Goal: Task Accomplishment & Management: Manage account settings

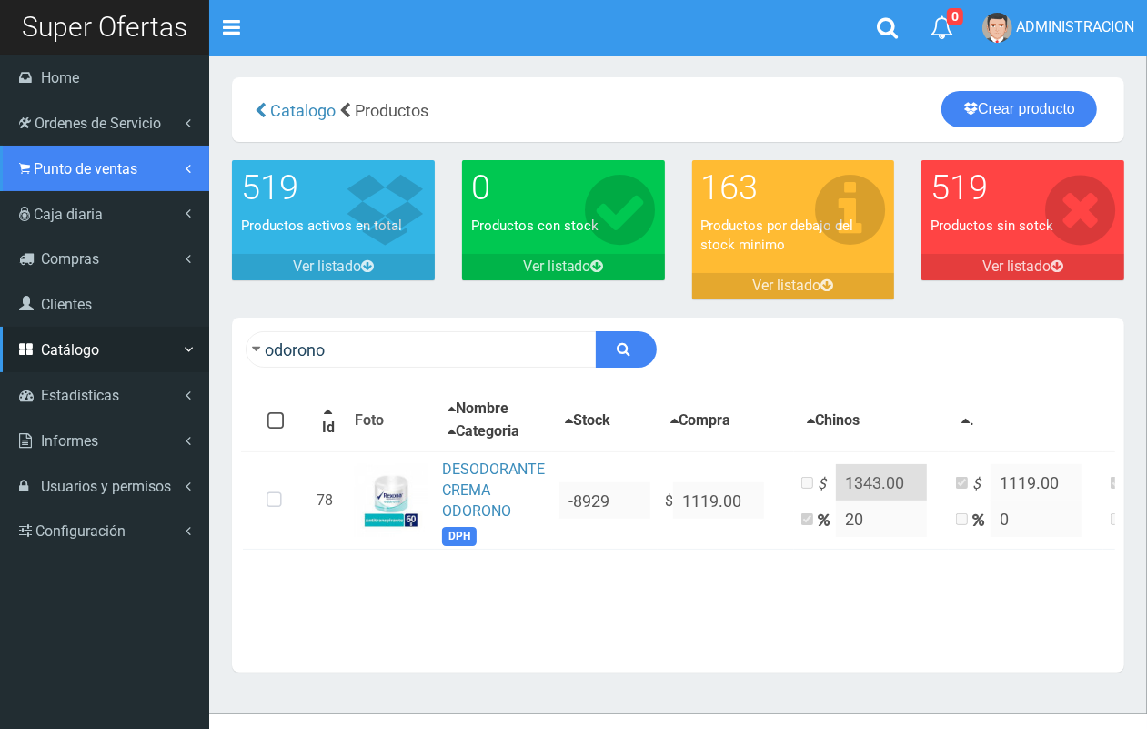
click at [68, 178] on link "Punto de ventas" at bounding box center [104, 168] width 209 height 45
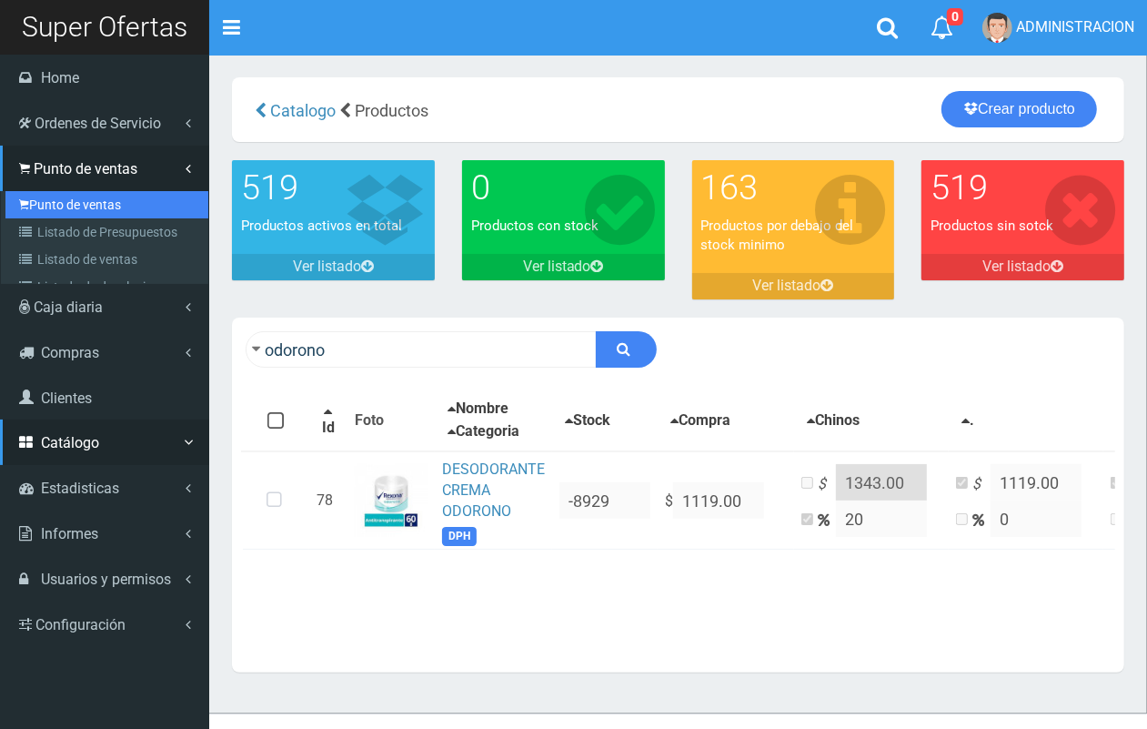
click at [83, 212] on link "Punto de ventas" at bounding box center [106, 204] width 203 height 27
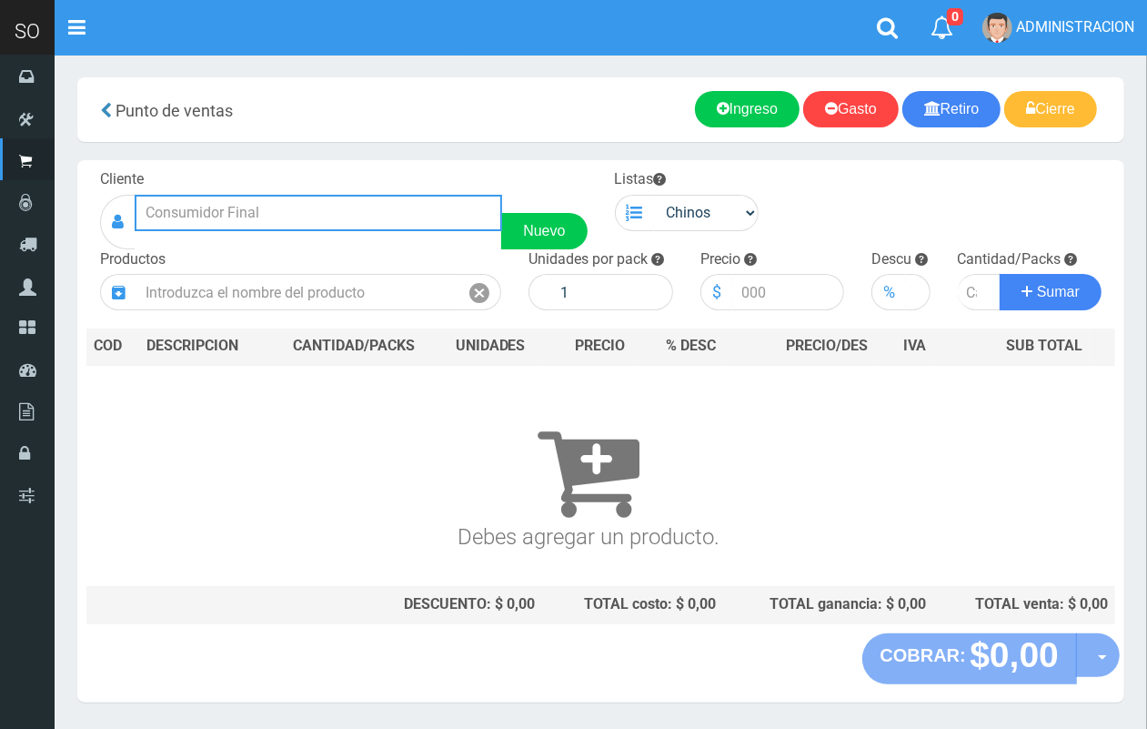
drag, startPoint x: 315, startPoint y: 210, endPoint x: 288, endPoint y: 203, distance: 27.4
click at [318, 210] on input "text" at bounding box center [319, 213] width 368 height 36
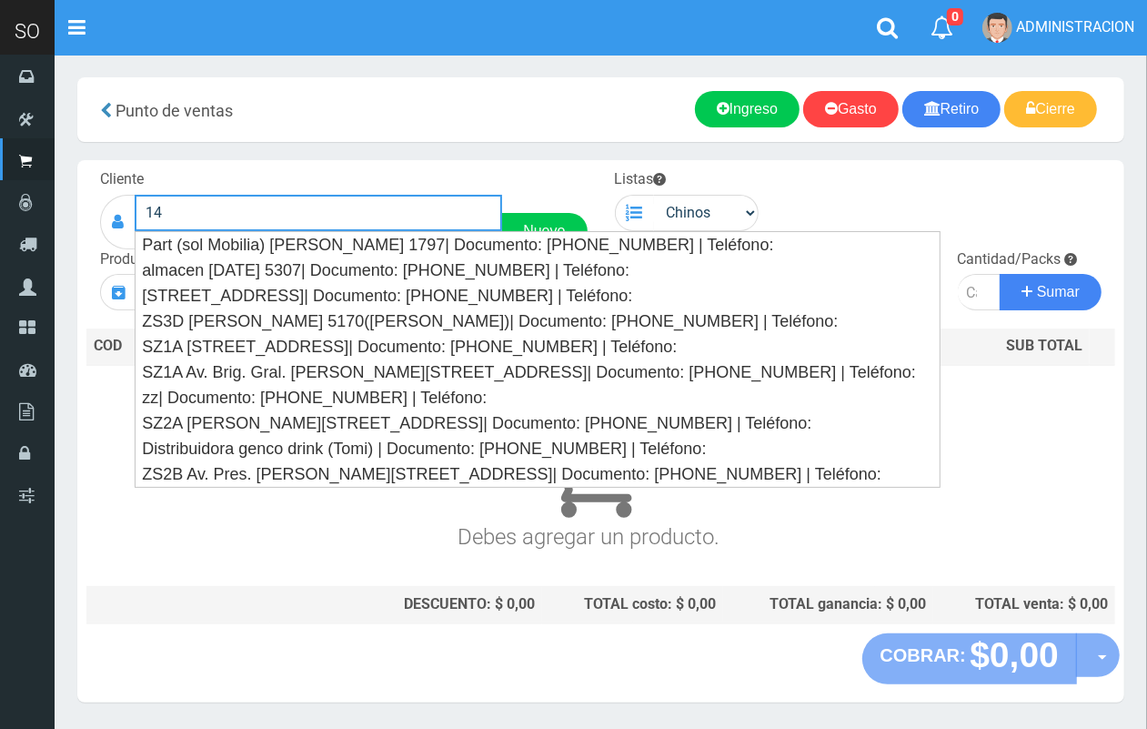
type input "1"
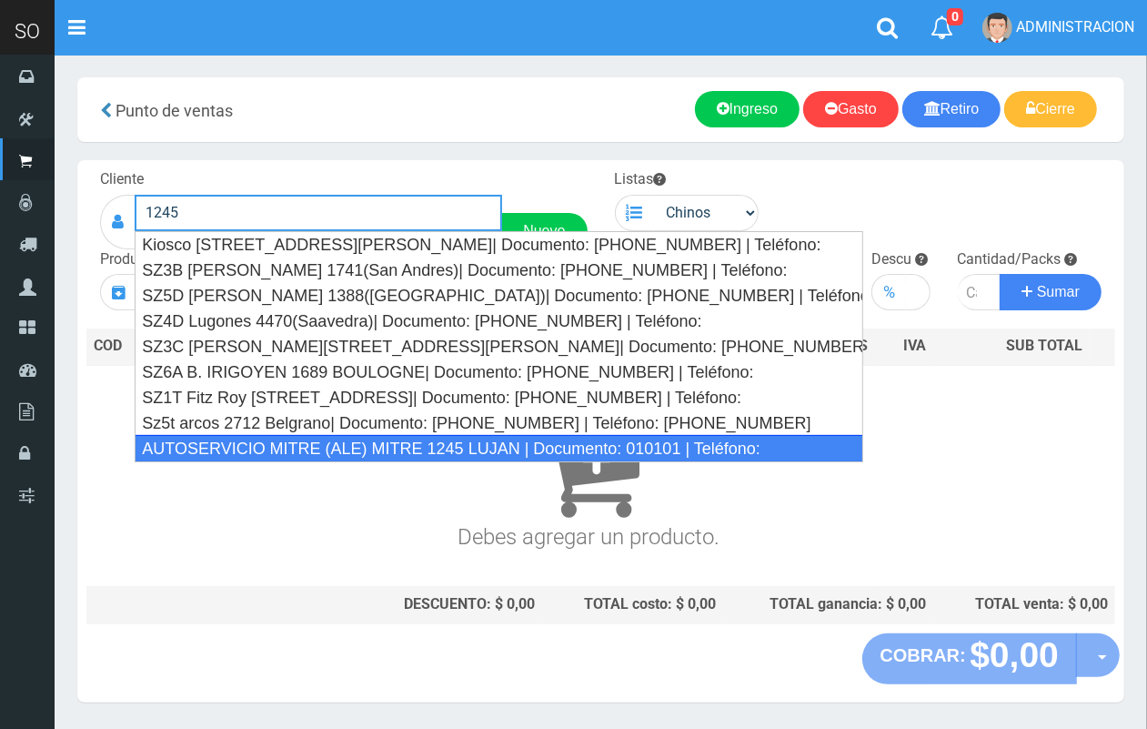
drag, startPoint x: 320, startPoint y: 444, endPoint x: 696, endPoint y: 252, distance: 421.9
click at [325, 444] on div "AUTOSERVICIO MITRE (ALE) MITRE 1245 LUJAN | Documento: 010101 | Teléfono:" at bounding box center [499, 448] width 729 height 27
type input "AUTOSERVICIO MITRE (ALE) MITRE 1245 LUJAN | Documento: 010101 | Teléfono:"
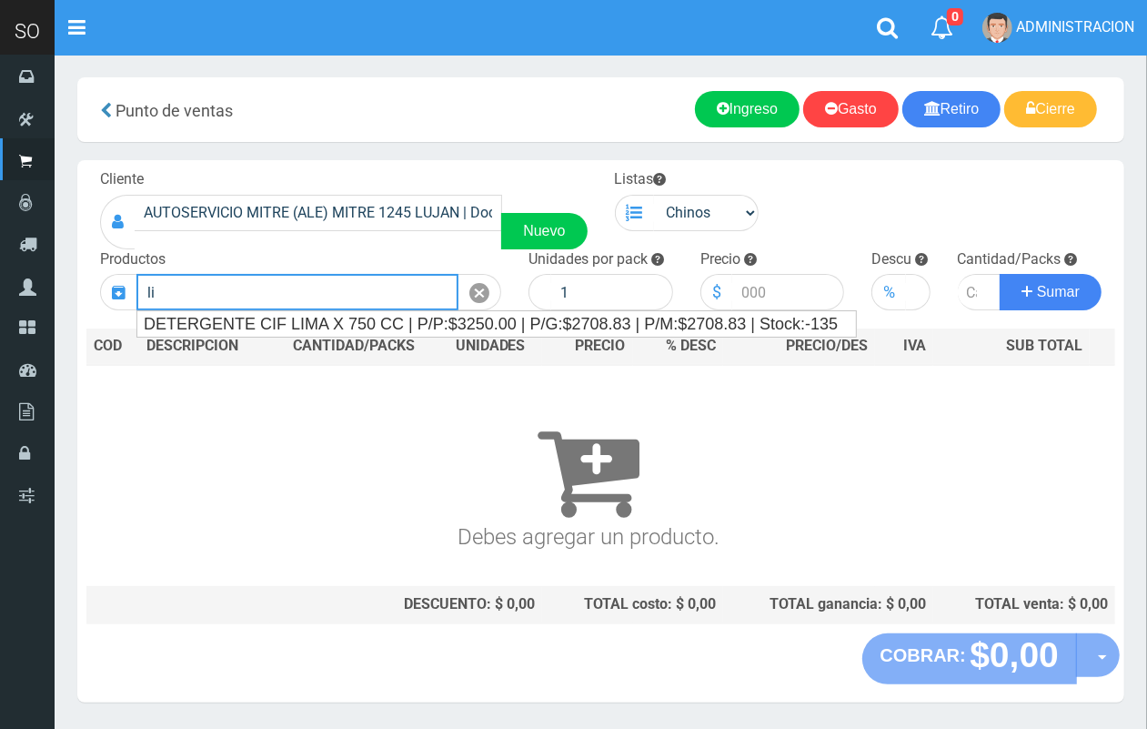
type input "l"
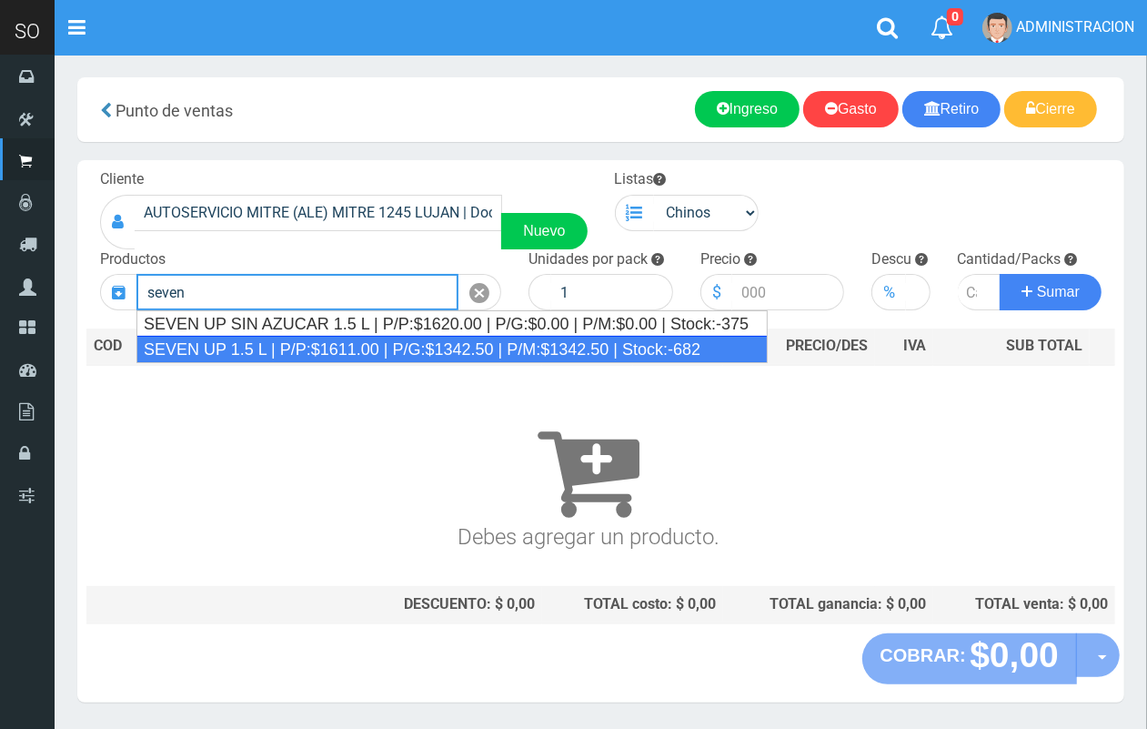
drag, startPoint x: 482, startPoint y: 348, endPoint x: 307, endPoint y: 100, distance: 304.1
click at [483, 348] on div "SEVEN UP 1.5 L | P/P:$1611.00 | P/G:$1342.50 | P/M:$1342.50 | Stock:-682" at bounding box center [451, 349] width 631 height 27
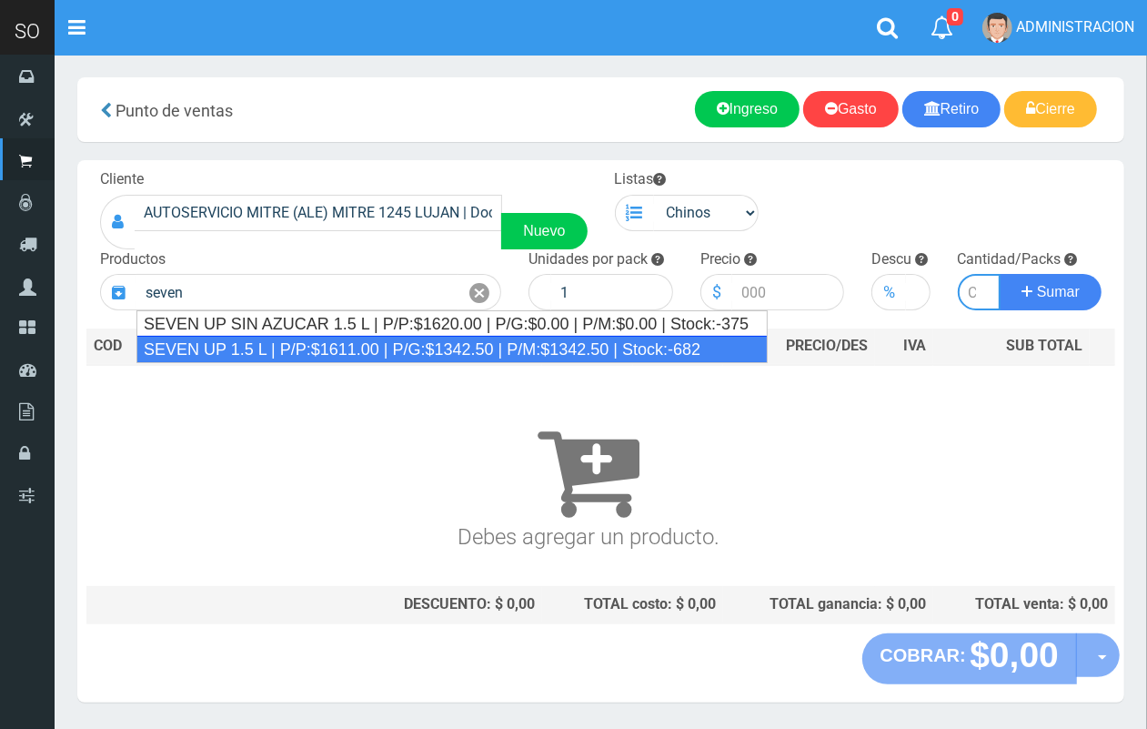
type input "SEVEN UP 1.5 L | P/P:$1611.00 | P/G:$1342.50 | P/M:$1342.50 | Stock:-682"
type input "6"
type input "1611.00"
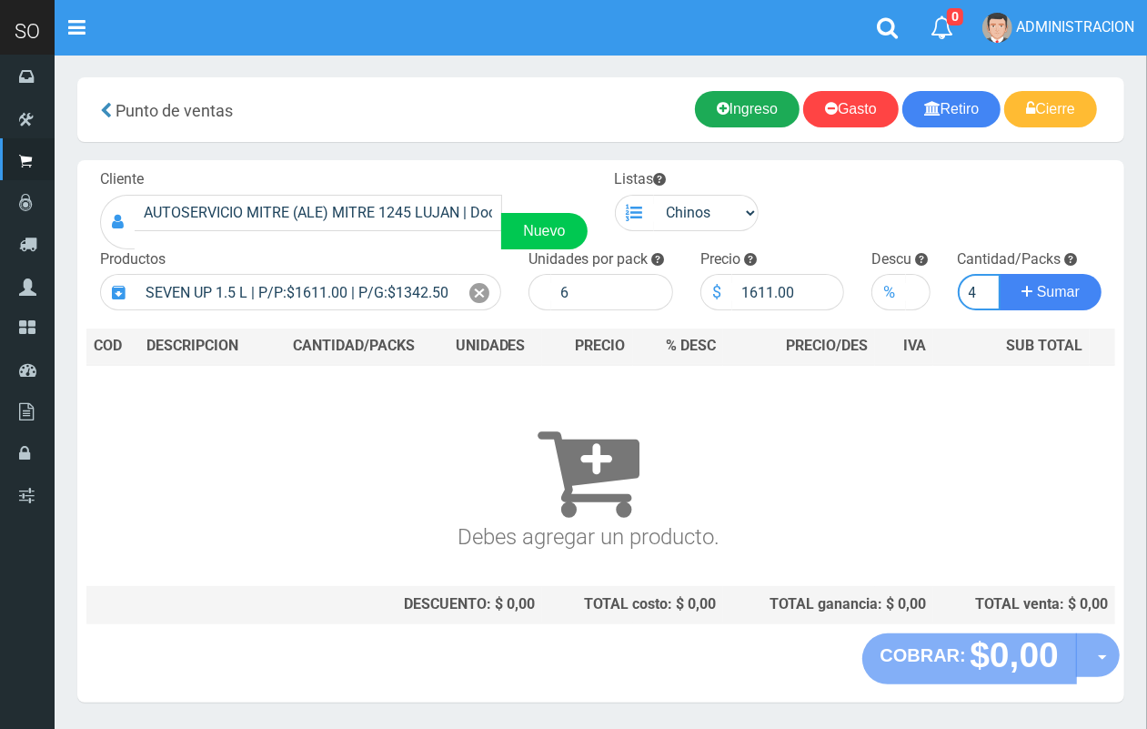
scroll to position [0, 2]
type input "4"
click at [1000, 274] on button "Sumar" at bounding box center [1051, 292] width 102 height 36
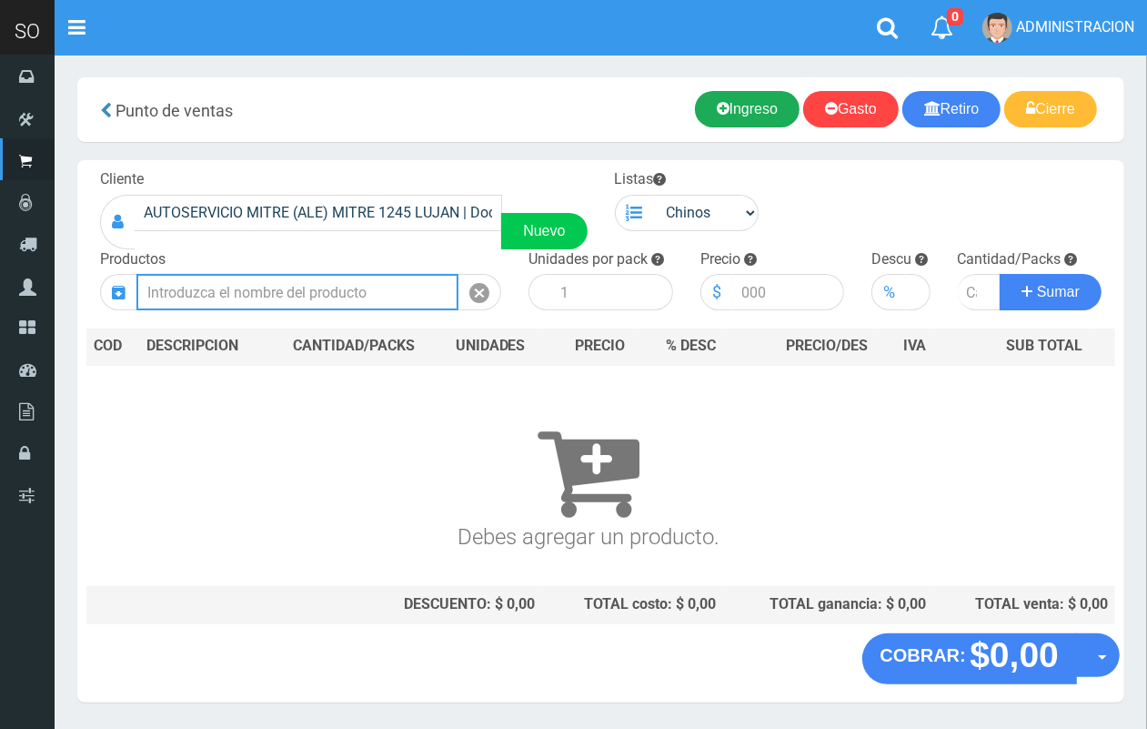
scroll to position [0, 0]
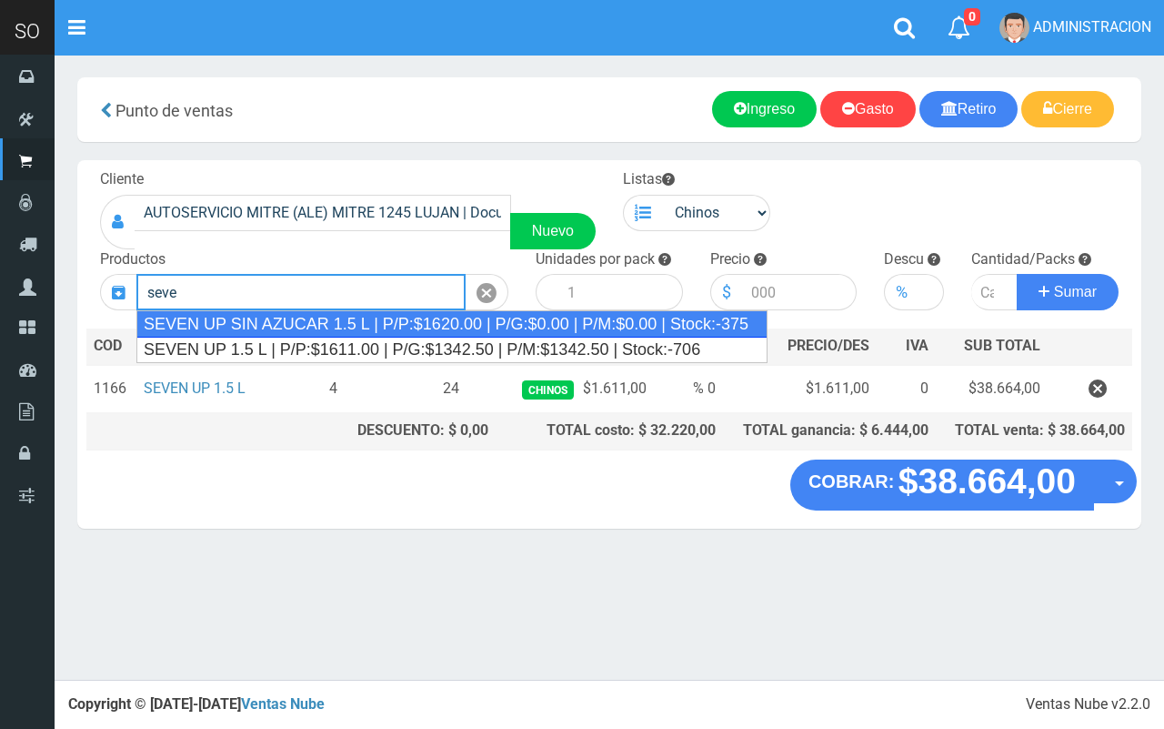
click at [605, 333] on div "SEVEN UP SIN AZUCAR 1.5 L | P/P:$1620.00 | P/G:$0.00 | P/M:$0.00 | Stock:-375" at bounding box center [451, 323] width 631 height 27
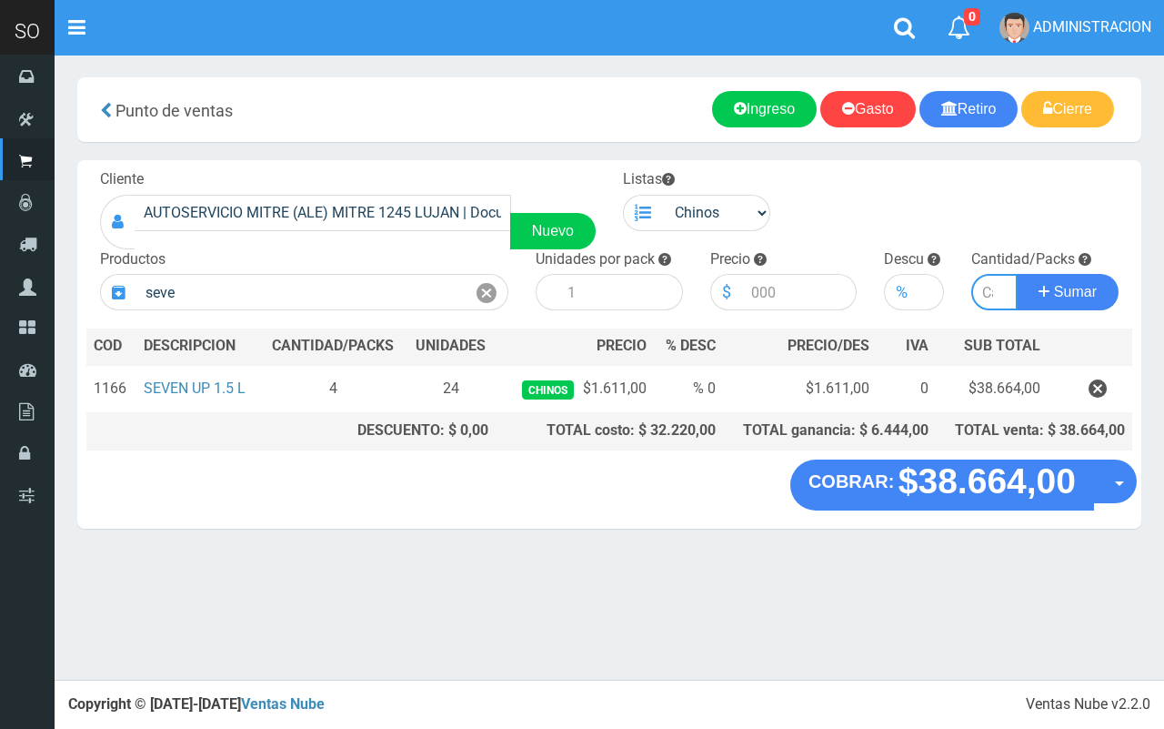
type input "SEVEN UP SIN AZUCAR 1.5 L | P/P:$1620.00 | P/G:$0.00 | P/M:$0.00 | Stock:-375"
type input "6"
type input "1620.00"
type input "3"
click at [1017, 274] on button "Sumar" at bounding box center [1068, 292] width 102 height 36
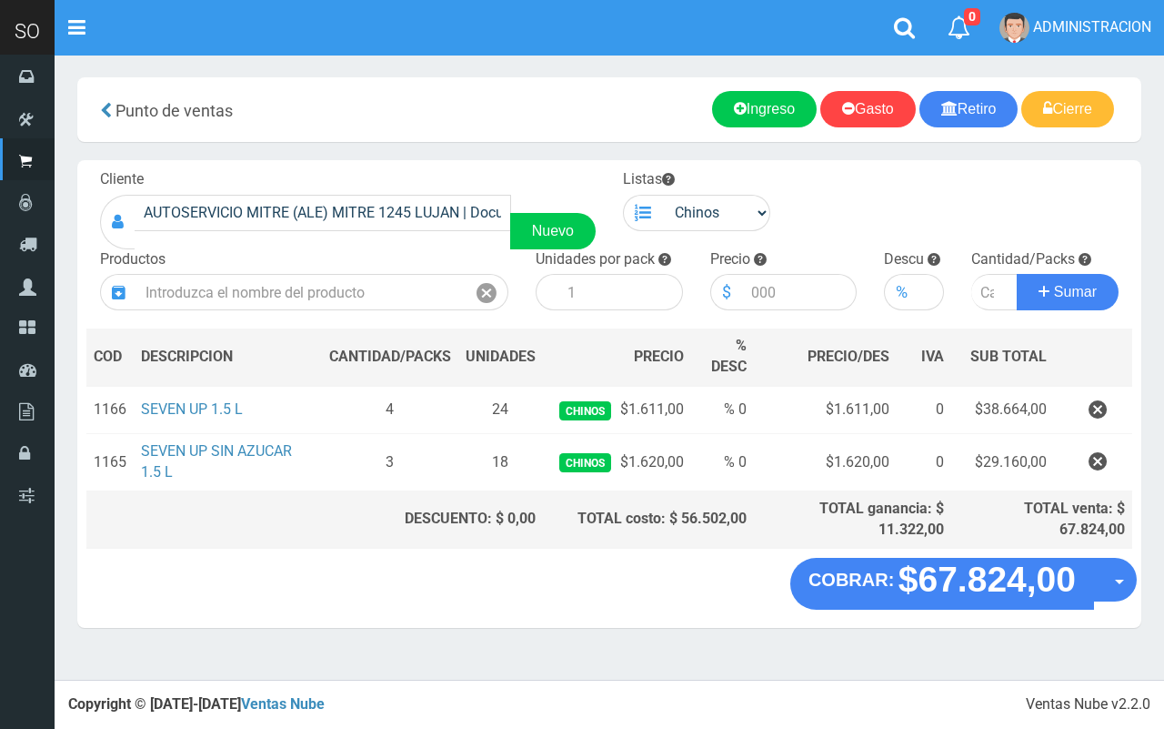
drag, startPoint x: 1094, startPoint y: 469, endPoint x: 620, endPoint y: 210, distance: 540.6
click at [1093, 469] on icon "button" at bounding box center [1098, 462] width 18 height 32
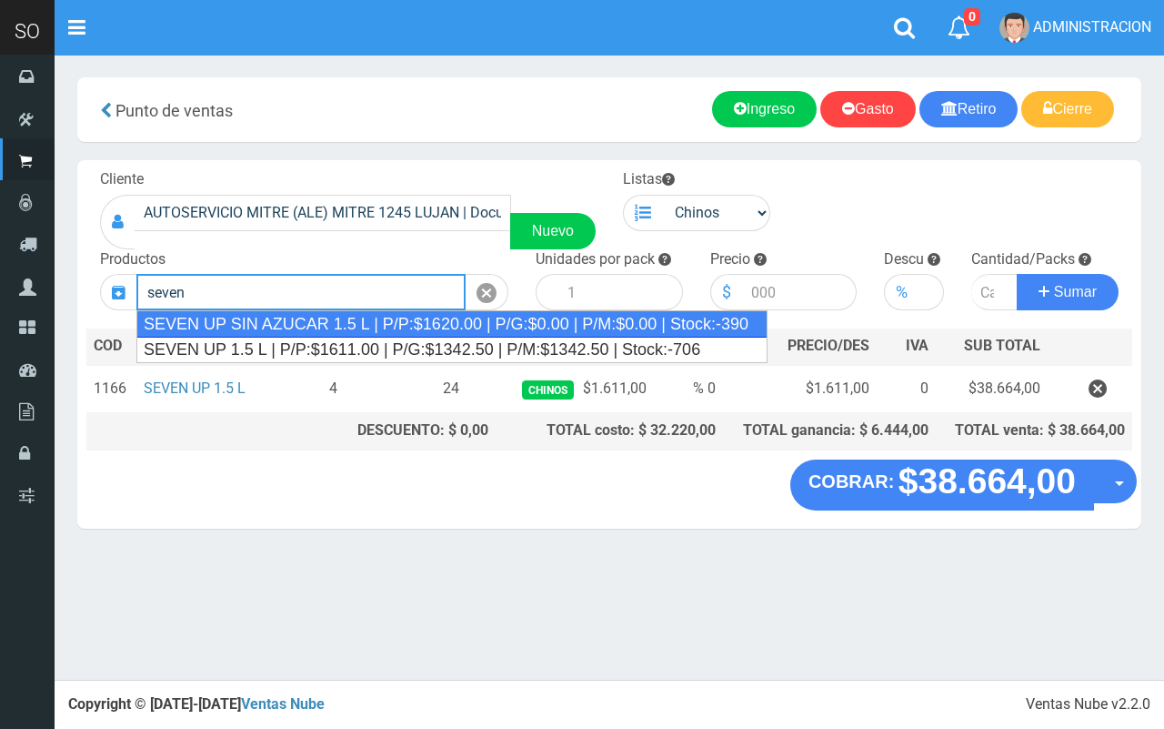
click at [485, 325] on div "SEVEN UP SIN AZUCAR 1.5 L | P/P:$1620.00 | P/G:$0.00 | P/M:$0.00 | Stock:-390" at bounding box center [451, 323] width 631 height 27
type input "SEVEN UP SIN AZUCAR 1.5 L | P/P:$1620.00 | P/G:$0.00 | P/M:$0.00 | Stock:-390"
type input "6"
type input "1620.00"
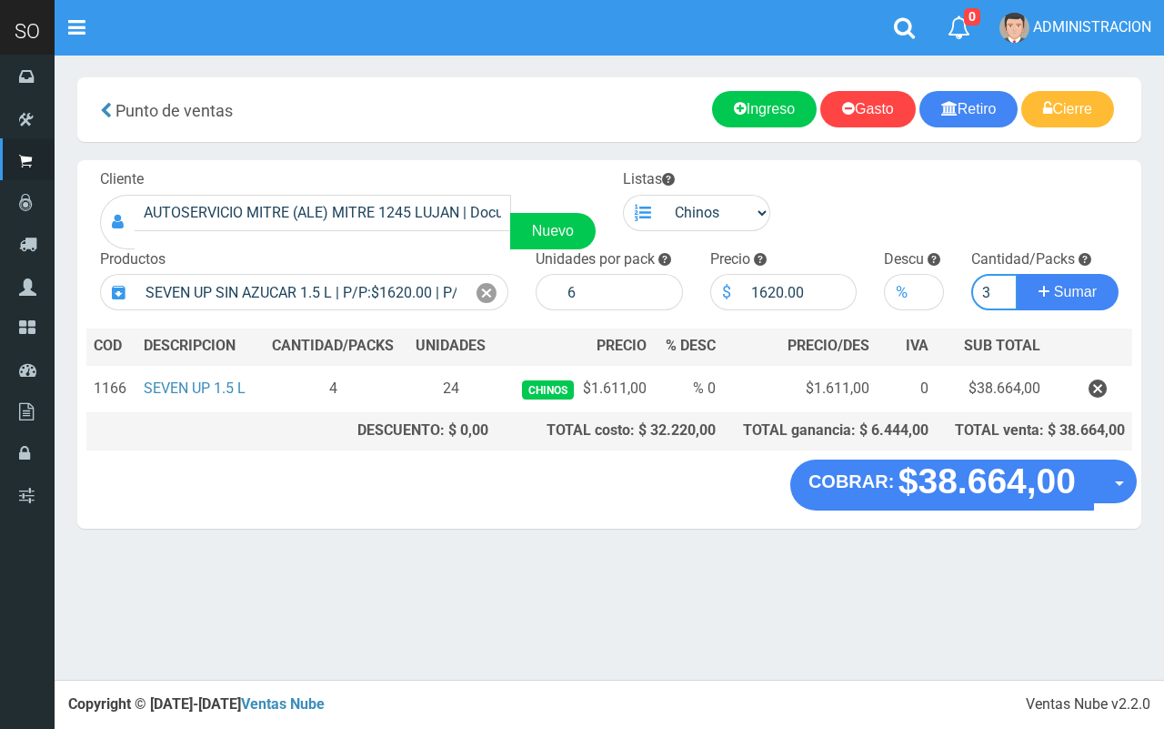
type input "3"
click at [1017, 274] on button "Sumar" at bounding box center [1068, 292] width 102 height 36
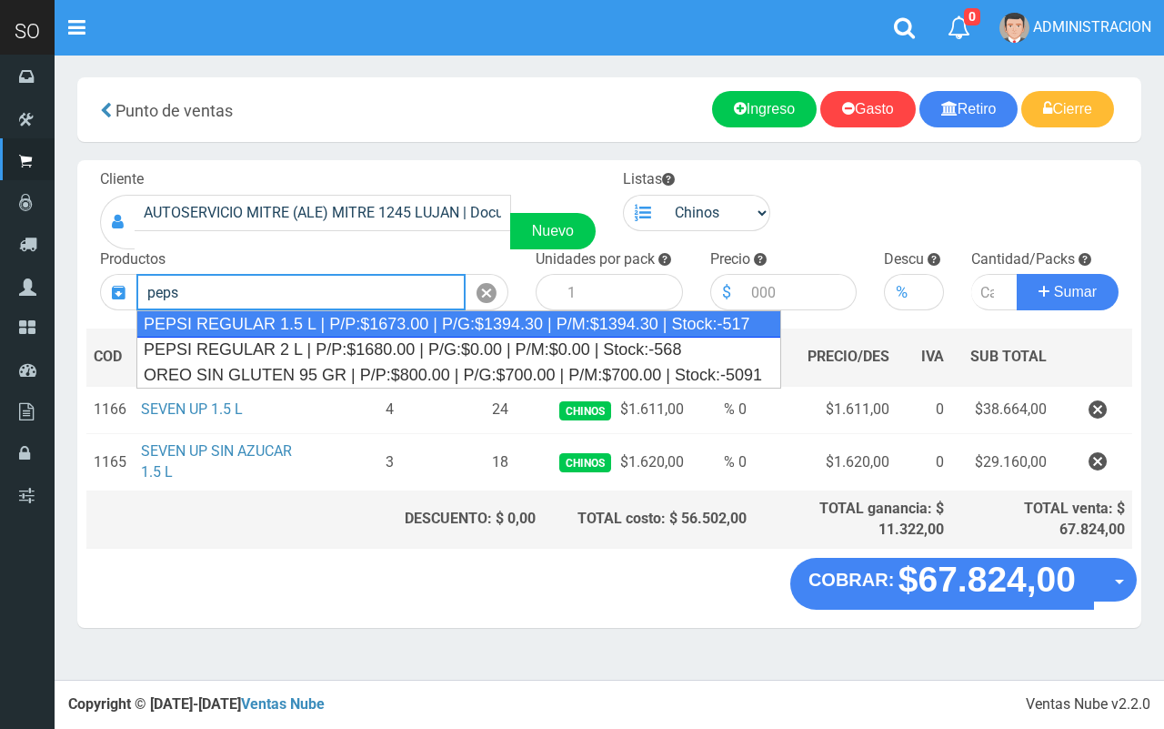
click at [344, 324] on div "PEPSI REGULAR 1.5 L | P/P:$1673.00 | P/G:$1394.30 | P/M:$1394.30 | Stock:-517" at bounding box center [458, 323] width 645 height 27
type input "PEPSI REGULAR 1.5 L | P/P:$1673.00 | P/G:$1394.30 | P/M:$1394.30 | Stock:-517"
type input "6"
type input "1673.00"
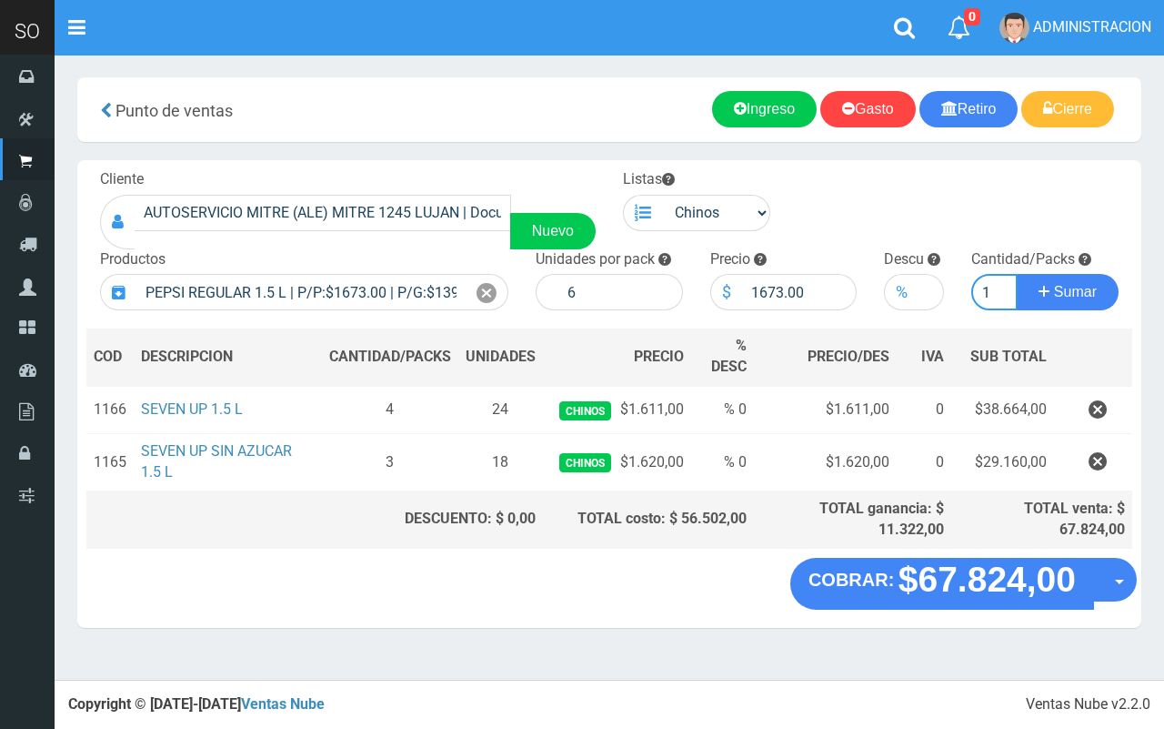
type input "1"
click at [1017, 274] on button "Sumar" at bounding box center [1068, 292] width 102 height 36
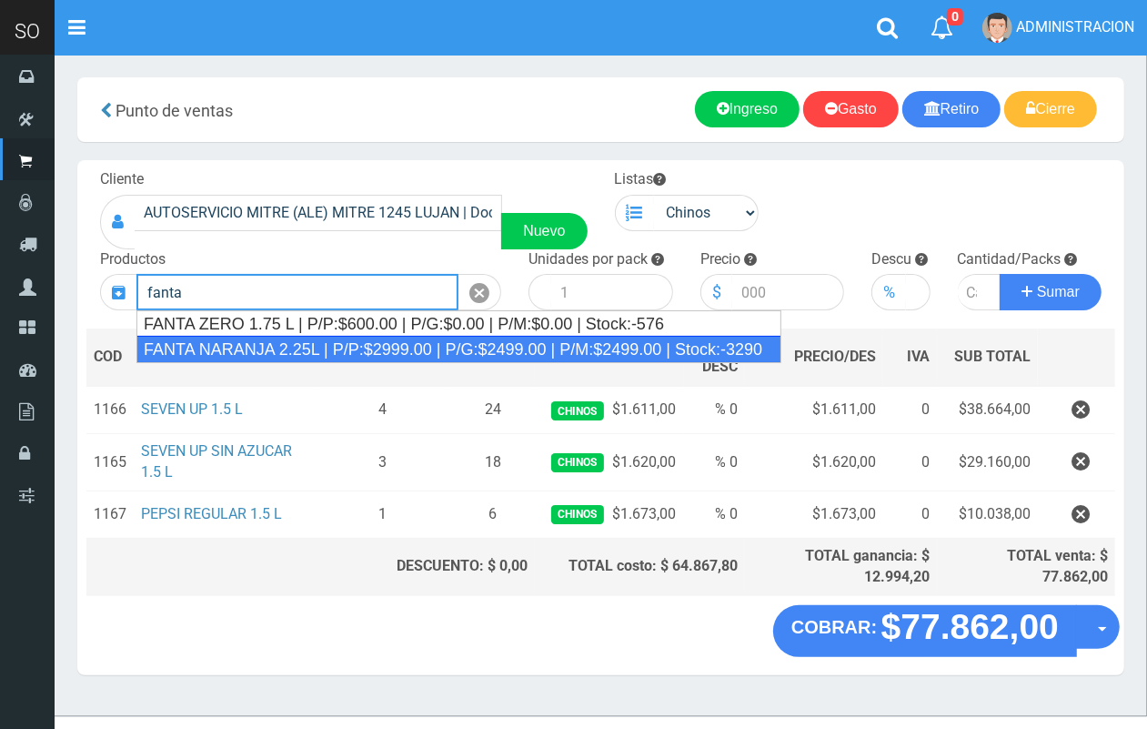
click at [470, 344] on div "FANTA NARANJA 2.25L | P/P:$2999.00 | P/G:$2499.00 | P/M:$2499.00 | Stock:-3290" at bounding box center [458, 349] width 645 height 27
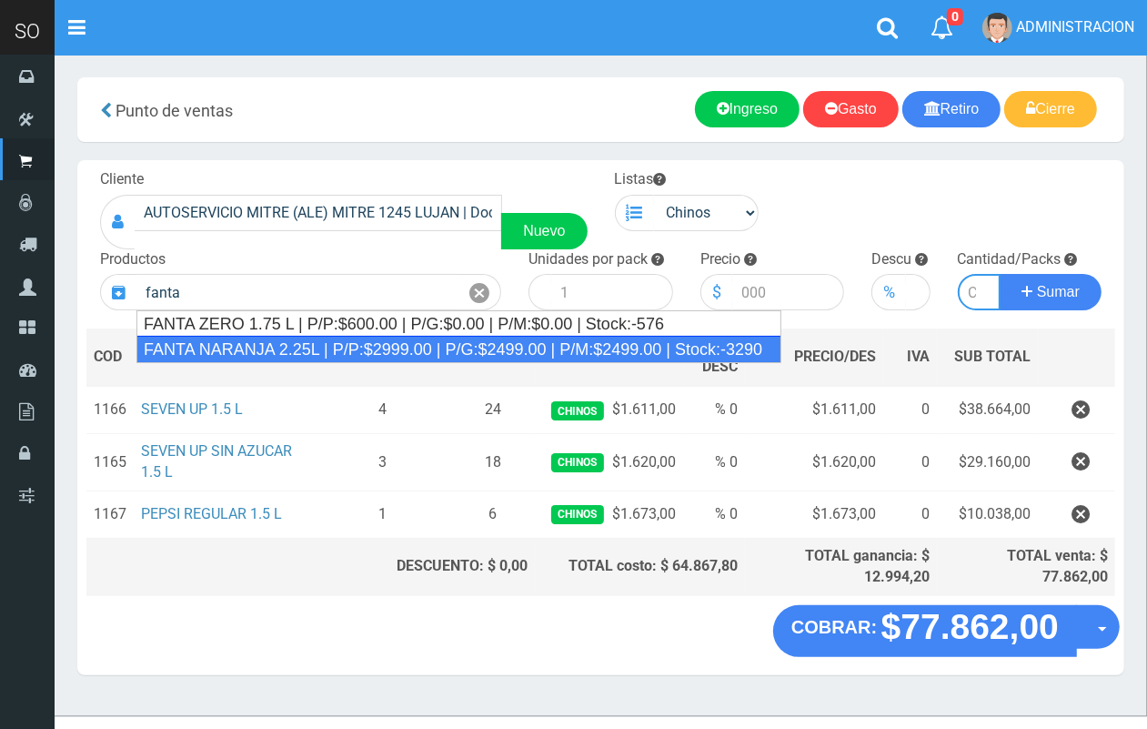
type input "FANTA NARANJA 2.25L | P/P:$2999.00 | P/G:$2499.00 | P/M:$2499.00 | Stock:-3290"
type input "8"
type input "2999.00"
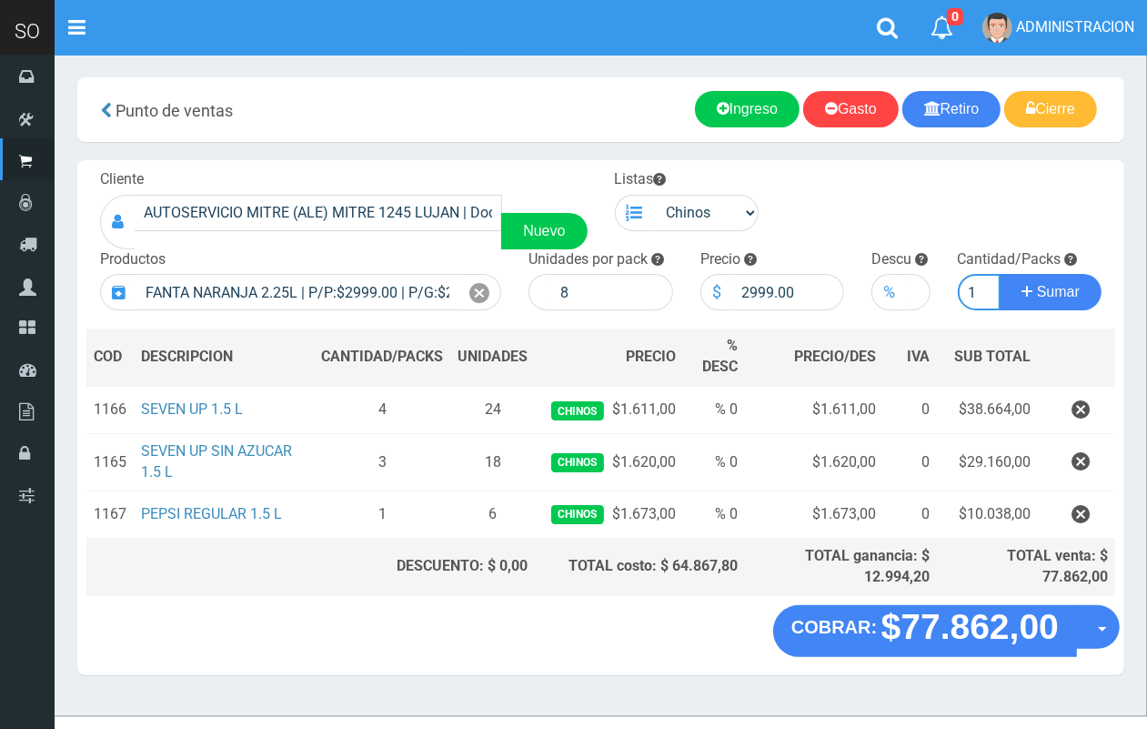
scroll to position [0, 2]
type input "1"
click at [1000, 274] on button "Sumar" at bounding box center [1051, 292] width 102 height 36
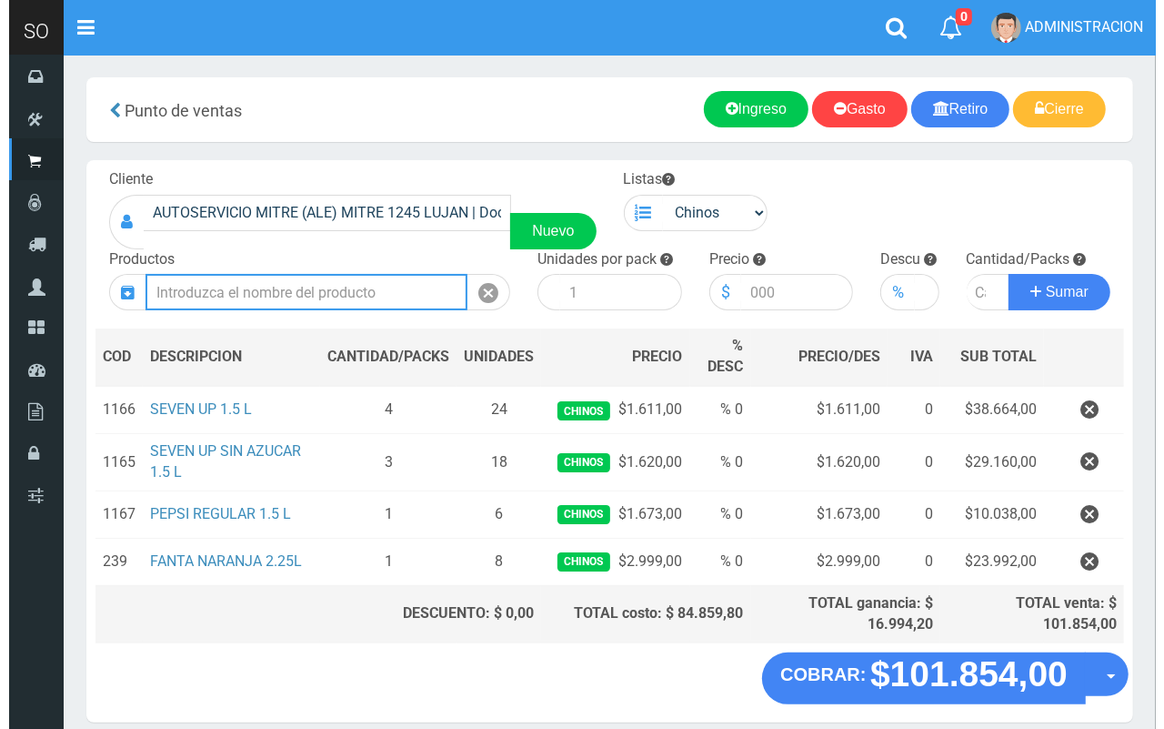
scroll to position [75, 0]
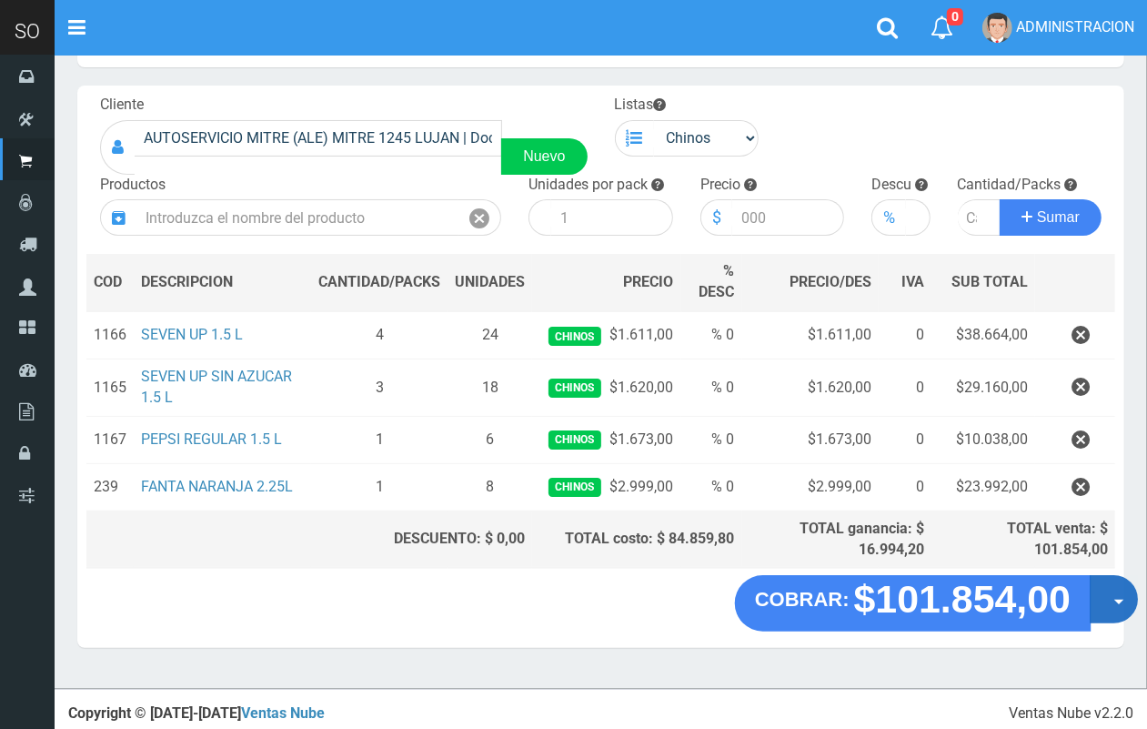
click at [1110, 620] on button "Opciones" at bounding box center [1114, 600] width 48 height 48
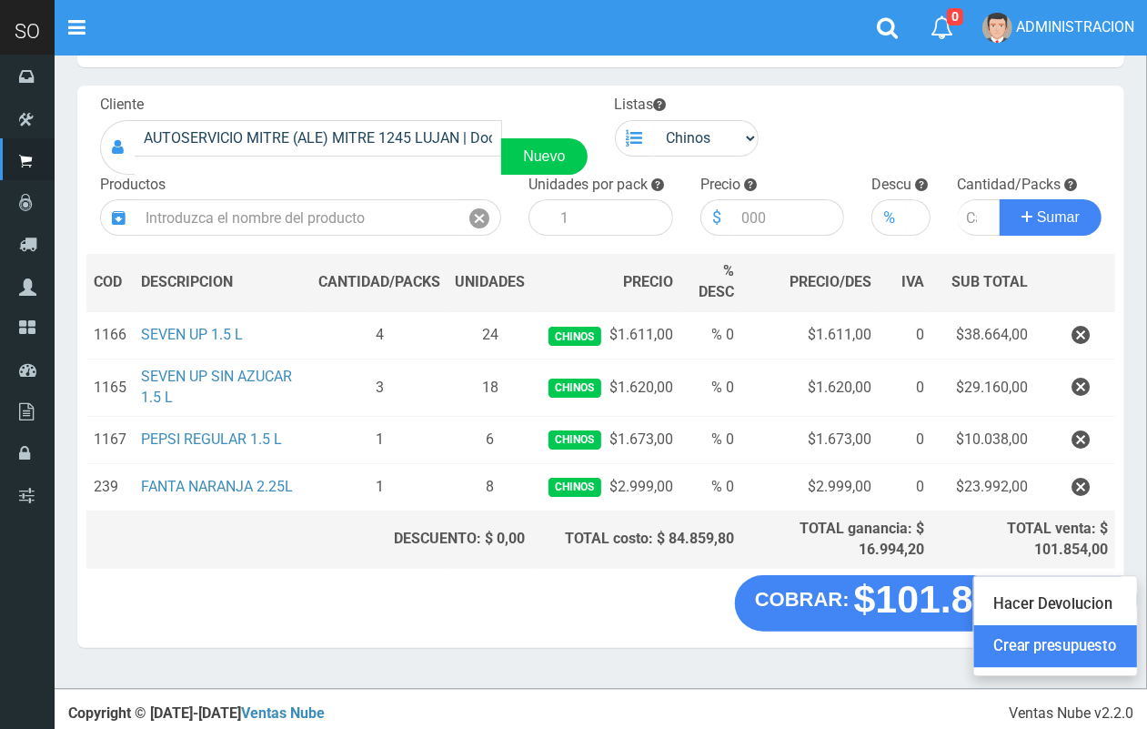
click at [1087, 662] on link "Crear presupuesto" at bounding box center [1055, 647] width 163 height 42
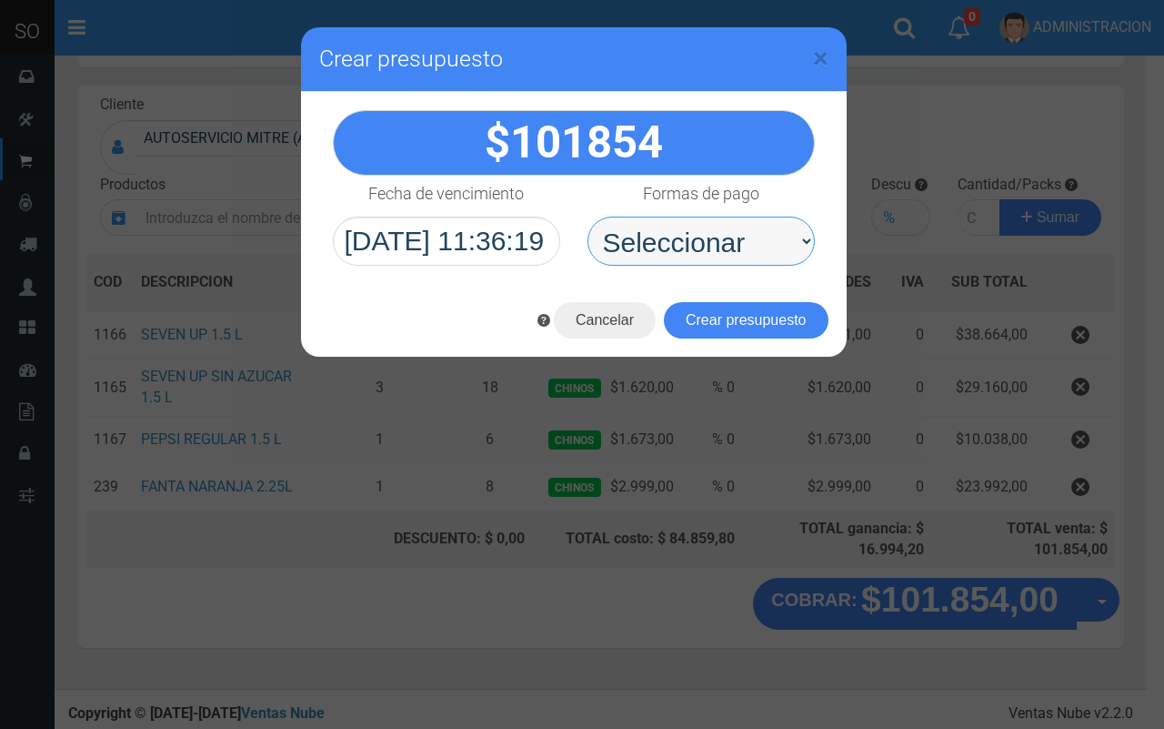
drag, startPoint x: 739, startPoint y: 243, endPoint x: 732, endPoint y: 264, distance: 21.9
click at [737, 246] on select "Seleccionar Efectivo Tarjeta de Crédito Depósito Débito" at bounding box center [701, 241] width 227 height 49
select select "Efectivo"
click at [588, 217] on select "Seleccionar Efectivo Tarjeta de Crédito Depósito Débito" at bounding box center [701, 241] width 227 height 49
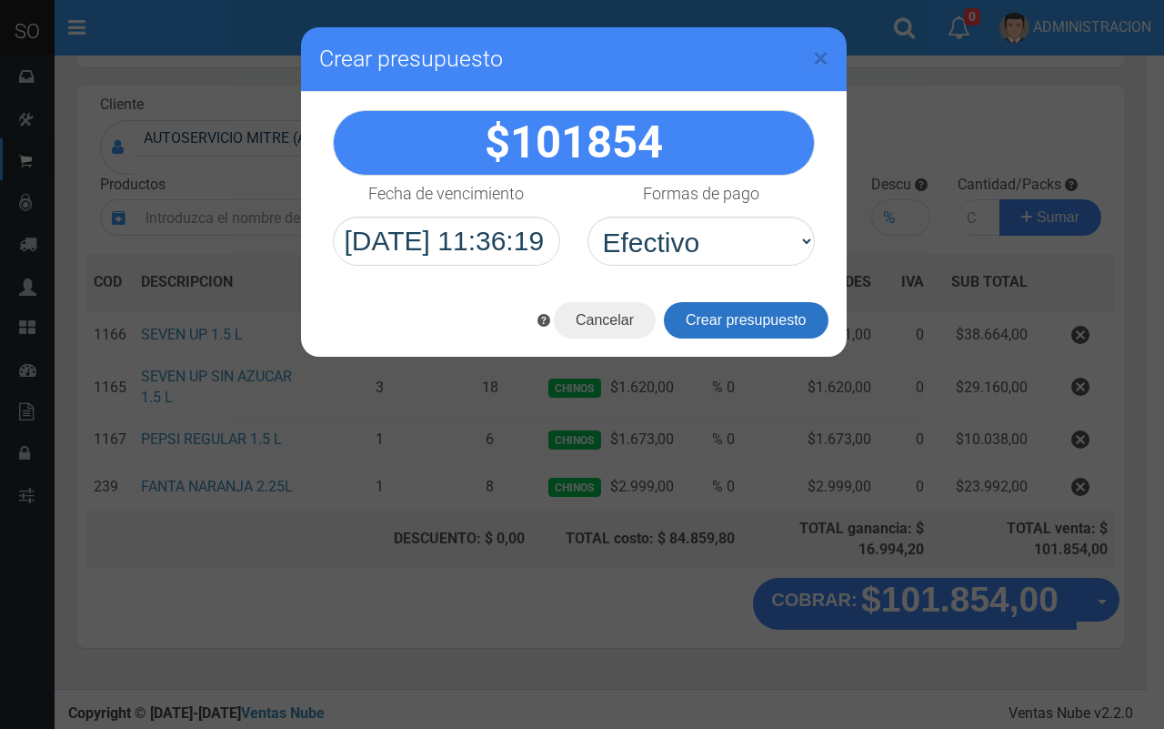
click at [730, 316] on button "Crear presupuesto" at bounding box center [746, 320] width 165 height 36
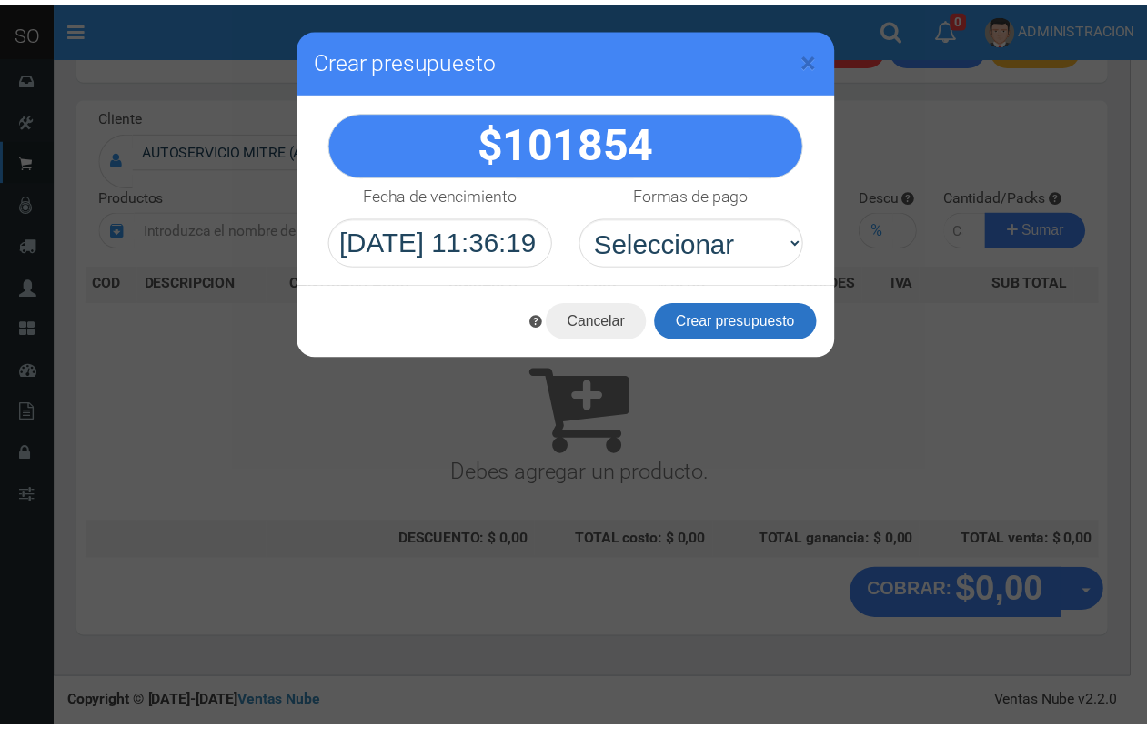
scroll to position [55, 0]
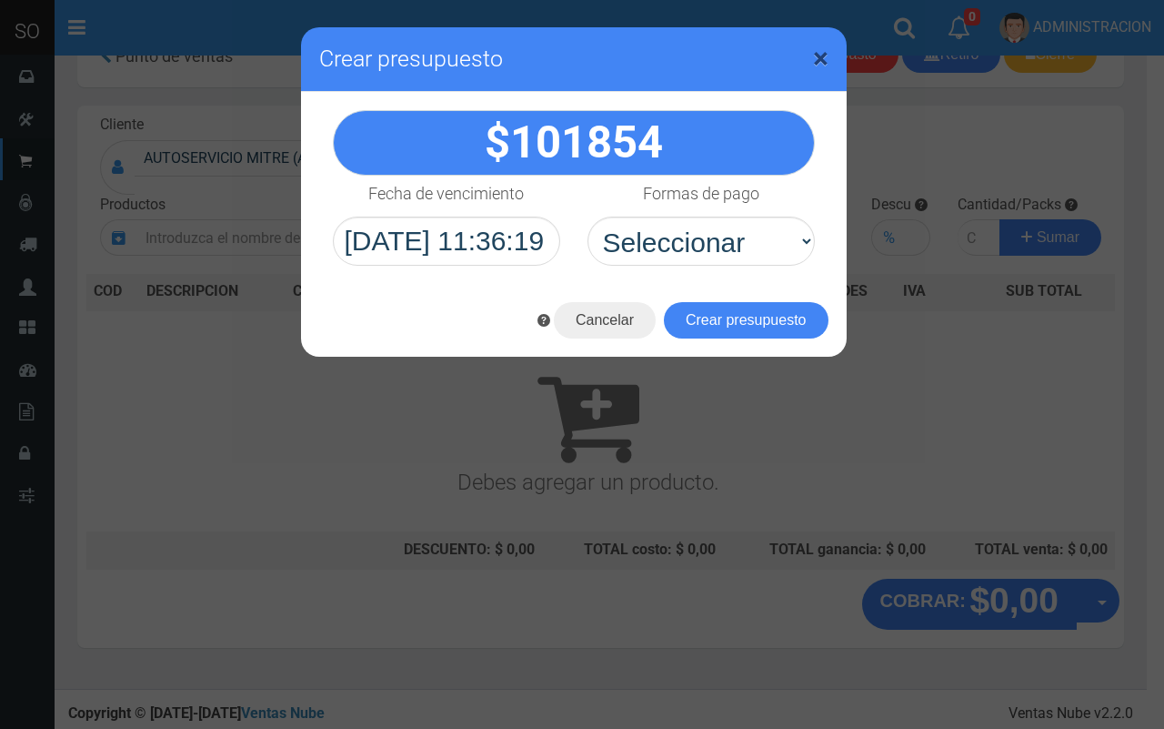
drag, startPoint x: 819, startPoint y: 50, endPoint x: 570, endPoint y: 98, distance: 253.0
click at [819, 51] on span "×" at bounding box center [820, 58] width 15 height 35
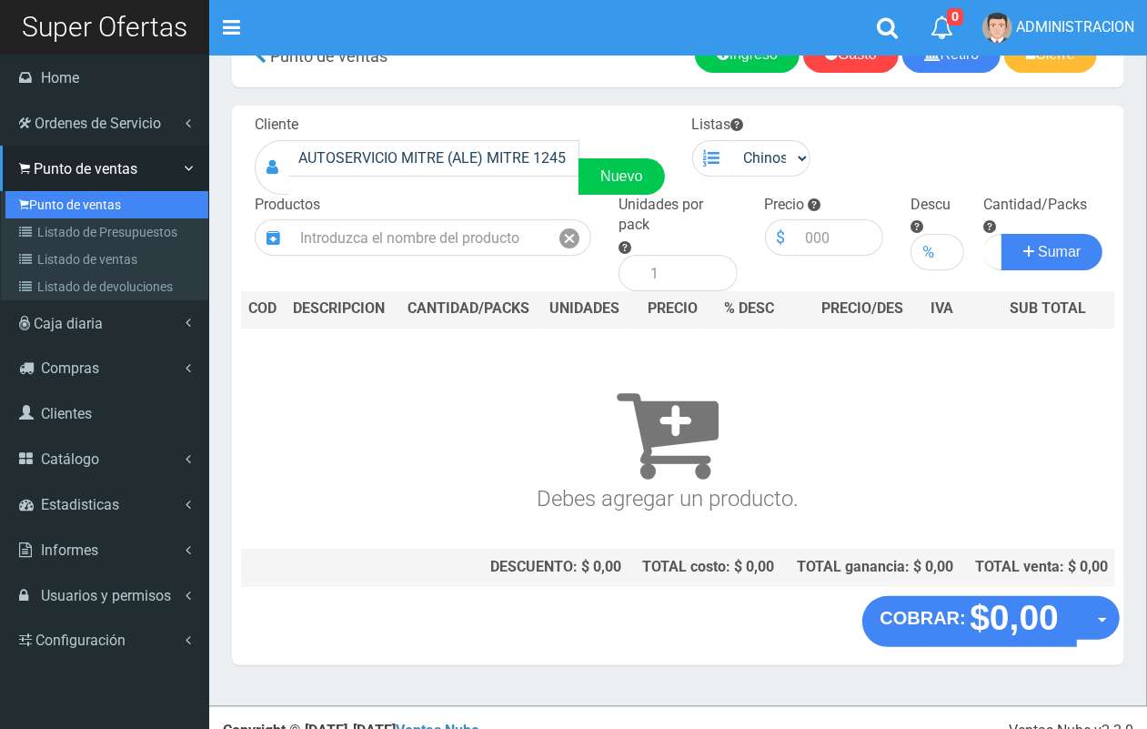
click at [61, 210] on link "Punto de ventas" at bounding box center [106, 204] width 203 height 27
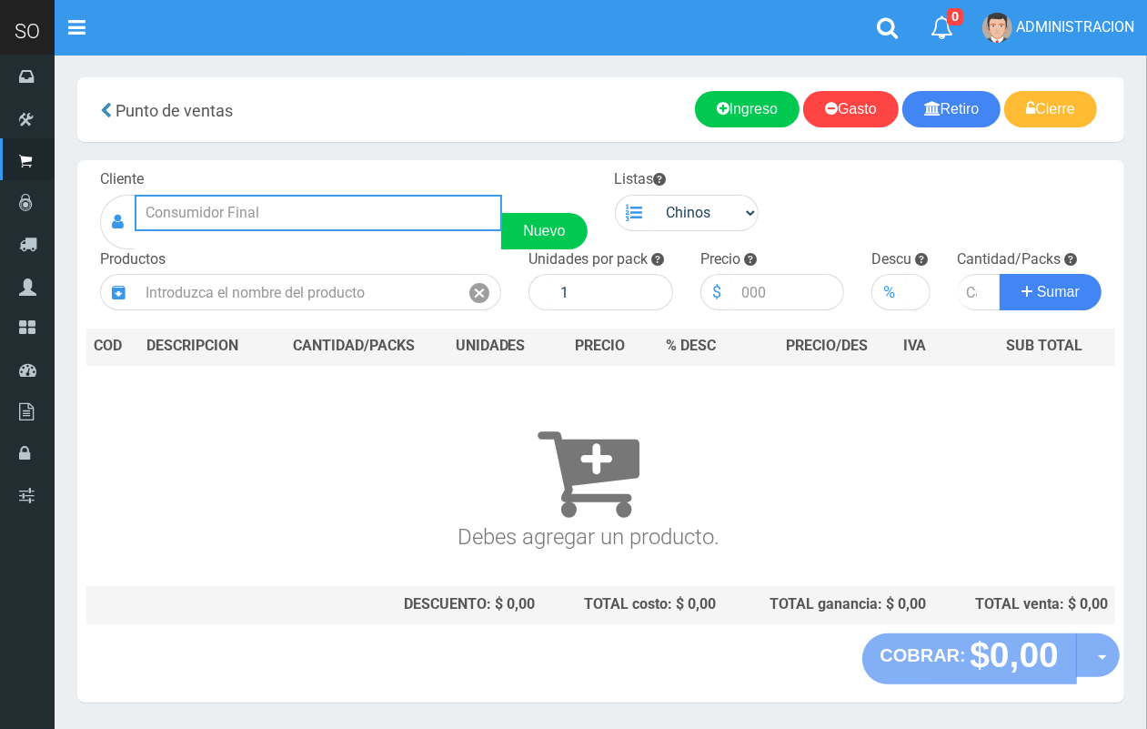
click at [289, 210] on input "text" at bounding box center [319, 213] width 368 height 36
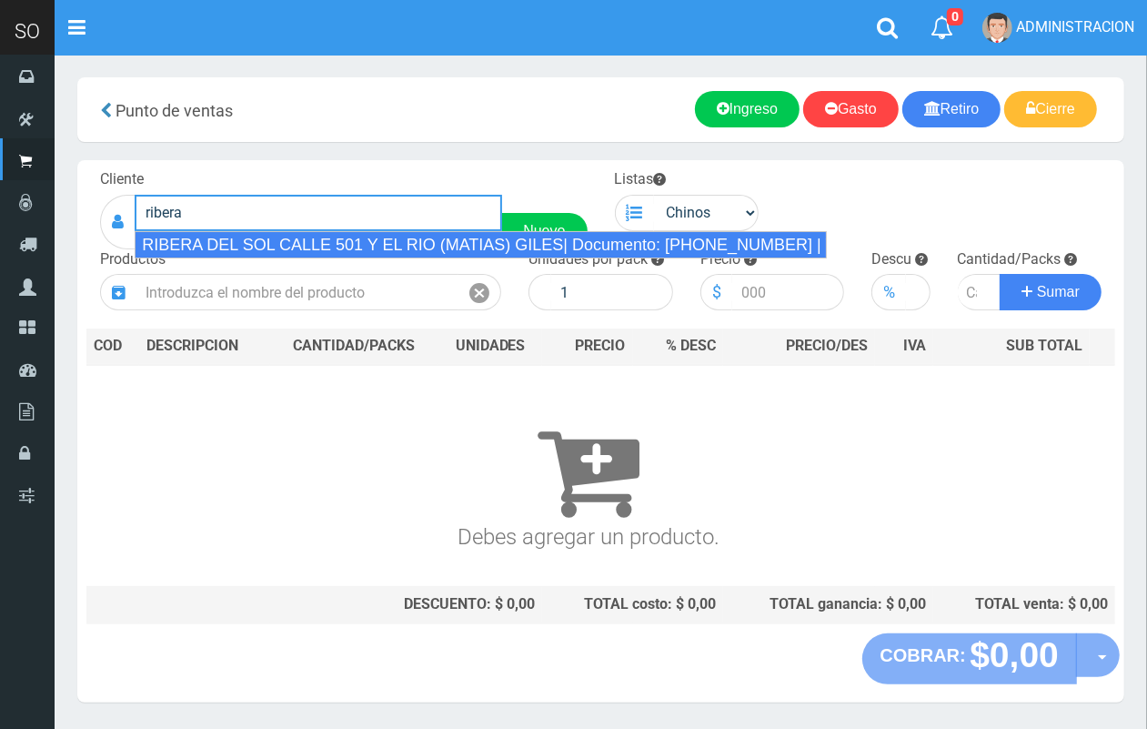
click at [287, 251] on div "RIBERA DEL SOL CALLE 501 Y EL RIO (MATIAS) GILES| Documento: 5124847 | Teléfono:" at bounding box center [481, 244] width 692 height 27
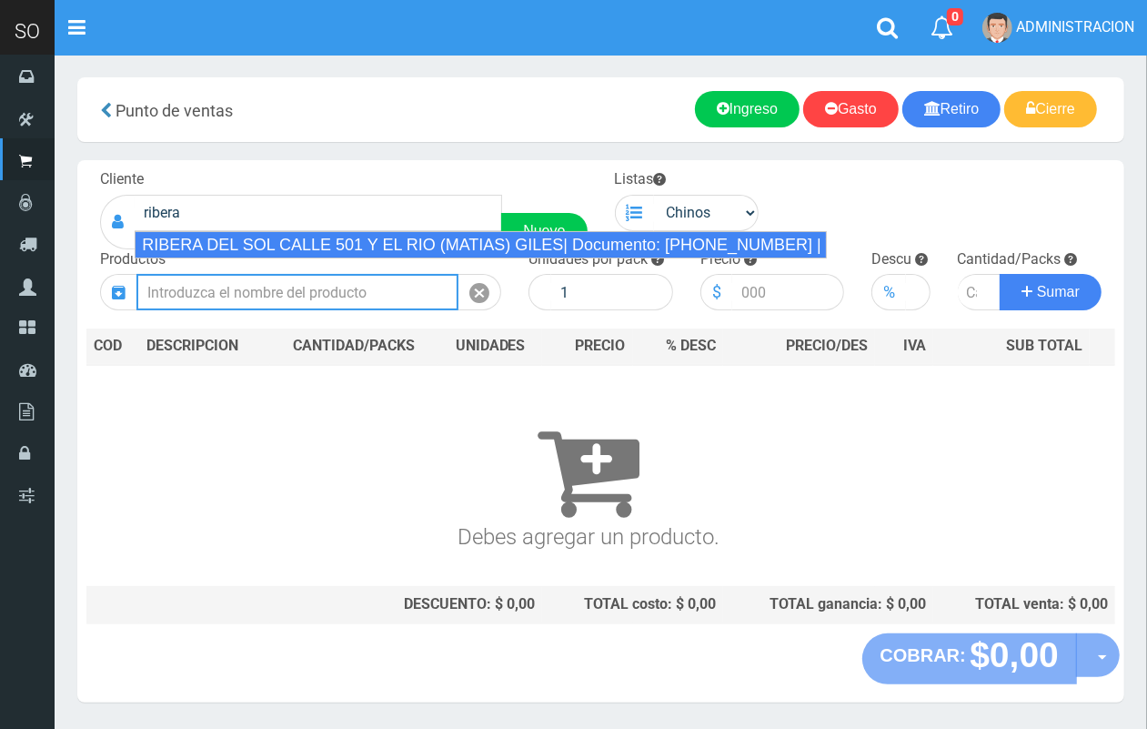
type input "RIBERA DEL SOL CALLE 501 Y EL RIO (MATIAS) GILES| Documento: 5124847 | Teléfono:"
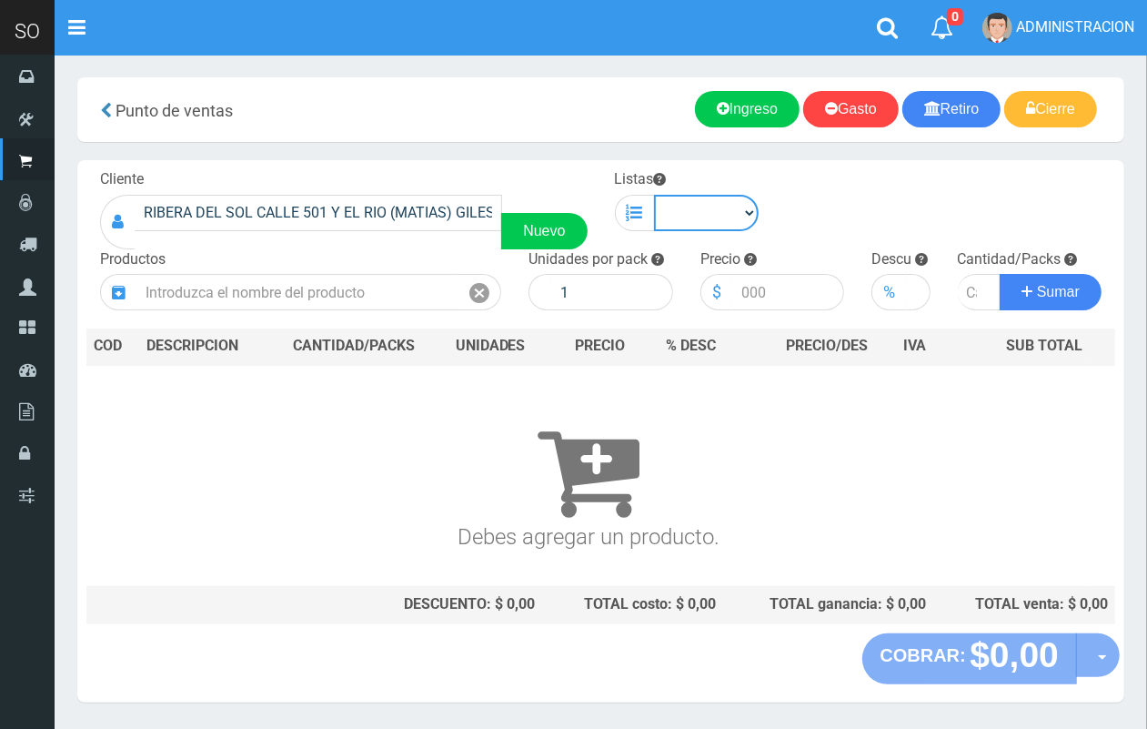
drag, startPoint x: 699, startPoint y: 207, endPoint x: 710, endPoint y: 229, distance: 24.4
click at [701, 211] on select "Chinos . ." at bounding box center [707, 213] width 106 height 36
select select "1"
click at [654, 195] on select "Chinos . ." at bounding box center [707, 213] width 106 height 36
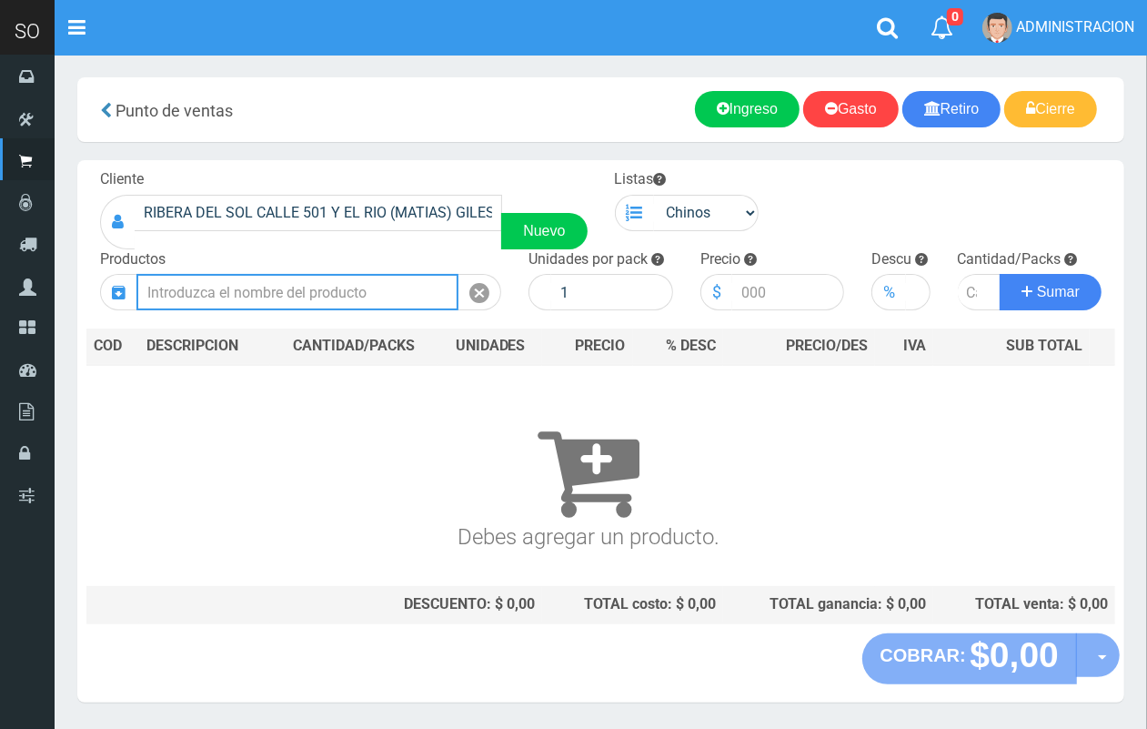
drag, startPoint x: 416, startPoint y: 298, endPoint x: 273, endPoint y: 18, distance: 314.5
click at [414, 298] on input "text" at bounding box center [297, 292] width 322 height 36
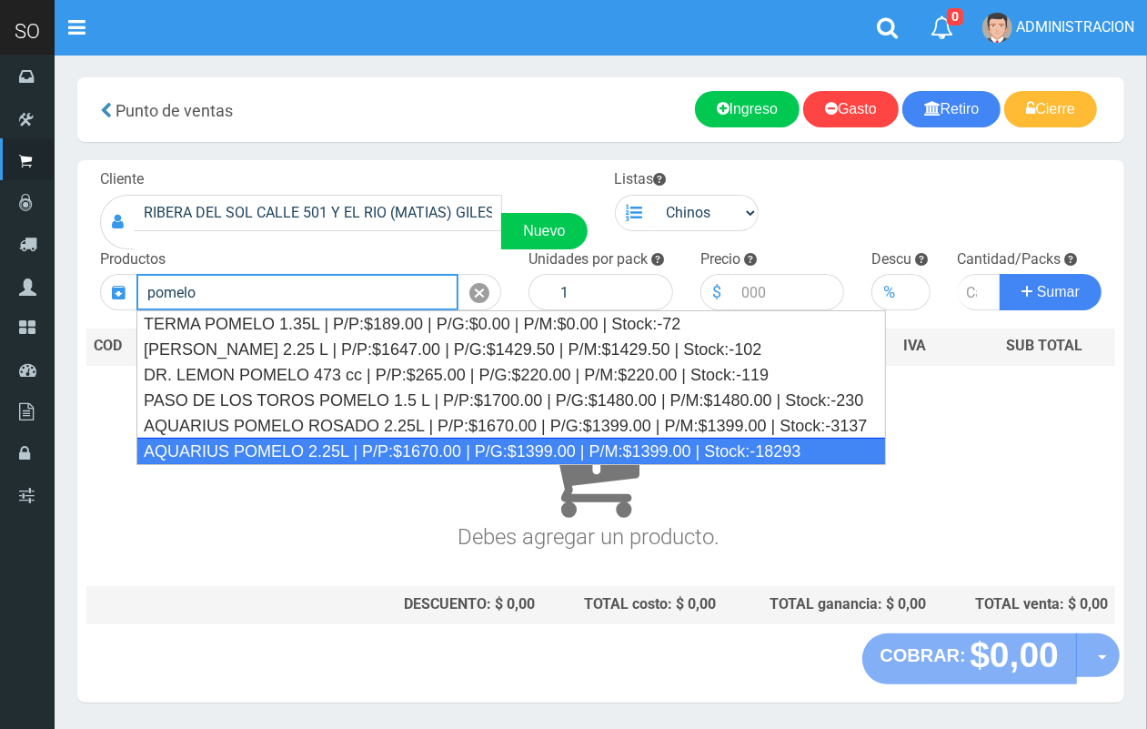
click at [341, 441] on div "AQUARIUS POMELO 2.25L | P/P:$1670.00 | P/G:$1399.00 | P/M:$1399.00 | Stock:-182…" at bounding box center [511, 451] width 750 height 27
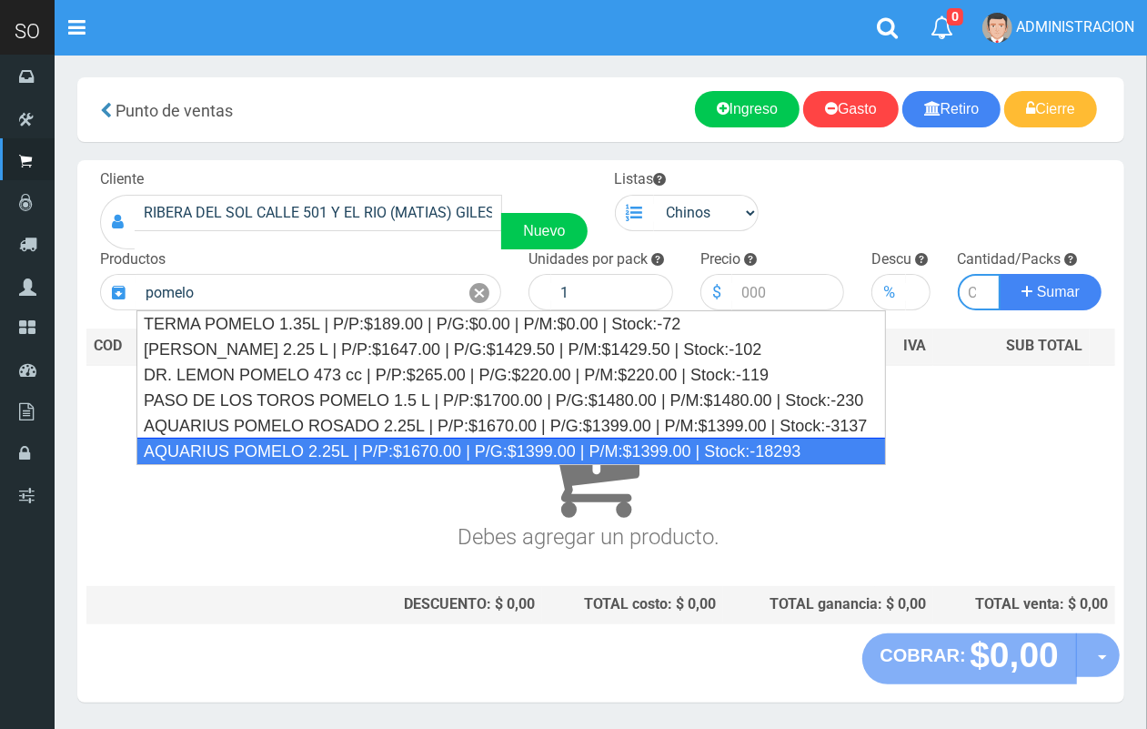
type input "AQUARIUS POMELO 2.25L | P/P:$1670.00 | P/G:$1399.00 | P/M:$1399.00 | Stock:-182…"
type input "6"
type input "1670.00"
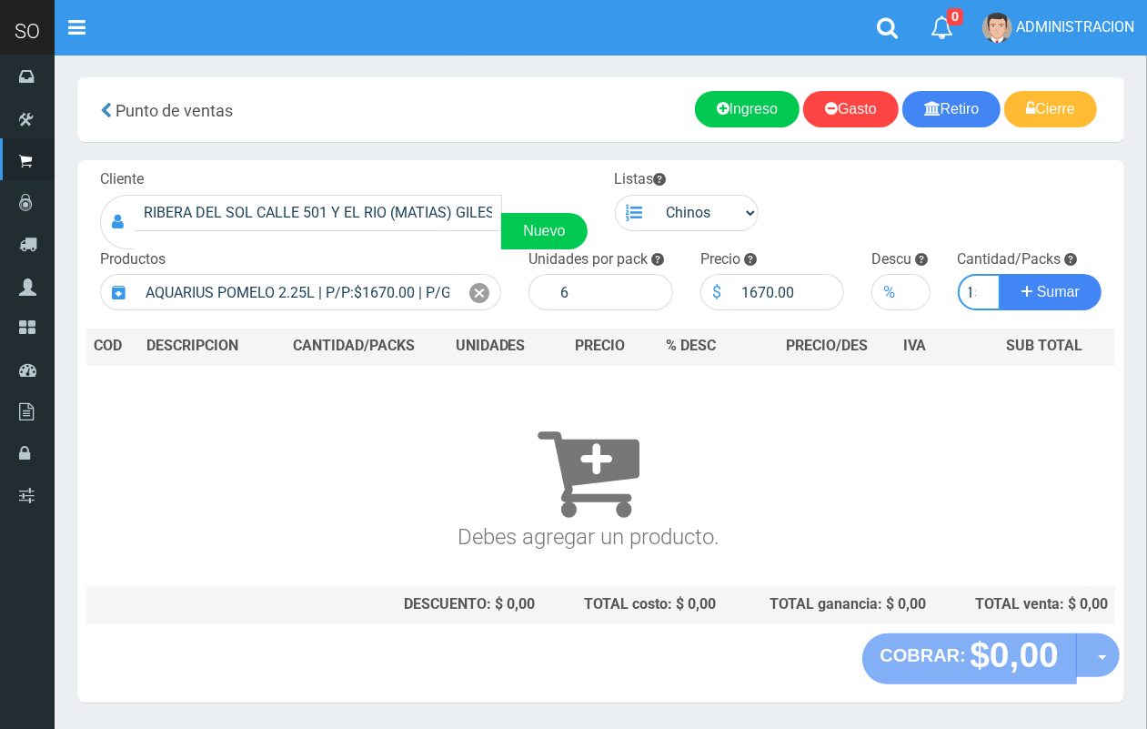
scroll to position [0, 10]
type input "15"
click at [1000, 274] on button "Sumar" at bounding box center [1051, 292] width 102 height 36
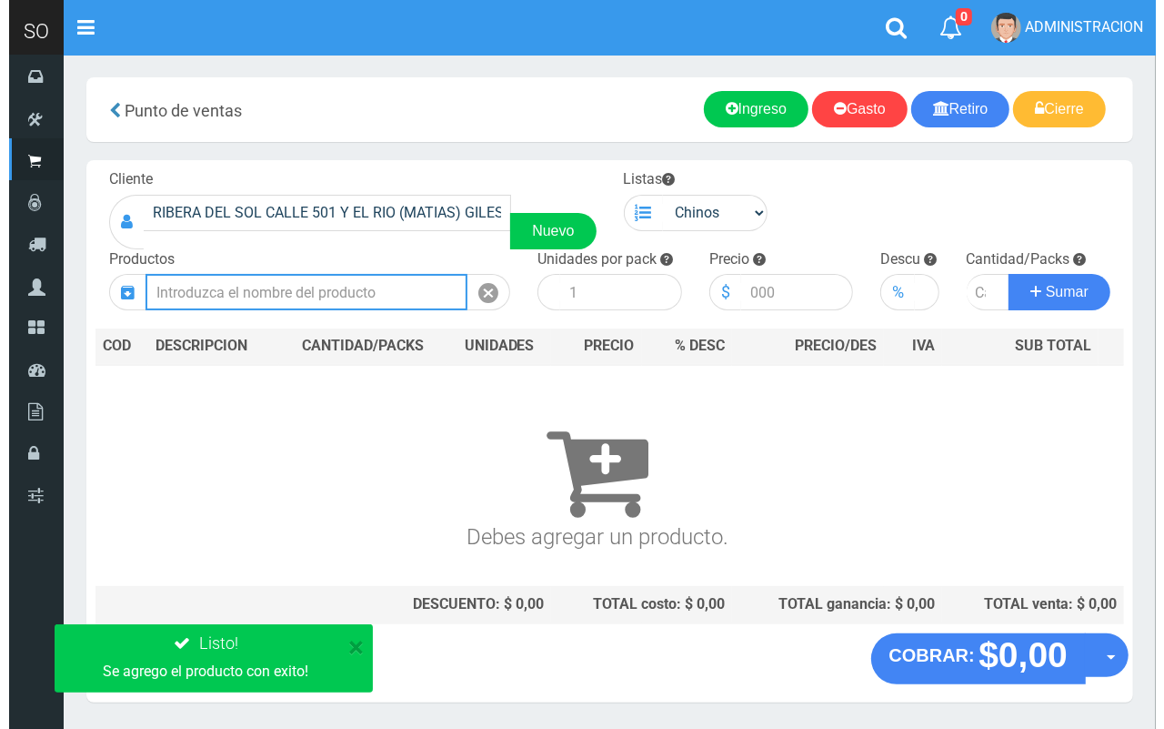
scroll to position [0, 0]
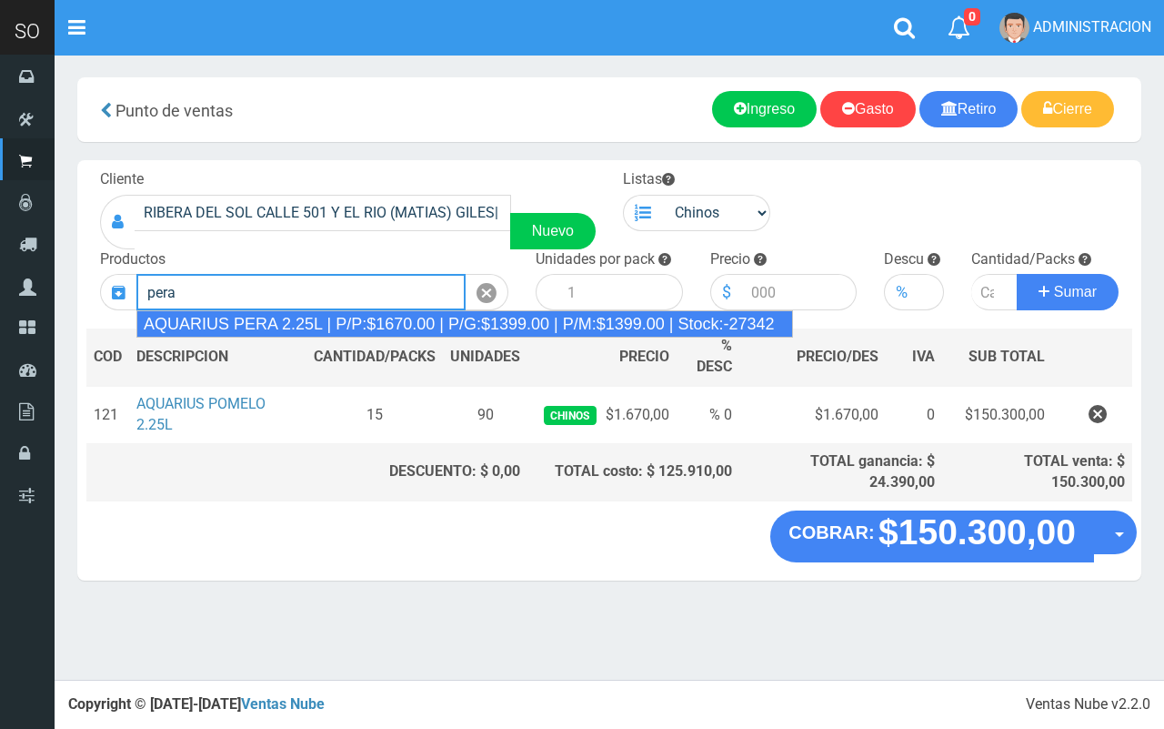
click at [315, 325] on div "AQUARIUS PERA 2.25L | P/P:$1670.00 | P/G:$1399.00 | P/M:$1399.00 | Stock:-27342" at bounding box center [464, 323] width 657 height 27
type input "AQUARIUS PERA 2.25L | P/P:$1670.00 | P/G:$1399.00 | P/M:$1399.00 | Stock:-27342"
type input "6"
type input "1670.00"
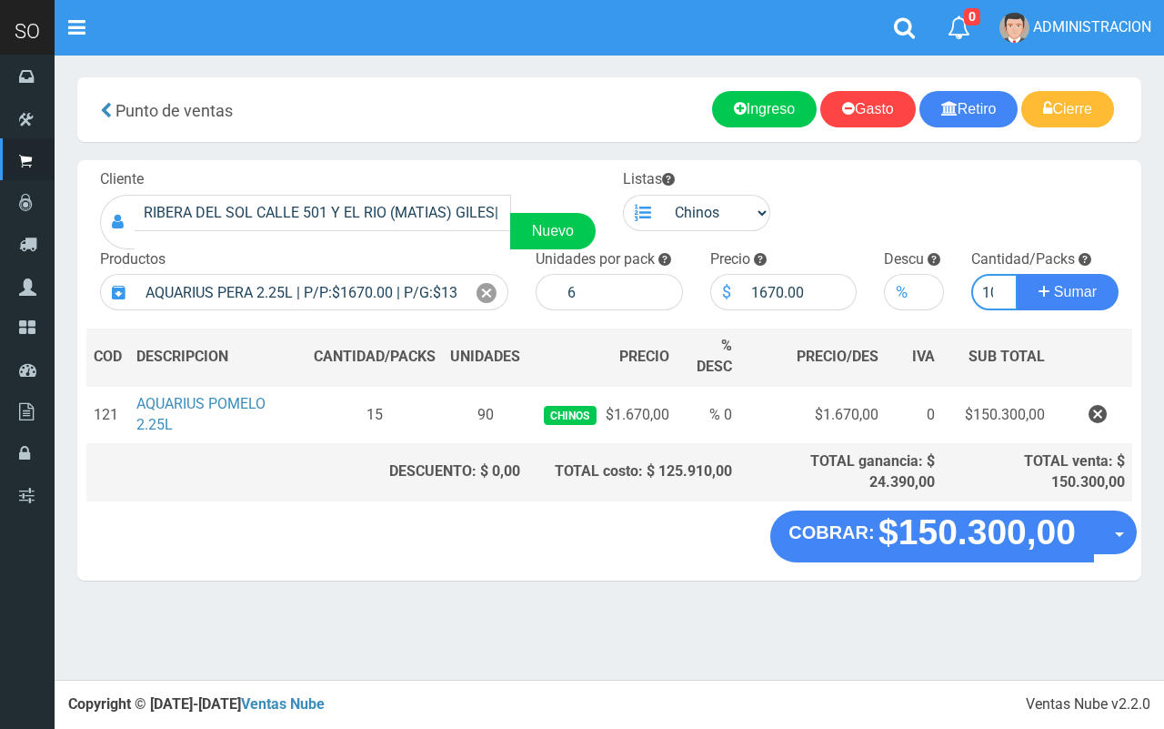
scroll to position [0, 7]
type input "10"
click at [1017, 274] on button "Sumar" at bounding box center [1068, 292] width 102 height 36
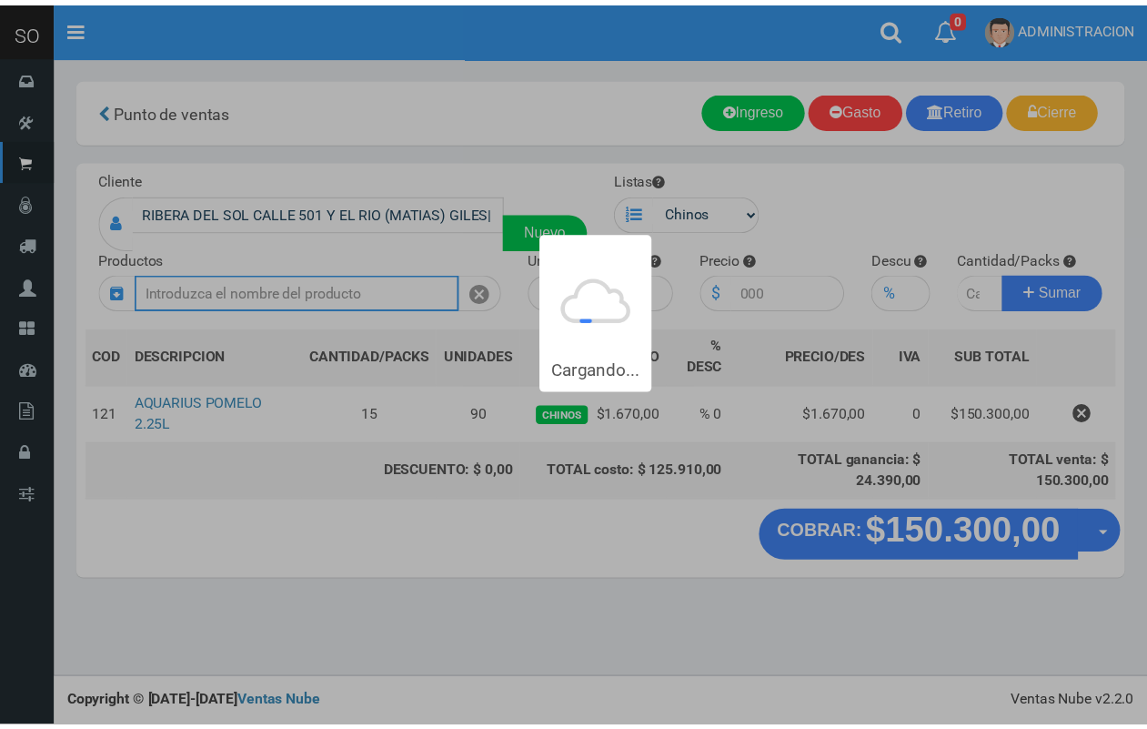
scroll to position [0, 0]
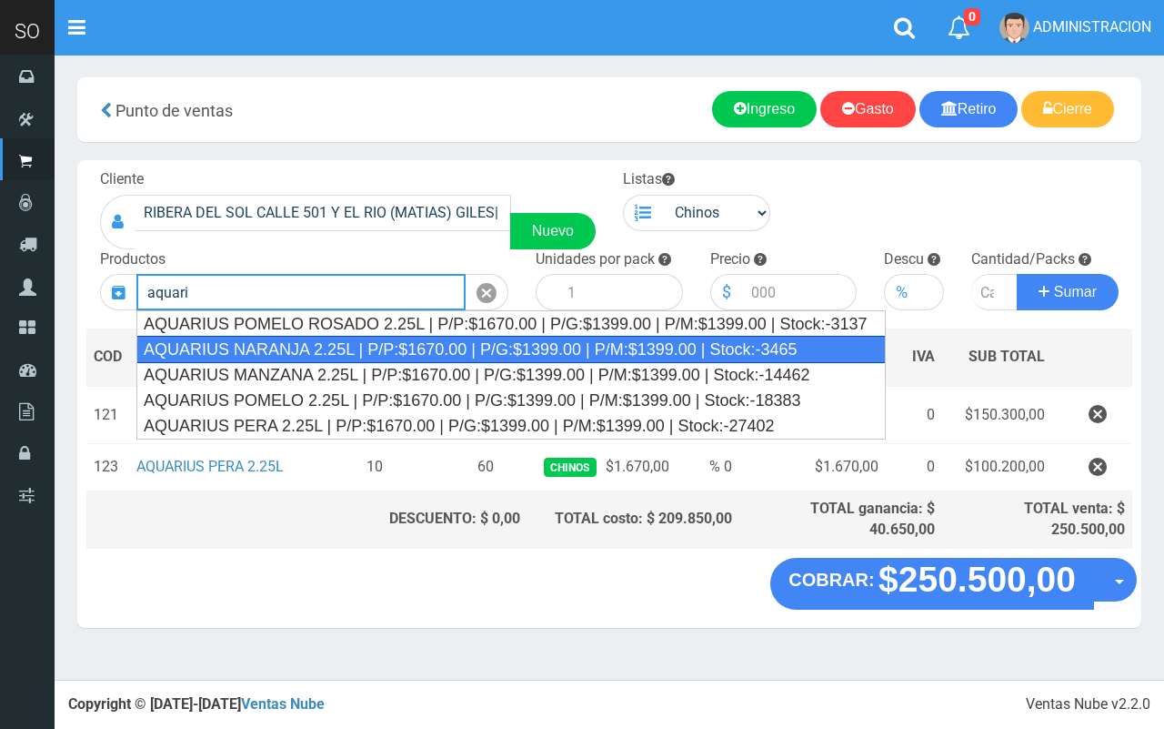
click at [371, 356] on div "AQUARIUS NARANJA 2.25L | P/P:$1670.00 | P/G:$1399.00 | P/M:$1399.00 | Stock:-34…" at bounding box center [511, 349] width 750 height 27
type input "AQUARIUS NARANJA 2.25L | P/P:$1670.00 | P/G:$1399.00 | P/M:$1399.00 | Stock:-34…"
type input "6"
type input "1670.00"
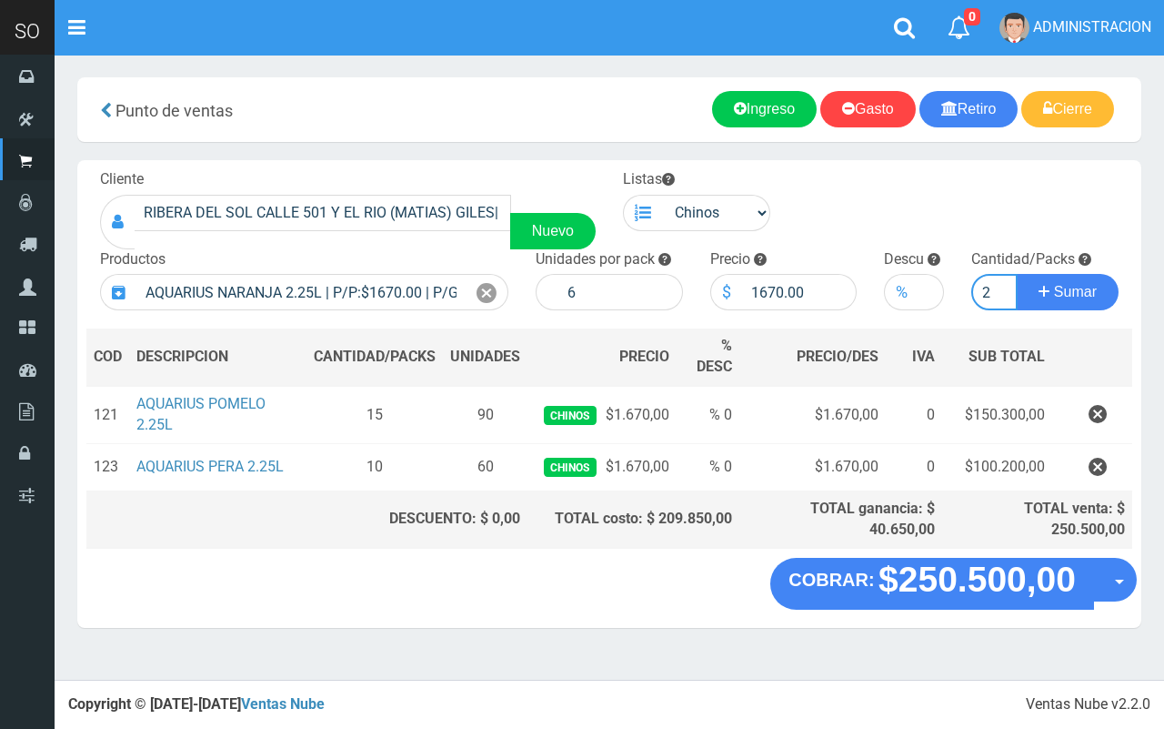
type input "2"
click at [1017, 274] on button "Sumar" at bounding box center [1068, 292] width 102 height 36
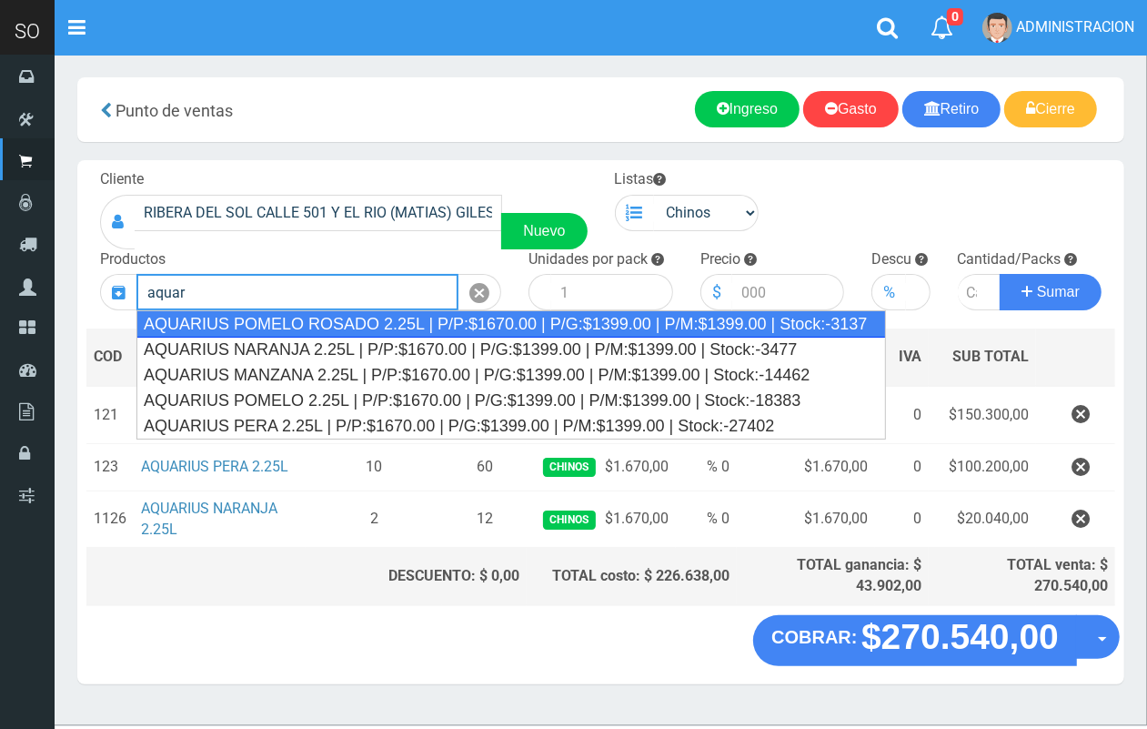
click at [347, 328] on div "AQUARIUS POMELO ROSADO 2.25L | P/P:$1670.00 | P/G:$1399.00 | P/M:$1399.00 | Sto…" at bounding box center [511, 323] width 750 height 27
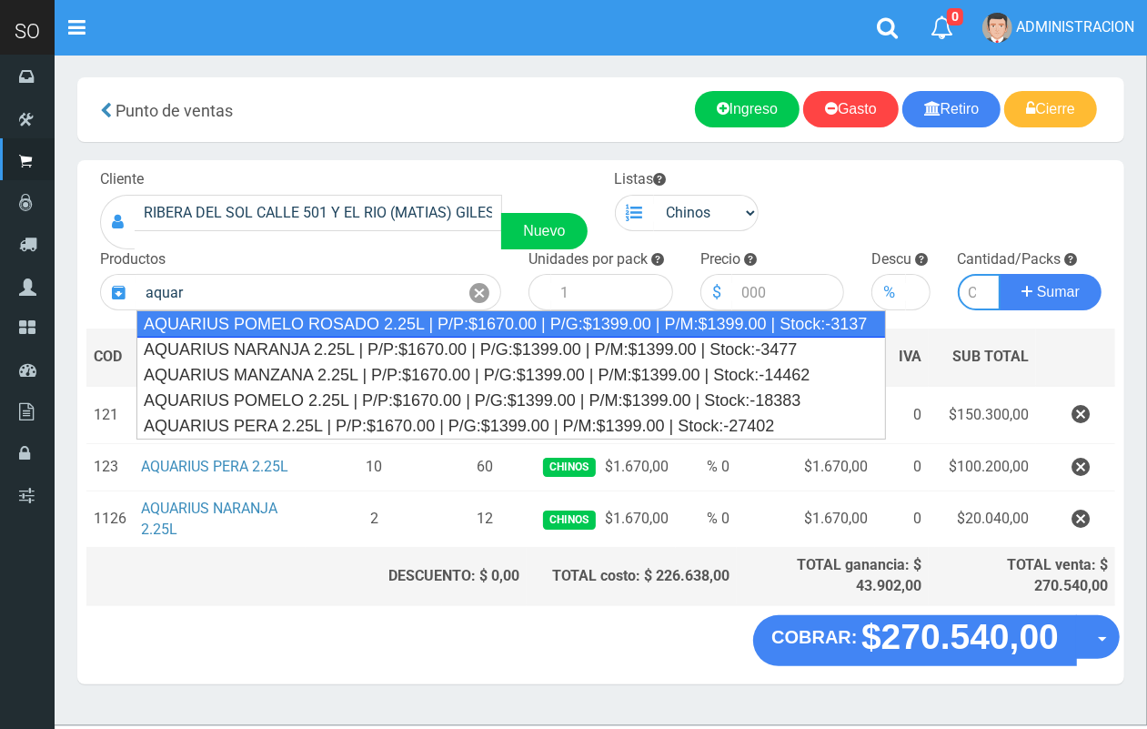
type input "AQUARIUS POMELO ROSADO 2.25L | P/P:$1670.00 | P/G:$1399.00 | P/M:$1399.00 | Sto…"
type input "6"
type input "1670.00"
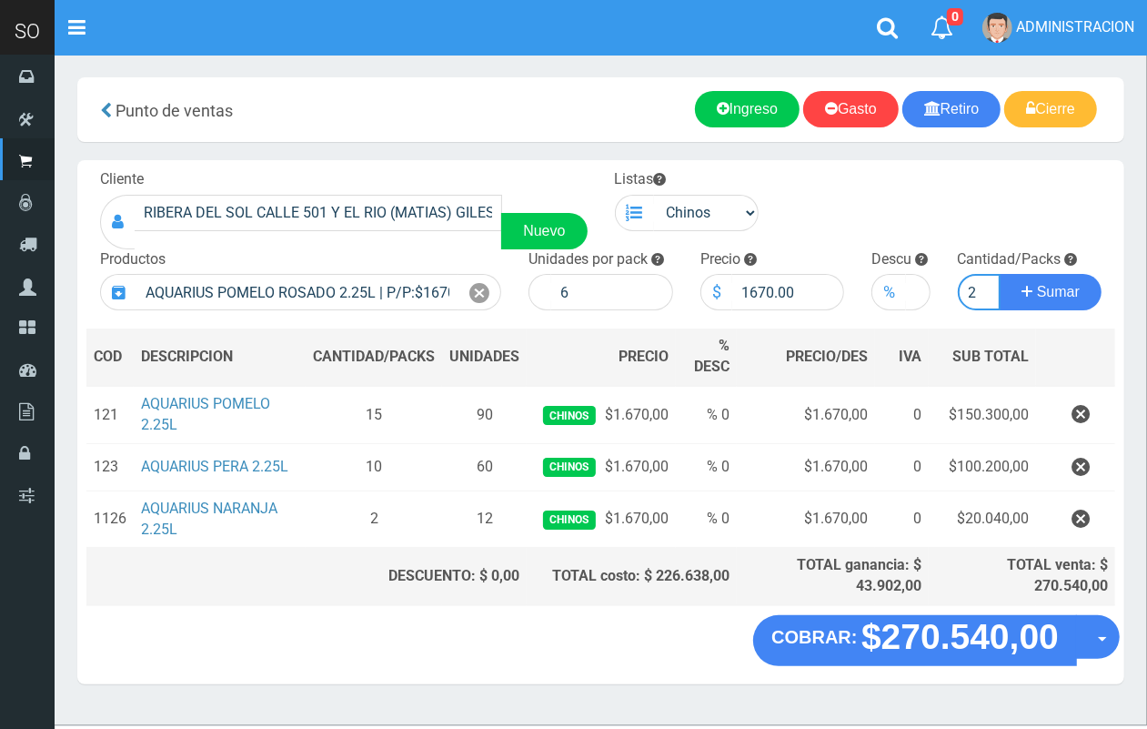
scroll to position [0, 2]
type input "2"
click at [1000, 274] on button "Sumar" at bounding box center [1051, 292] width 102 height 36
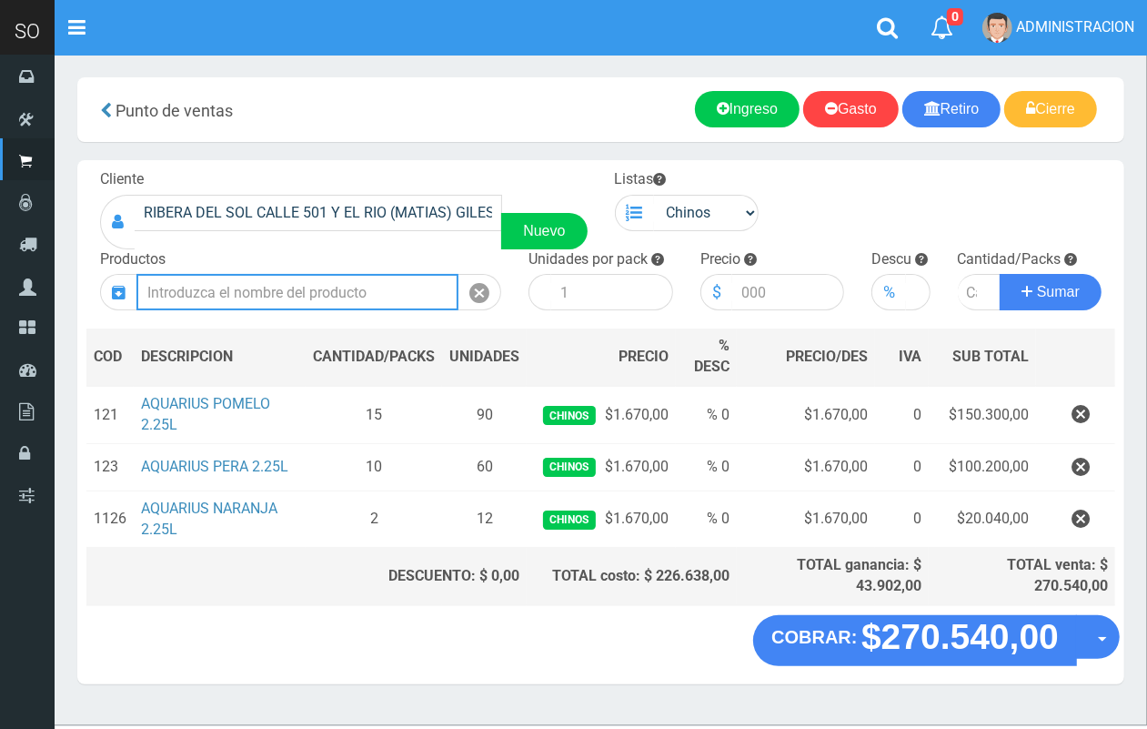
scroll to position [0, 0]
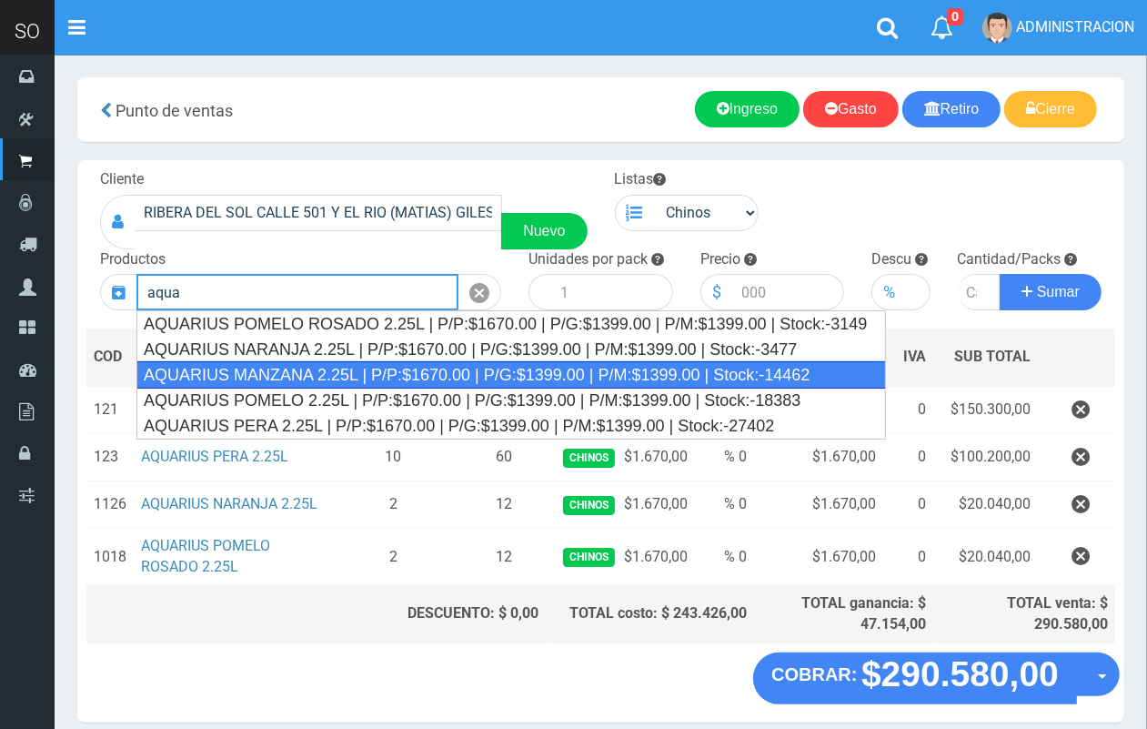
click at [424, 366] on div "AQUARIUS MANZANA 2.25L | P/P:$1670.00 | P/G:$1399.00 | P/M:$1399.00 | Stock:-14…" at bounding box center [511, 374] width 750 height 27
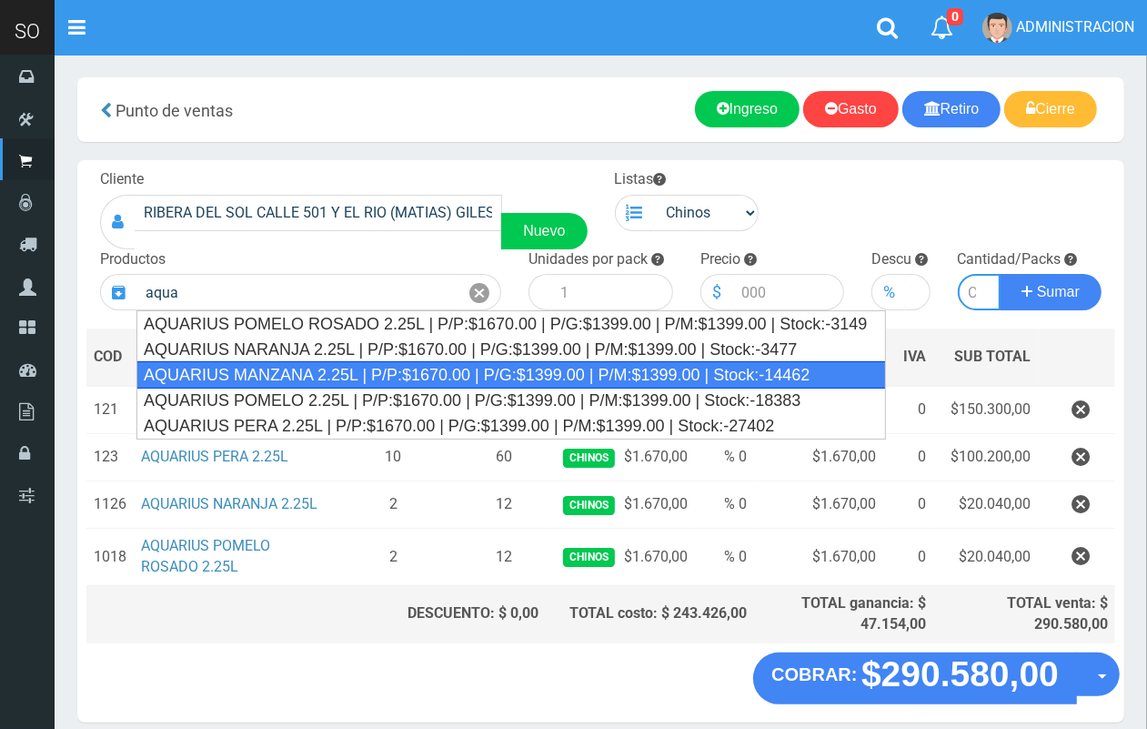
type input "AQUARIUS MANZANA 2.25L | P/P:$1670.00 | P/G:$1399.00 | P/M:$1399.00 | Stock:-14…"
type input "6"
type input "1670.00"
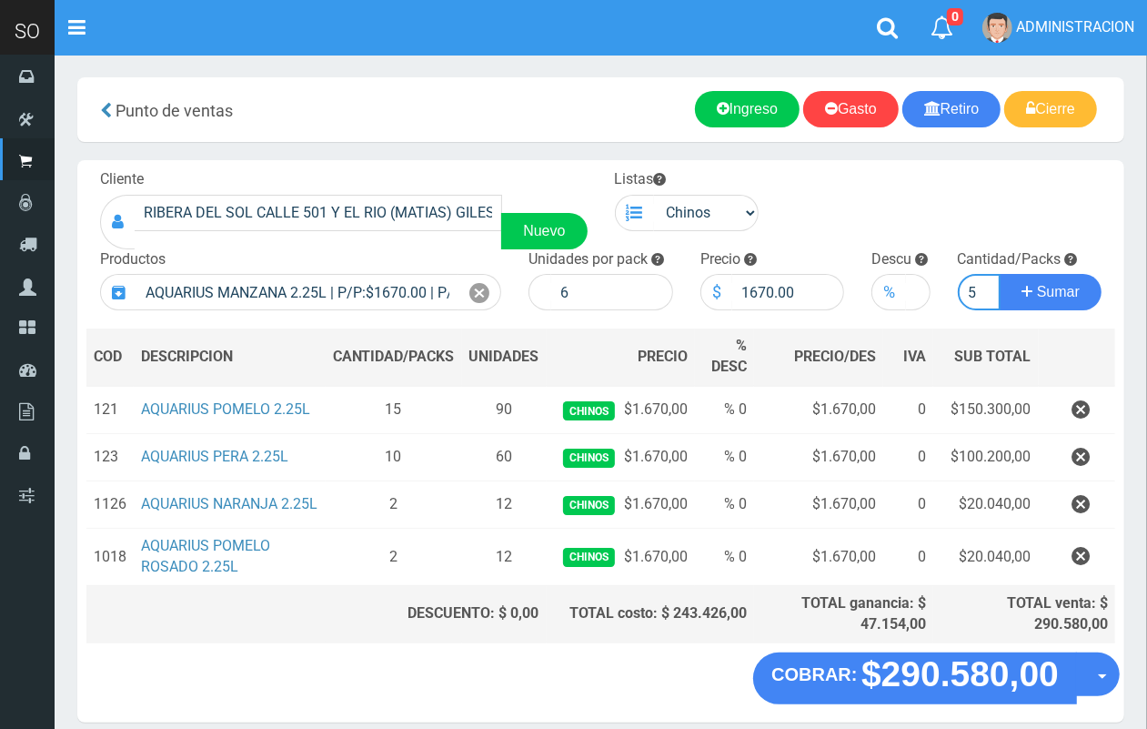
scroll to position [0, 2]
type input "5"
click at [1000, 274] on button "Sumar" at bounding box center [1051, 292] width 102 height 36
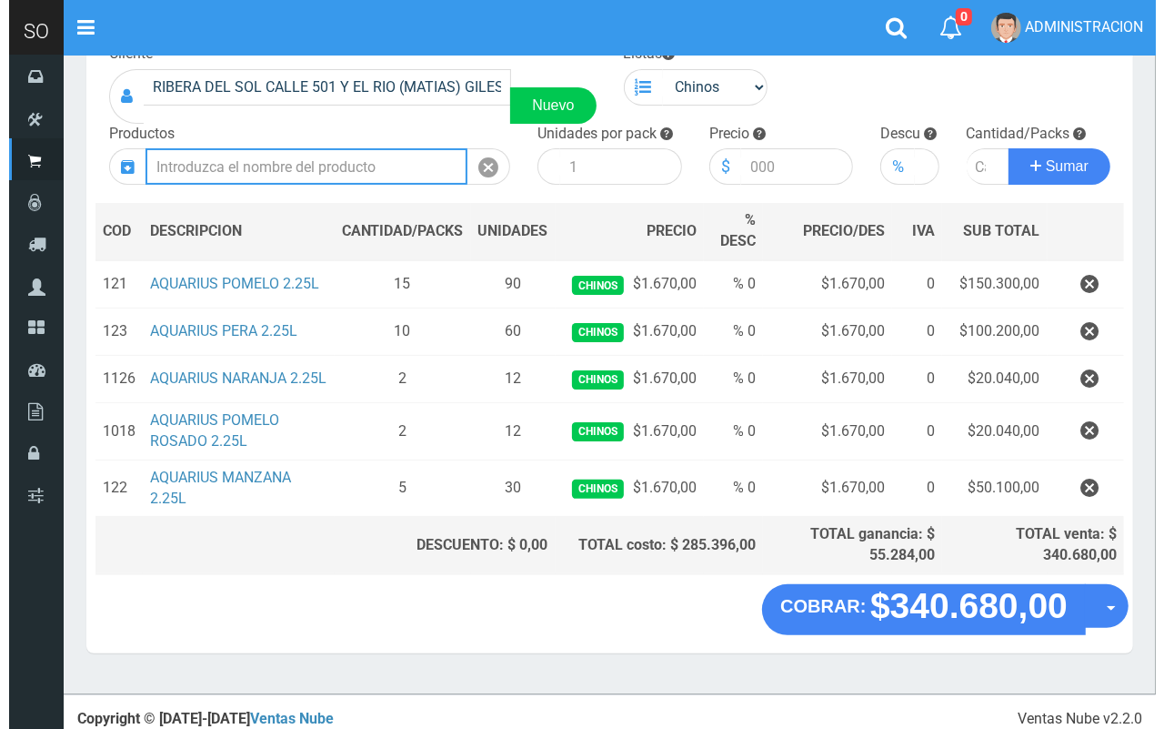
scroll to position [132, 0]
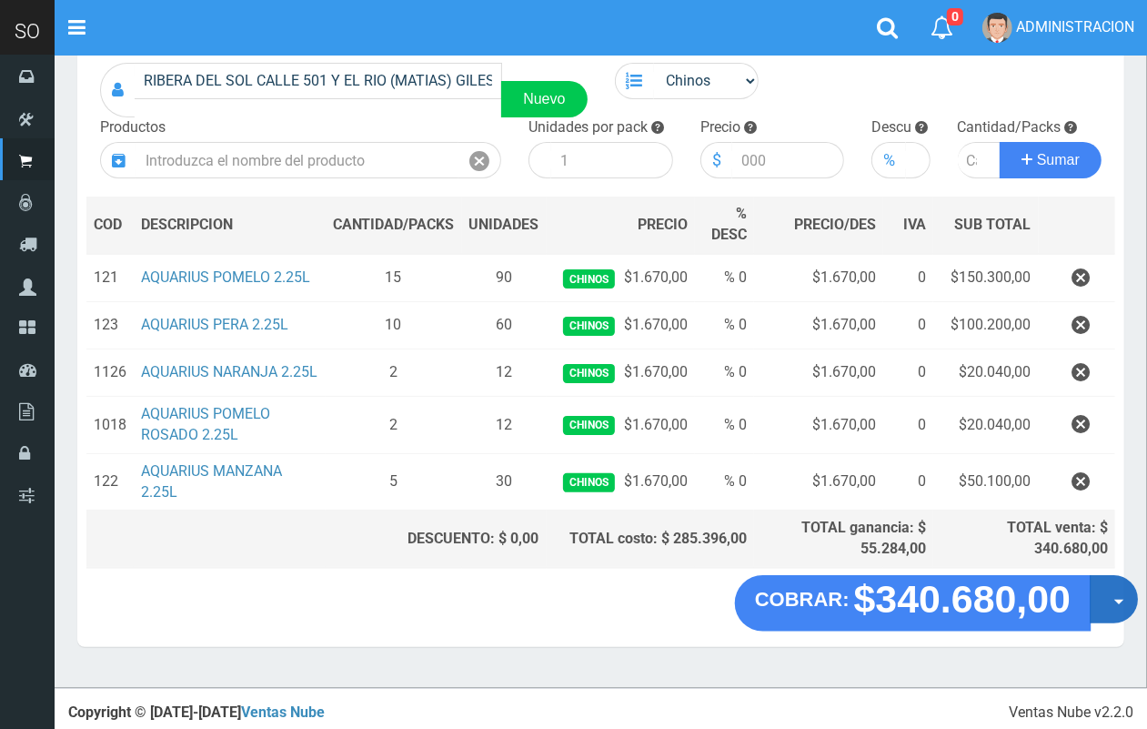
click at [1111, 608] on button "Opciones" at bounding box center [1114, 599] width 48 height 48
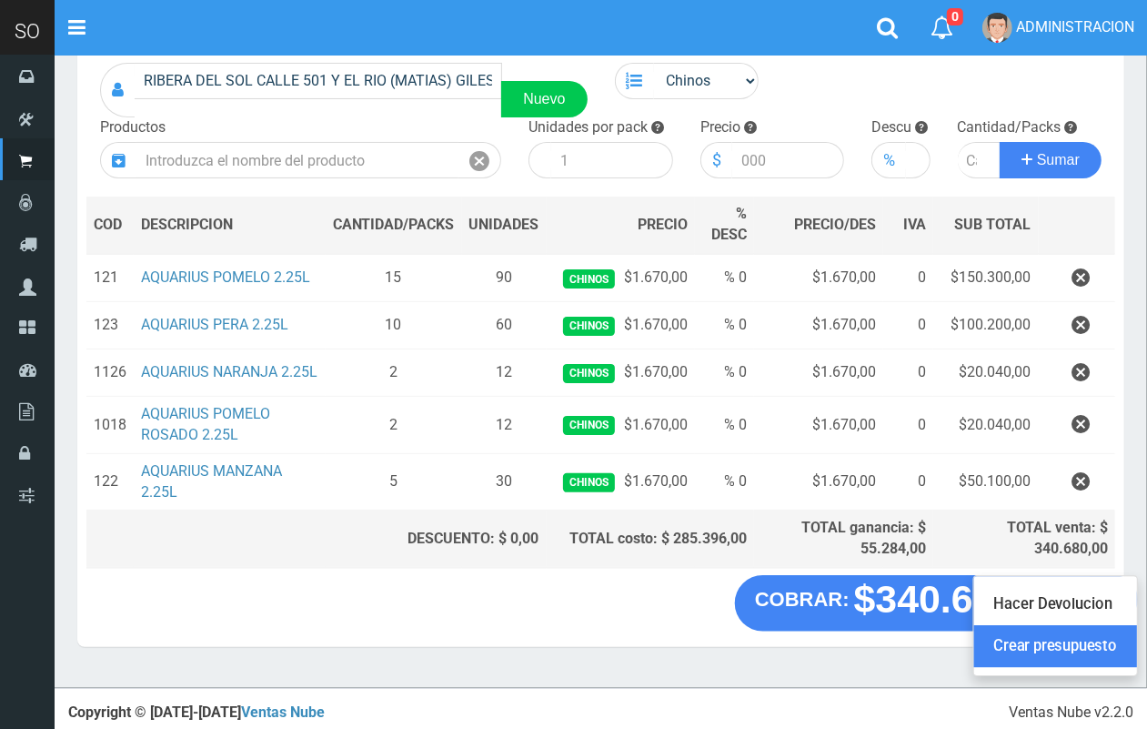
click at [1033, 664] on link "Crear presupuesto" at bounding box center [1055, 647] width 163 height 42
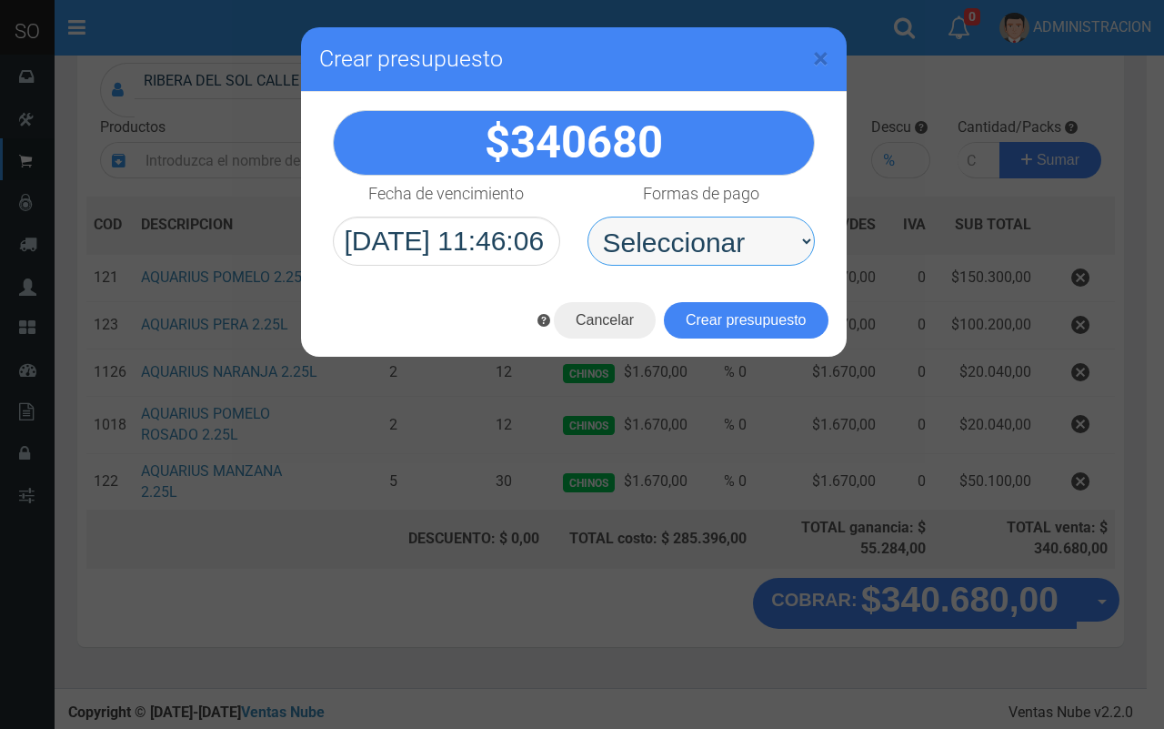
drag, startPoint x: 729, startPoint y: 250, endPoint x: 725, endPoint y: 259, distance: 9.8
click at [725, 255] on select "Seleccionar Efectivo Tarjeta de Crédito Depósito Débito" at bounding box center [701, 241] width 227 height 49
select select "Efectivo"
click at [588, 217] on select "Seleccionar Efectivo Tarjeta de Crédito Depósito Débito" at bounding box center [701, 241] width 227 height 49
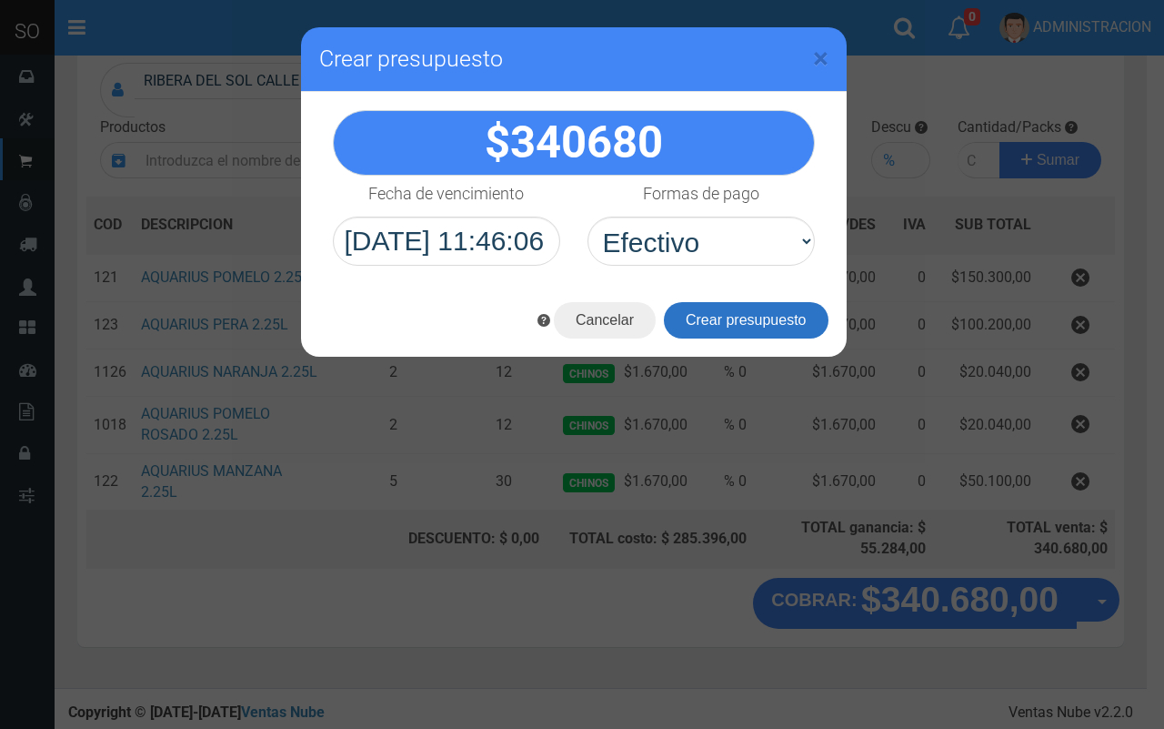
click at [741, 314] on button "Crear presupuesto" at bounding box center [746, 320] width 165 height 36
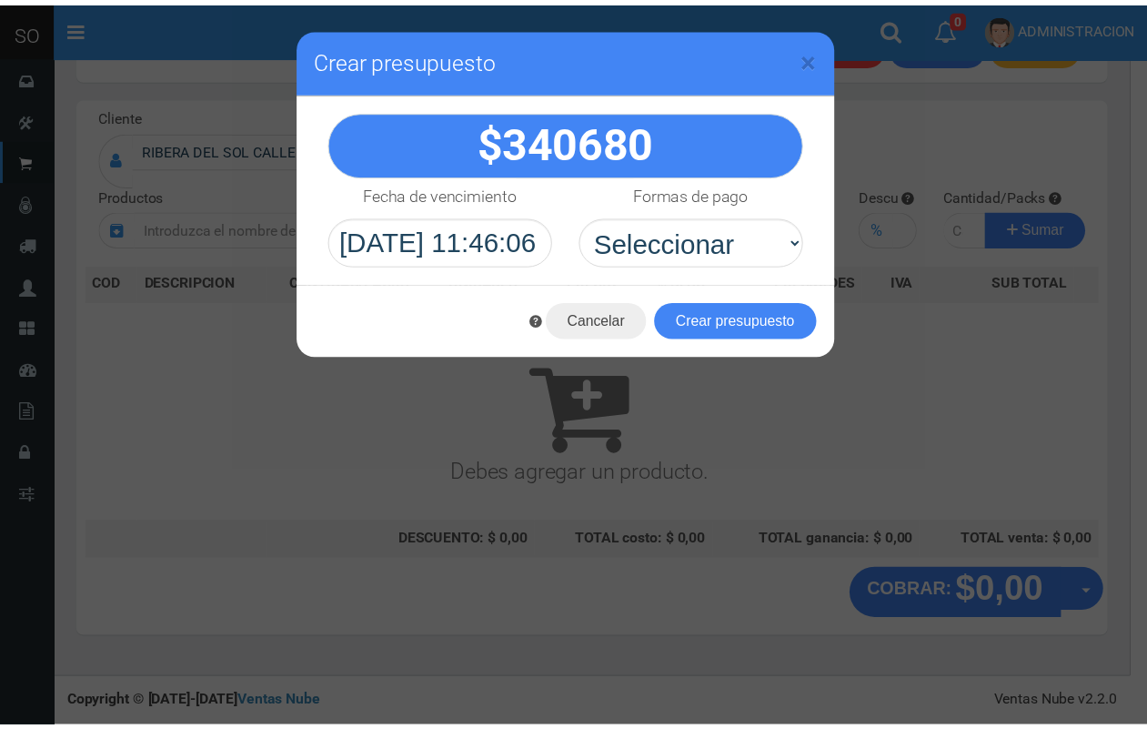
scroll to position [55, 0]
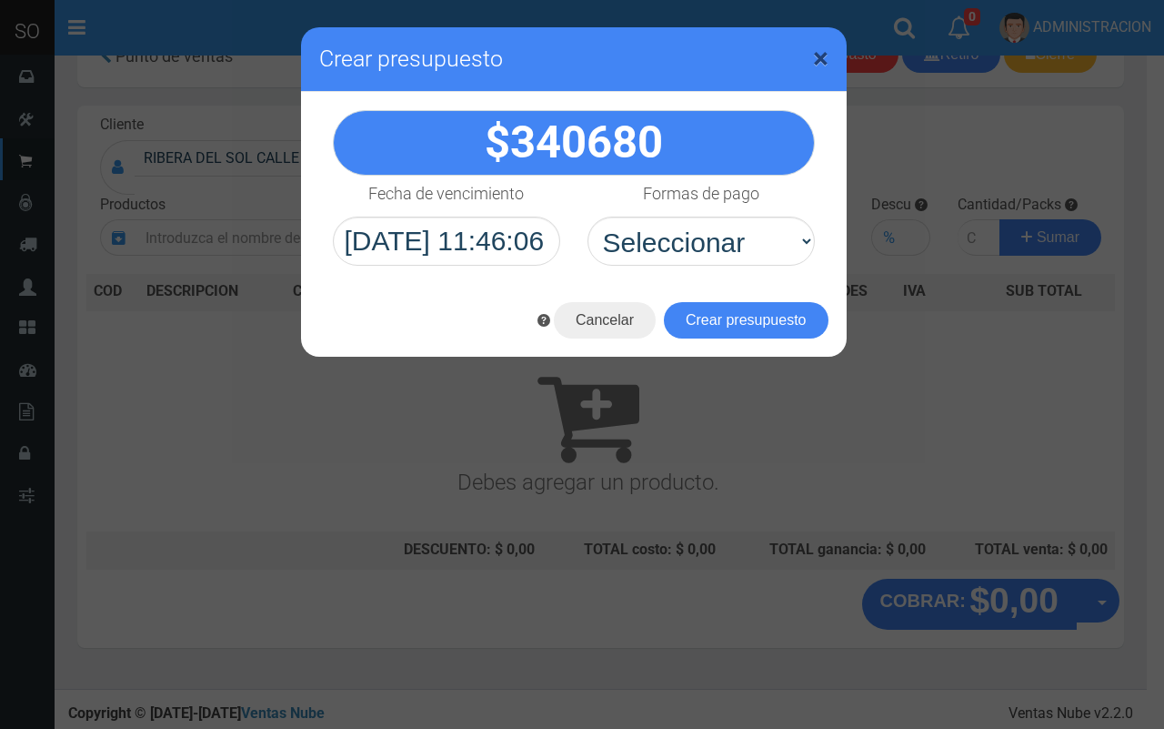
drag, startPoint x: 815, startPoint y: 56, endPoint x: 576, endPoint y: 55, distance: 239.3
click at [814, 56] on span "×" at bounding box center [820, 58] width 15 height 35
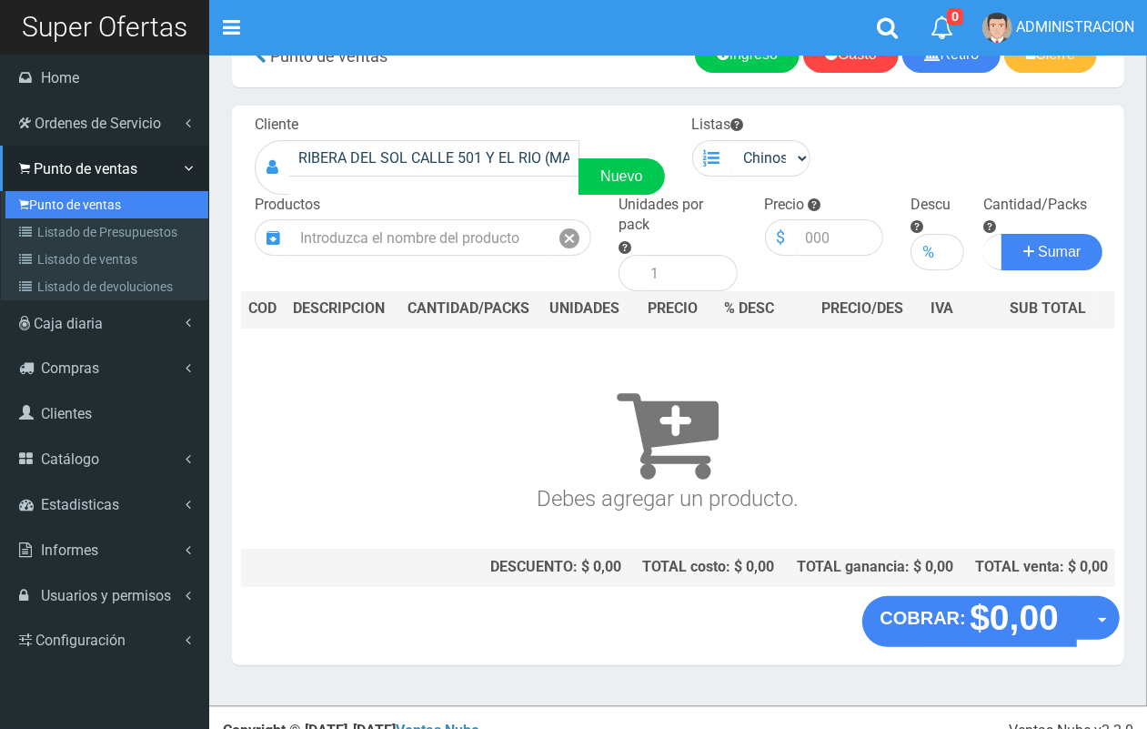
click at [42, 191] on link "Punto de ventas" at bounding box center [106, 204] width 203 height 27
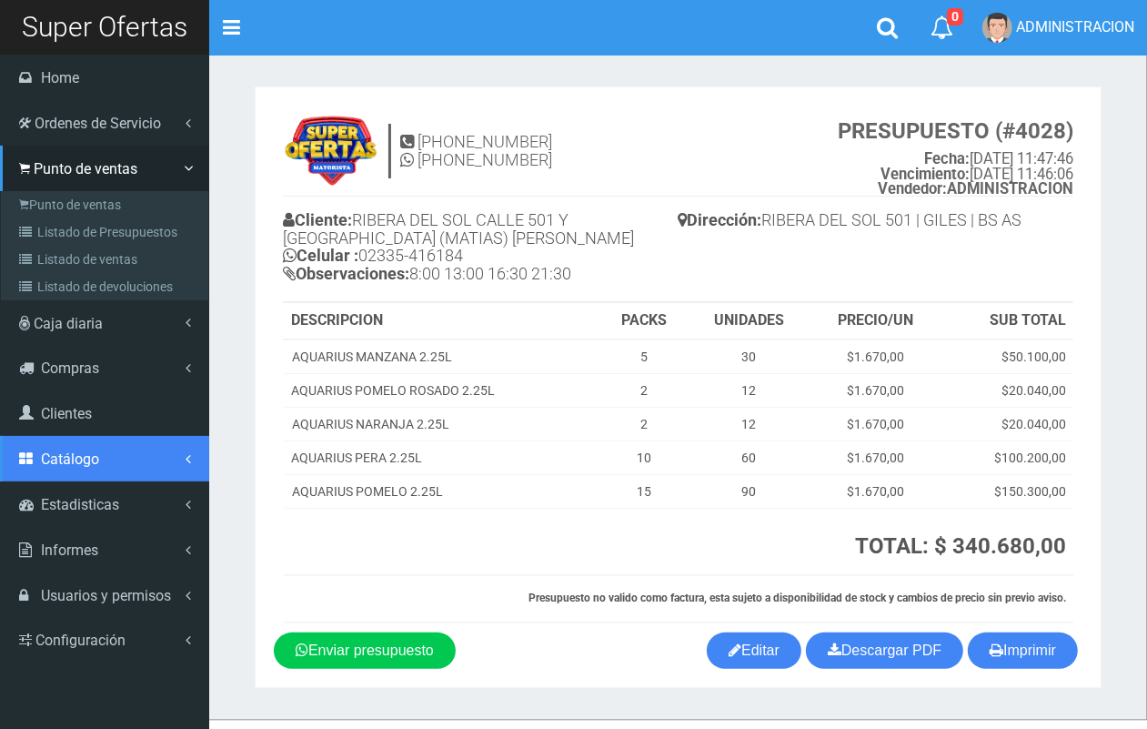
click at [68, 461] on span "Catálogo" at bounding box center [70, 458] width 58 height 17
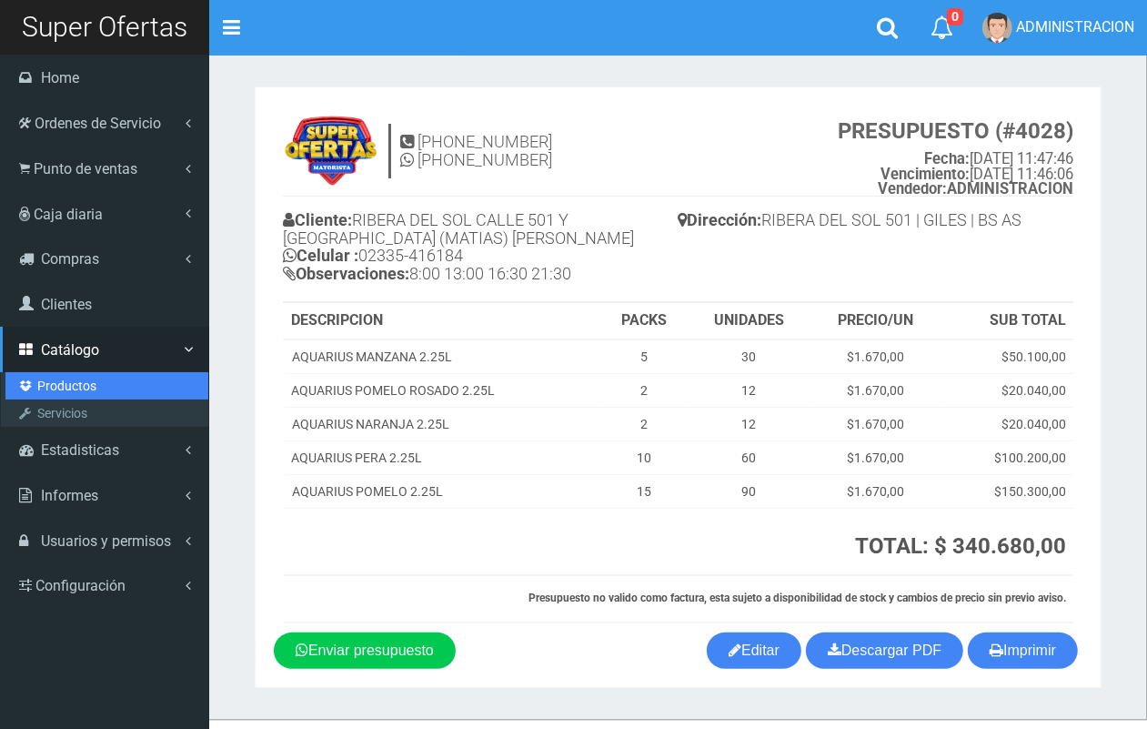
click at [69, 397] on link "Productos" at bounding box center [106, 385] width 203 height 27
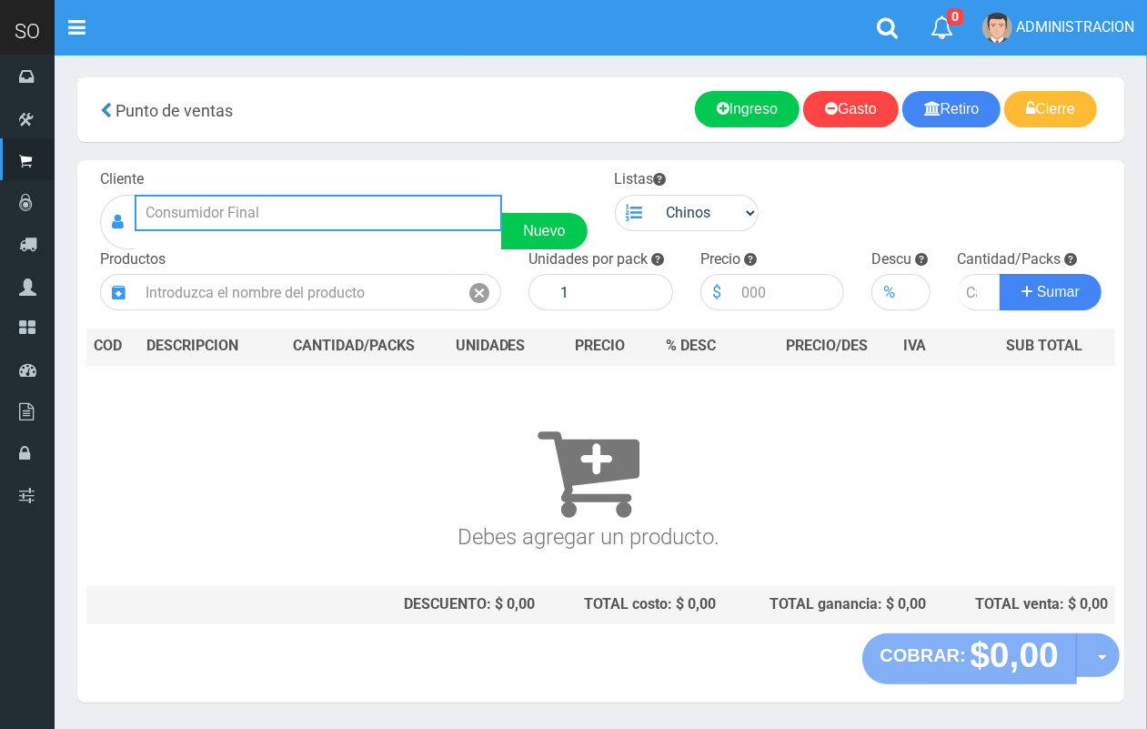
click at [268, 221] on input "text" at bounding box center [319, 213] width 368 height 36
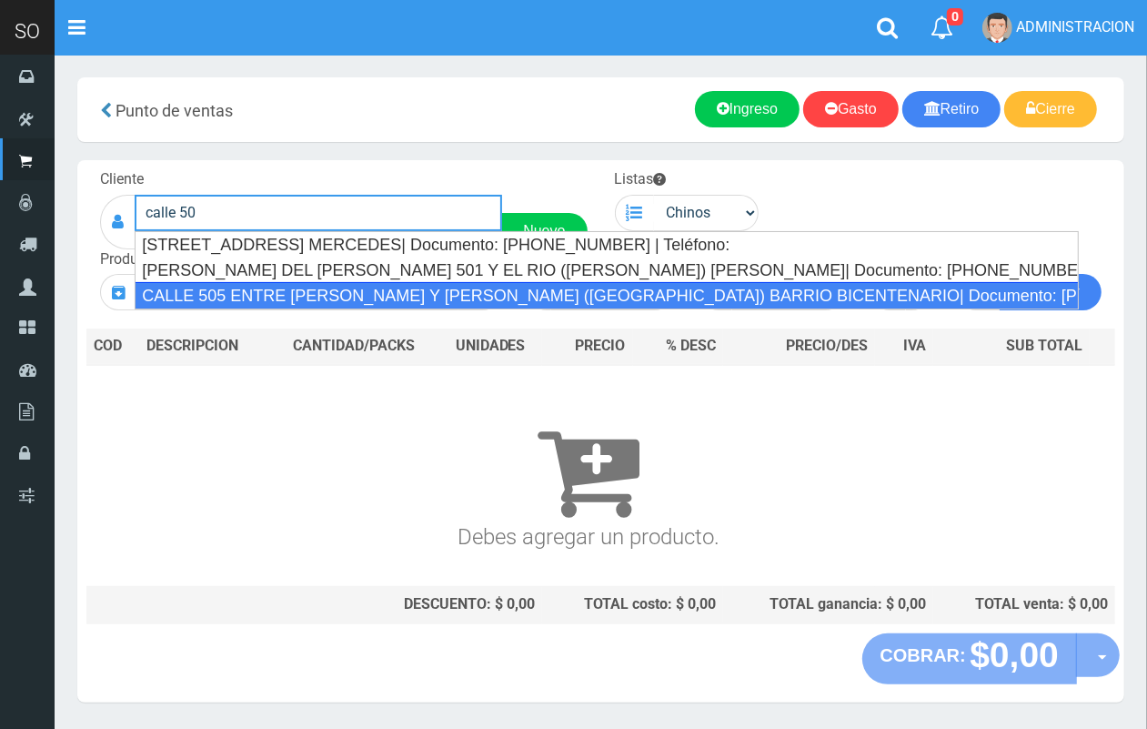
click at [348, 289] on div "CALLE 505 ENTRE SARMIENTO Y SAAVEDRA (DEBORA) BARRIO BICENTENARIO| Documento: 1…" at bounding box center [607, 295] width 944 height 27
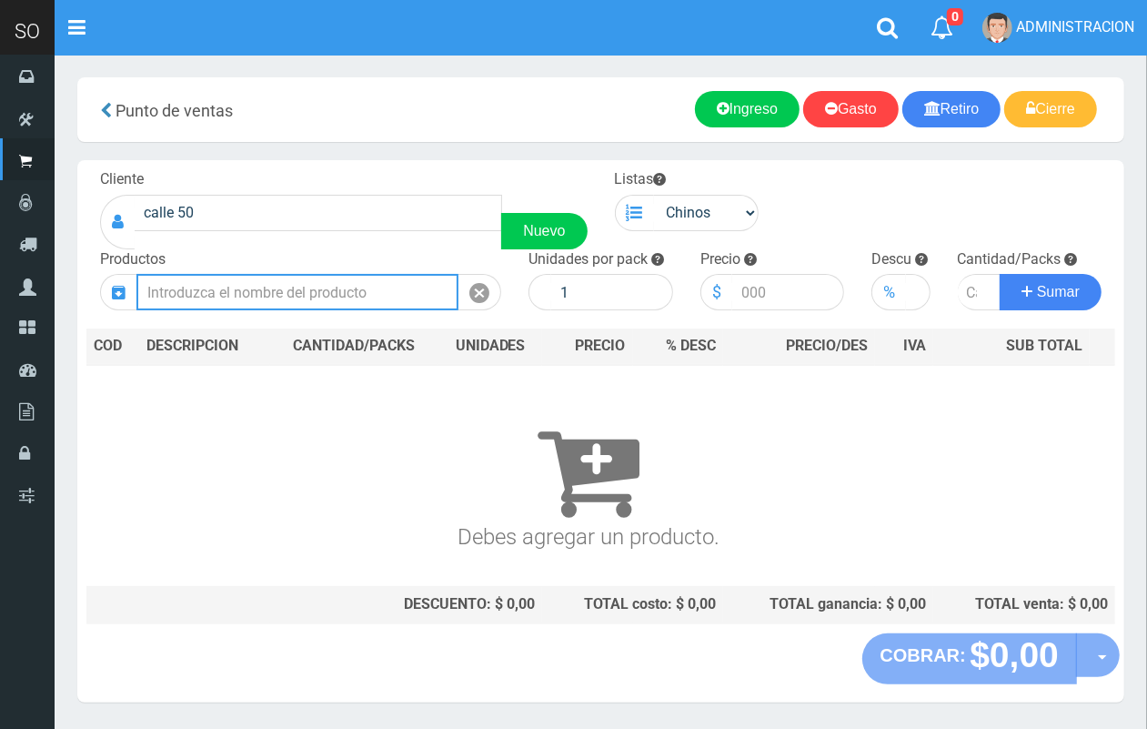
type input "CALLE 505 ENTRE SARMIENTO Y SAAVEDRA (DEBORA) BARRIO BICENTENARIO| Documento: 1…"
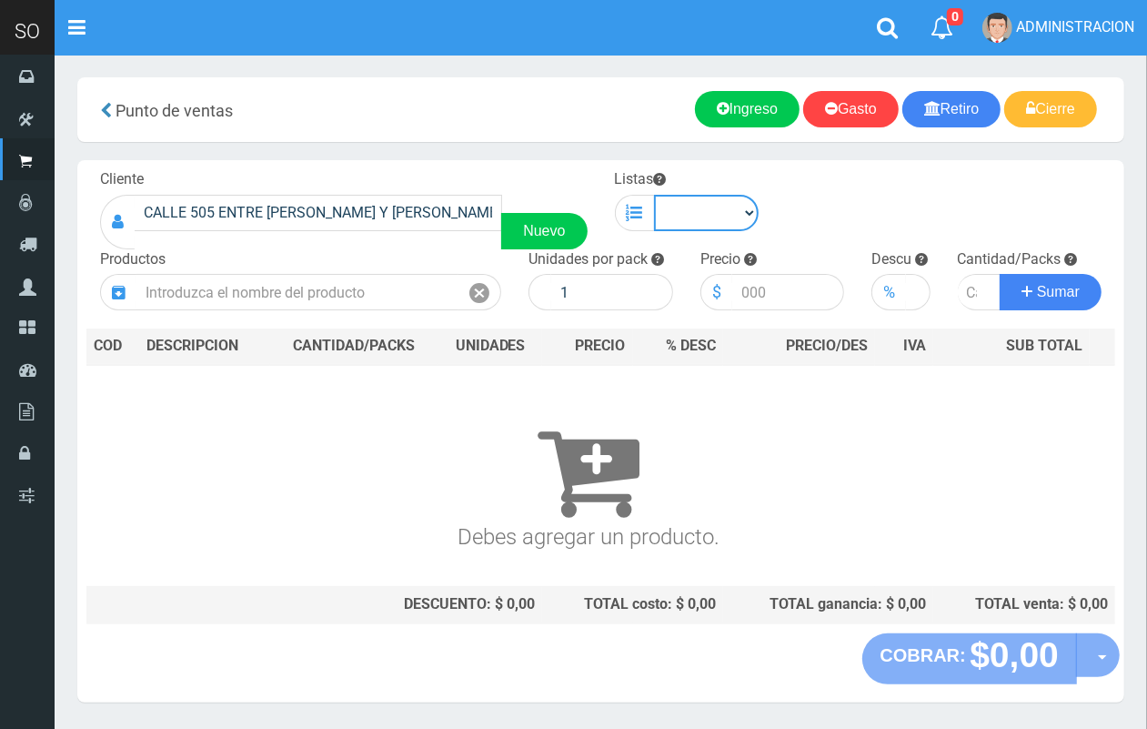
click at [699, 216] on select "Chinos . ." at bounding box center [707, 213] width 106 height 36
select select "1"
click at [654, 195] on select "Chinos . ." at bounding box center [707, 213] width 106 height 36
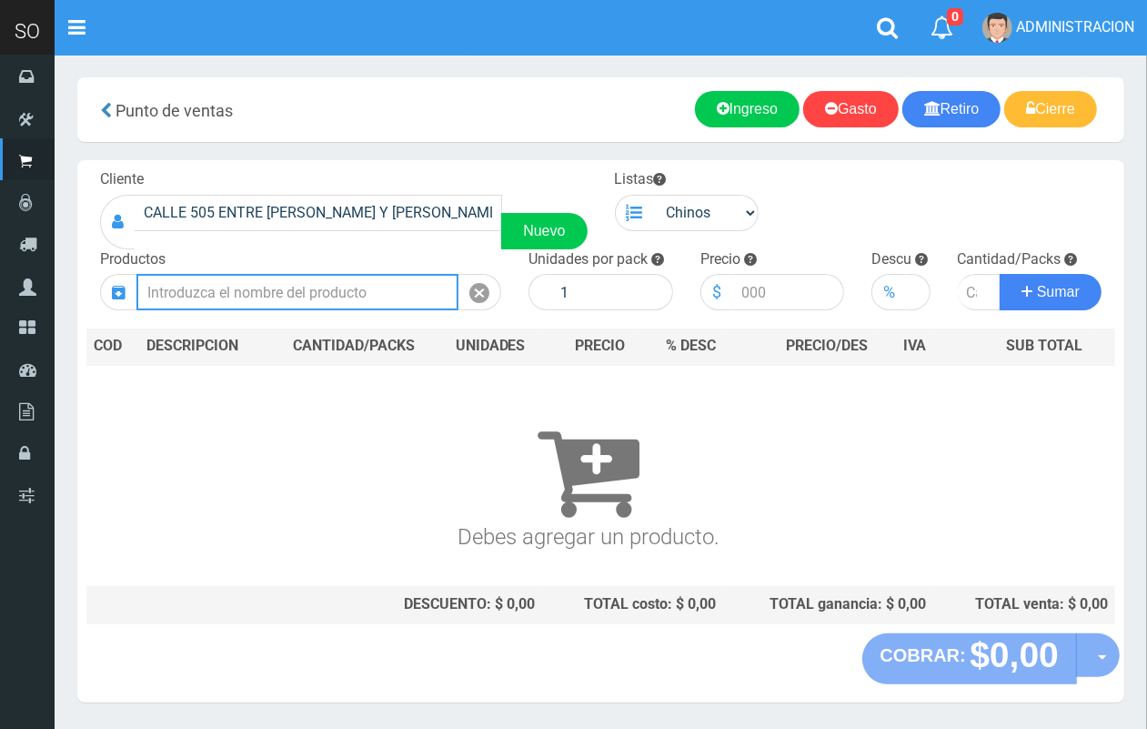
click at [314, 287] on input "text" at bounding box center [297, 292] width 322 height 36
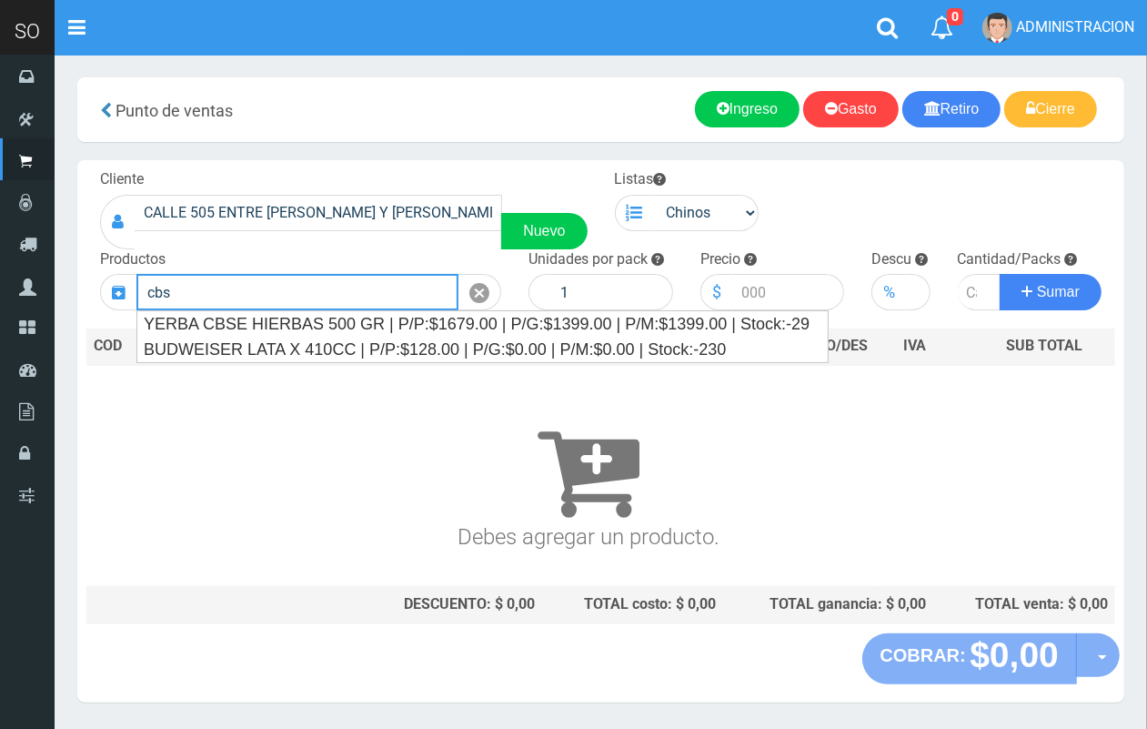
drag, startPoint x: 177, startPoint y: 293, endPoint x: 144, endPoint y: 297, distance: 33.9
click at [144, 297] on input "cbs" at bounding box center [297, 292] width 322 height 36
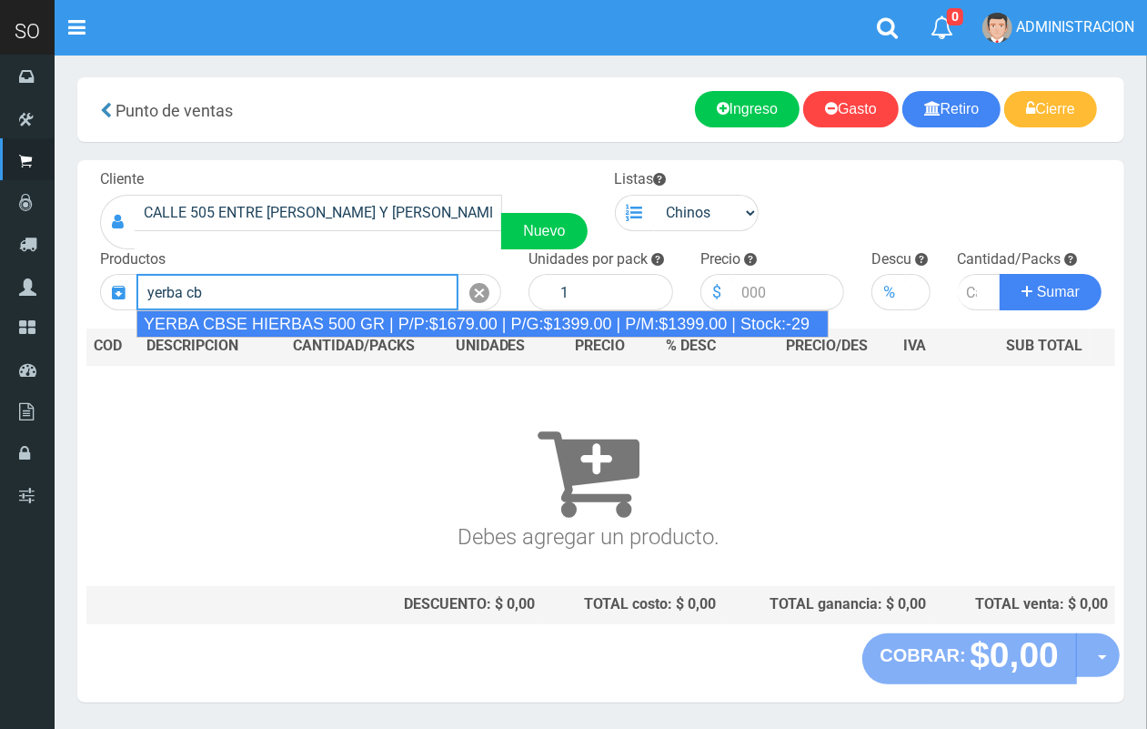
click at [329, 320] on div "YERBA CBSE HIERBAS 500 GR | P/P:$1679.00 | P/G:$1399.00 | P/M:$1399.00 | Stock:…" at bounding box center [482, 323] width 692 height 27
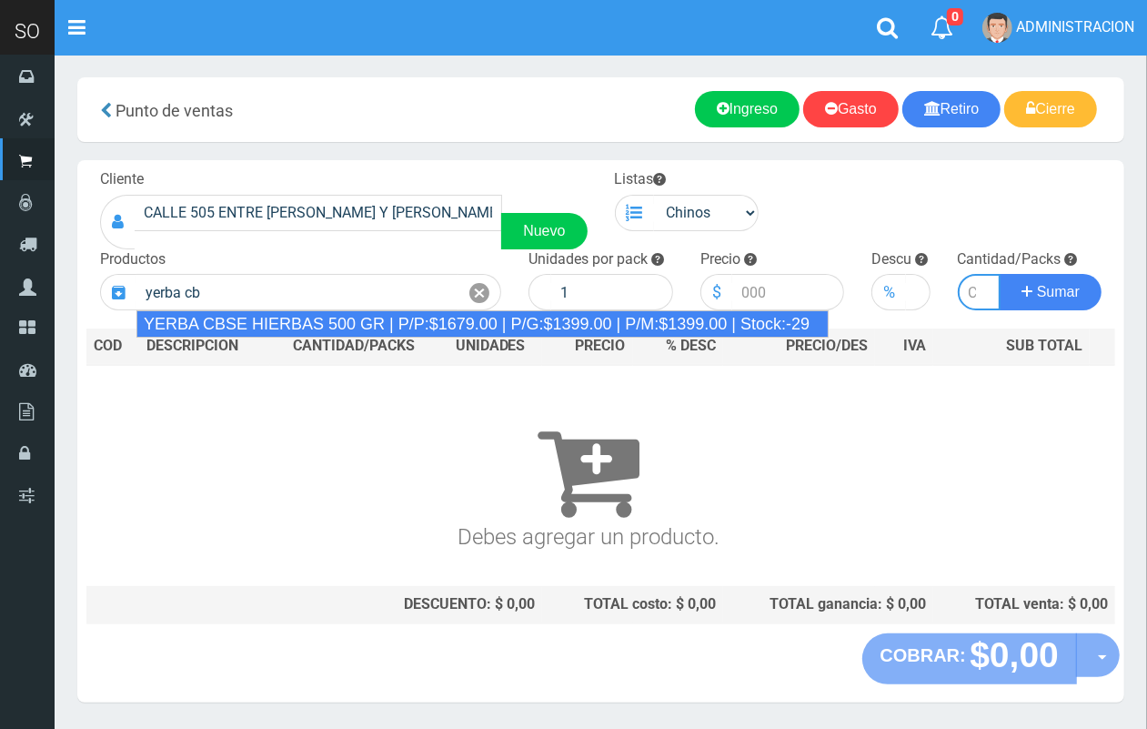
type input "YERBA CBSE HIERBAS 500 GR | P/P:$1679.00 | P/G:$1399.00 | P/M:$1399.00 | Stock:…"
type input "10"
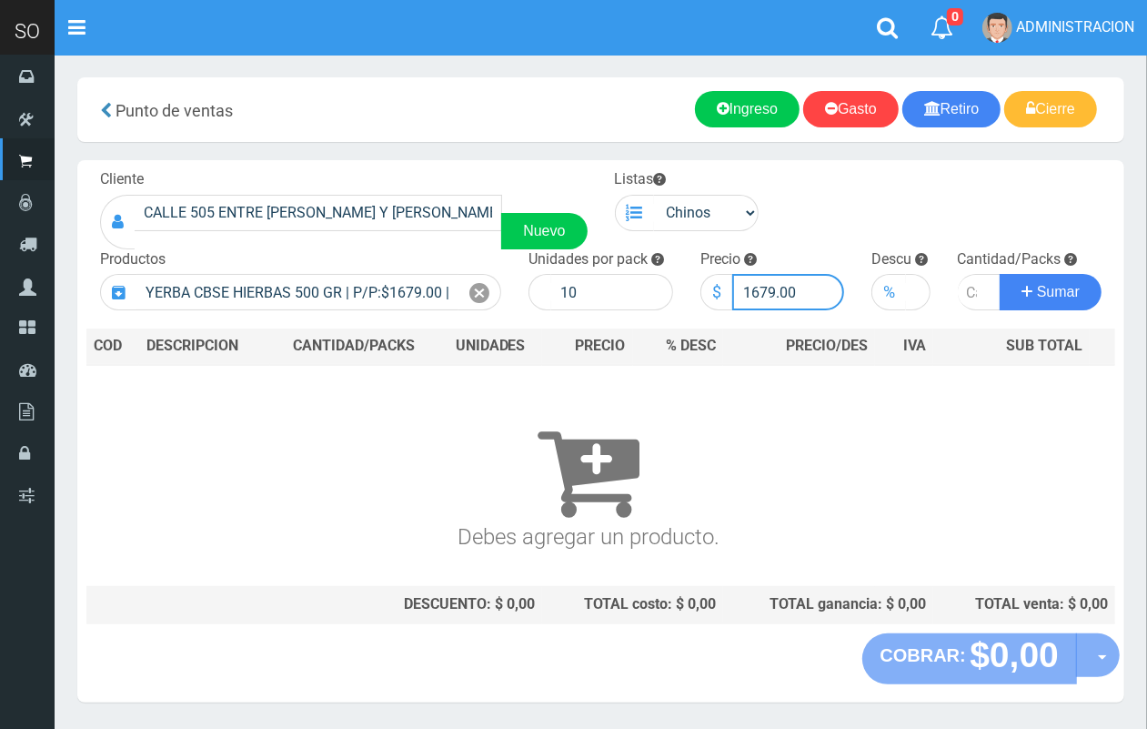
drag, startPoint x: 721, startPoint y: 288, endPoint x: 752, endPoint y: 280, distance: 32.0
click at [752, 280] on input "1679.00" at bounding box center [788, 292] width 113 height 36
type input "1500.00"
click at [965, 284] on input "number" at bounding box center [980, 292] width 44 height 36
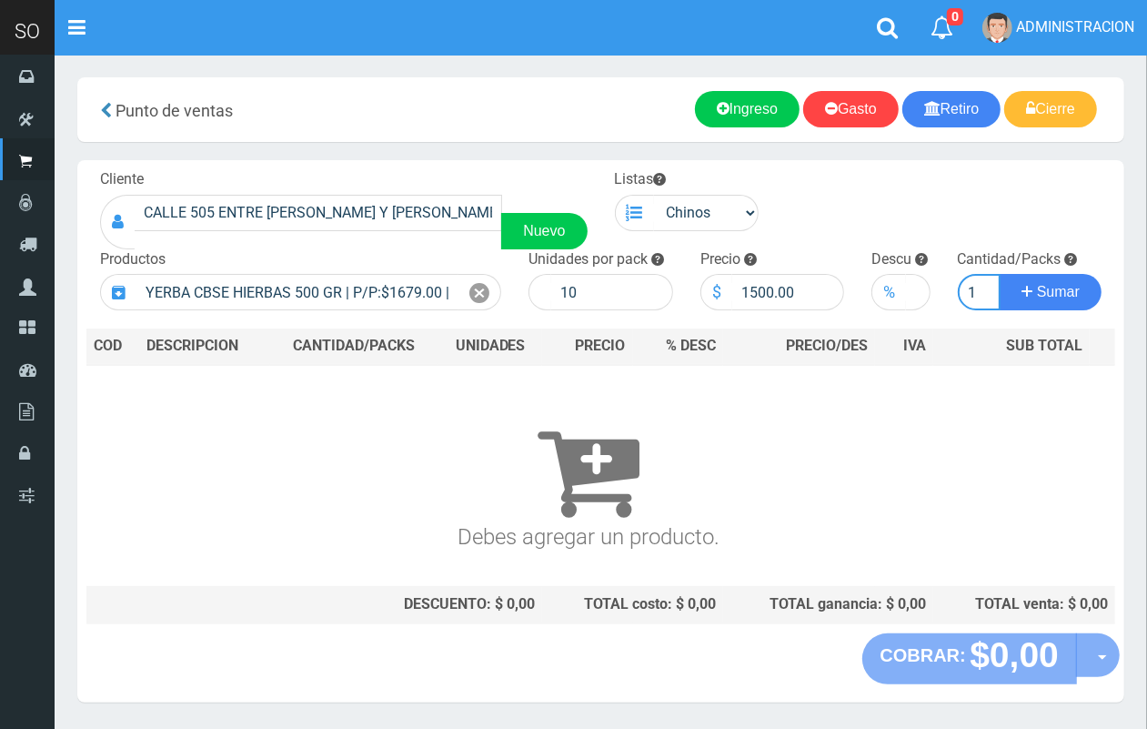
type input "1"
click at [1000, 274] on button "Sumar" at bounding box center [1051, 292] width 102 height 36
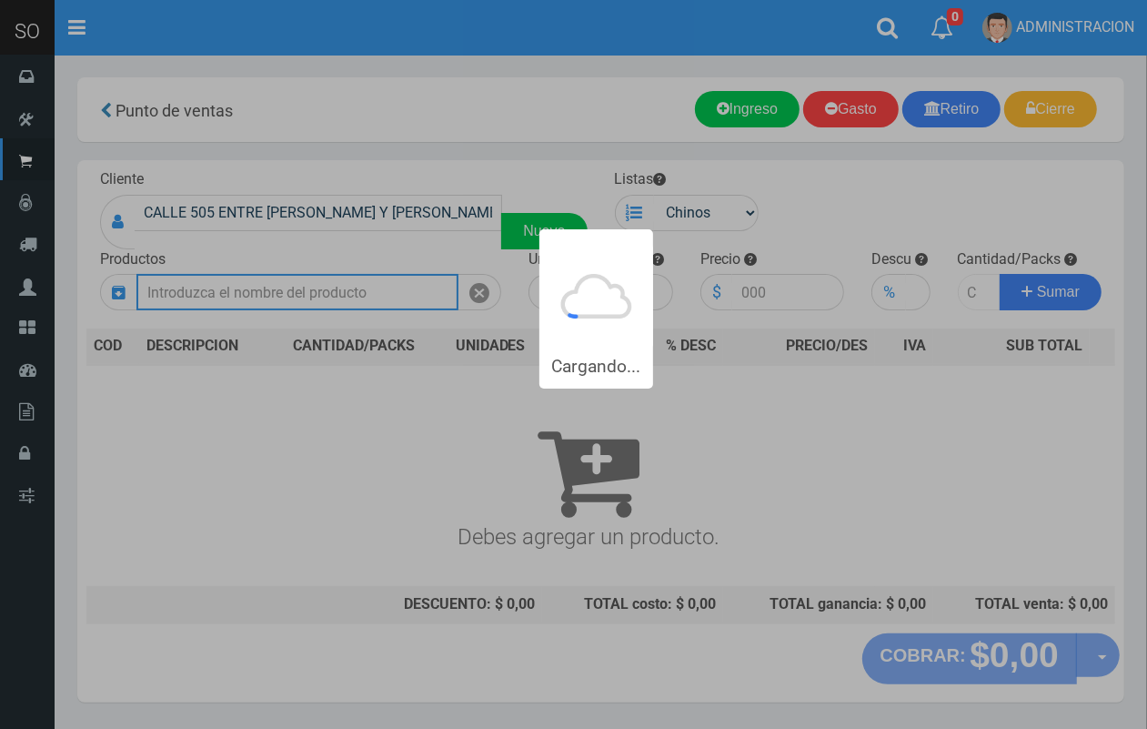
scroll to position [0, 0]
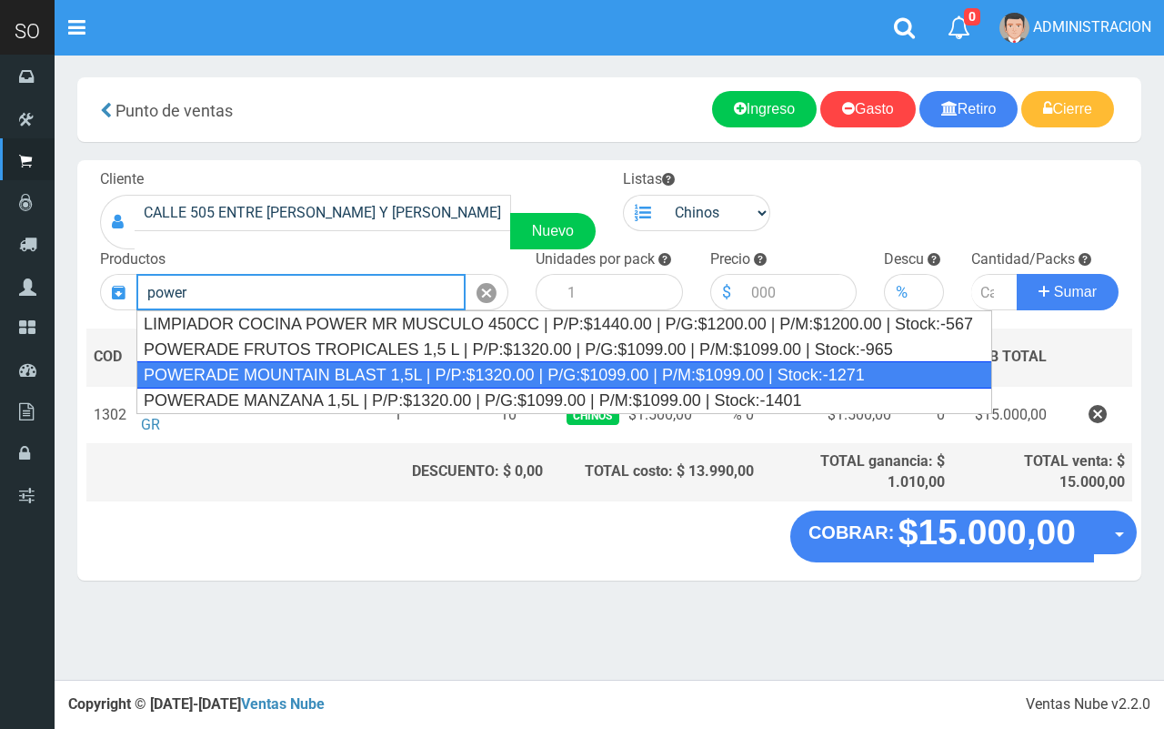
click at [405, 367] on div "POWERADE MOUNTAIN BLAST 1,5L | P/P:$1320.00 | P/G:$1099.00 | P/M:$1099.00 | Sto…" at bounding box center [564, 374] width 856 height 27
type input "POWERADE MOUNTAIN BLAST 1,5L | P/P:$1320.00 | P/G:$1099.00 | P/M:$1099.00 | Sto…"
type input "4"
type input "1320.00"
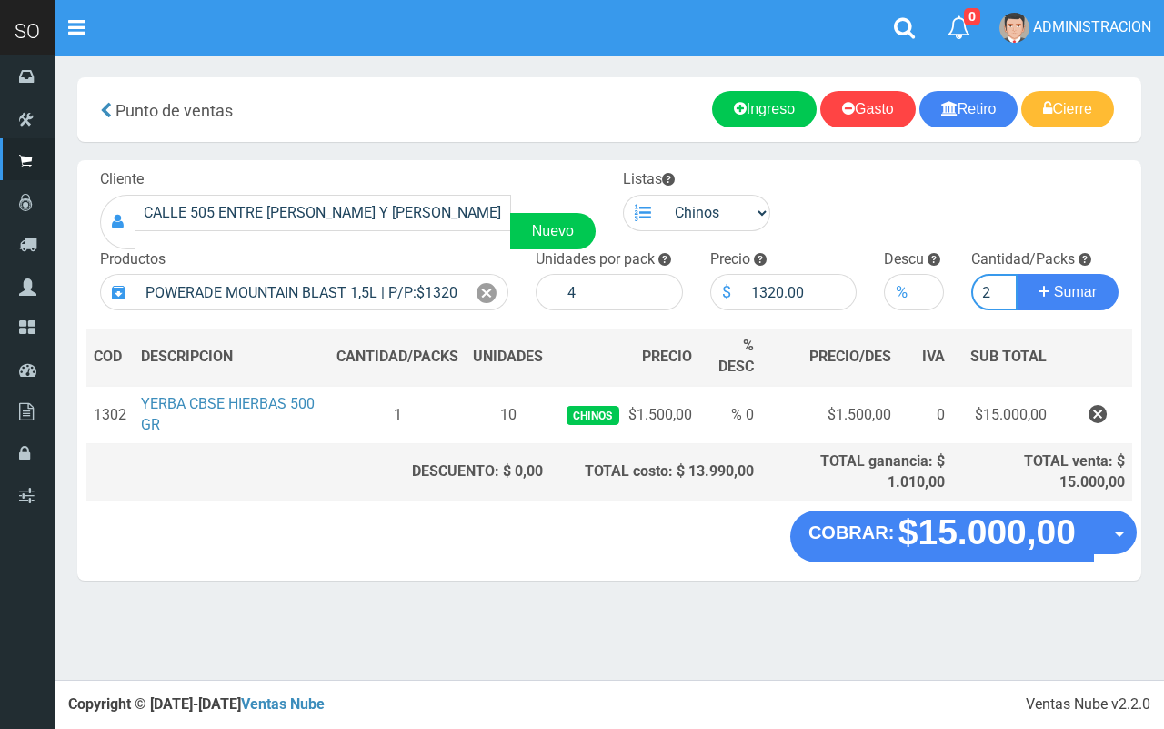
type input "2"
click at [1017, 274] on button "Sumar" at bounding box center [1068, 292] width 102 height 36
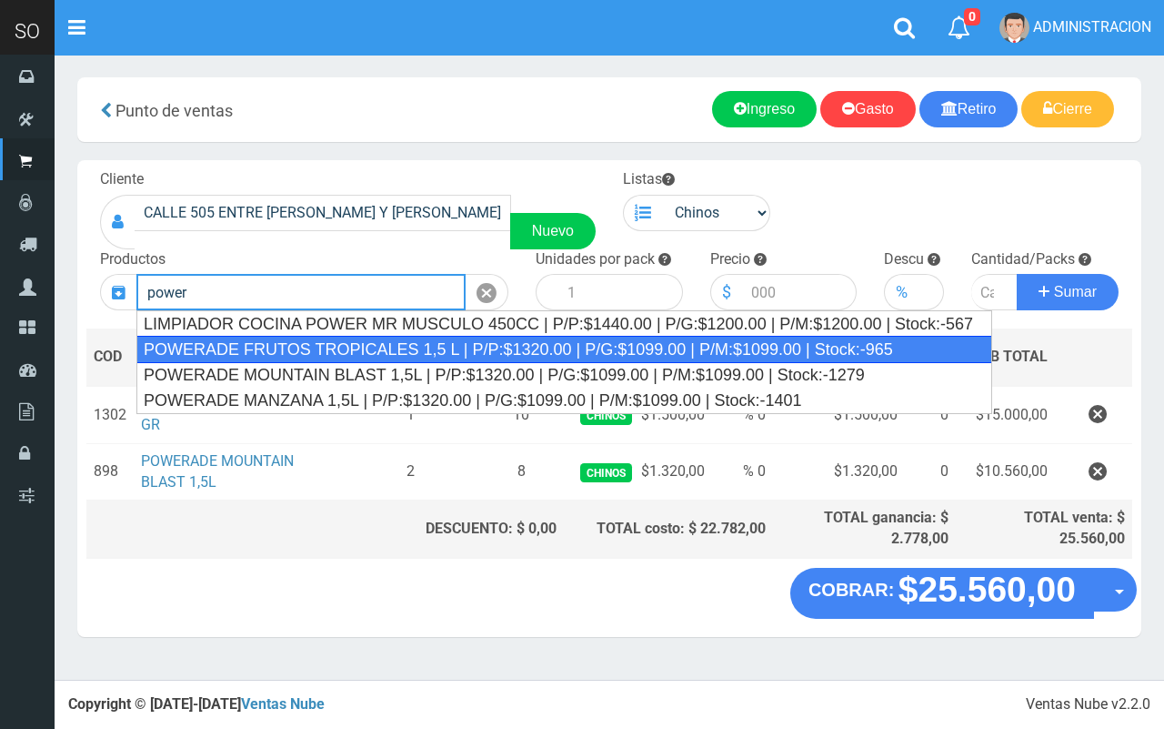
click at [334, 353] on div "POWERADE FRUTOS TROPICALES 1,5 L | P/P:$1320.00 | P/G:$1099.00 | P/M:$1099.00 |…" at bounding box center [564, 349] width 856 height 27
type input "POWERADE FRUTOS TROPICALES 1,5 L | P/P:$1320.00 | P/G:$1099.00 | P/M:$1099.00 |…"
type input "4"
type input "1320.00"
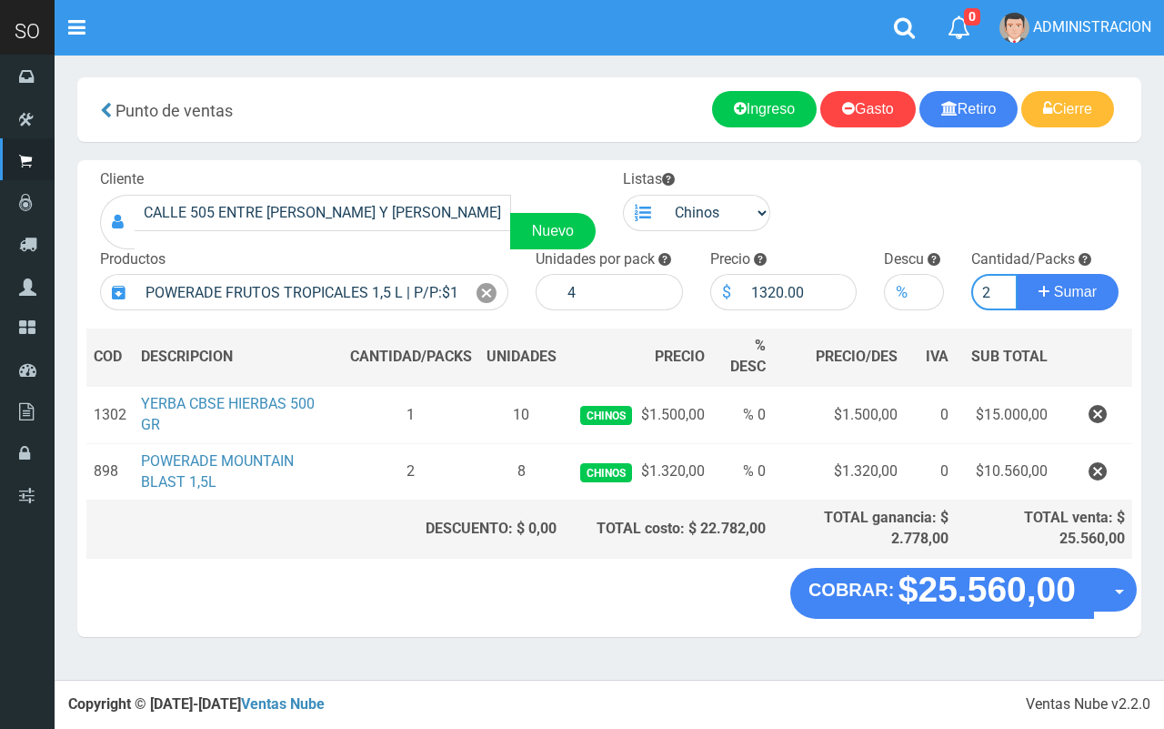
type input "2"
click at [1017, 274] on button "Sumar" at bounding box center [1068, 292] width 102 height 36
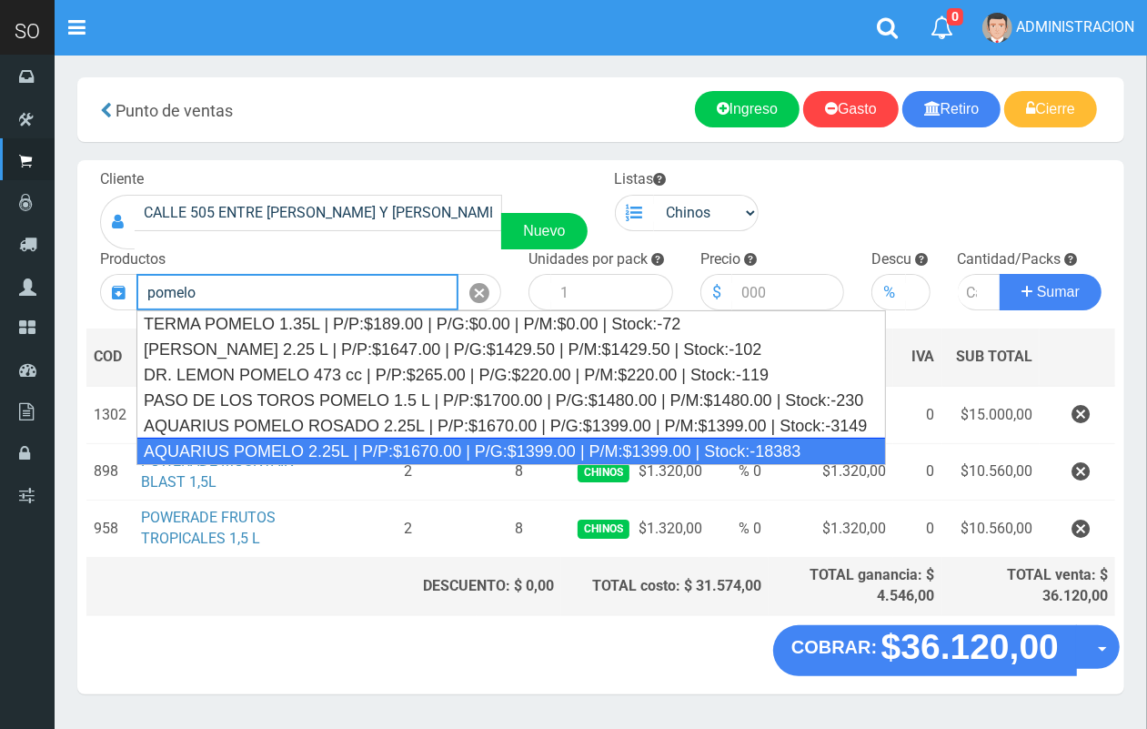
click at [366, 439] on div "AQUARIUS POMELO 2.25L | P/P:$1670.00 | P/G:$1399.00 | P/M:$1399.00 | Stock:-183…" at bounding box center [511, 451] width 750 height 27
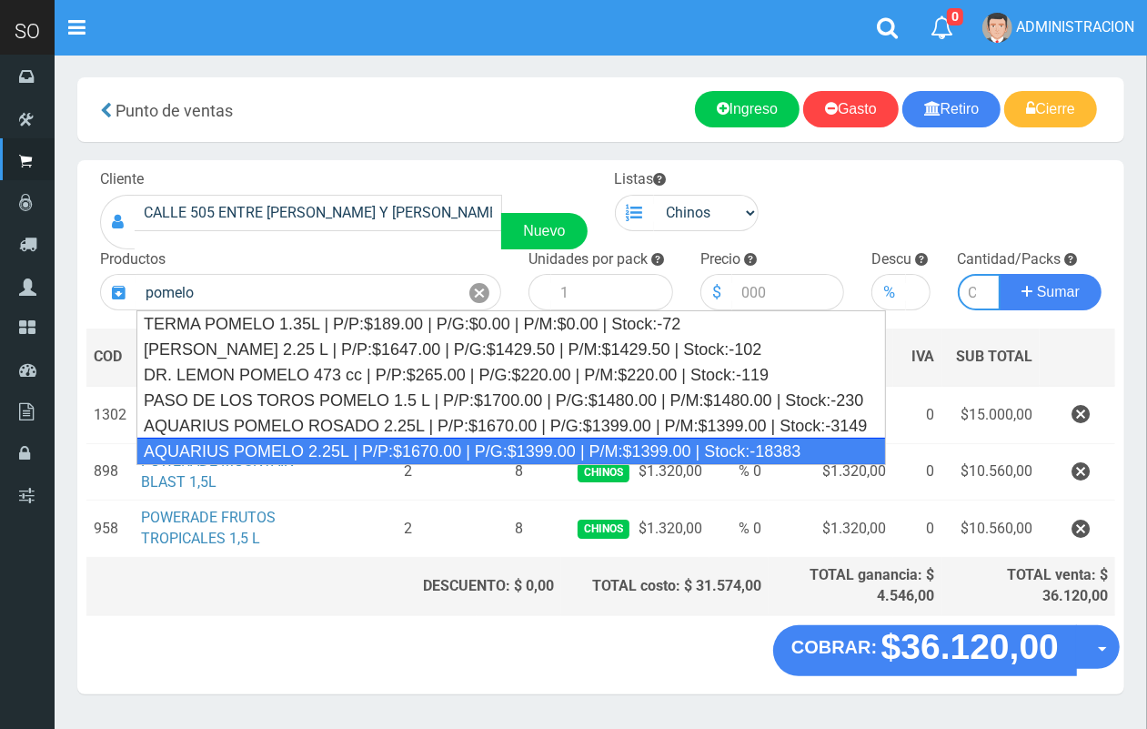
type input "AQUARIUS POMELO 2.25L | P/P:$1670.00 | P/G:$1399.00 | P/M:$1399.00 | Stock:-183…"
type input "6"
type input "1670.00"
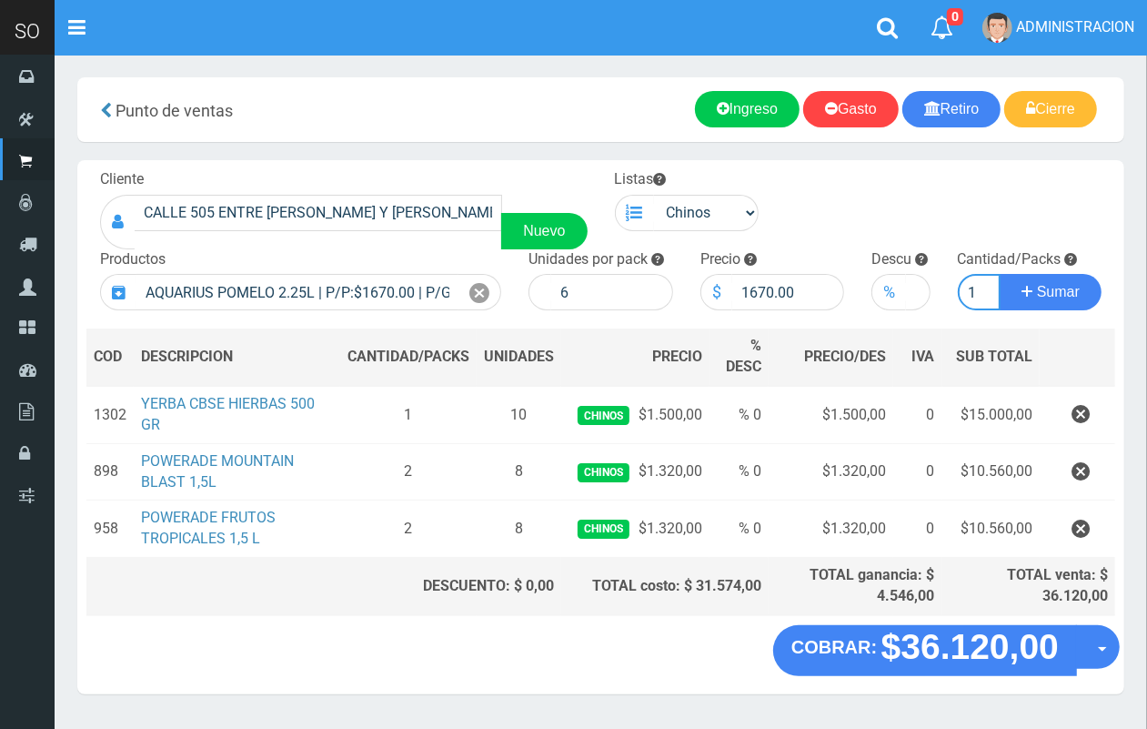
scroll to position [0, 2]
type input "1"
click at [1000, 274] on button "Sumar" at bounding box center [1051, 292] width 102 height 36
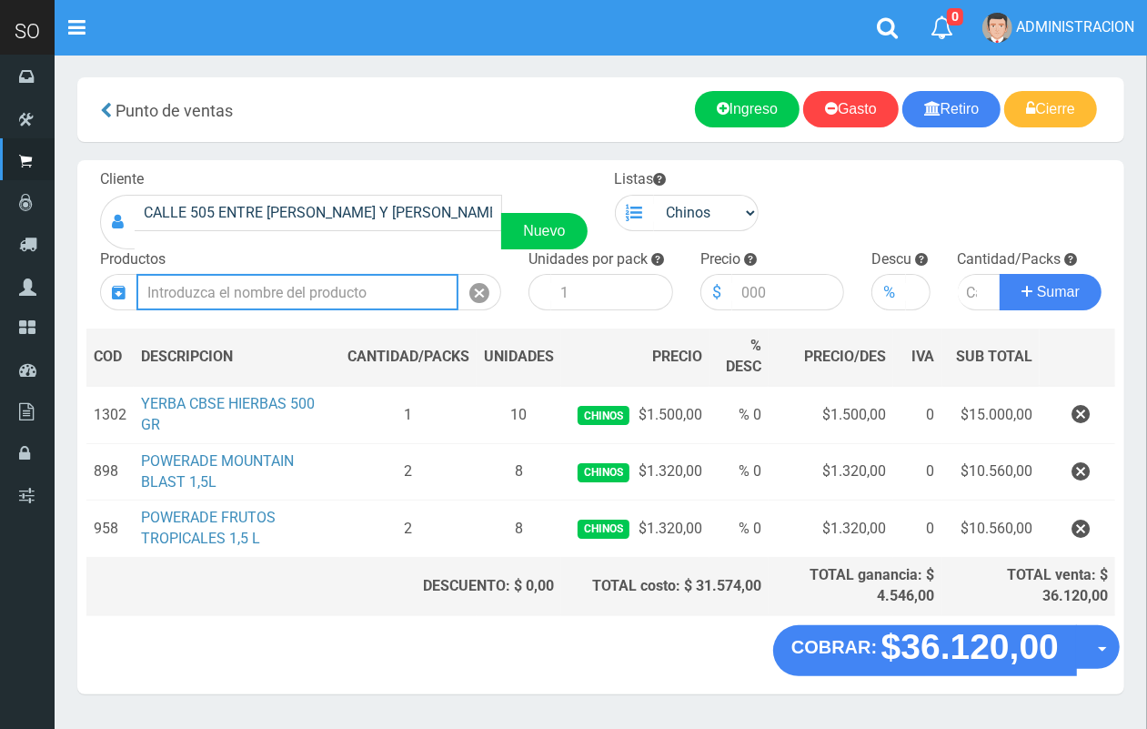
scroll to position [0, 0]
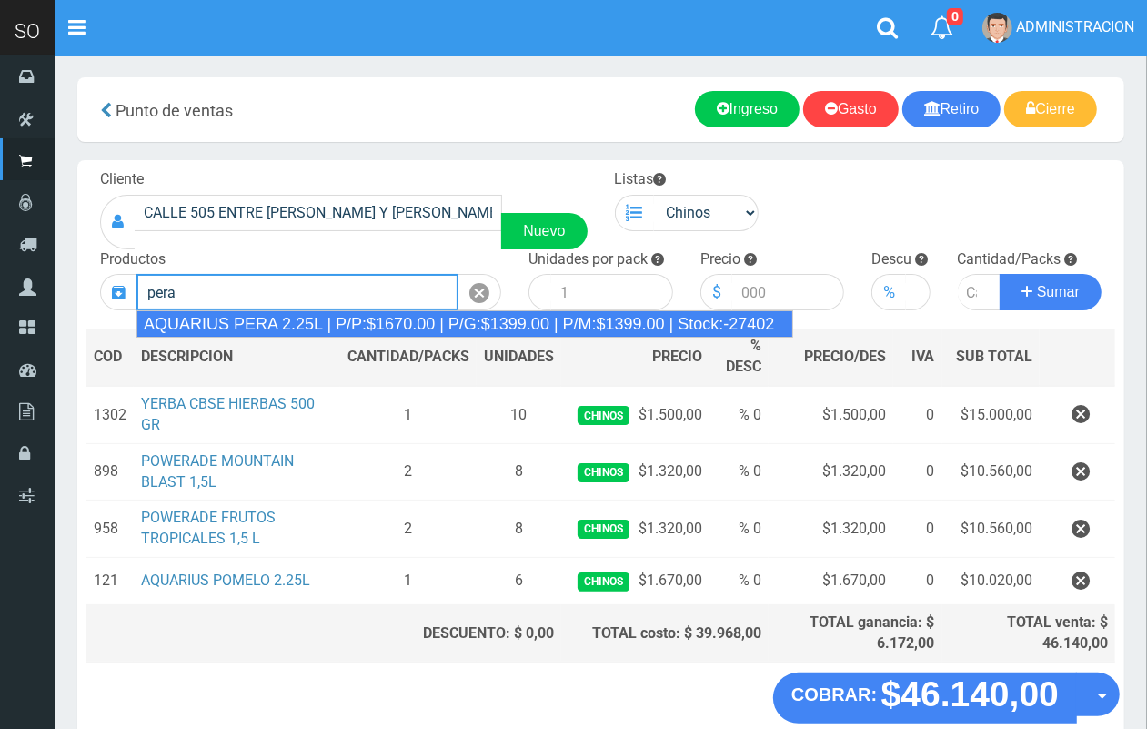
click at [359, 333] on div "AQUARIUS PERA 2.25L | P/P:$1670.00 | P/G:$1399.00 | P/M:$1399.00 | Stock:-27402" at bounding box center [464, 323] width 657 height 27
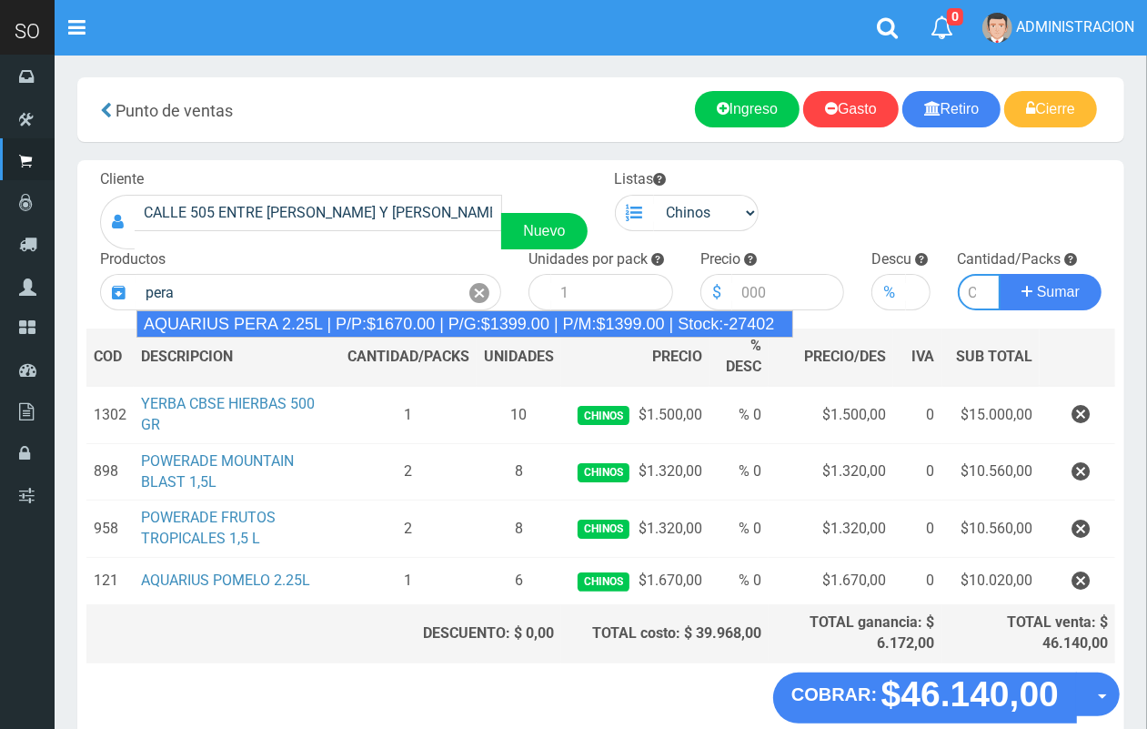
type input "AQUARIUS PERA 2.25L | P/P:$1670.00 | P/G:$1399.00 | P/M:$1399.00 | Stock:-27402"
type input "6"
type input "1670.00"
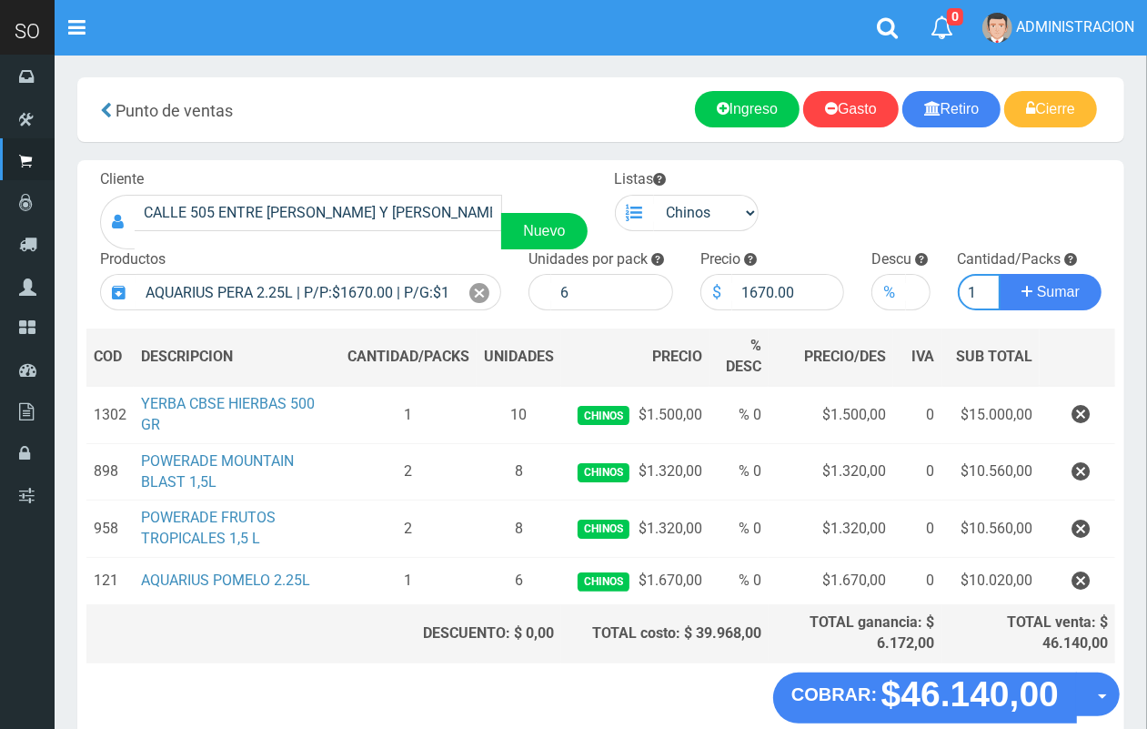
scroll to position [0, 2]
type input "1"
click at [1000, 274] on button "Sumar" at bounding box center [1051, 292] width 102 height 36
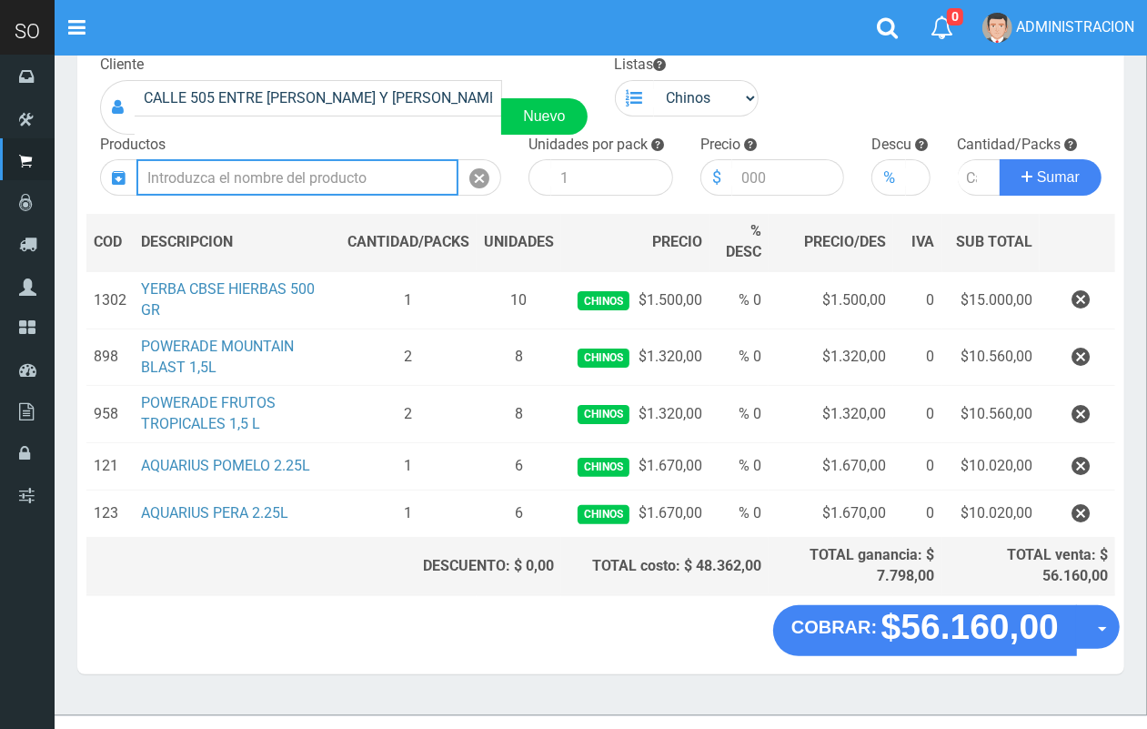
scroll to position [142, 0]
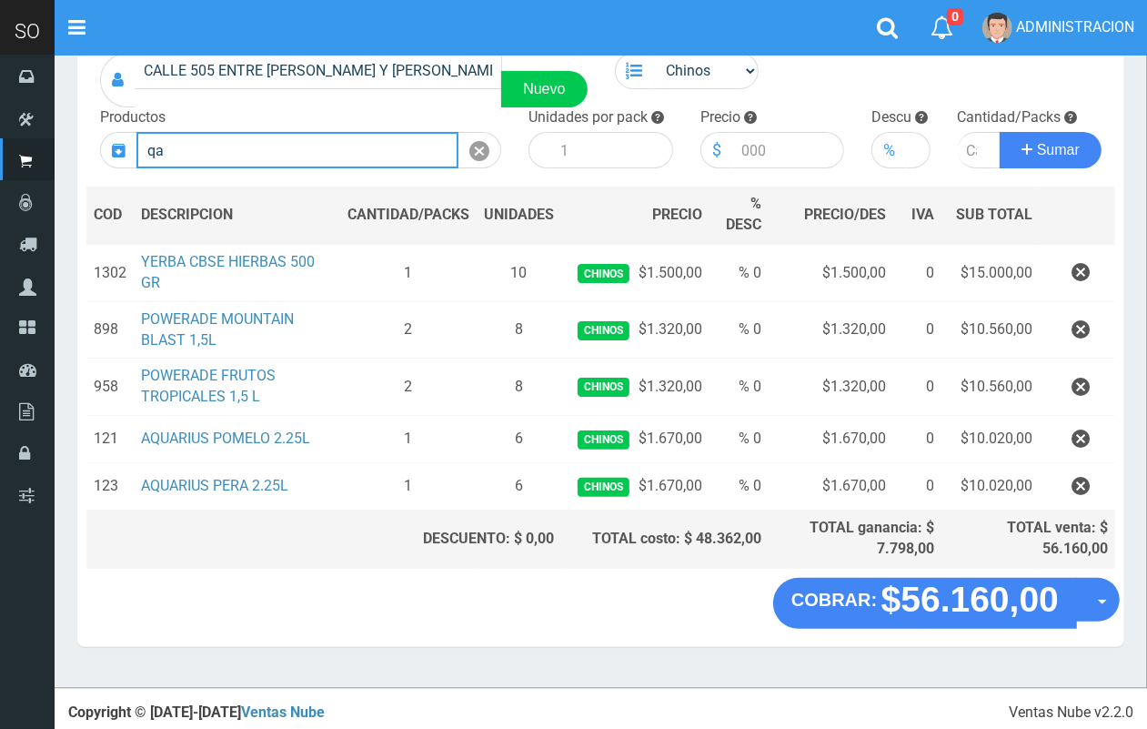
type input "q"
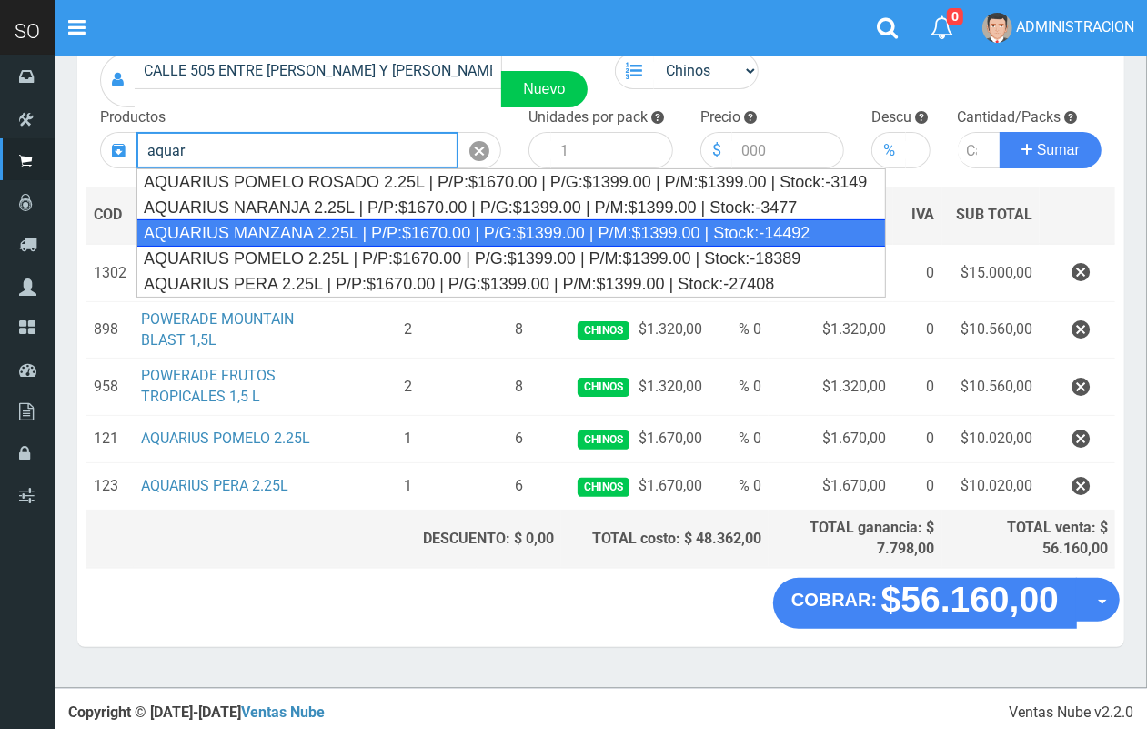
click at [338, 234] on div "AQUARIUS MANZANA 2.25L | P/P:$1670.00 | P/G:$1399.00 | P/M:$1399.00 | Stock:-14…" at bounding box center [511, 232] width 750 height 27
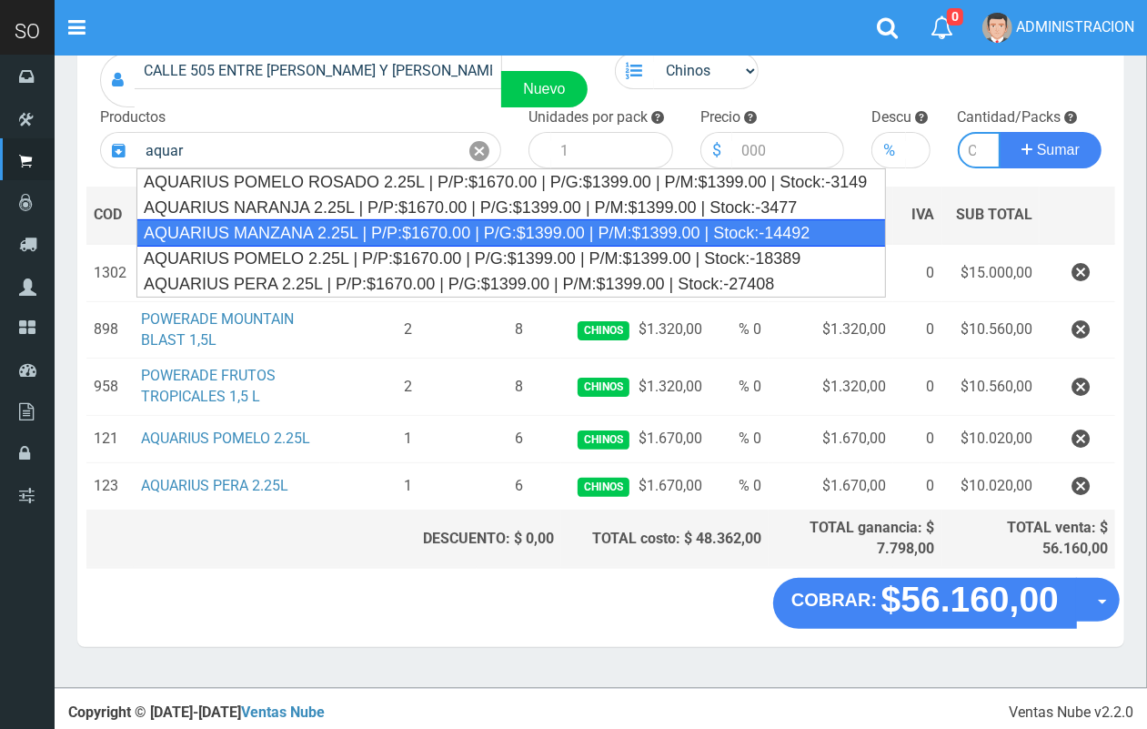
type input "AQUARIUS MANZANA 2.25L | P/P:$1670.00 | P/G:$1399.00 | P/M:$1399.00 | Stock:-14…"
type input "6"
type input "1670.00"
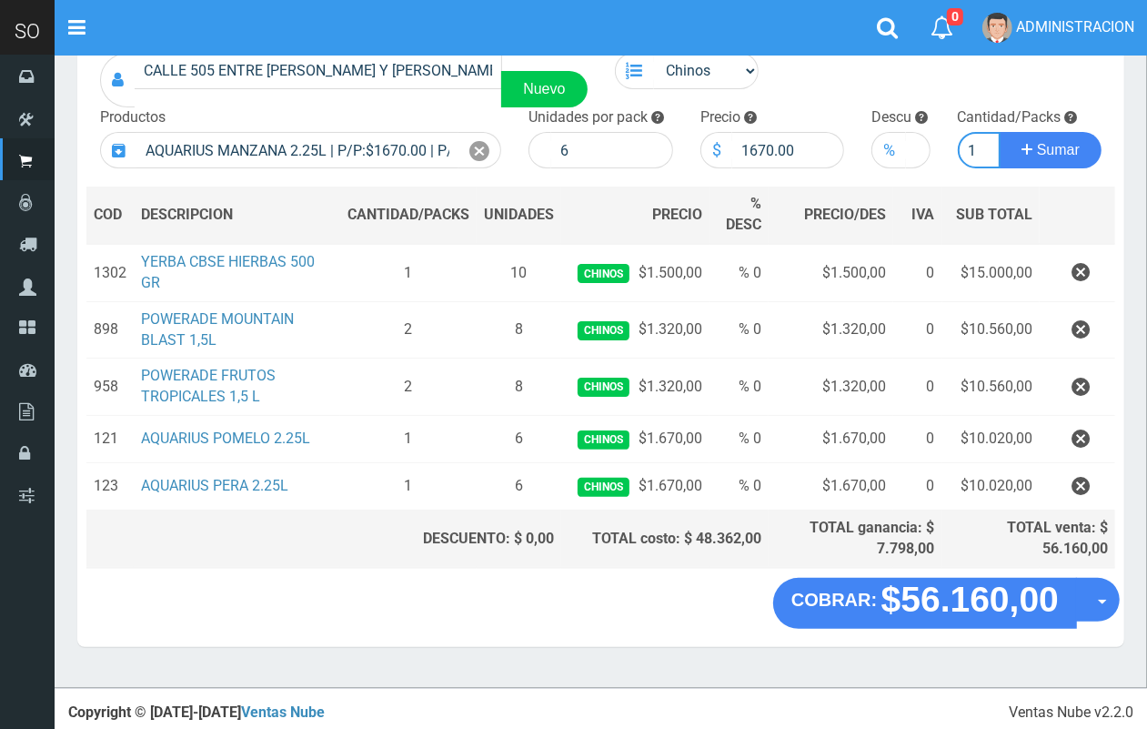
scroll to position [0, 2]
type input "1"
click at [1000, 132] on button "Sumar" at bounding box center [1051, 150] width 102 height 36
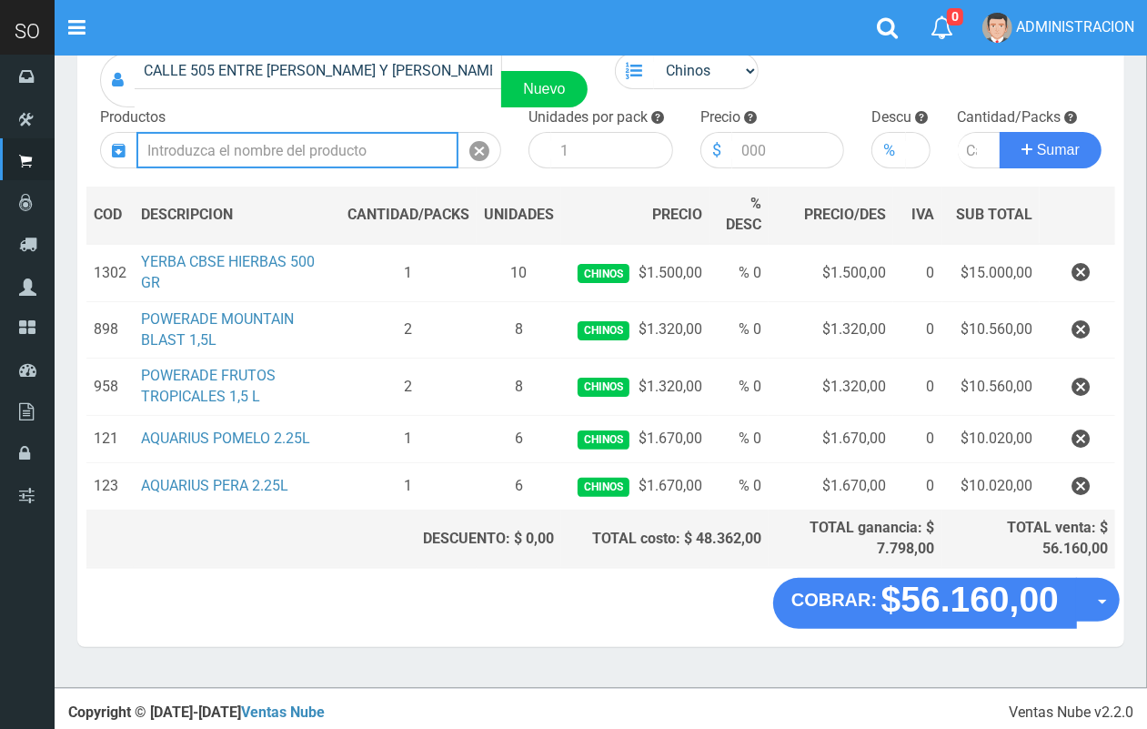
scroll to position [0, 0]
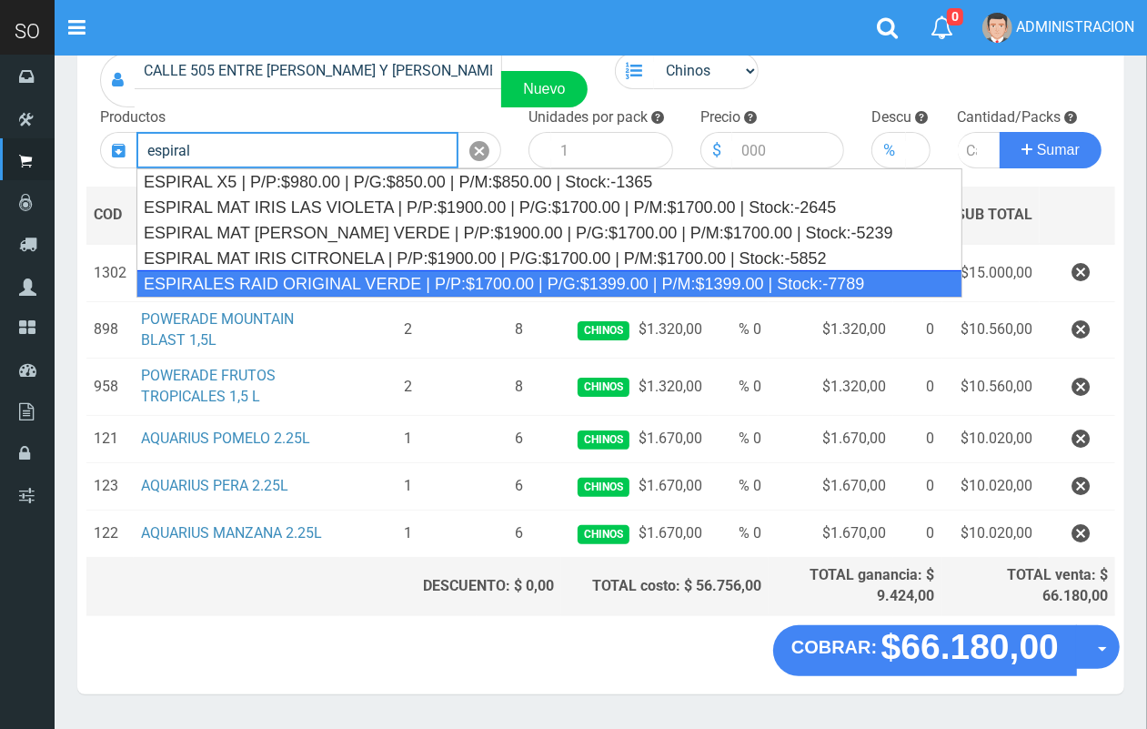
click at [369, 280] on div "ESPIRALES RAID ORIGINAL VERDE | P/P:$1700.00 | P/G:$1399.00 | P/M:$1399.00 | St…" at bounding box center [549, 283] width 826 height 27
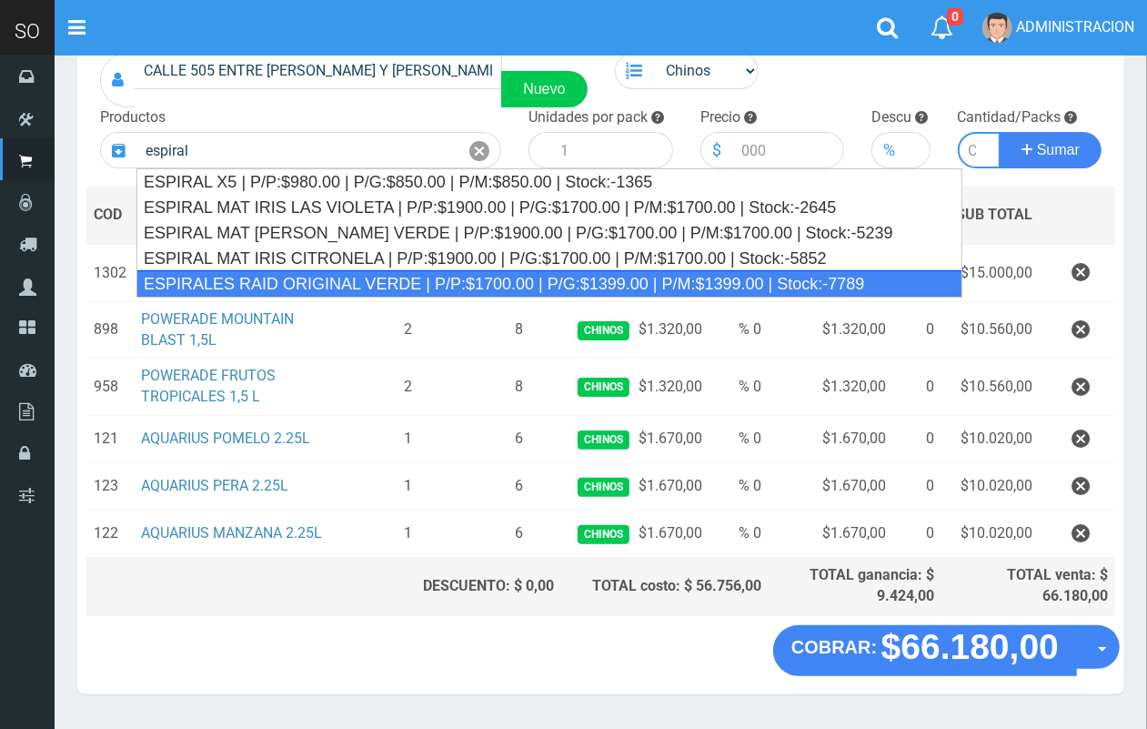
type input "ESPIRALES RAID ORIGINAL VERDE | P/P:$1700.00 | P/G:$1399.00 | P/M:$1399.00 | St…"
type input "24"
type input "1700.00"
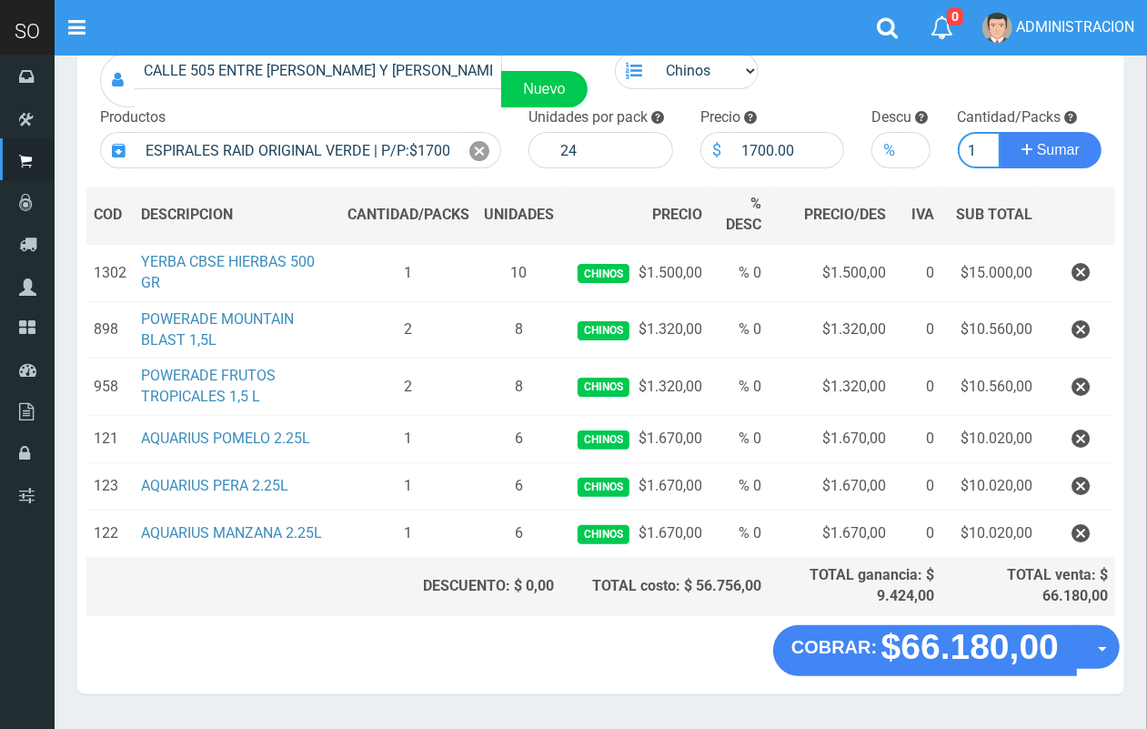
scroll to position [0, 2]
type input "1"
click at [1000, 132] on button "Sumar" at bounding box center [1051, 150] width 102 height 36
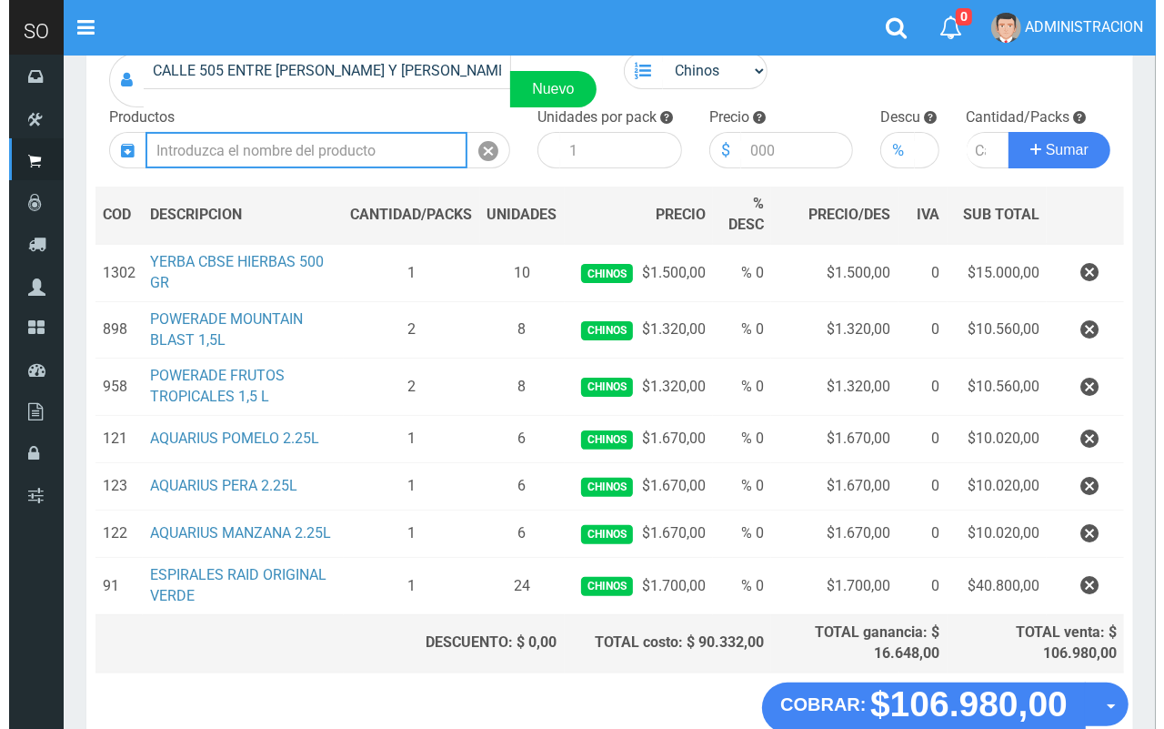
scroll to position [247, 0]
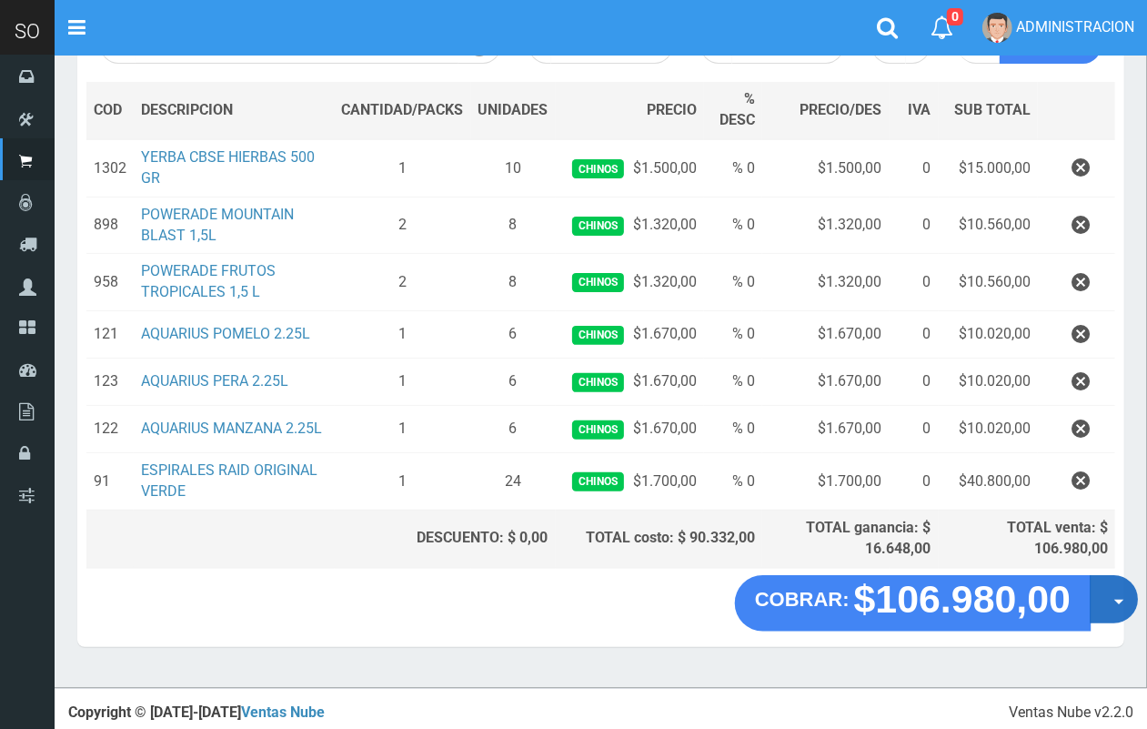
click at [1114, 612] on button "Opciones" at bounding box center [1114, 599] width 48 height 48
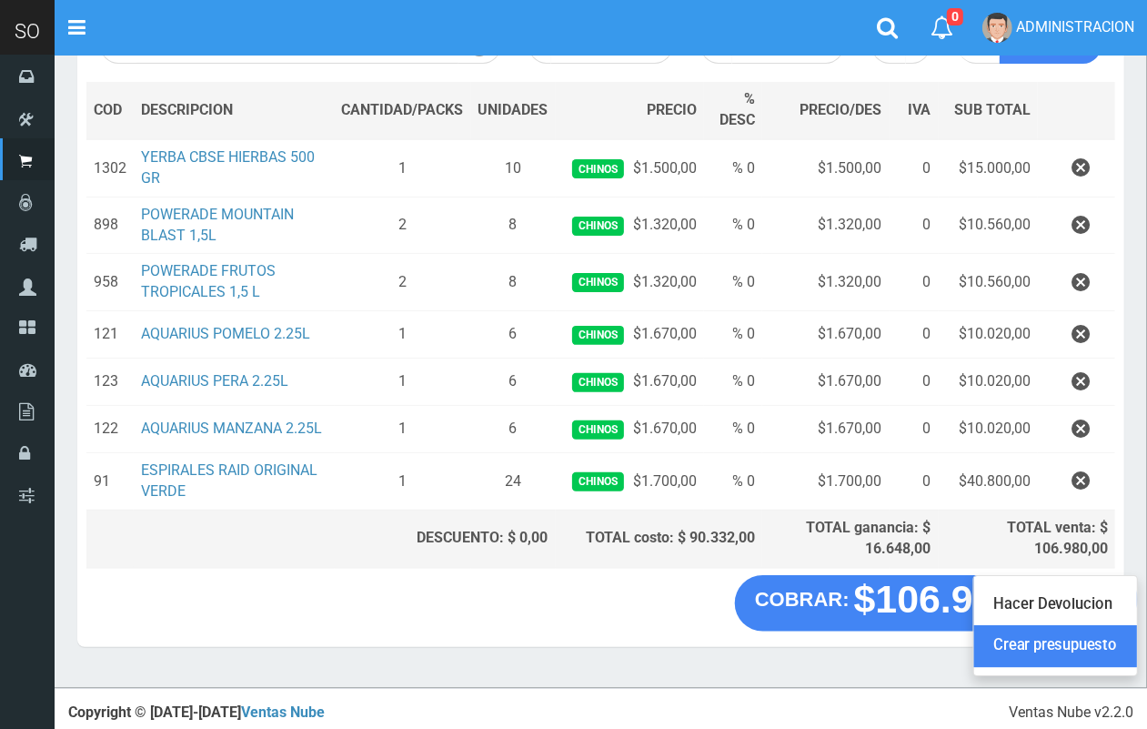
click at [1099, 640] on link "Crear presupuesto" at bounding box center [1055, 646] width 163 height 42
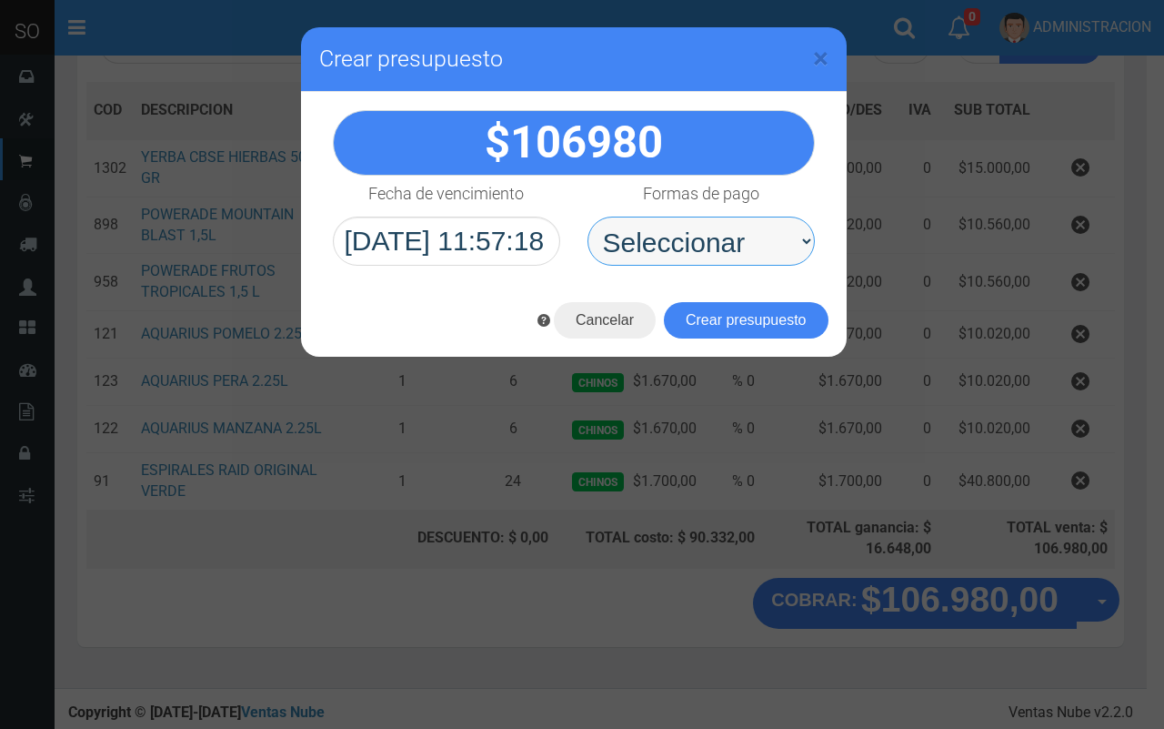
drag, startPoint x: 743, startPoint y: 256, endPoint x: 730, endPoint y: 264, distance: 15.9
click at [742, 256] on select "Seleccionar Efectivo Tarjeta de Crédito Depósito Débito" at bounding box center [701, 241] width 227 height 49
select select "Efectivo"
click at [588, 217] on select "Seleccionar Efectivo Tarjeta de Crédito Depósito Débito" at bounding box center [701, 241] width 227 height 49
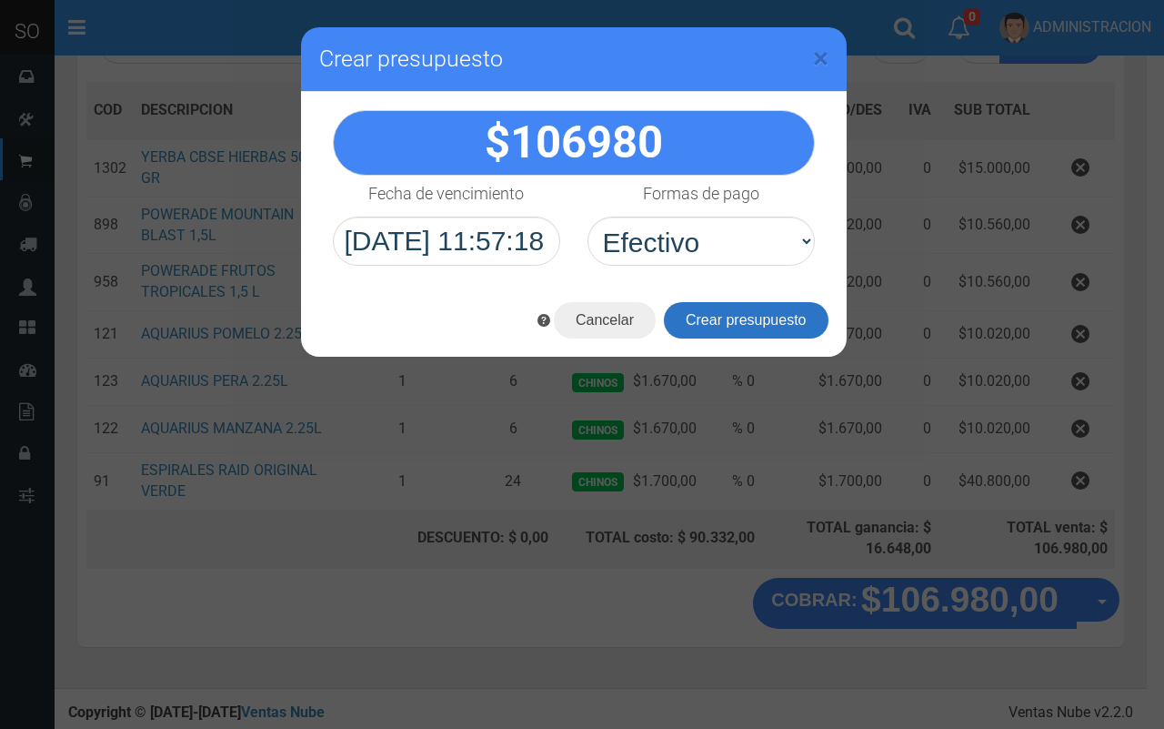
click at [729, 320] on button "Crear presupuesto" at bounding box center [746, 320] width 165 height 36
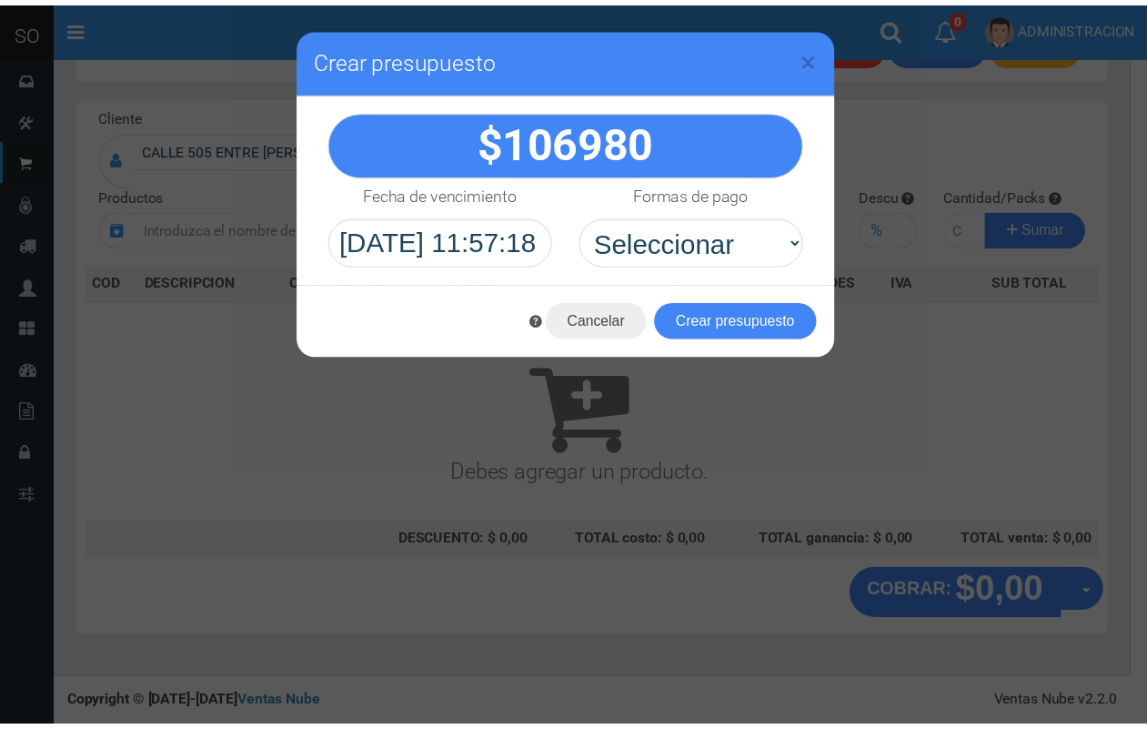
scroll to position [55, 0]
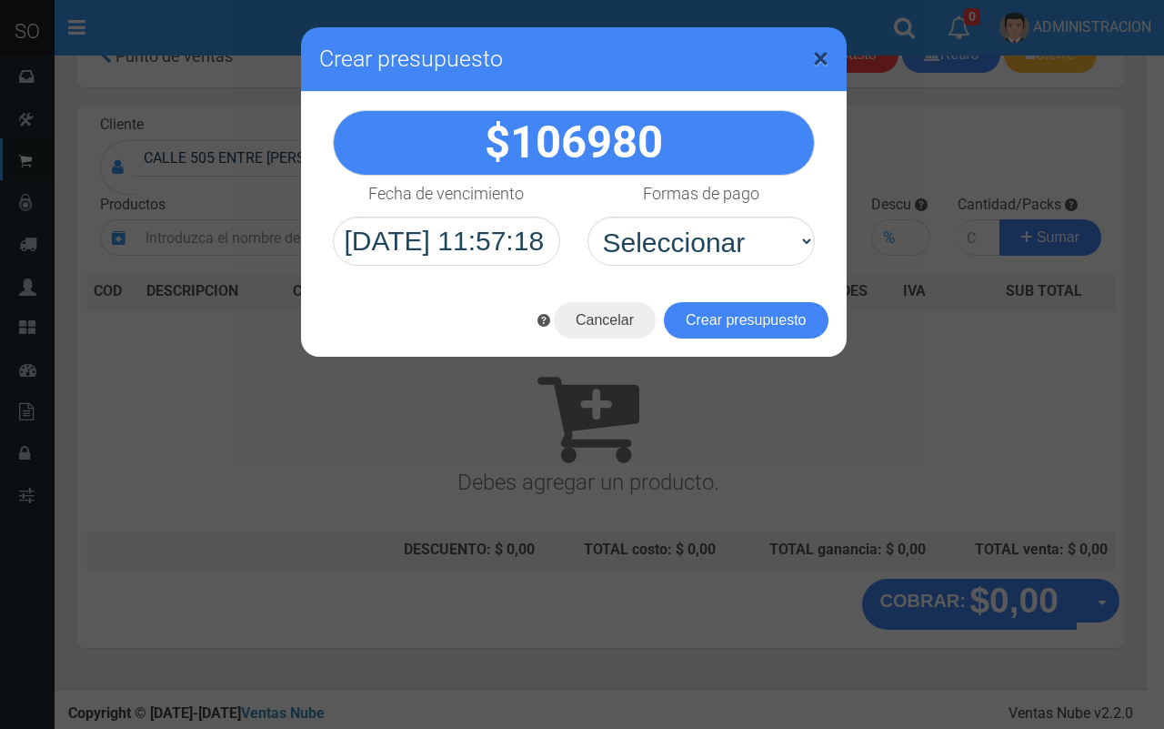
click at [823, 55] on span "×" at bounding box center [820, 58] width 15 height 35
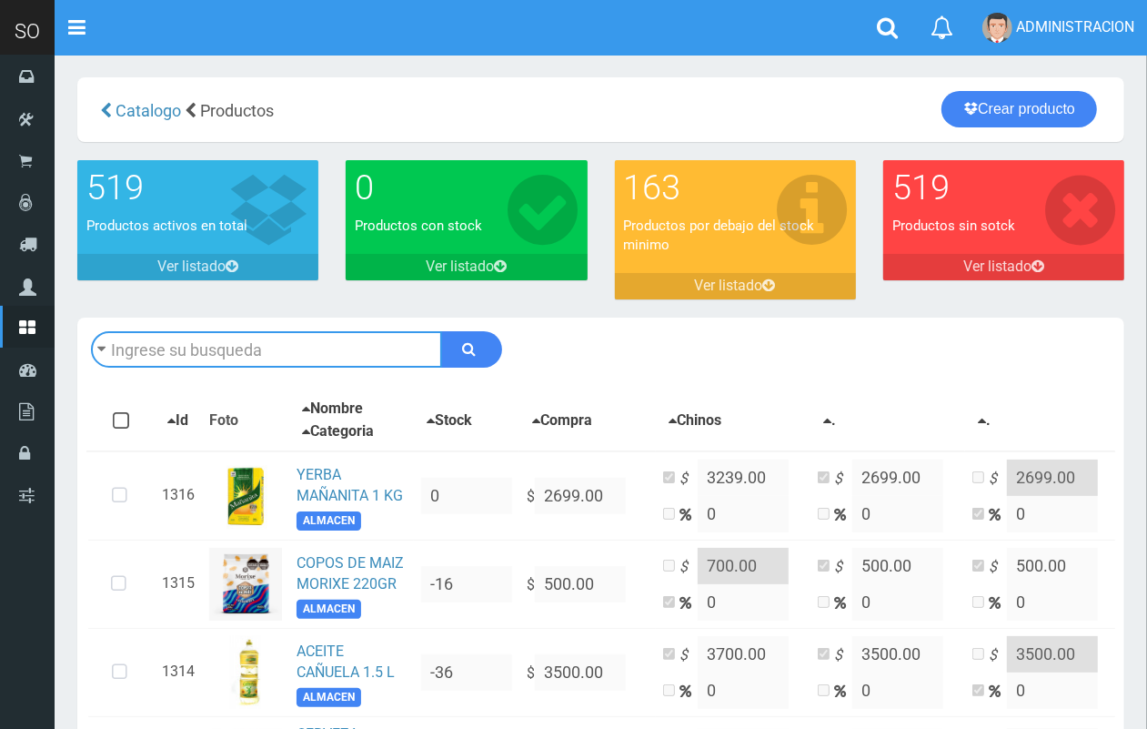
click at [214, 351] on input "text" at bounding box center [266, 349] width 351 height 36
type input "oreo"
click at [441, 331] on button "submit" at bounding box center [471, 349] width 61 height 36
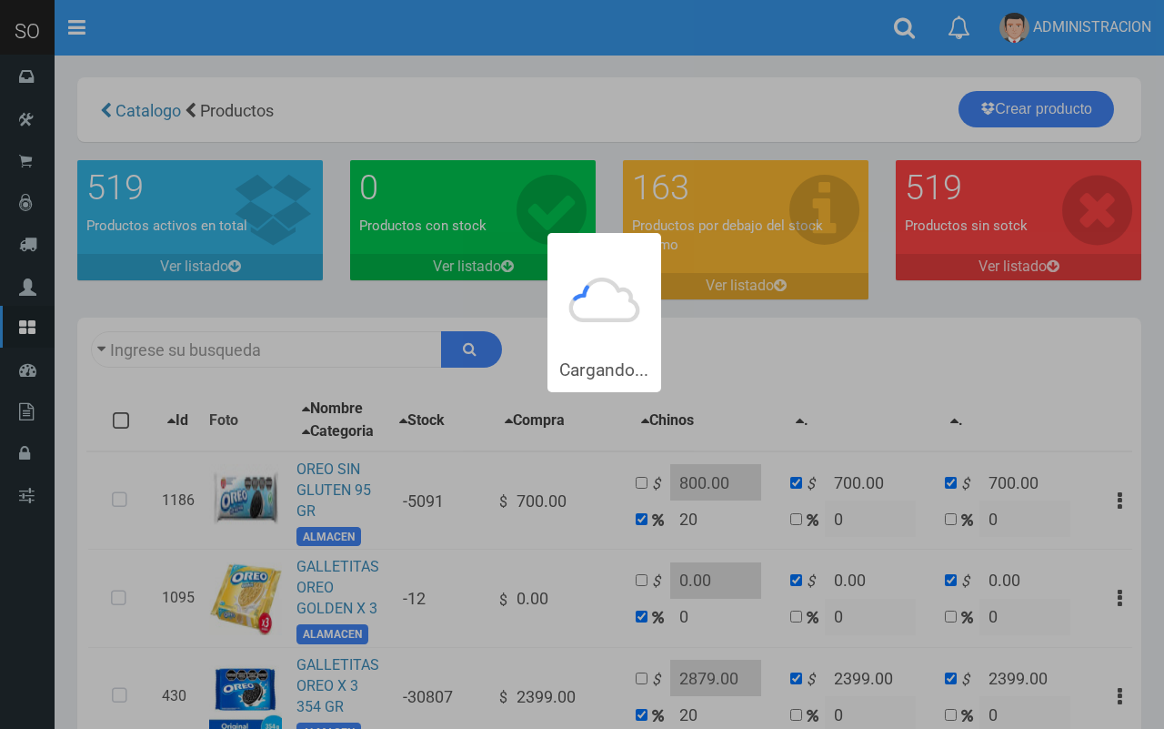
type input "oreo"
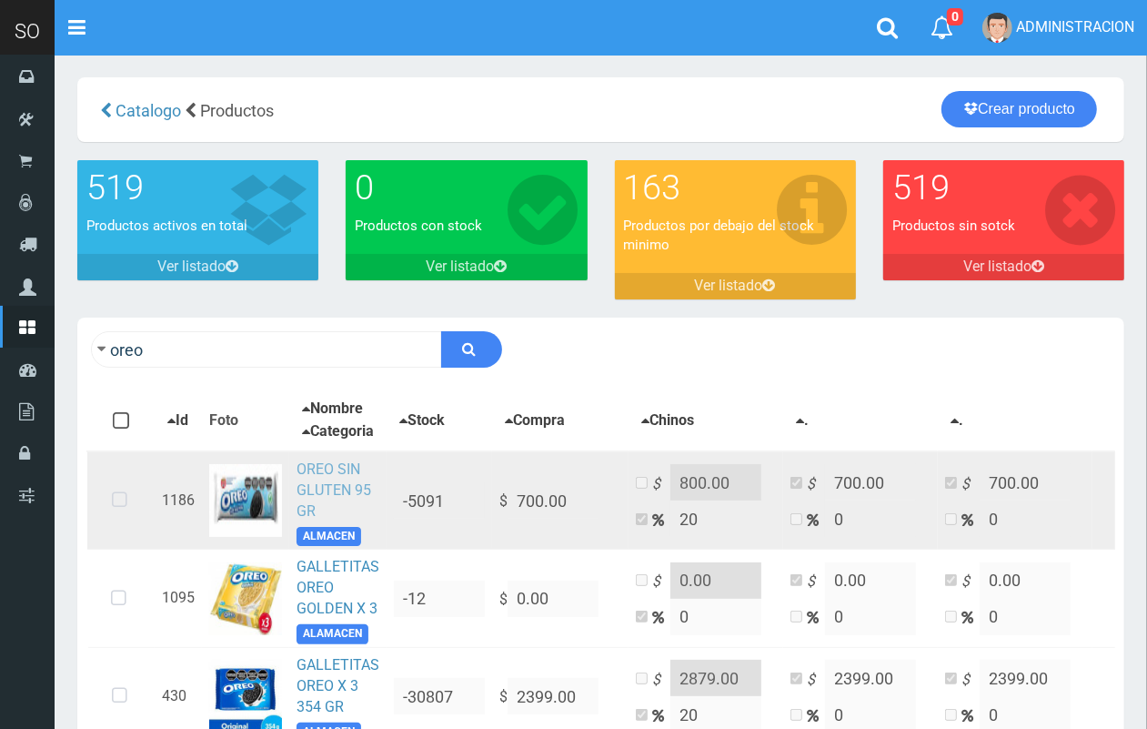
click at [352, 494] on link "OREO SIN GLUTEN 95 GR" at bounding box center [334, 489] width 75 height 59
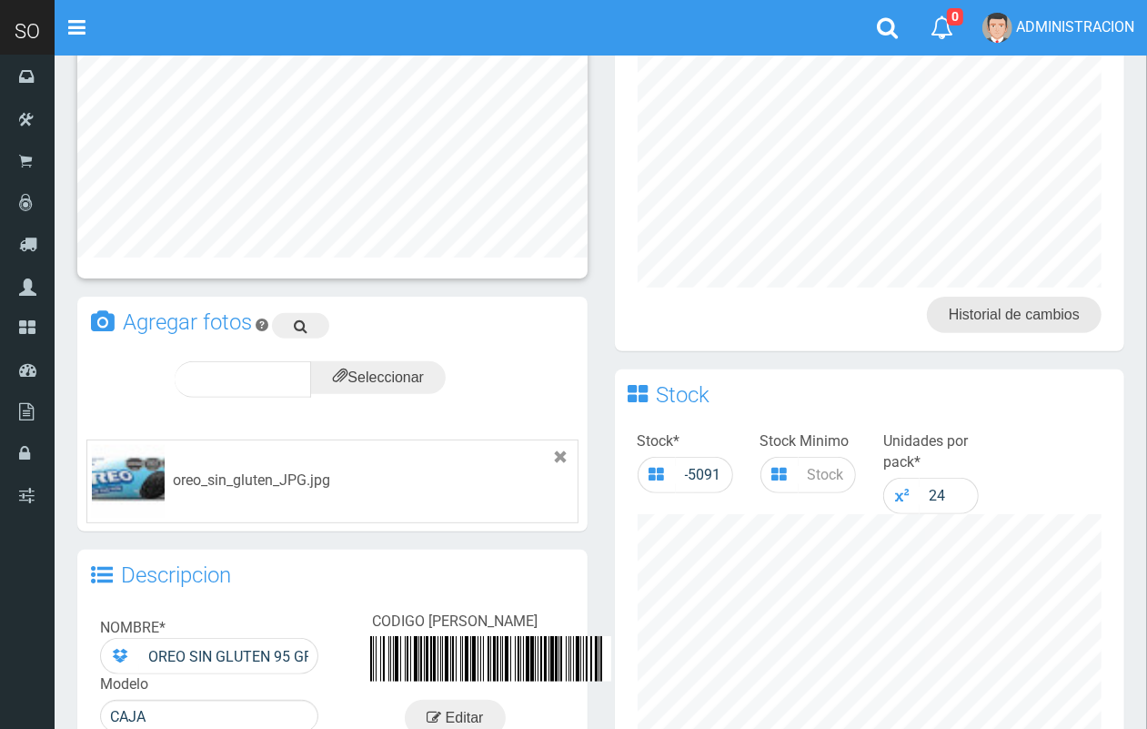
scroll to position [260, 0]
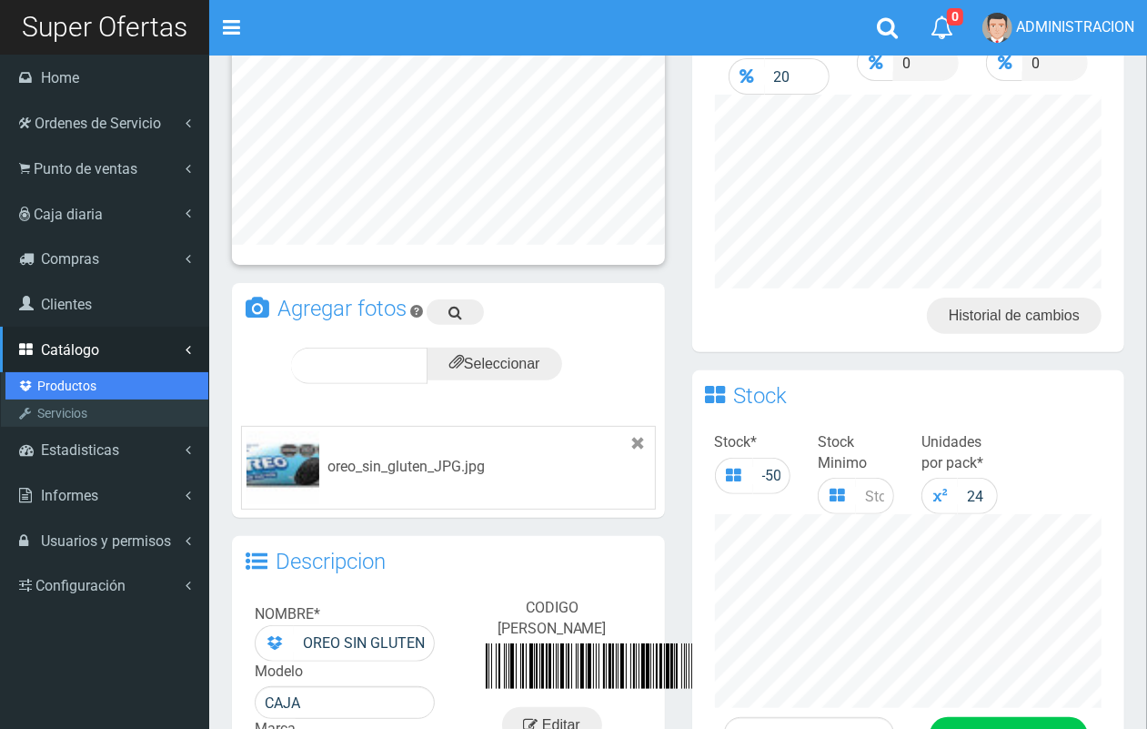
click at [78, 372] on link "Productos" at bounding box center [106, 385] width 203 height 27
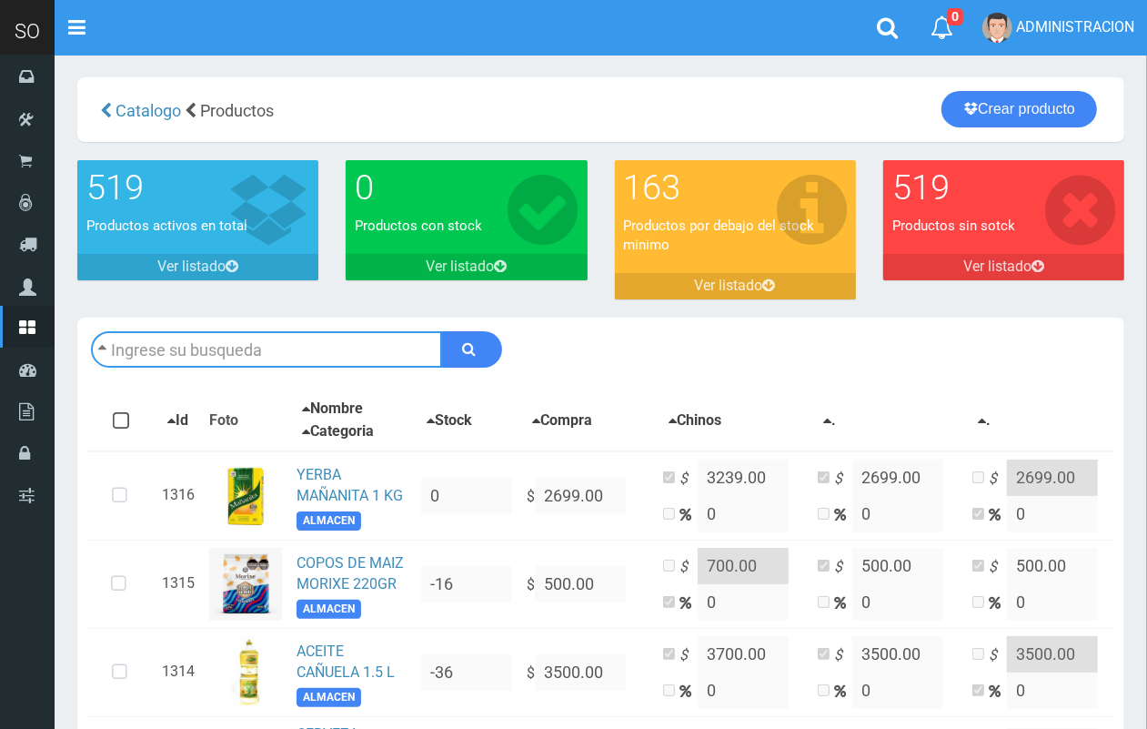
click at [206, 348] on input "text" at bounding box center [266, 349] width 351 height 36
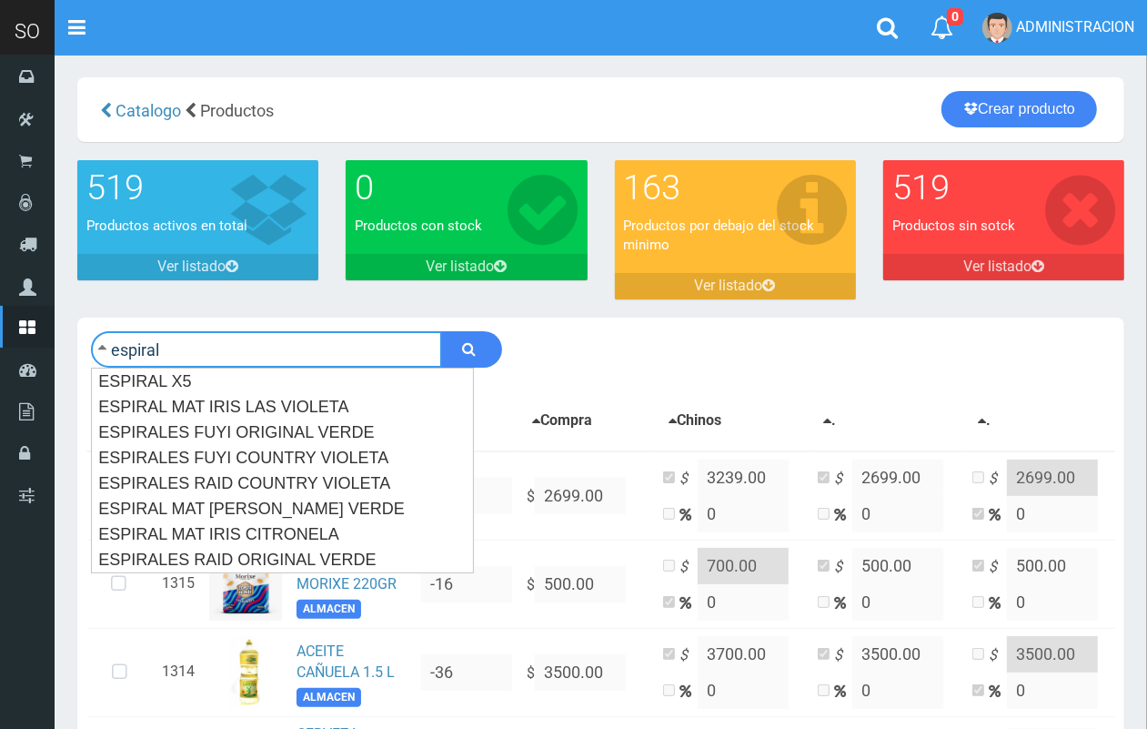
type input "espiral"
click at [441, 331] on button "submit" at bounding box center [471, 349] width 61 height 36
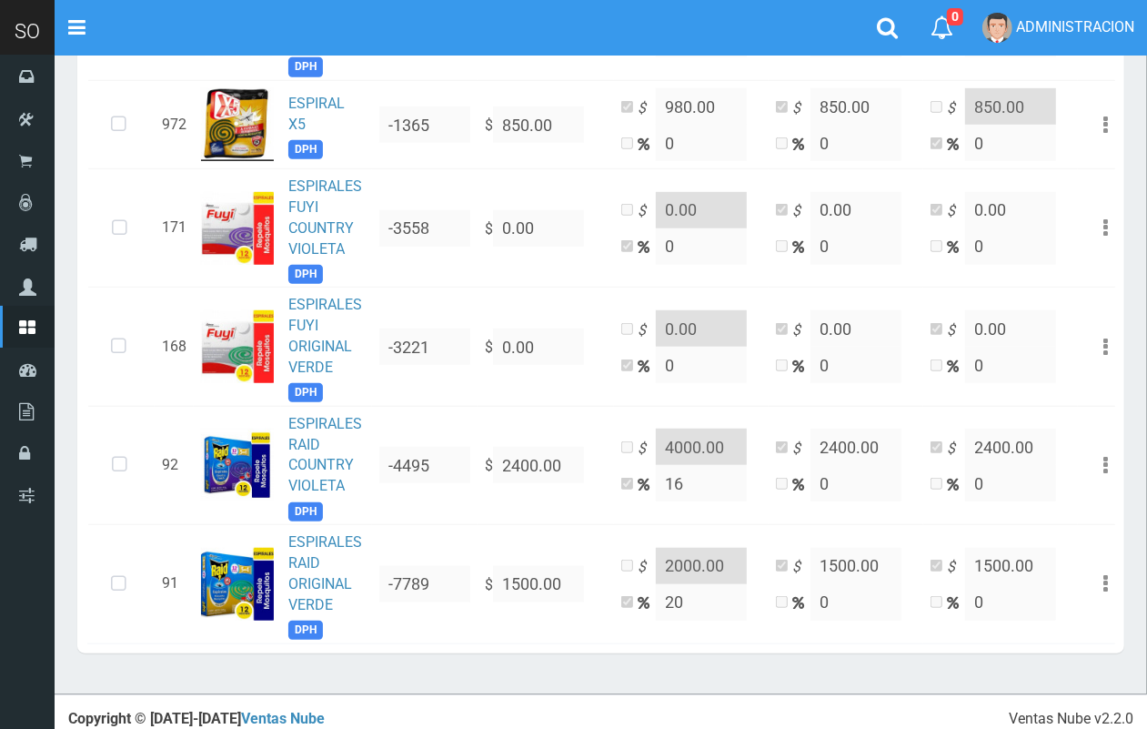
scroll to position [753, 0]
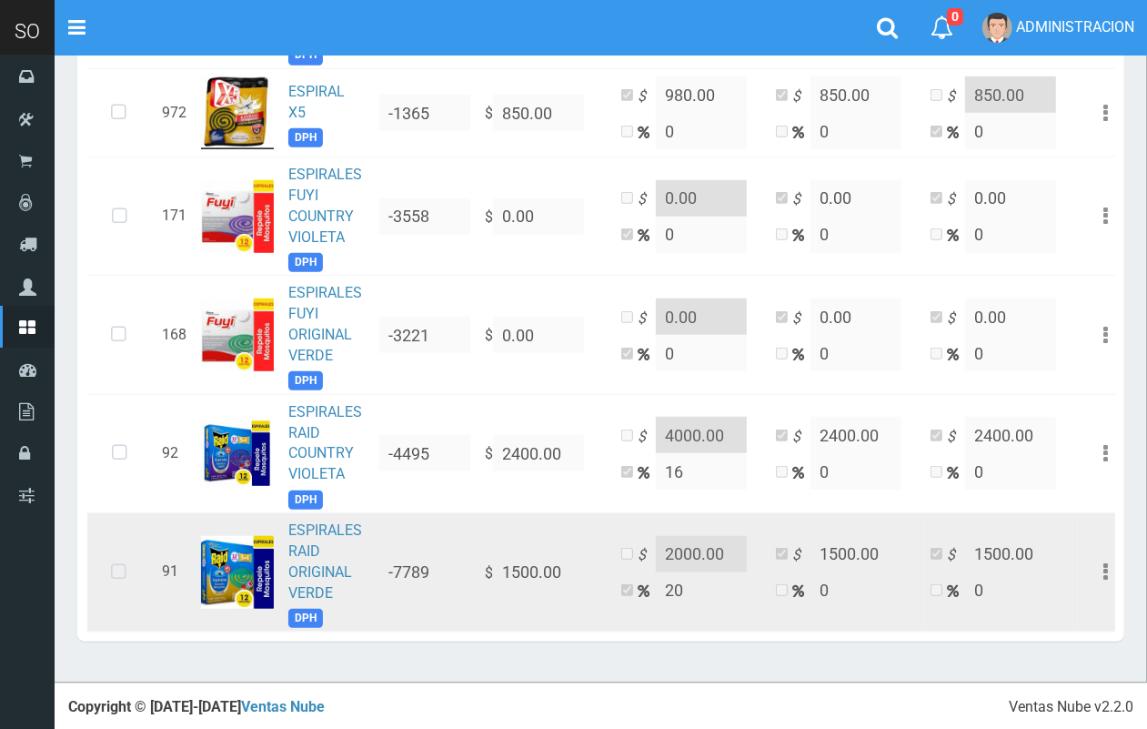
click at [325, 550] on td "ESPIRALES RAID ORIGINAL VERDE DPH" at bounding box center [326, 572] width 91 height 118
click at [305, 549] on link "ESPIRALES RAID ORIGINAL VERDE" at bounding box center [325, 561] width 74 height 80
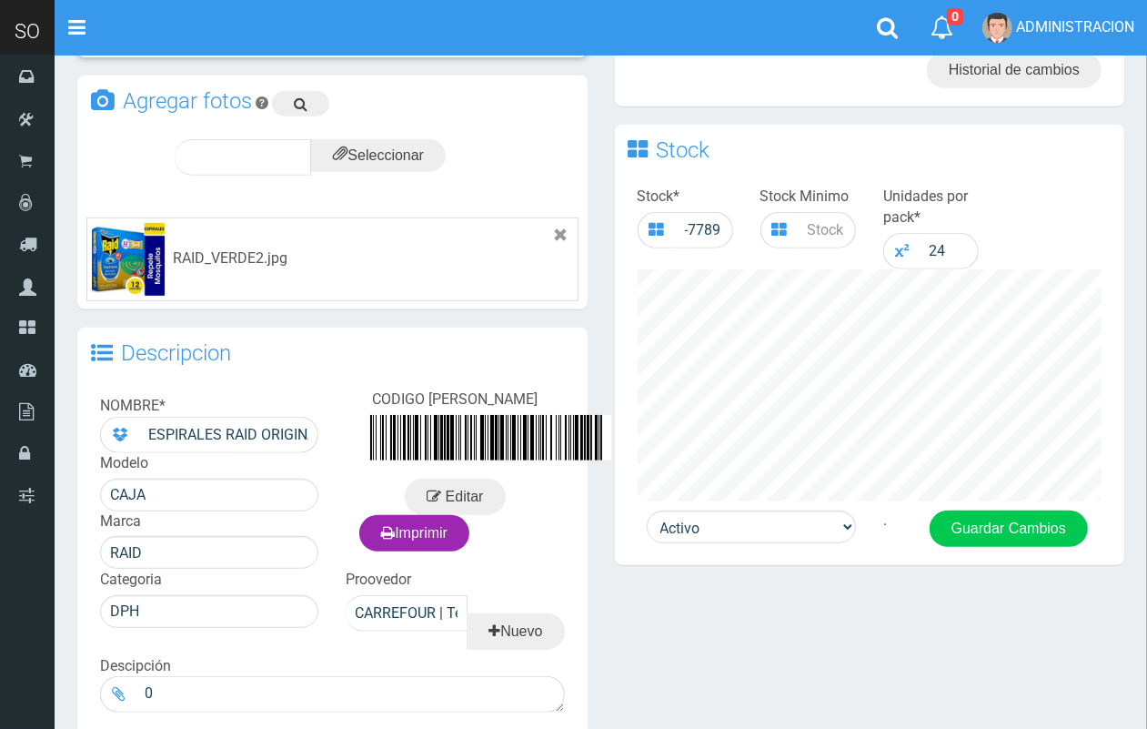
scroll to position [511, 0]
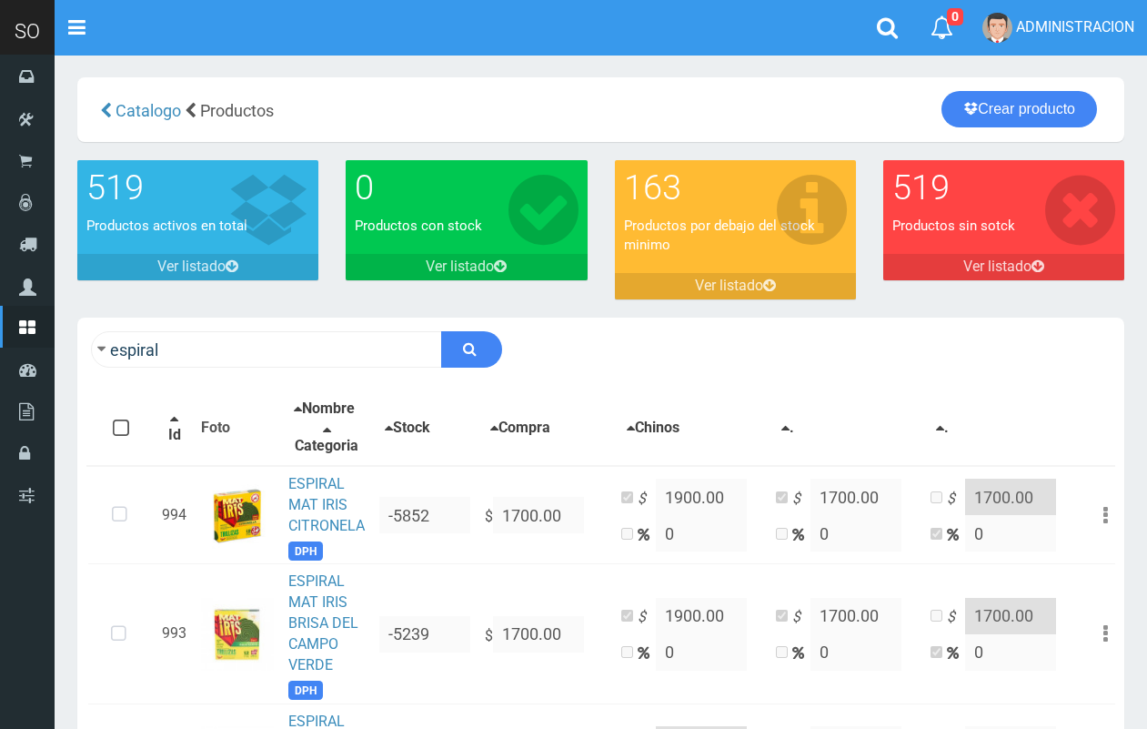
scroll to position [753, 0]
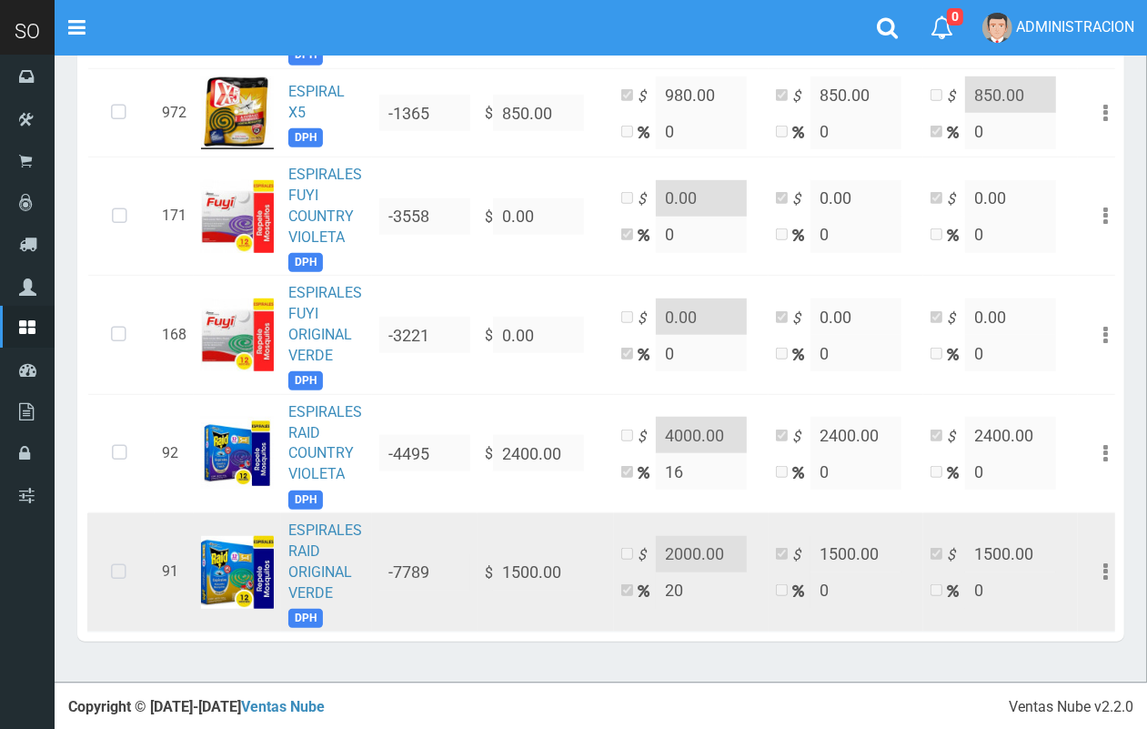
click at [116, 564] on icon at bounding box center [119, 572] width 48 height 60
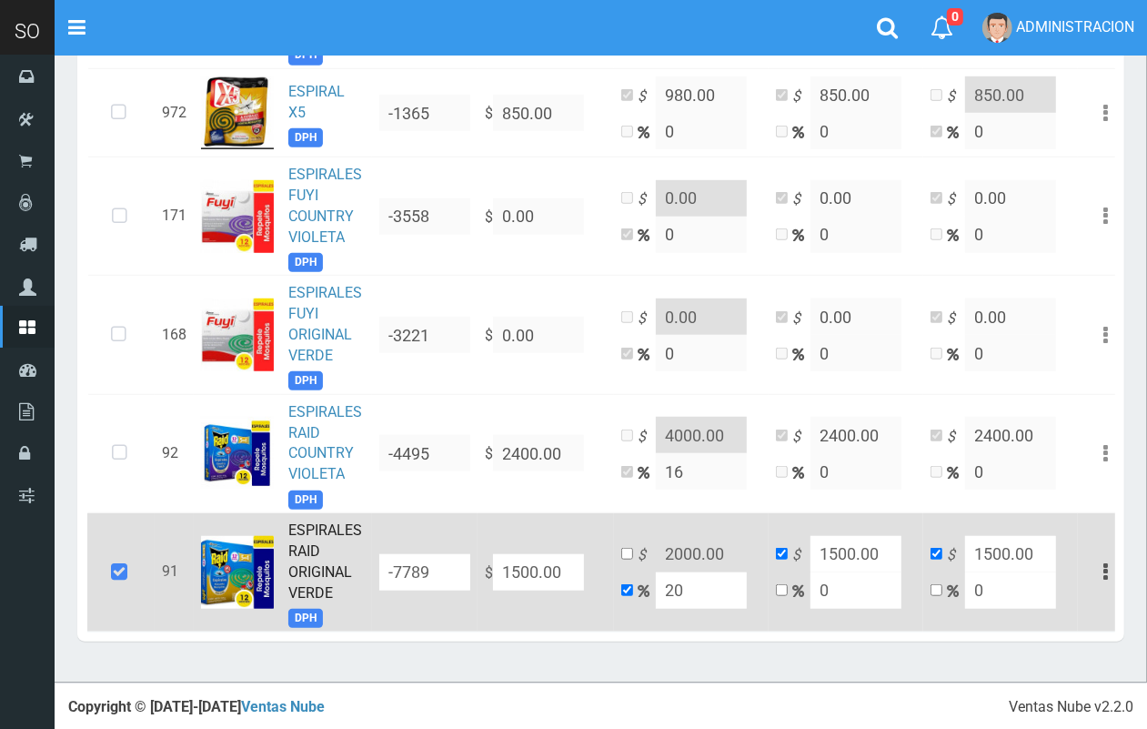
click at [467, 569] on tr "91 ESPIRALES RAID ORIGINAL VERDE DPH -7789 $ 1500.00 $ 2000.00 20 $ 1500.00 0 $…" at bounding box center [610, 572] width 1046 height 118
type input "1"
type input "1.2"
type input "1"
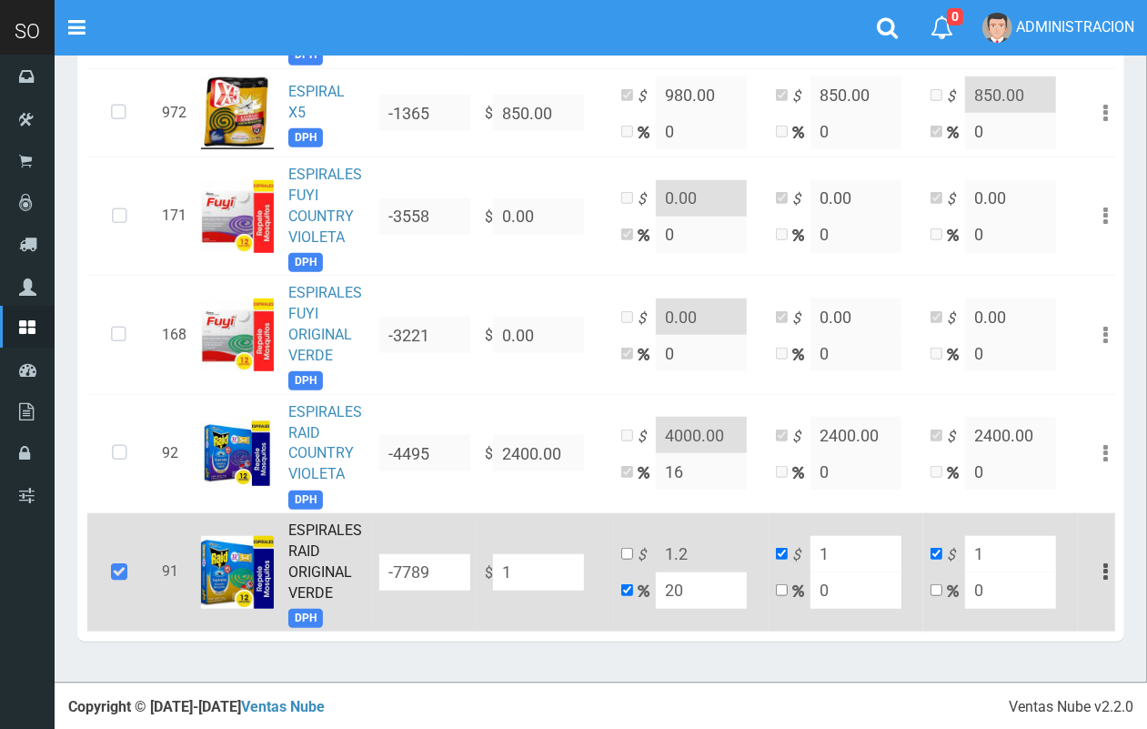
type input "13"
type input "15.6"
type input "13"
type input "139"
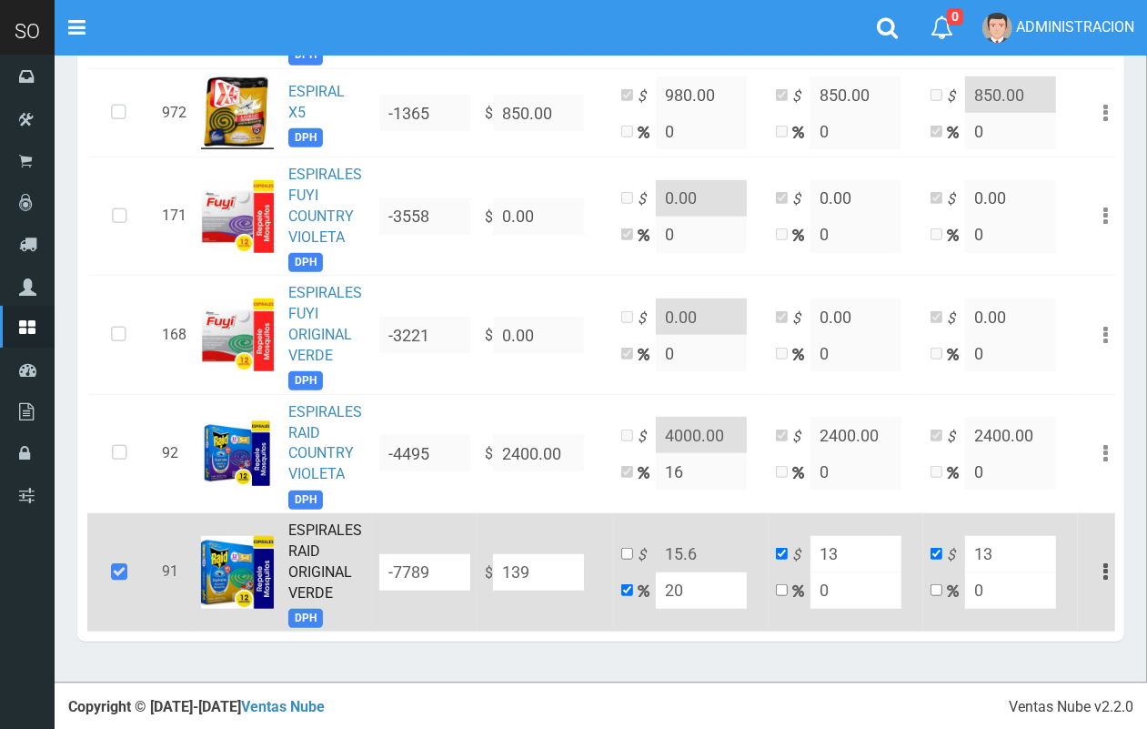
type input "166.8"
type input "139"
type input "1399"
type input "1678.8"
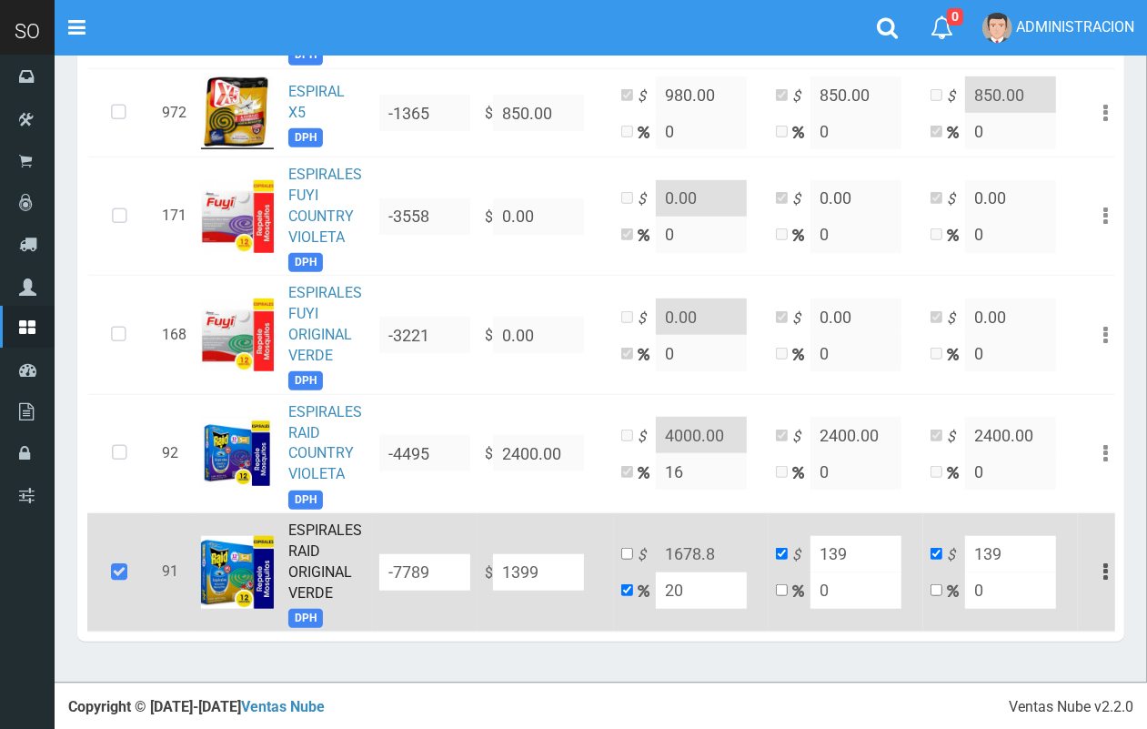
type input "1399"
click at [625, 549] on input "checkbox" at bounding box center [627, 554] width 12 height 12
checkbox input "true"
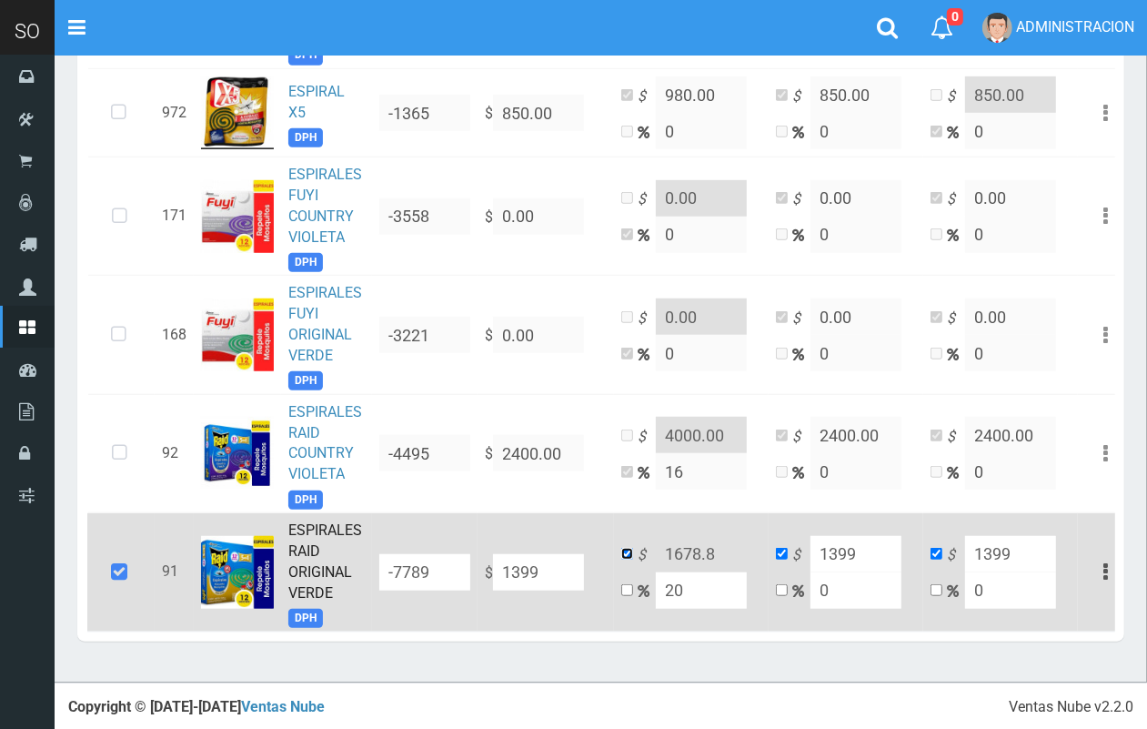
checkbox input "false"
drag, startPoint x: 720, startPoint y: 549, endPoint x: 660, endPoint y: 538, distance: 61.0
click at [660, 538] on input "1678.8" at bounding box center [701, 554] width 91 height 36
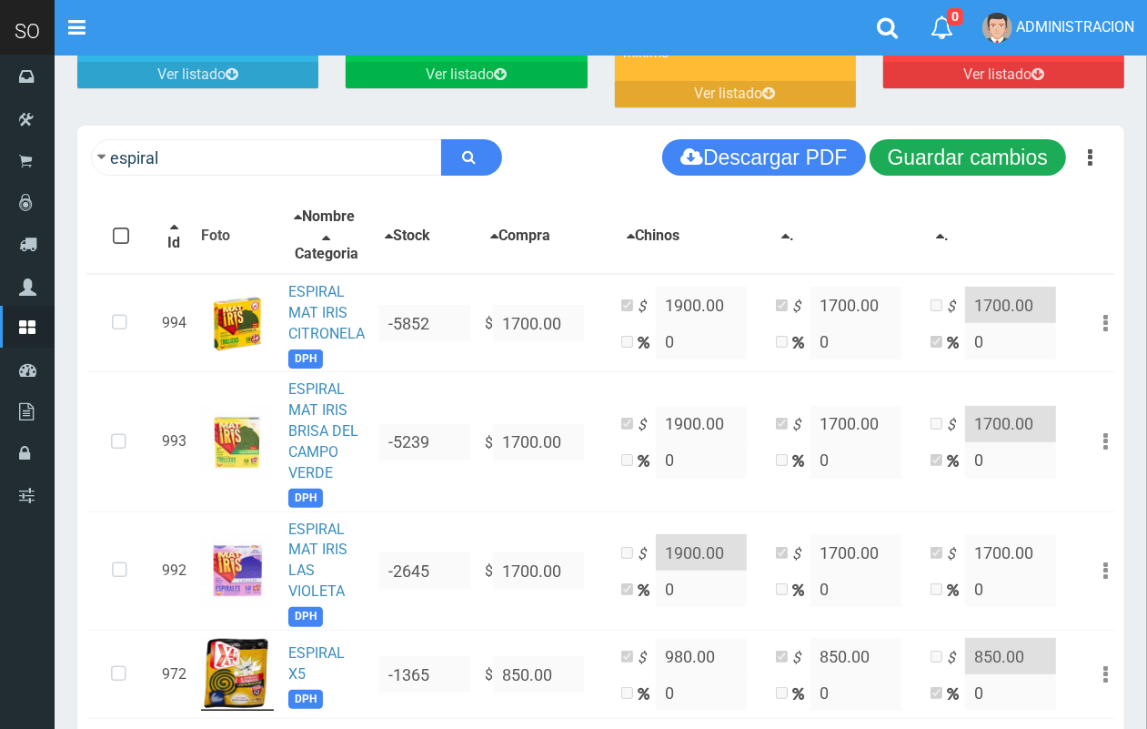
type input "1700.00"
click at [975, 156] on button "Guardar cambios" at bounding box center [968, 157] width 196 height 36
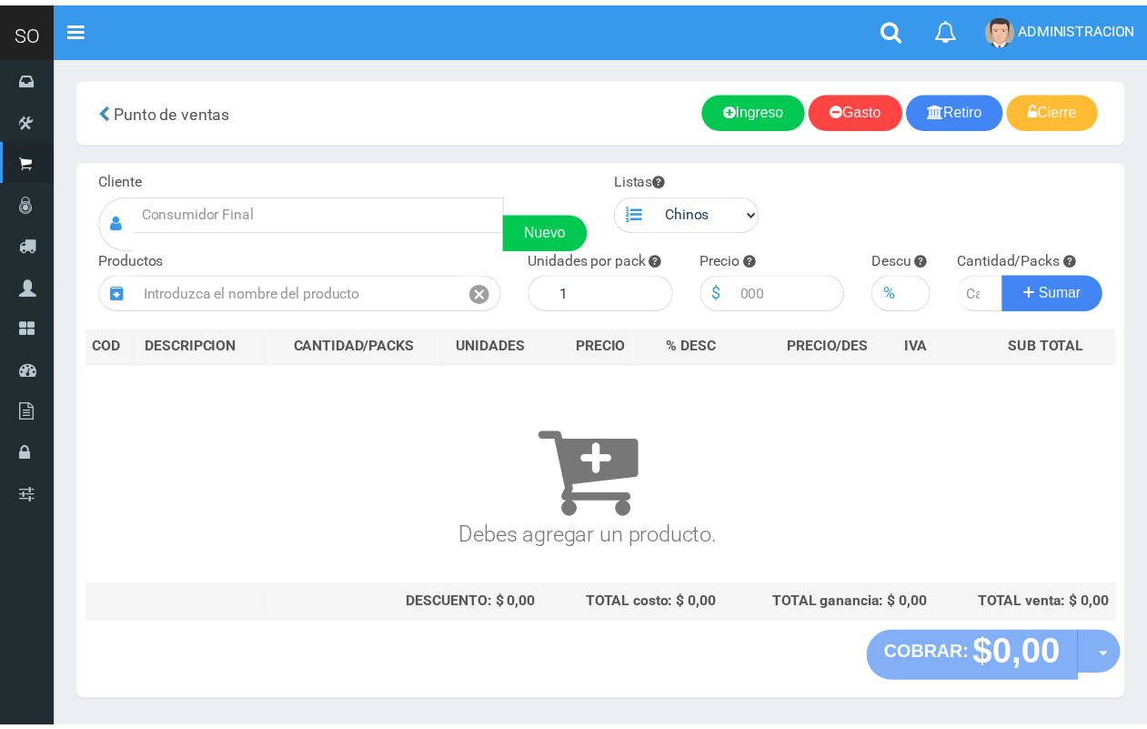
scroll to position [48, 0]
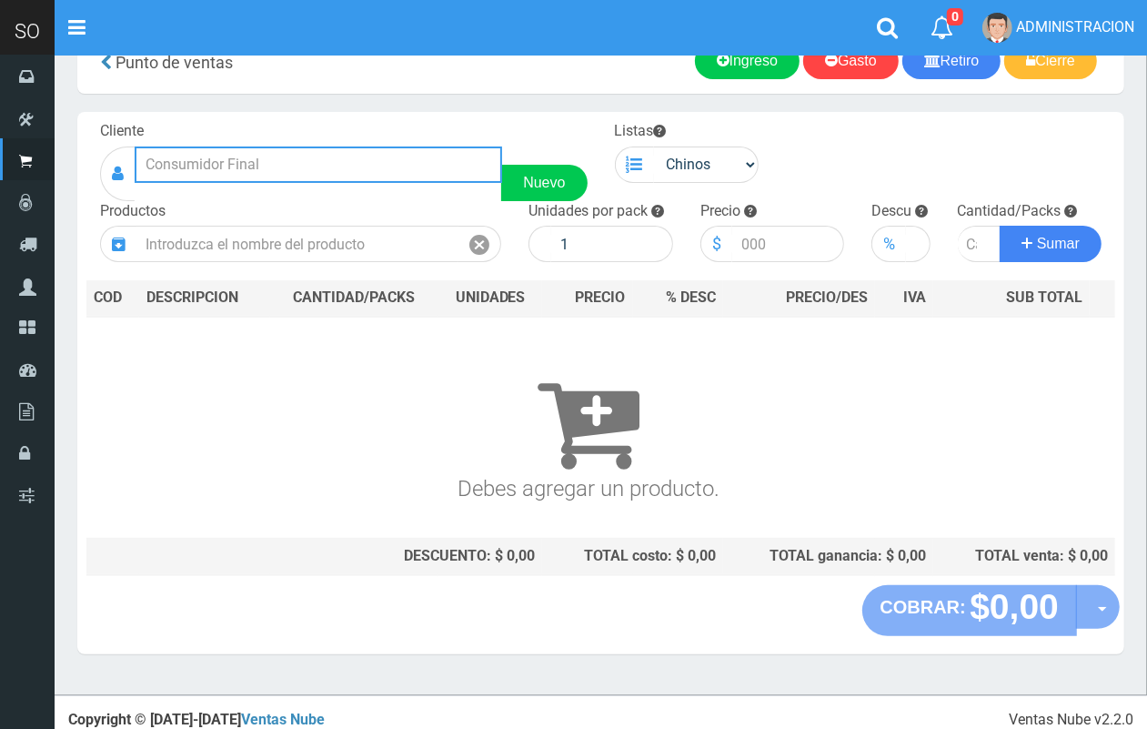
drag, startPoint x: 270, startPoint y: 166, endPoint x: 217, endPoint y: 71, distance: 108.8
click at [269, 161] on input "text" at bounding box center [319, 164] width 368 height 36
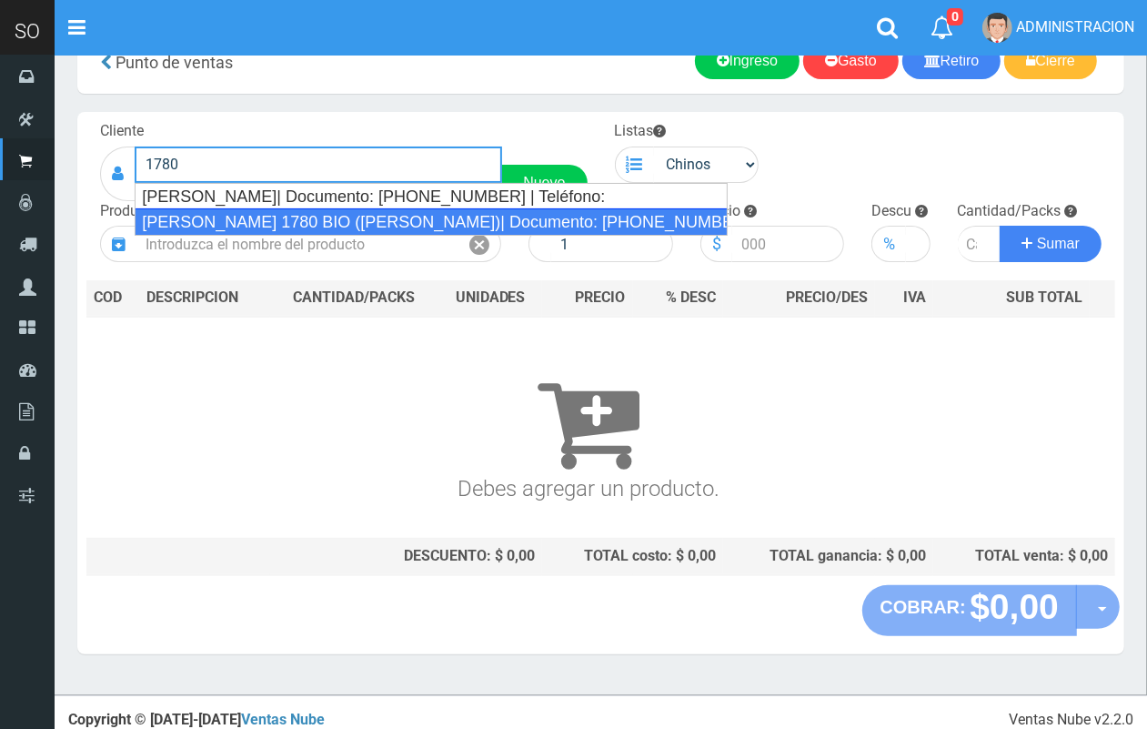
drag, startPoint x: 268, startPoint y: 215, endPoint x: 605, endPoint y: 203, distance: 336.8
click at [285, 215] on div "[PERSON_NAME] 1780 BIO ([PERSON_NAME])| Documento: [PHONE_NUMBER] | Teléfono:" at bounding box center [431, 221] width 593 height 27
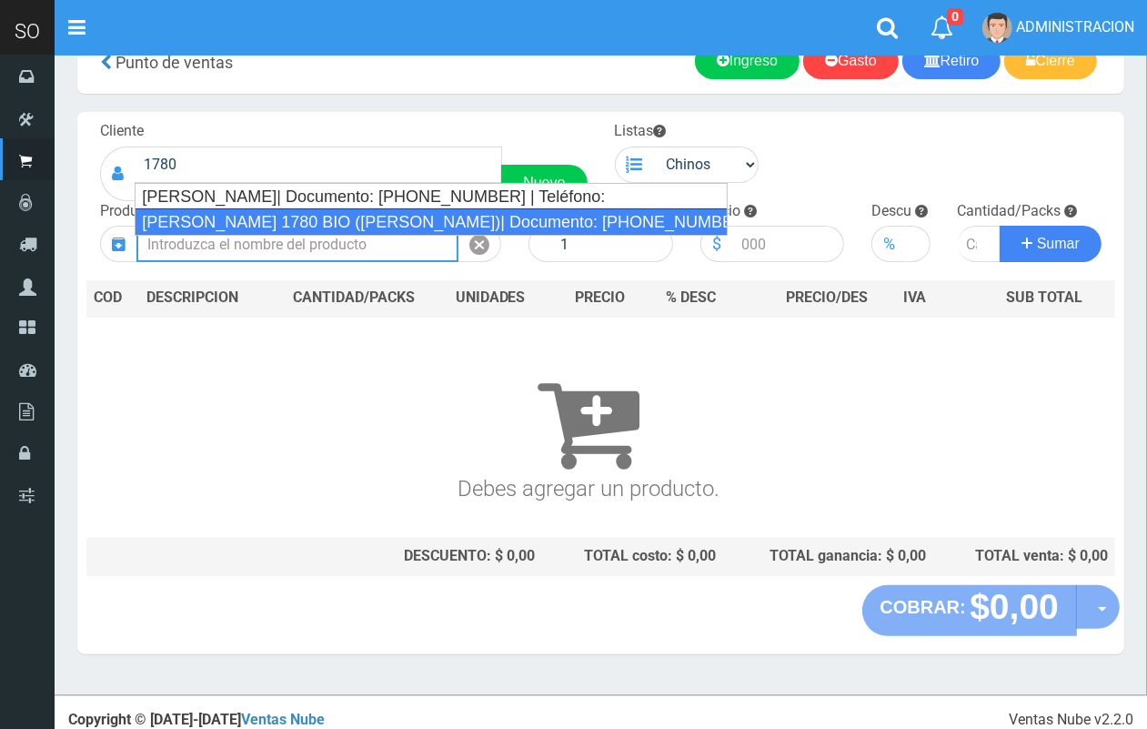
type input "[PERSON_NAME] 1780 BIO ([PERSON_NAME])| Documento: [PHONE_NUMBER] | Teléfono:"
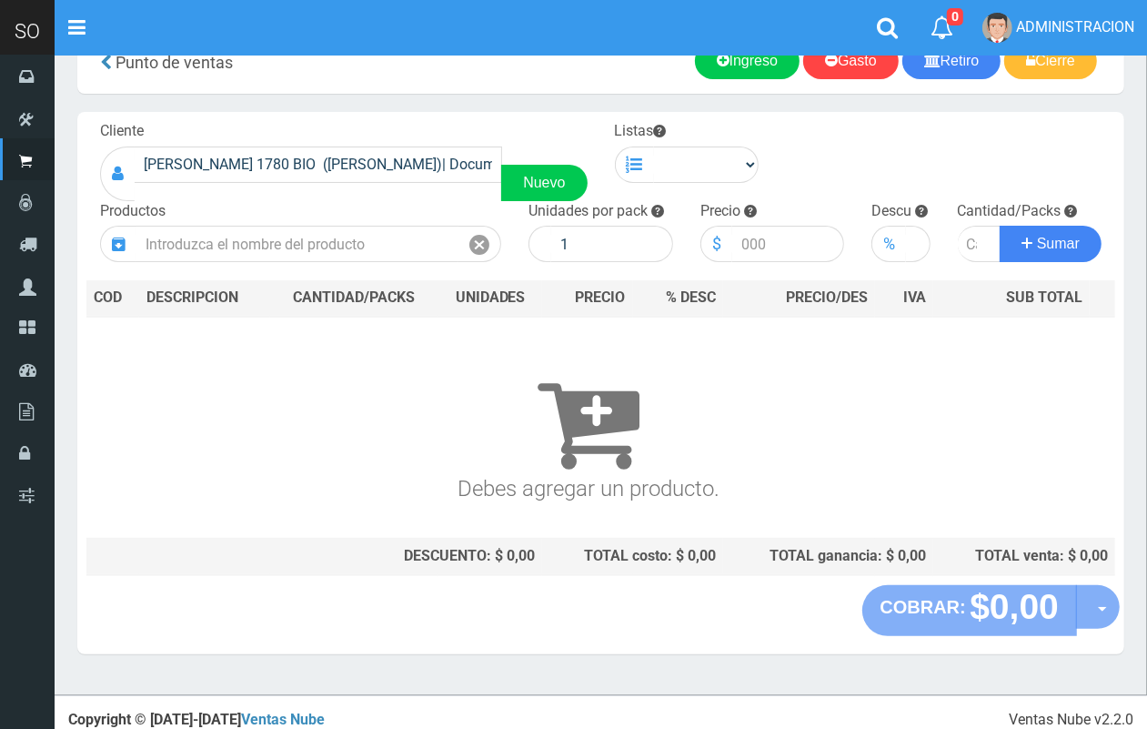
click at [671, 188] on div "Cliente [PERSON_NAME] 1780 BIO ([PERSON_NAME])| Documento: [PHONE_NUMBER] | Tel…" at bounding box center [600, 348] width 1047 height 473
click at [688, 169] on select "Chinos . ." at bounding box center [707, 164] width 106 height 36
select select "1"
click at [654, 146] on select "Chinos . ." at bounding box center [707, 164] width 106 height 36
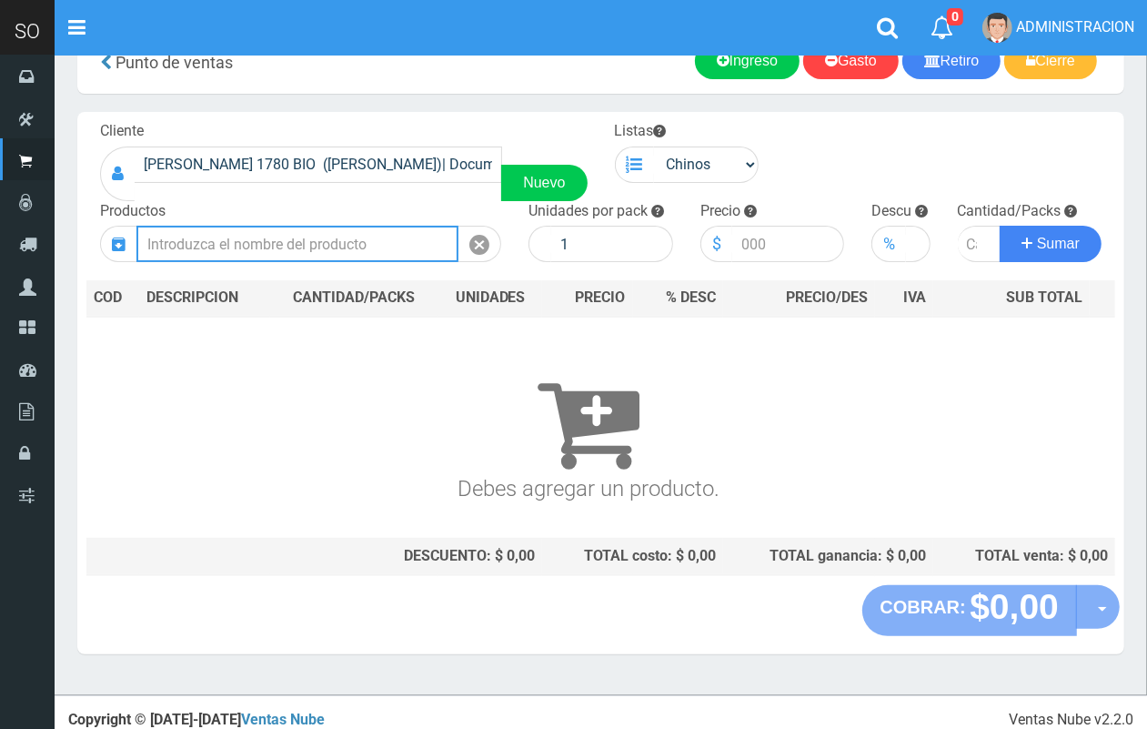
drag, startPoint x: 297, startPoint y: 247, endPoint x: 232, endPoint y: 27, distance: 228.8
click at [291, 238] on input "text" at bounding box center [297, 244] width 322 height 36
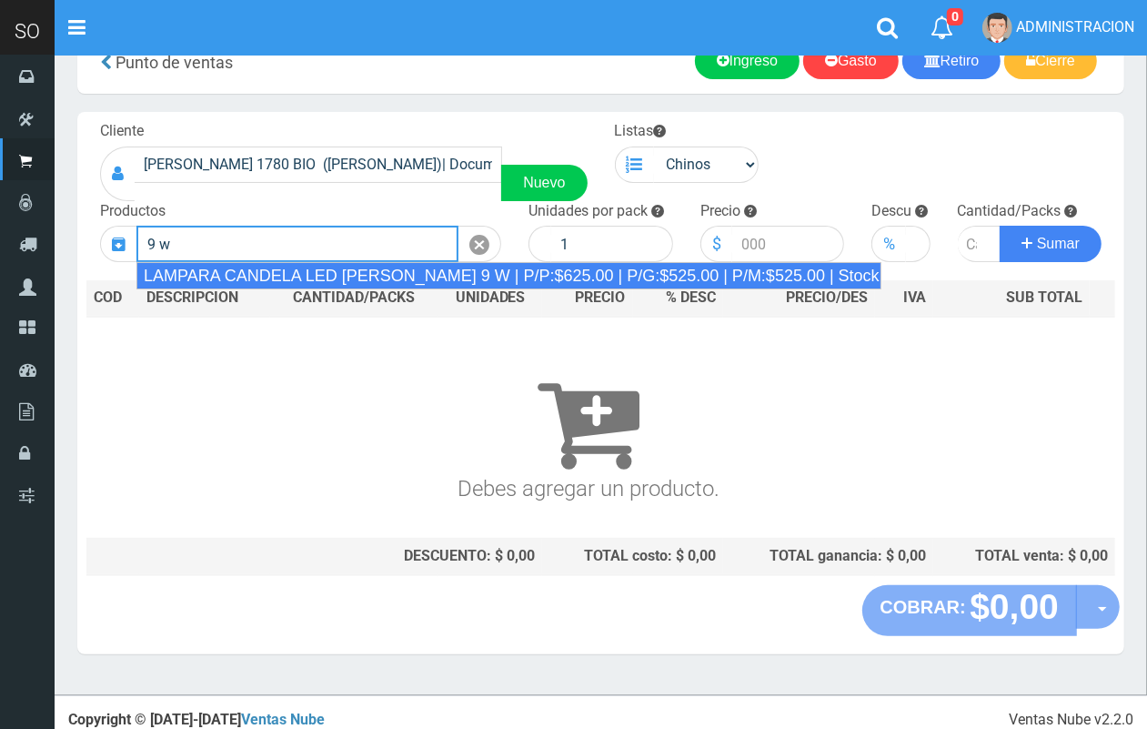
click at [389, 271] on div "LAMPARA CANDELA LED LUZ FRIA 9 W | P/P:$625.00 | P/G:$525.00 | P/M:$525.00 | St…" at bounding box center [508, 275] width 745 height 27
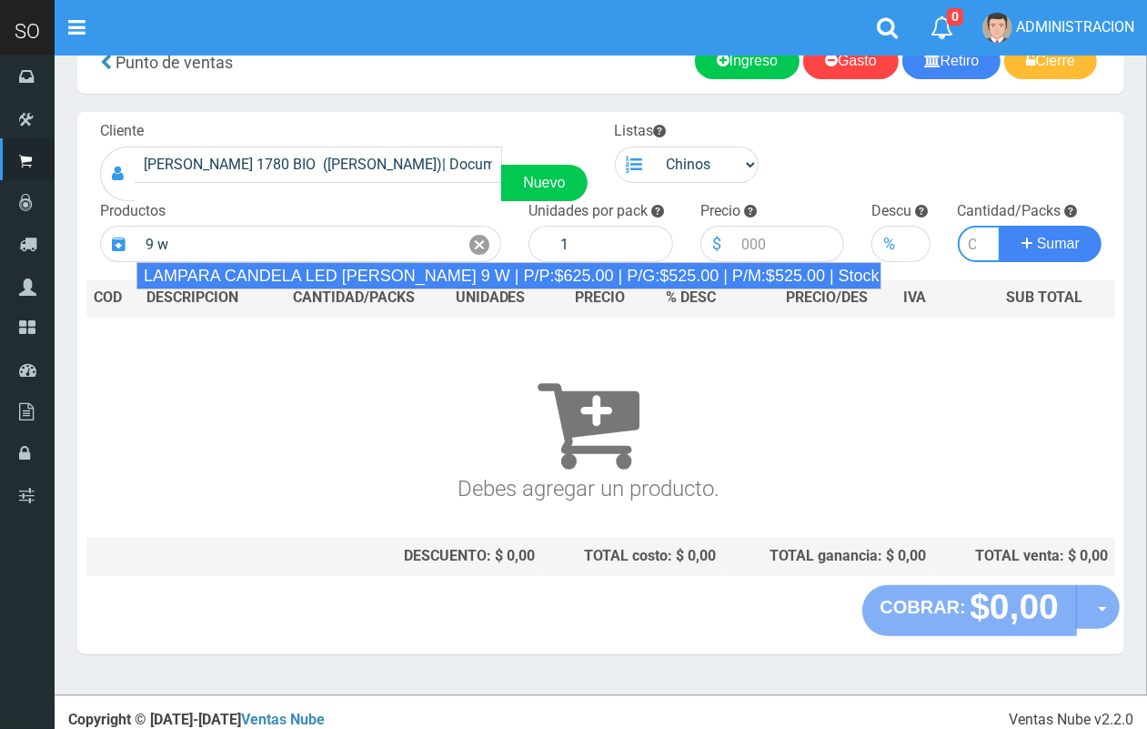
type input "LAMPARA CANDELA LED LUZ FRIA 9 W | P/P:$625.00 | P/G:$525.00 | P/M:$525.00 | St…"
type input "50"
type input "625.00"
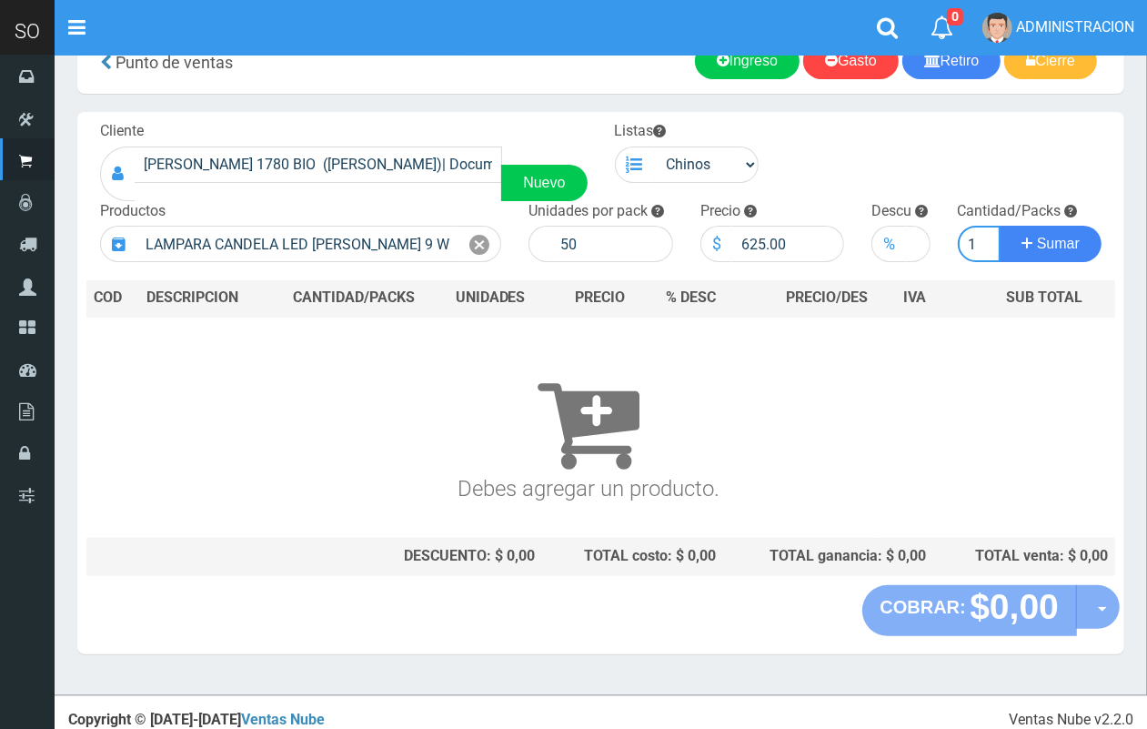
scroll to position [0, 2]
type input "1"
click at [1000, 226] on button "Sumar" at bounding box center [1051, 244] width 102 height 36
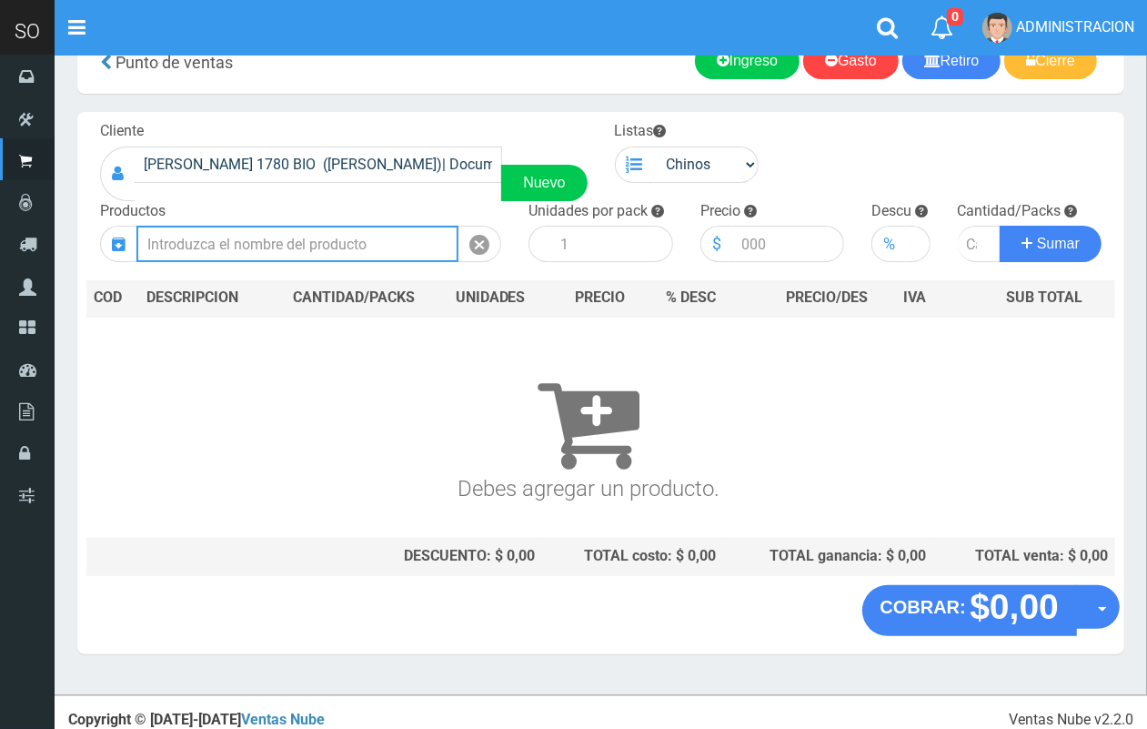
scroll to position [0, 0]
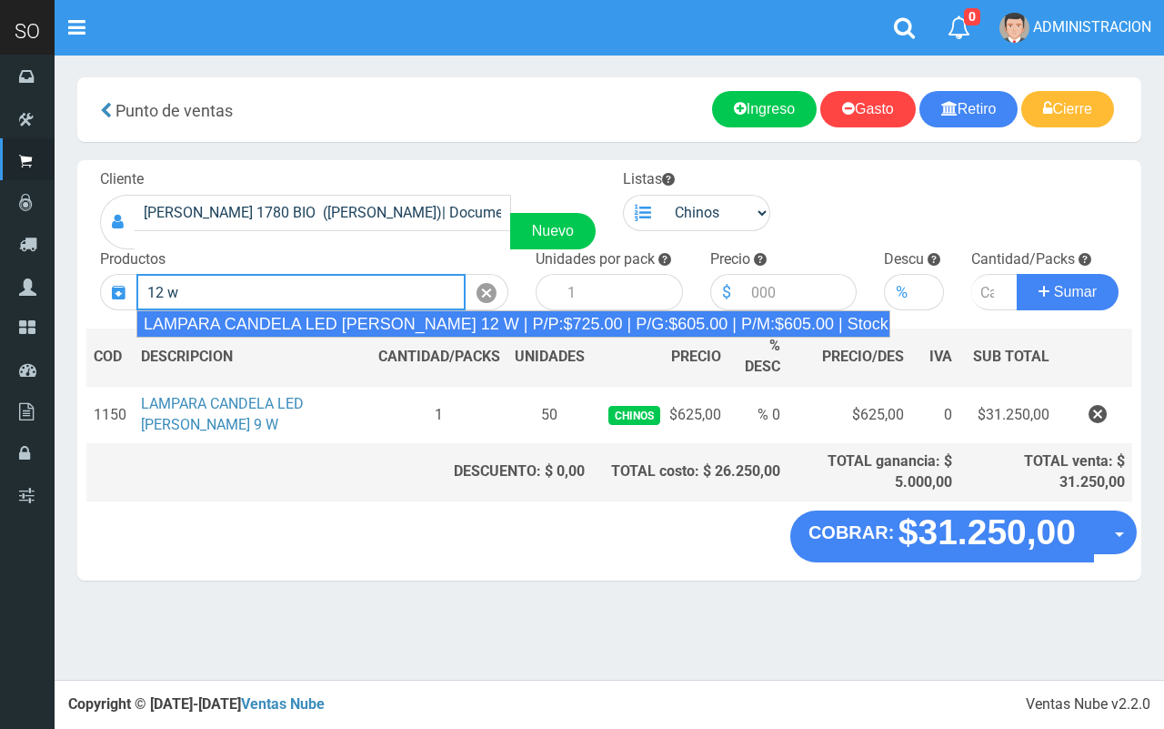
click at [309, 316] on div "LAMPARA CANDELA LED LUZ FRIA 12 W | P/P:$725.00 | P/G:$605.00 | P/M:$605.00 | S…" at bounding box center [513, 323] width 754 height 27
type input "LAMPARA CANDELA LED LUZ FRIA 12 W | P/P:$725.00 | P/G:$605.00 | P/M:$605.00 | S…"
type input "50"
type input "725.00"
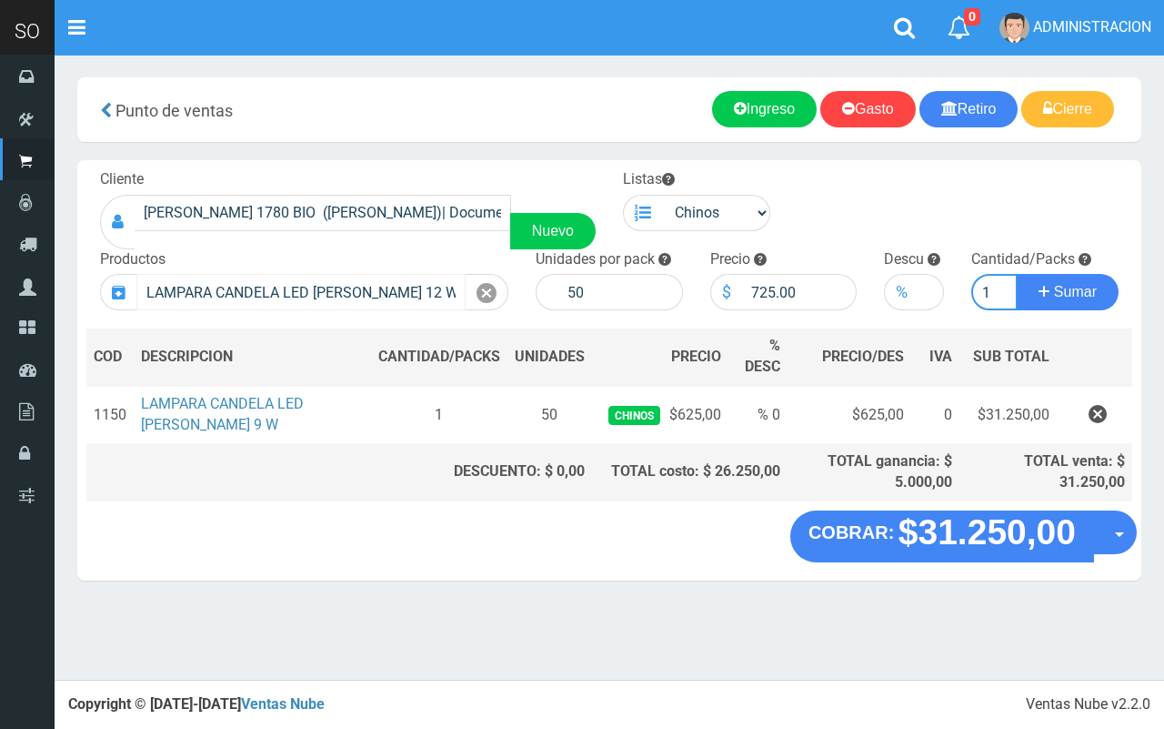
type input "1"
click at [1017, 274] on button "Sumar" at bounding box center [1068, 292] width 102 height 36
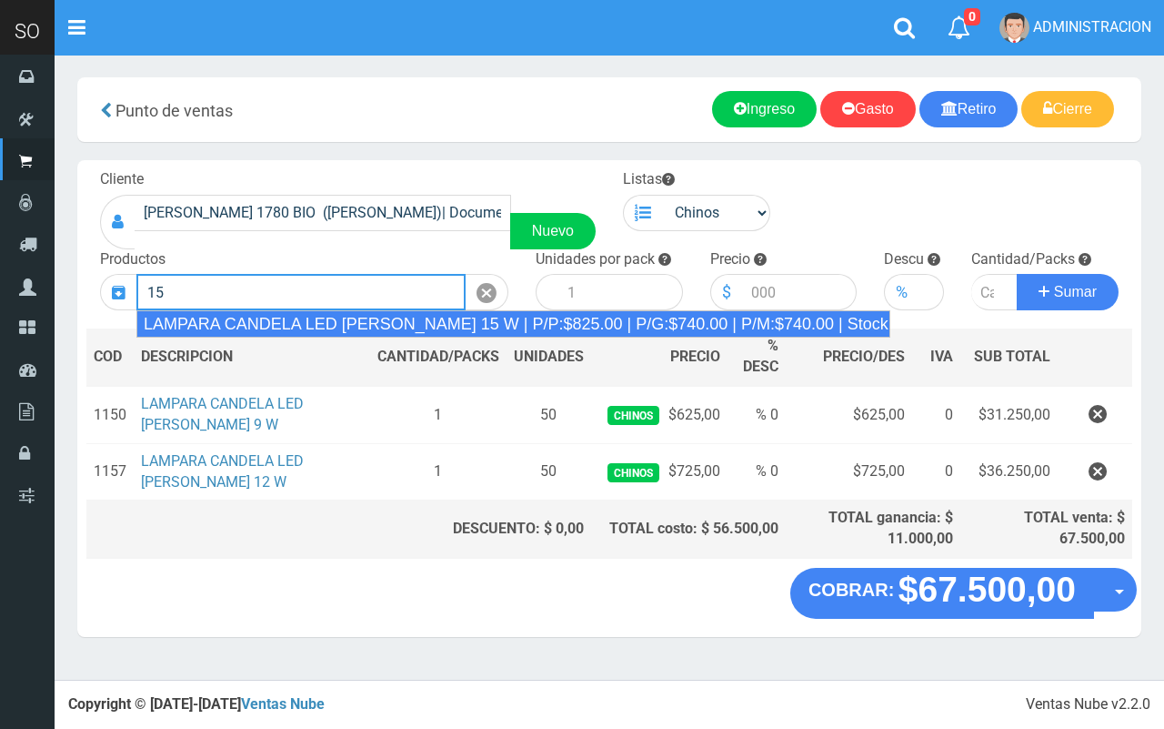
click at [274, 319] on div "LAMPARA CANDELA LED LUZ FRIA 15 W | P/P:$825.00 | P/G:$740.00 | P/M:$740.00 | S…" at bounding box center [513, 323] width 754 height 27
type input "LAMPARA CANDELA LED LUZ FRIA 15 W | P/P:$825.00 | P/G:$740.00 | P/M:$740.00 | S…"
type input "50"
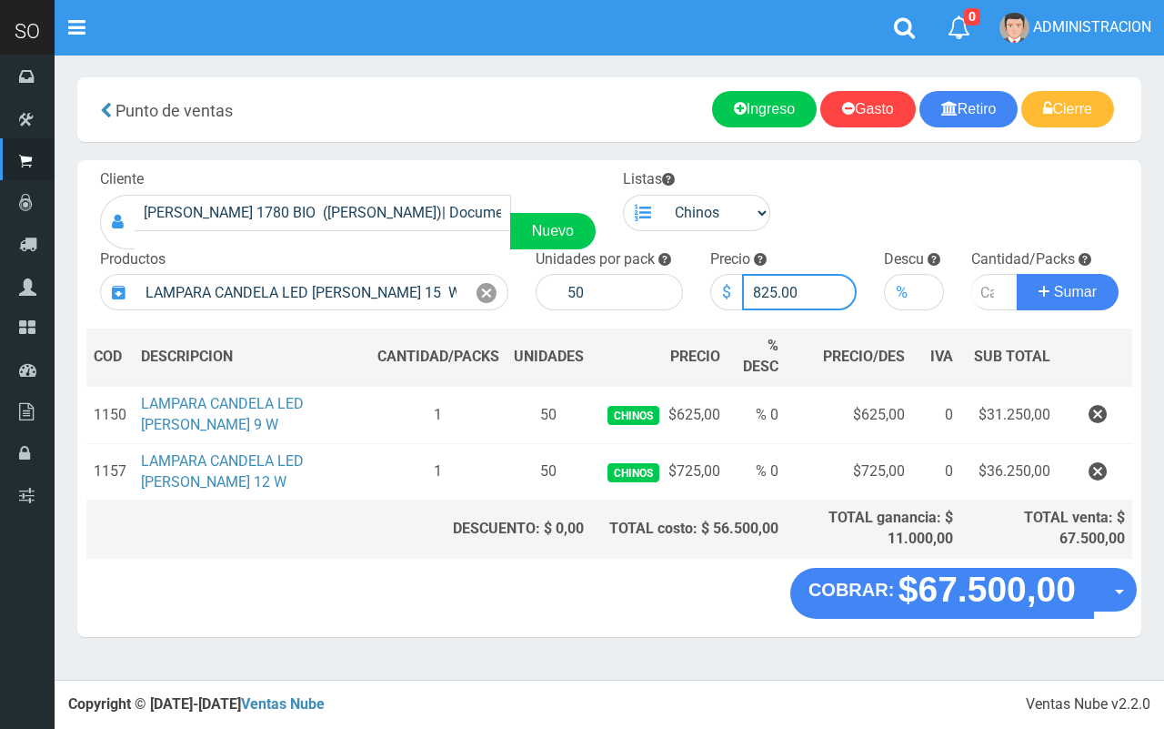
drag, startPoint x: 775, startPoint y: 283, endPoint x: 764, endPoint y: 283, distance: 10.9
click at [764, 283] on input "825.00" at bounding box center [800, 292] width 116 height 36
type input "850.00"
click at [981, 289] on input "number" at bounding box center [995, 292] width 46 height 36
type input "1"
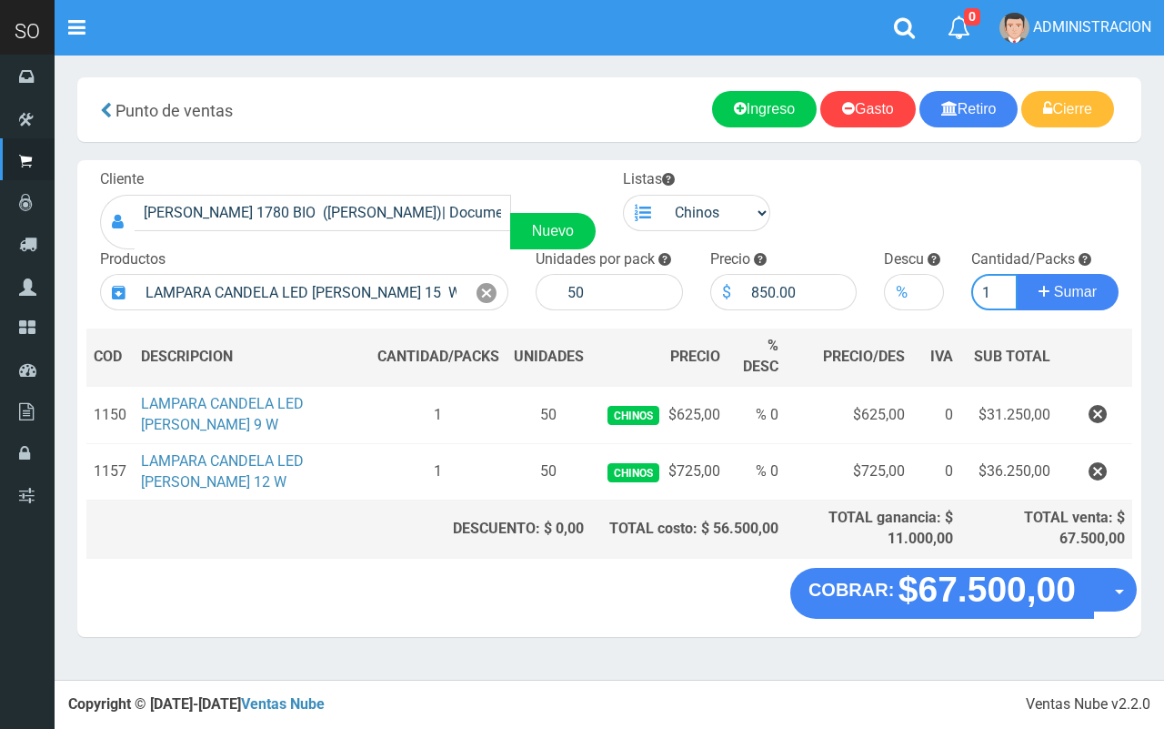
click at [1017, 274] on button "Sumar" at bounding box center [1068, 292] width 102 height 36
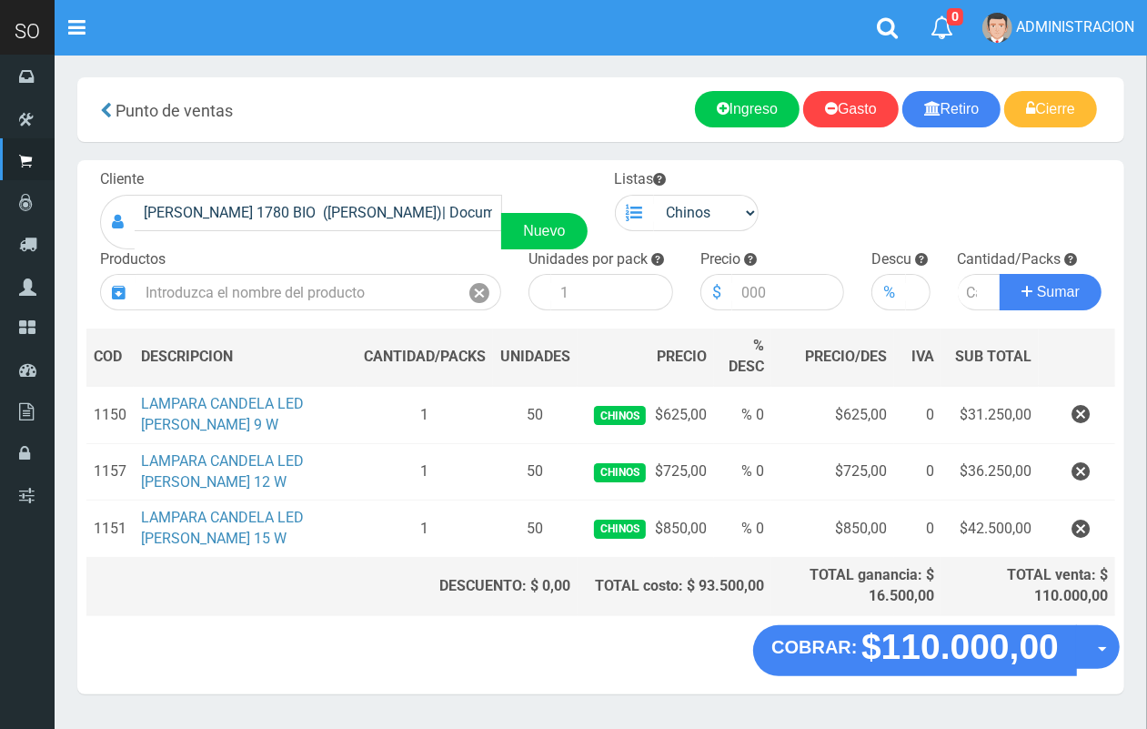
click at [1084, 469] on button "button" at bounding box center [1080, 472] width 55 height 32
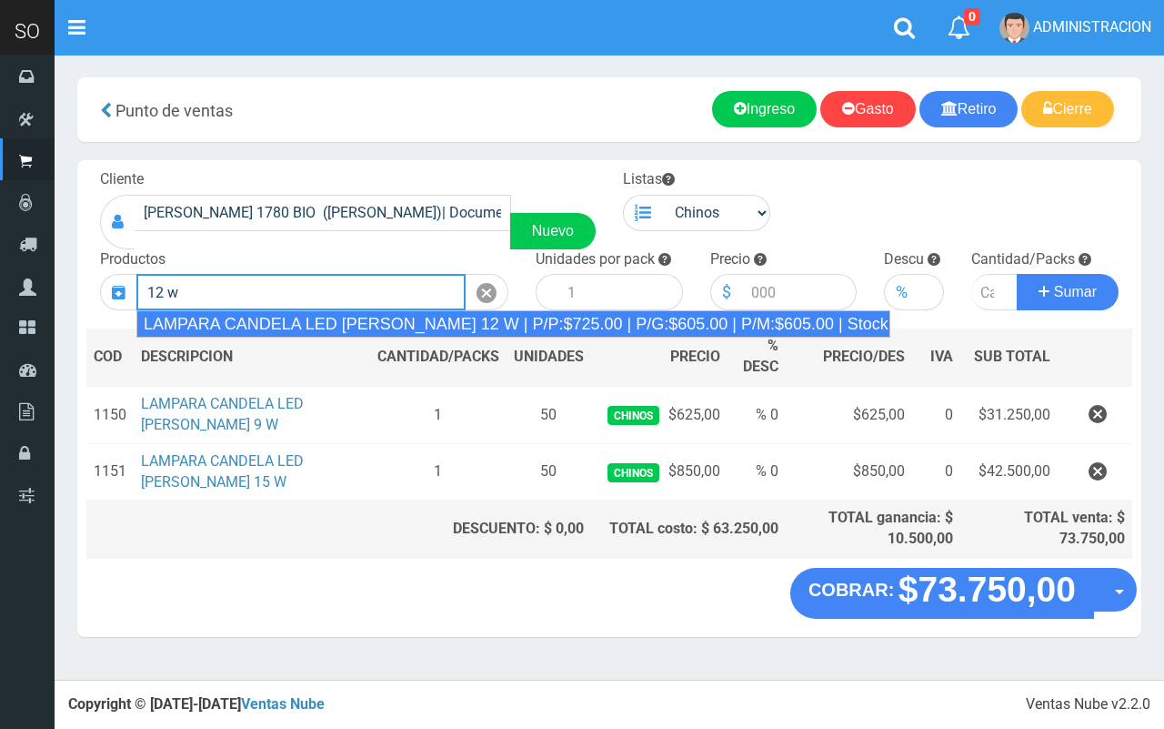
click at [469, 317] on div "LAMPARA CANDELA LED LUZ FRIA 12 W | P/P:$725.00 | P/G:$605.00 | P/M:$605.00 | S…" at bounding box center [513, 323] width 754 height 27
type input "LAMPARA CANDELA LED LUZ FRIA 12 W | P/P:$725.00 | P/G:$605.00 | P/M:$605.00 | S…"
type input "50"
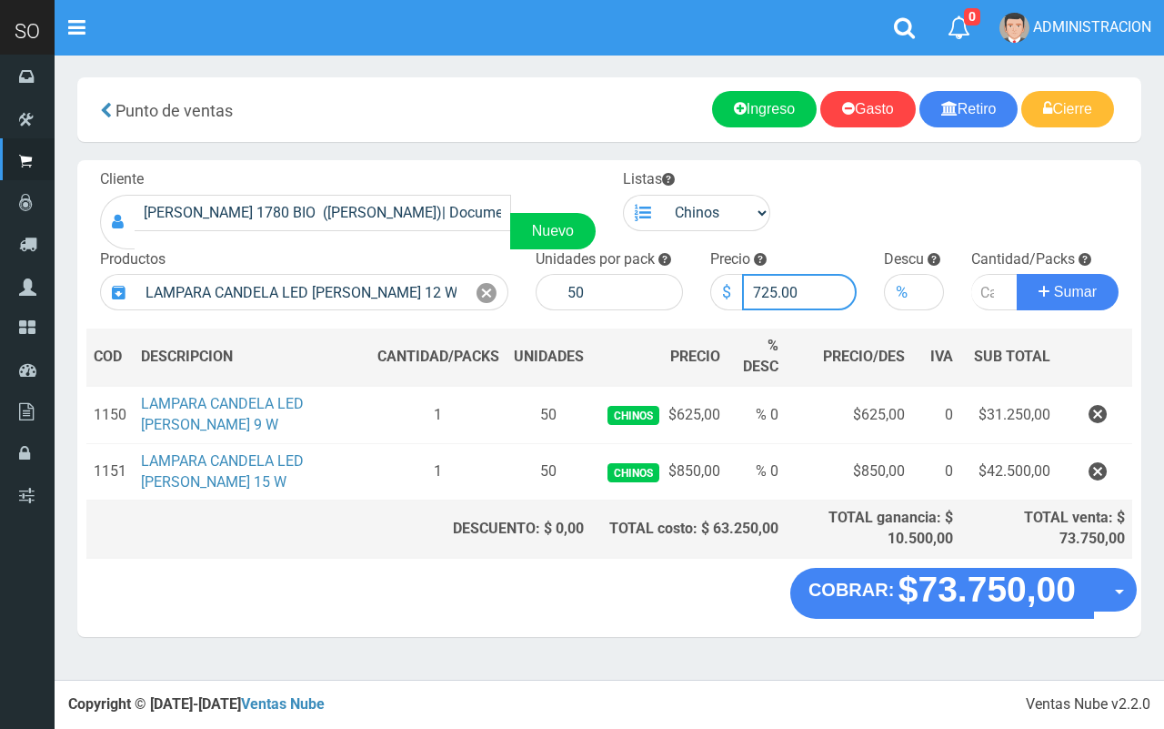
drag, startPoint x: 778, startPoint y: 297, endPoint x: 764, endPoint y: 293, distance: 14.1
click at [764, 293] on input "725.00" at bounding box center [800, 292] width 116 height 36
type input "750.00"
click at [983, 287] on input "number" at bounding box center [995, 292] width 46 height 36
type input "1"
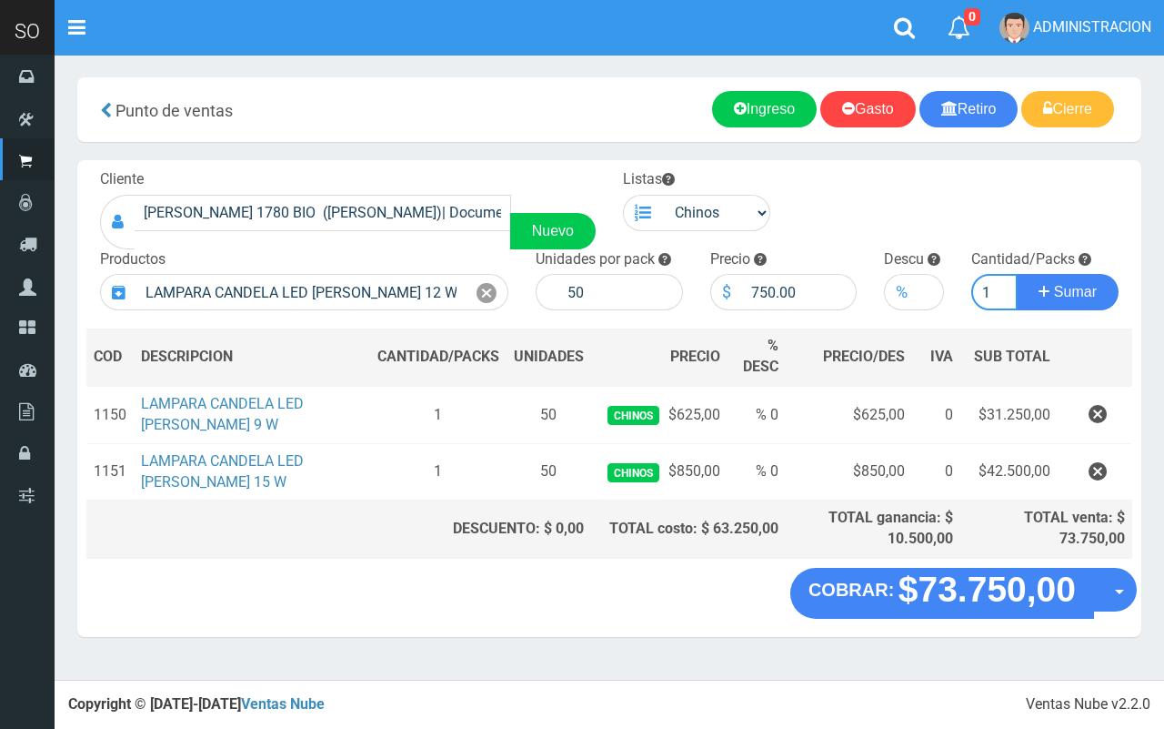
click at [1017, 274] on button "Sumar" at bounding box center [1068, 292] width 102 height 36
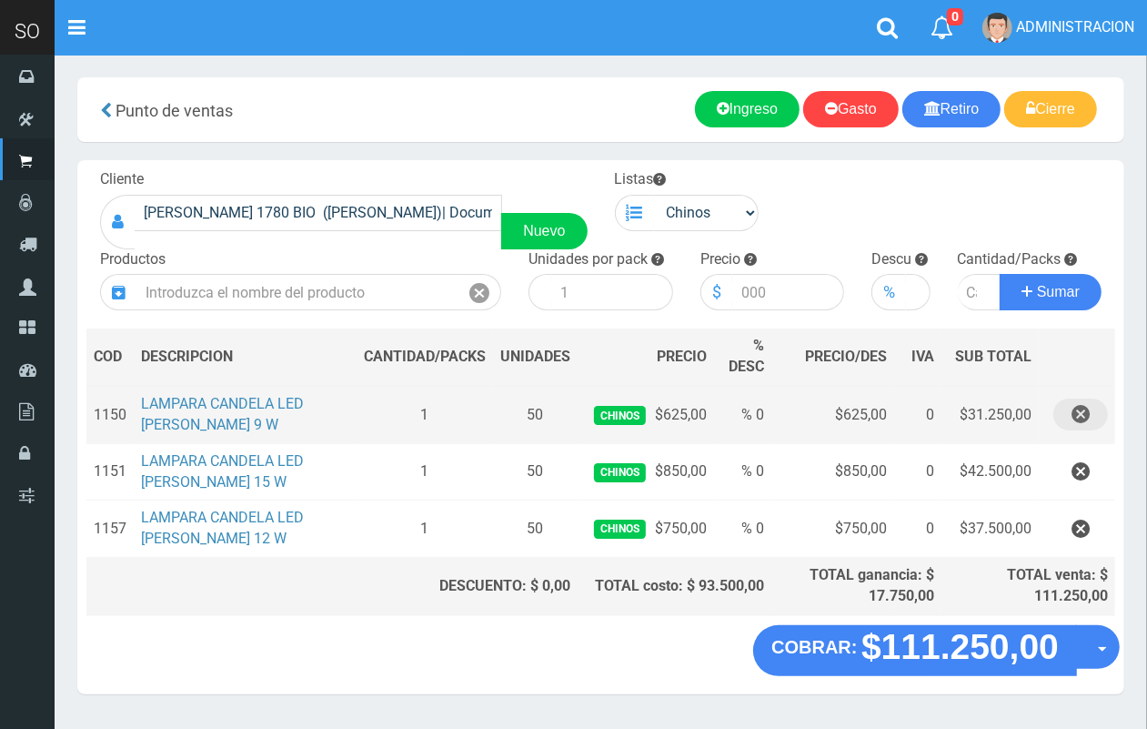
click at [1079, 416] on icon "button" at bounding box center [1081, 414] width 18 height 32
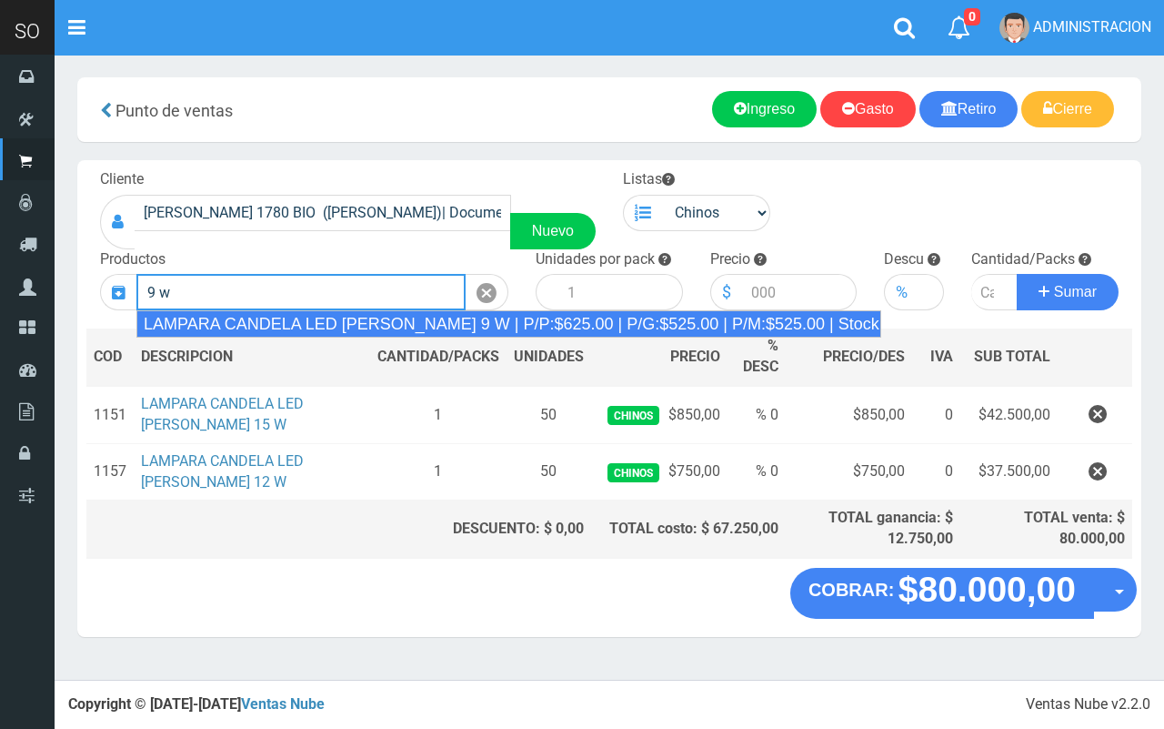
click at [448, 321] on div "LAMPARA CANDELA LED LUZ FRIA 9 W | P/P:$625.00 | P/G:$525.00 | P/M:$525.00 | St…" at bounding box center [508, 323] width 745 height 27
type input "LAMPARA CANDELA LED LUZ FRIA 9 W | P/P:$625.00 | P/G:$525.00 | P/M:$525.00 | St…"
type input "50"
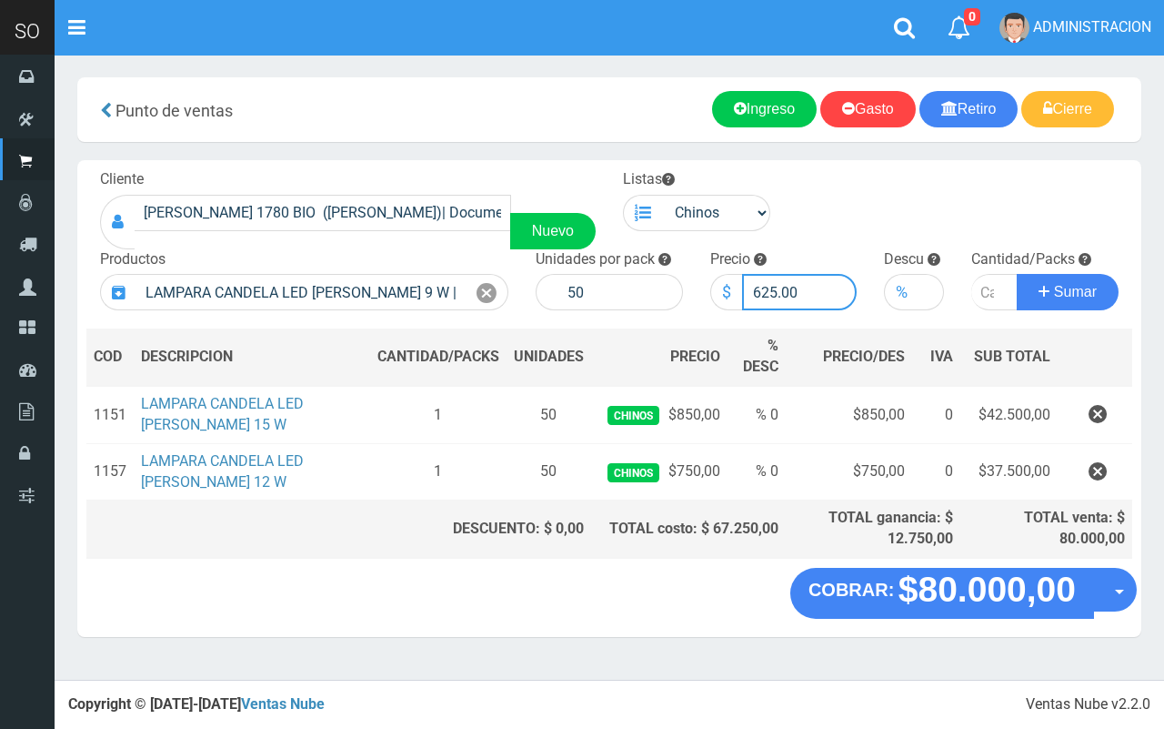
drag, startPoint x: 773, startPoint y: 287, endPoint x: 764, endPoint y: 287, distance: 9.1
click at [764, 287] on input "625.00" at bounding box center [800, 292] width 116 height 36
type input "650.00"
click at [978, 297] on input "number" at bounding box center [995, 292] width 46 height 36
type input "1"
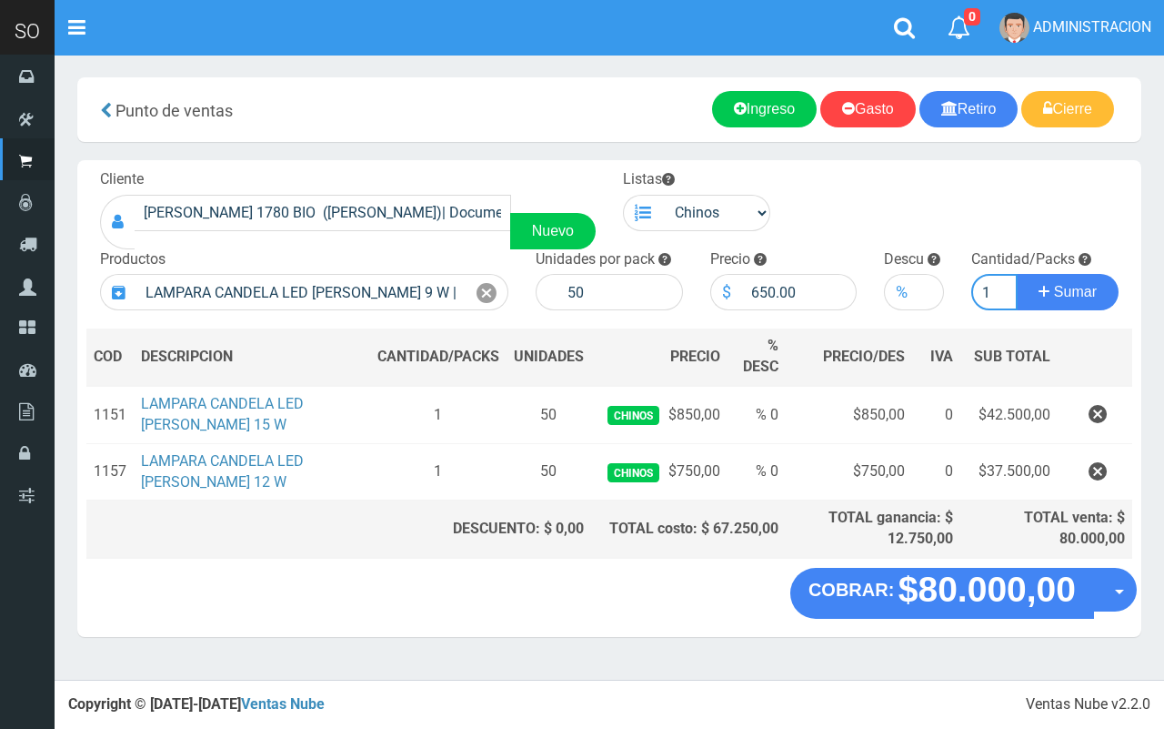
click at [1017, 274] on button "Sumar" at bounding box center [1068, 292] width 102 height 36
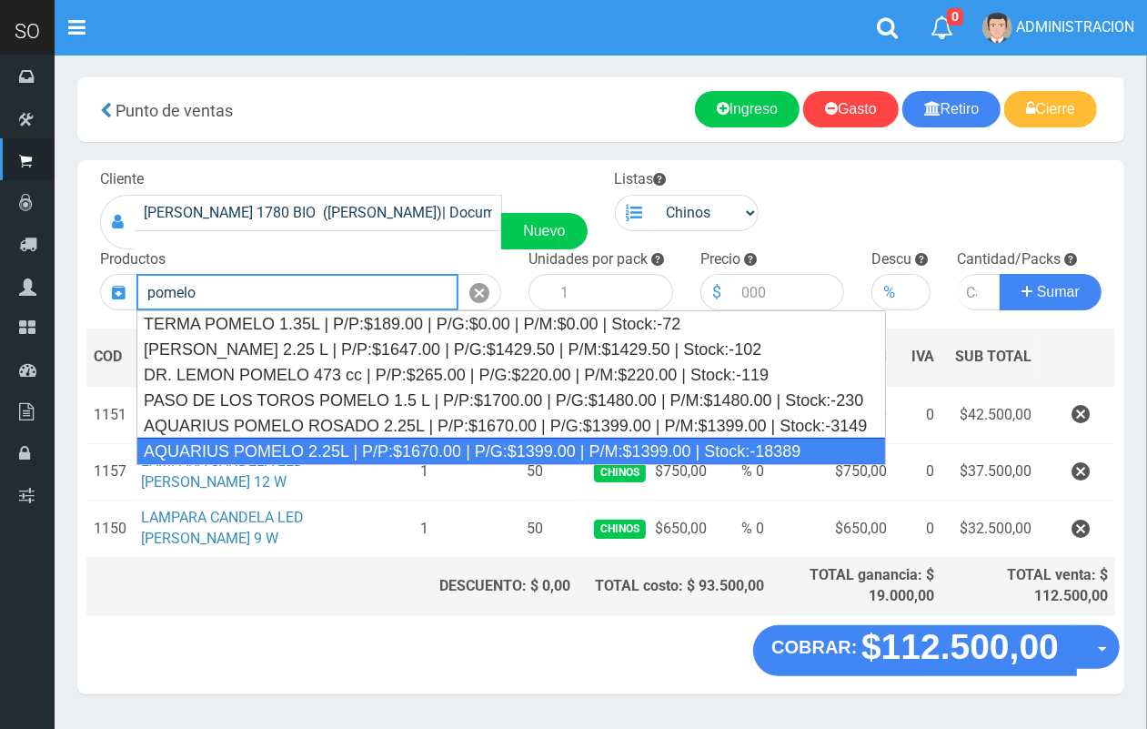
click at [378, 442] on div "AQUARIUS POMELO 2.25L | P/P:$1670.00 | P/G:$1399.00 | P/M:$1399.00 | Stock:-183…" at bounding box center [511, 451] width 750 height 27
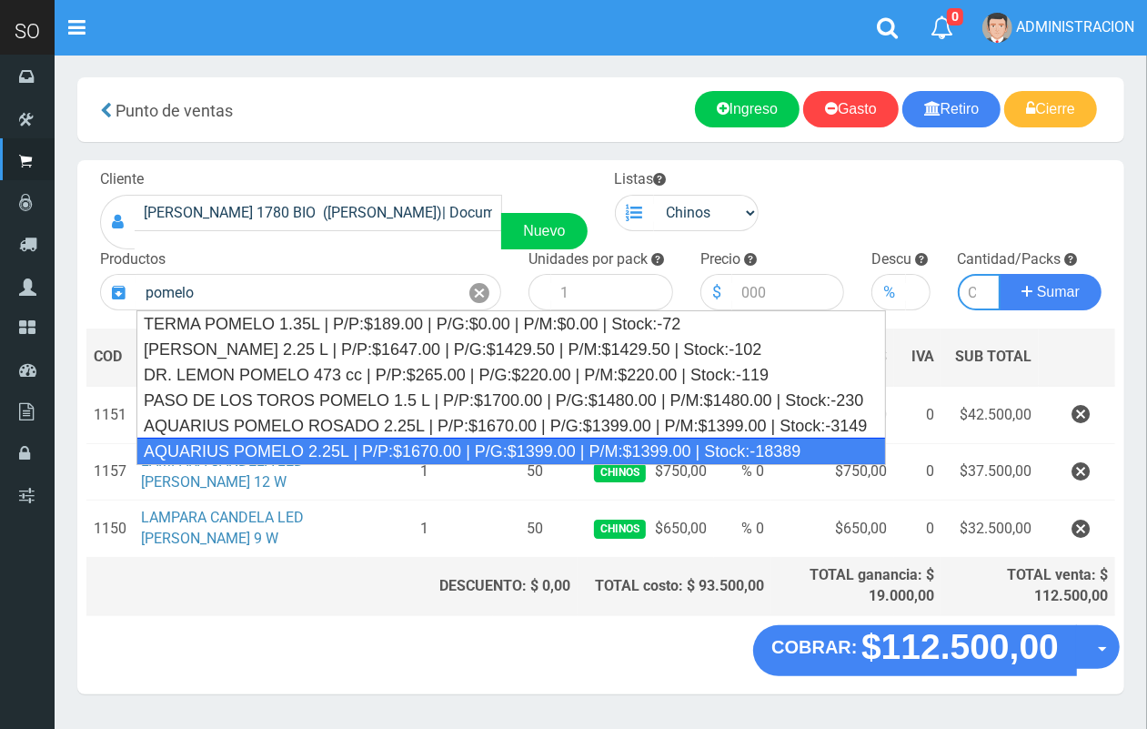
type input "AQUARIUS POMELO 2.25L | P/P:$1670.00 | P/G:$1399.00 | P/M:$1399.00 | Stock:-183…"
type input "6"
type input "1670.00"
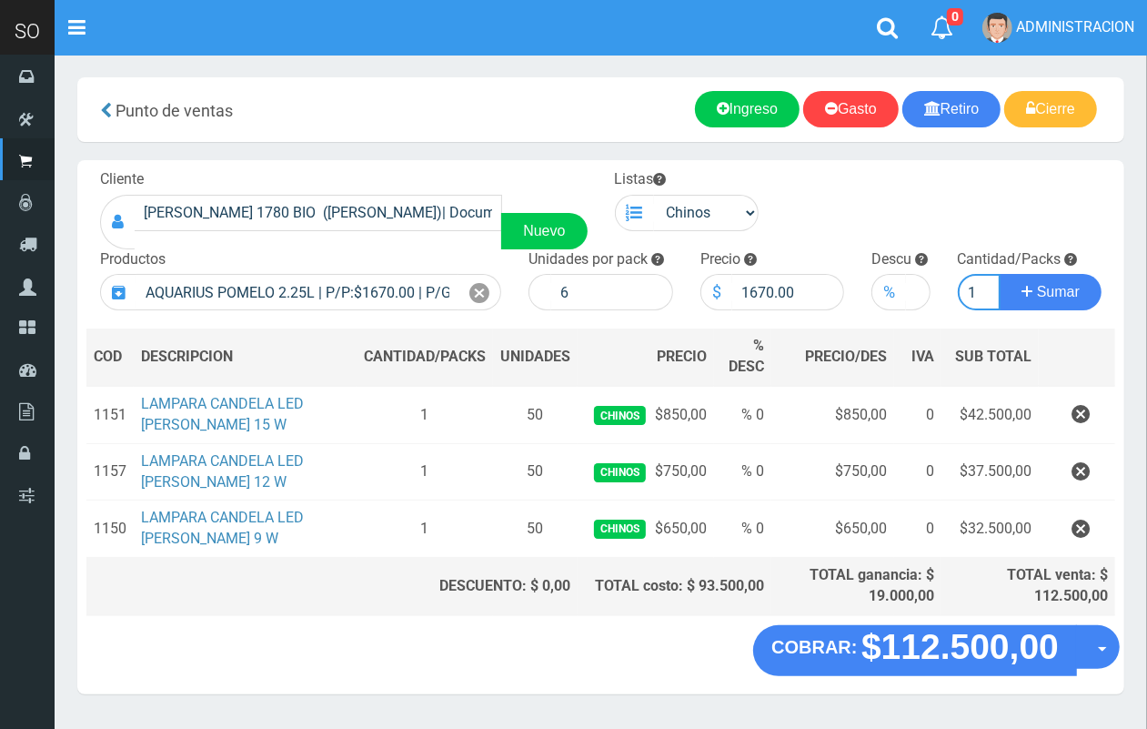
scroll to position [0, 10]
type input "15"
click at [1000, 274] on button "Sumar" at bounding box center [1051, 292] width 102 height 36
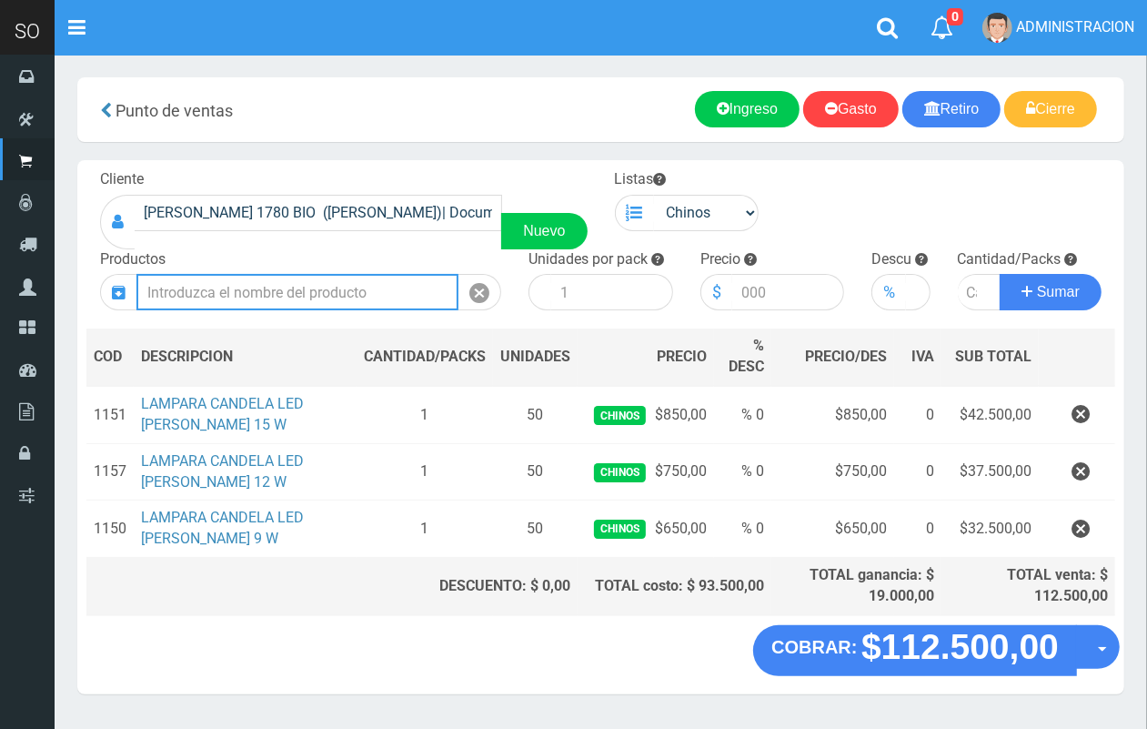
scroll to position [0, 0]
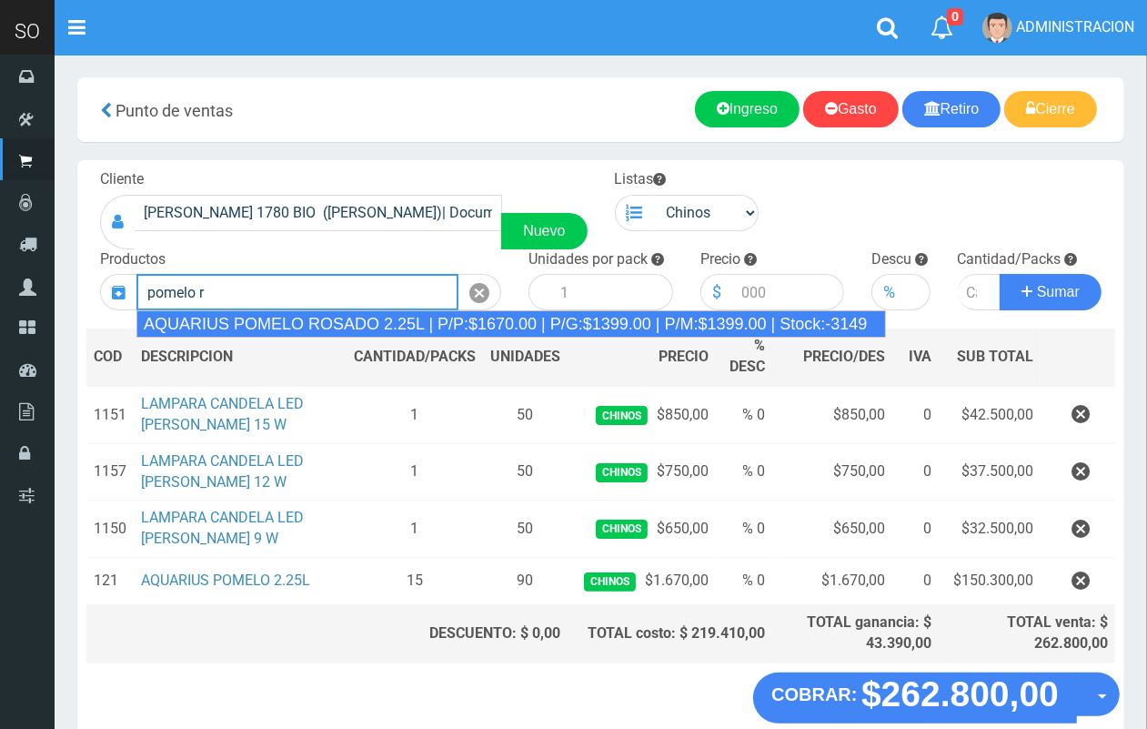
click at [367, 315] on div "AQUARIUS POMELO ROSADO 2.25L | P/P:$1670.00 | P/G:$1399.00 | P/M:$1399.00 | Sto…" at bounding box center [511, 323] width 750 height 27
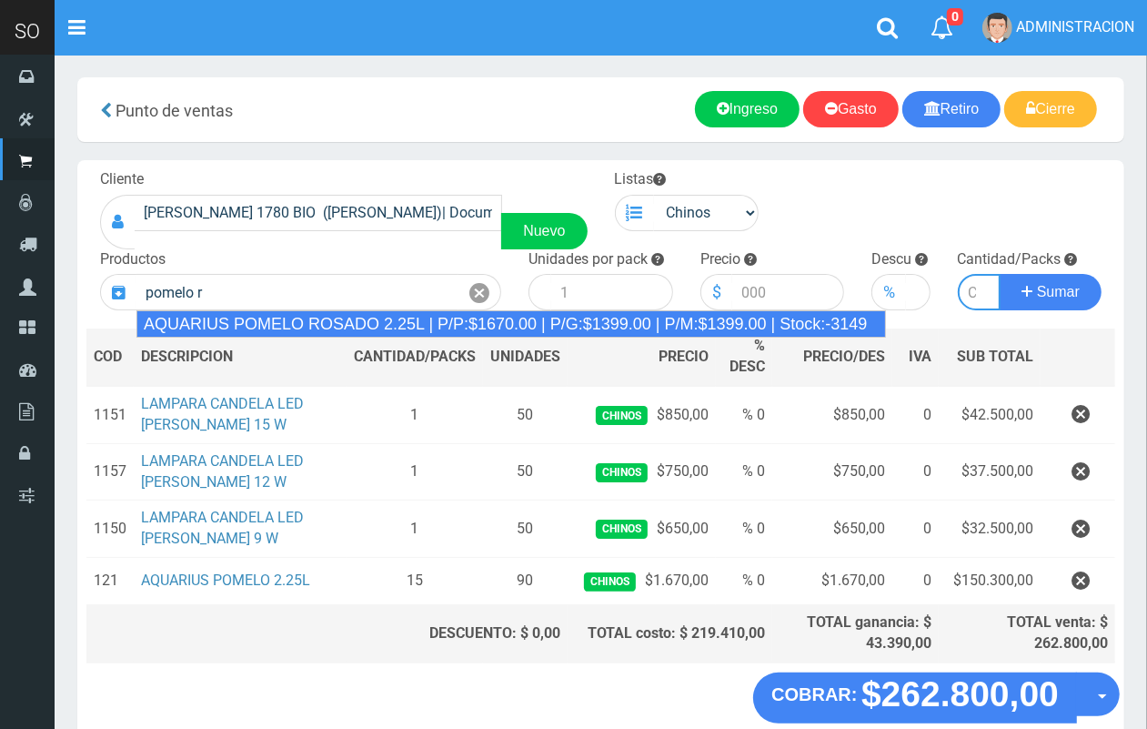
type input "AQUARIUS POMELO ROSADO 2.25L | P/P:$1670.00 | P/G:$1399.00 | P/M:$1399.00 | Sto…"
type input "6"
type input "1670.00"
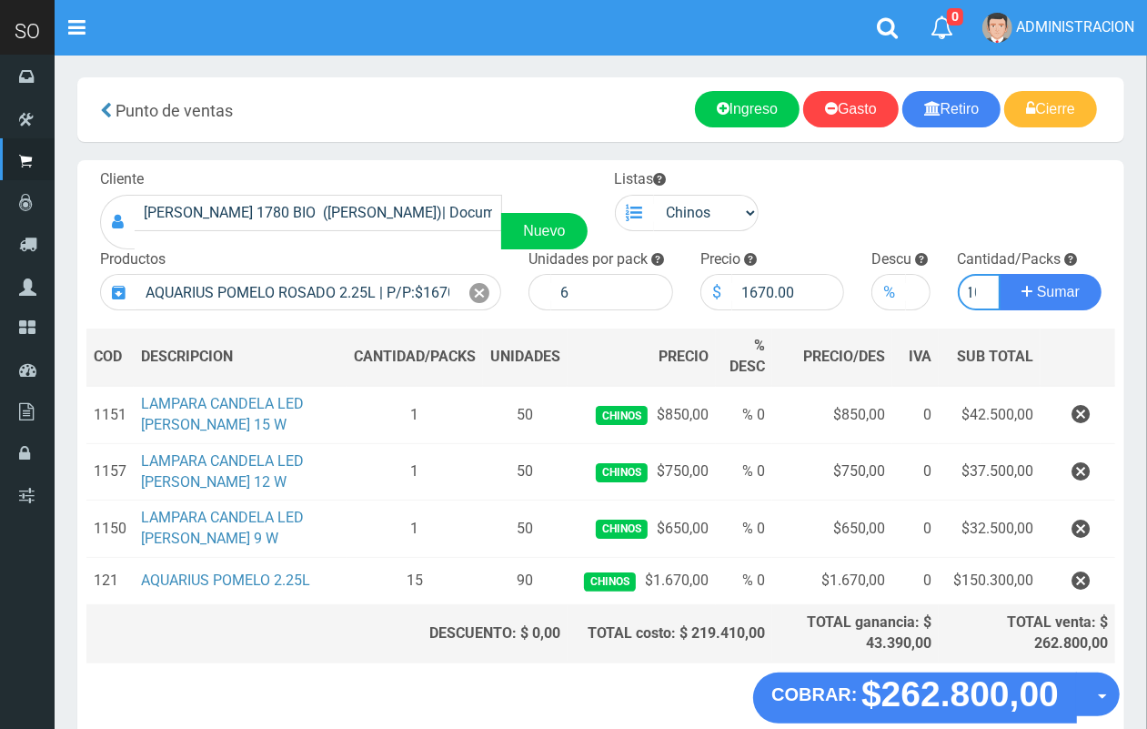
scroll to position [0, 10]
type input "10"
click at [1000, 274] on button "Sumar" at bounding box center [1051, 292] width 102 height 36
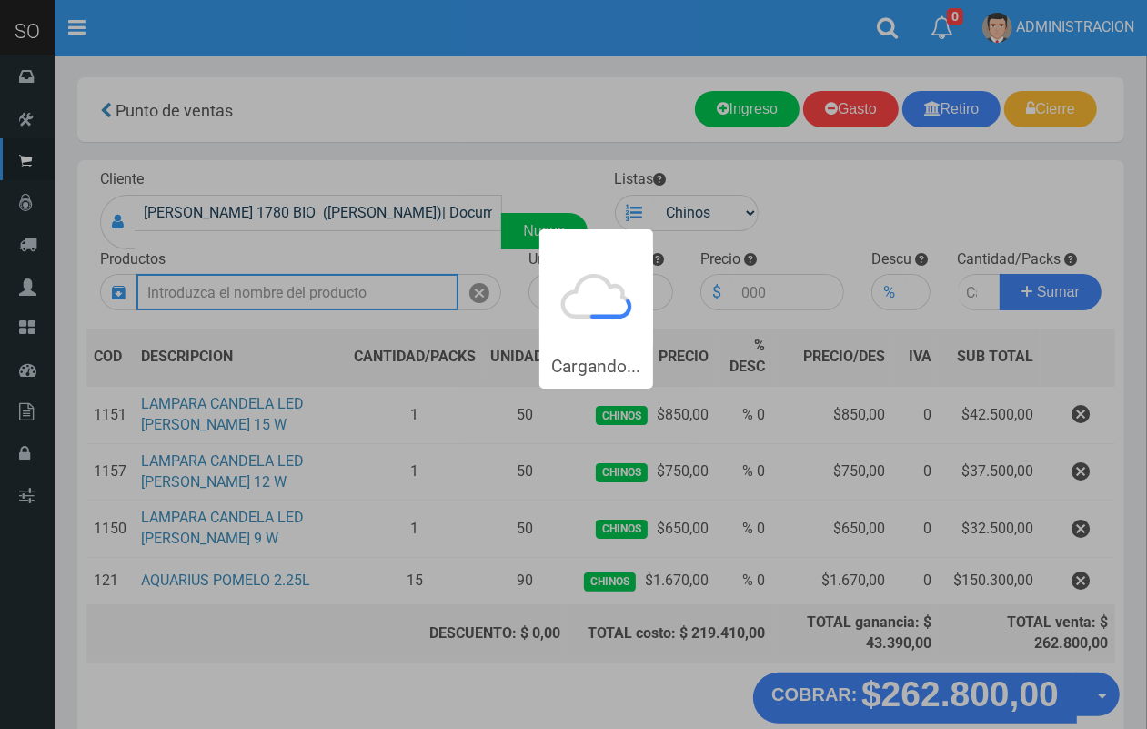
scroll to position [0, 0]
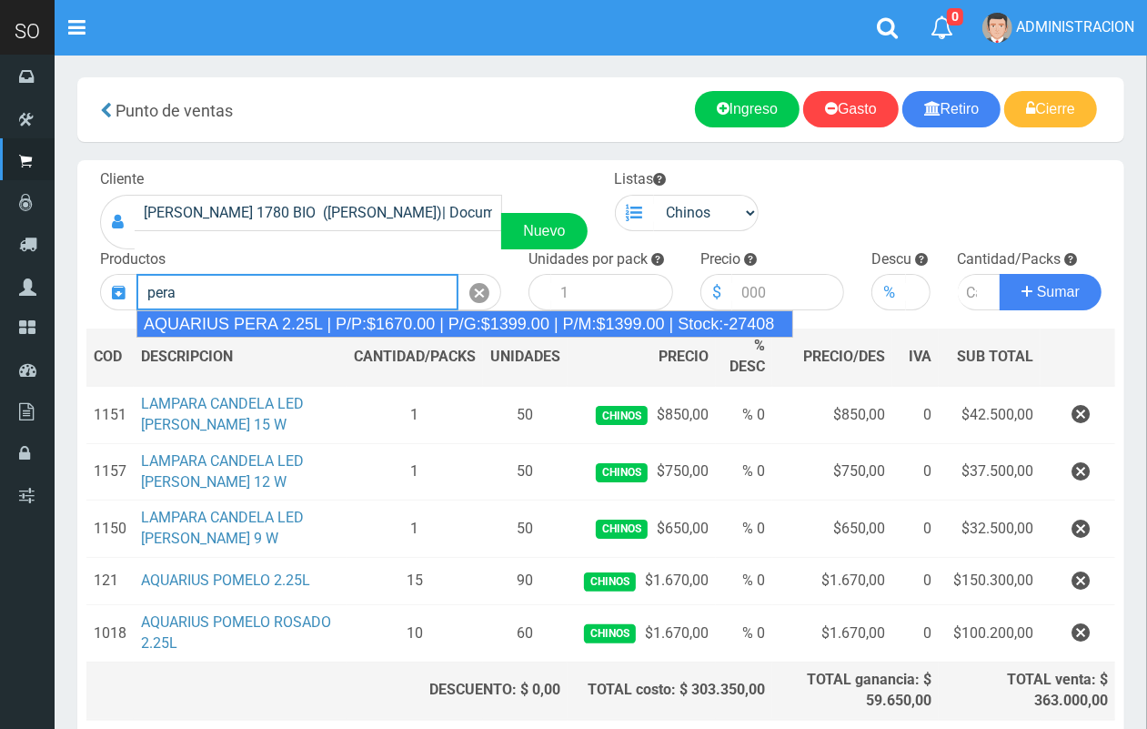
click at [280, 323] on div "AQUARIUS PERA 2.25L | P/P:$1670.00 | P/G:$1399.00 | P/M:$1399.00 | Stock:-27408" at bounding box center [464, 323] width 657 height 27
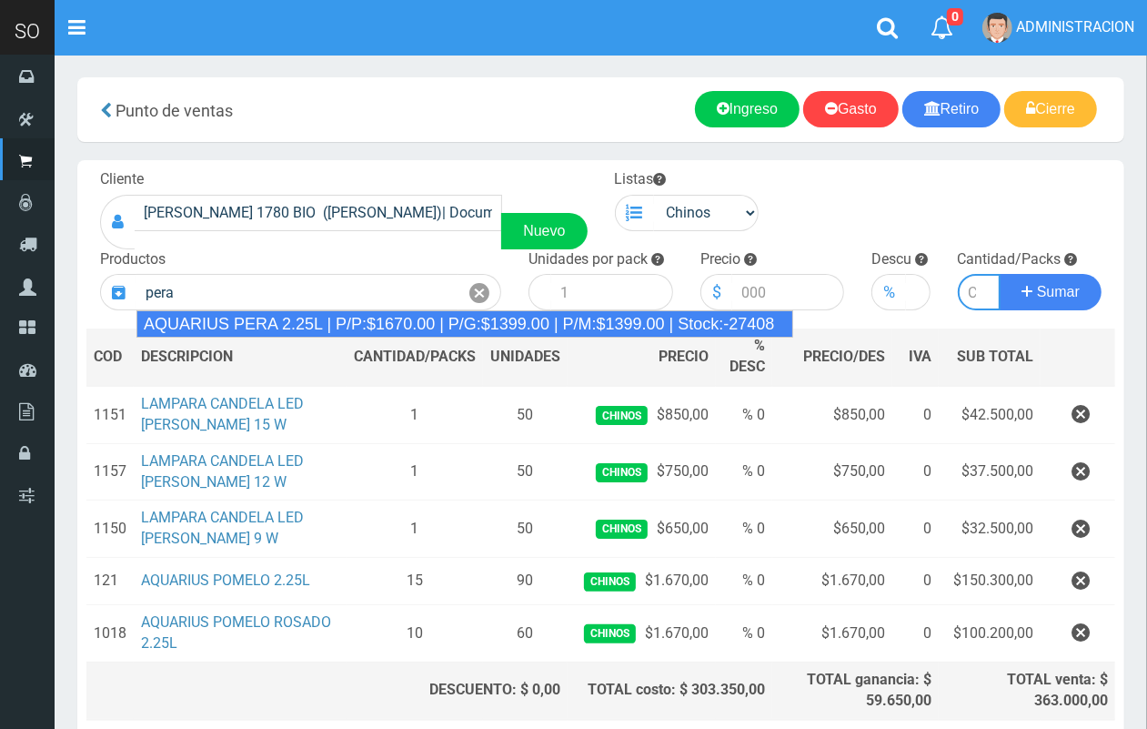
type input "AQUARIUS PERA 2.25L | P/P:$1670.00 | P/G:$1399.00 | P/M:$1399.00 | Stock:-27408"
type input "6"
type input "1670.00"
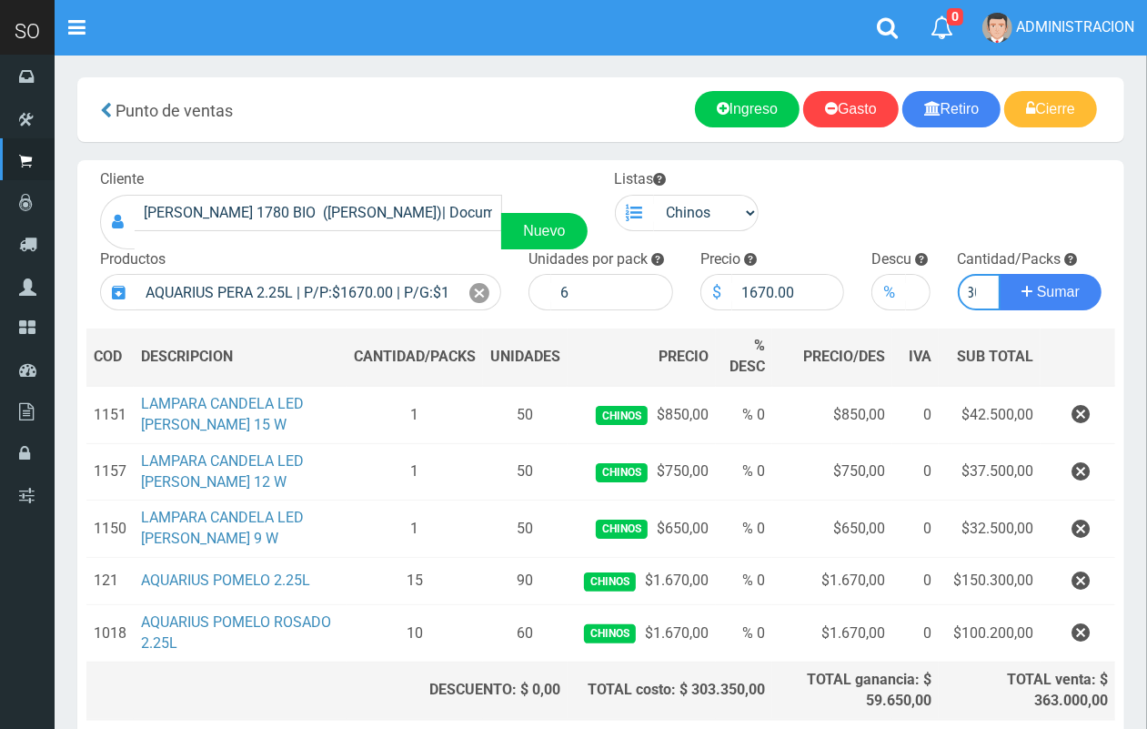
scroll to position [0, 10]
type input "30"
click at [1000, 274] on button "Sumar" at bounding box center [1051, 292] width 102 height 36
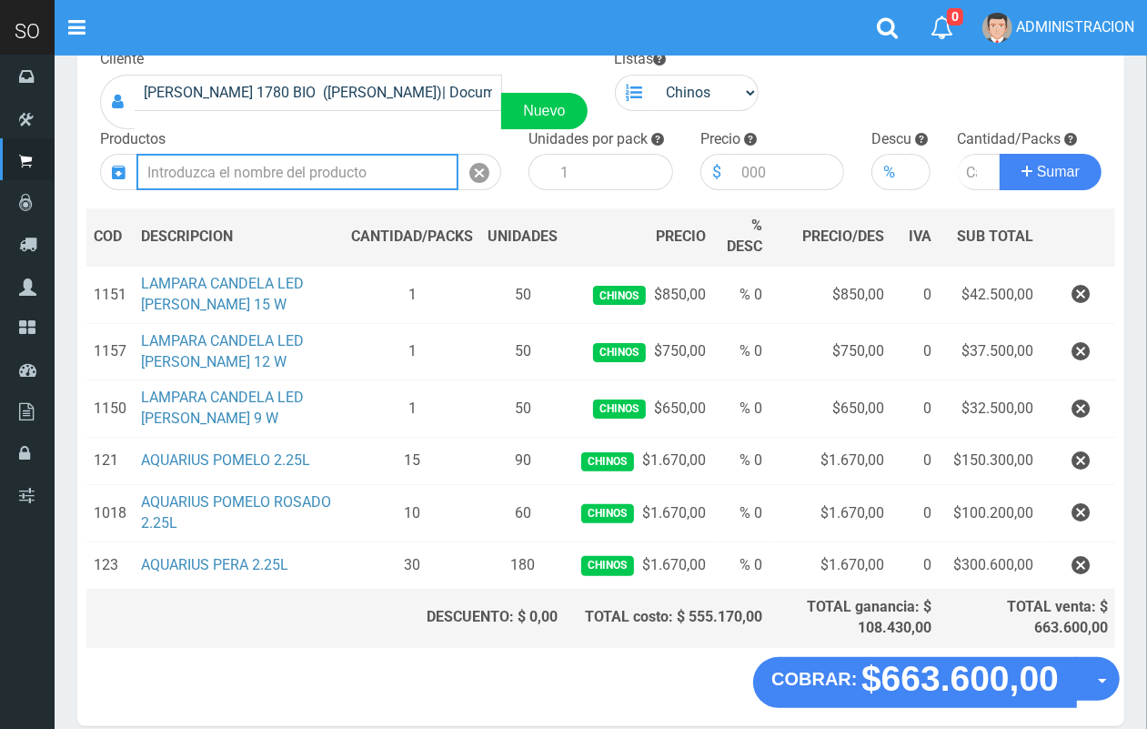
scroll to position [200, 0]
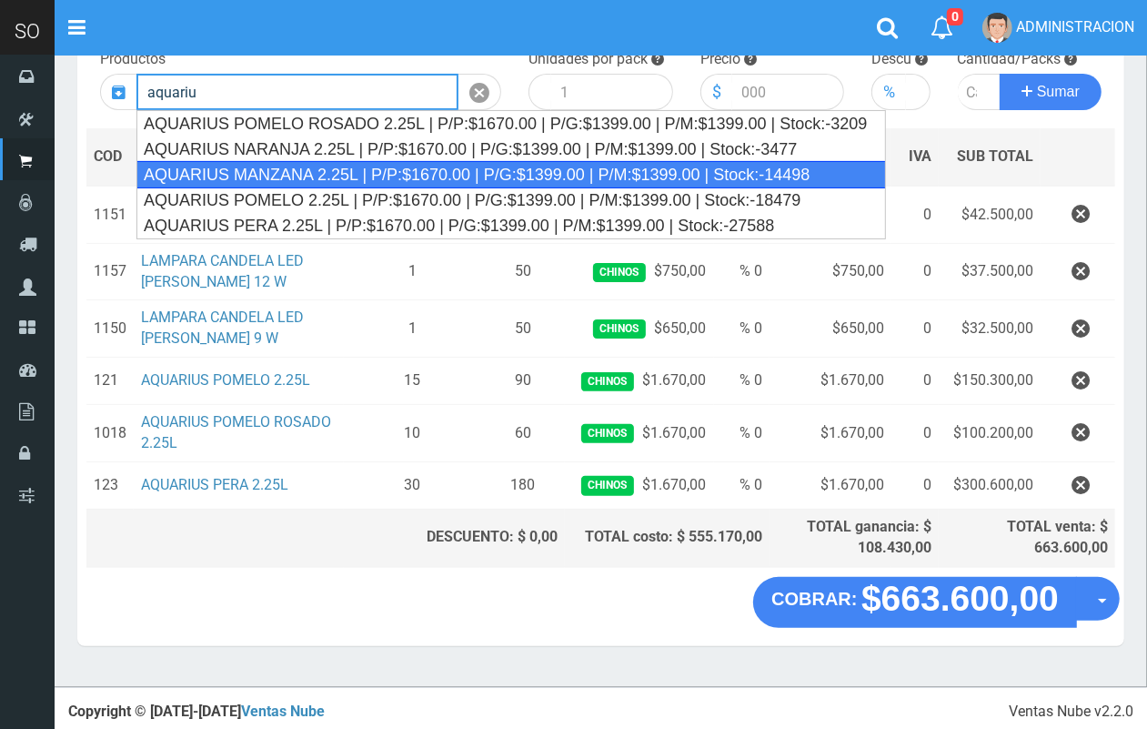
click at [326, 171] on div "AQUARIUS MANZANA 2.25L | P/P:$1670.00 | P/G:$1399.00 | P/M:$1399.00 | Stock:-14…" at bounding box center [511, 174] width 750 height 27
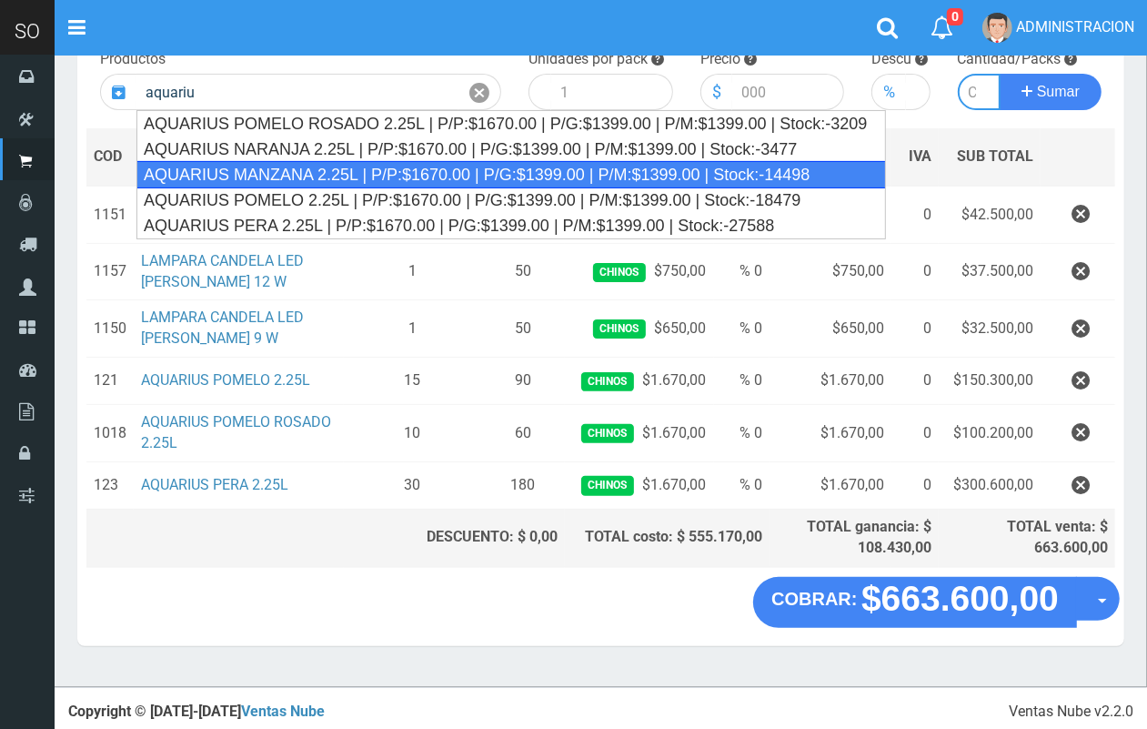
type input "AQUARIUS MANZANA 2.25L | P/P:$1670.00 | P/G:$1399.00 | P/M:$1399.00 | Stock:-14…"
type input "6"
type input "1670.00"
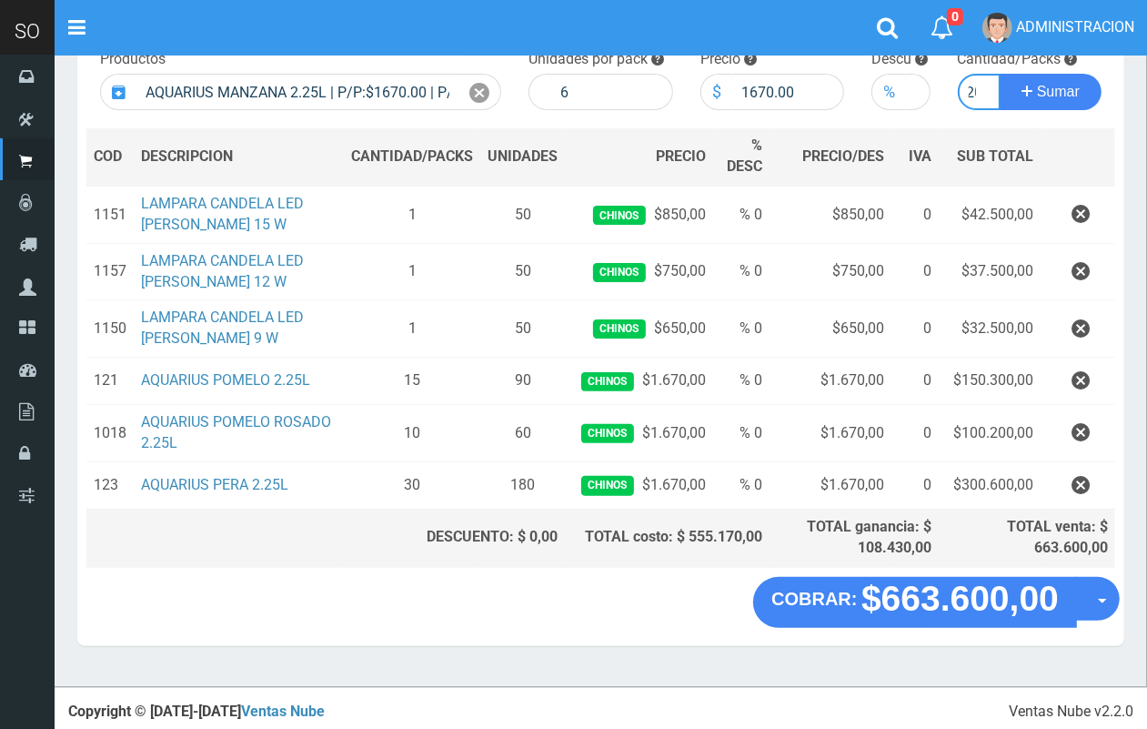
scroll to position [0, 10]
type input "20"
click at [1000, 74] on button "Sumar" at bounding box center [1051, 92] width 102 height 36
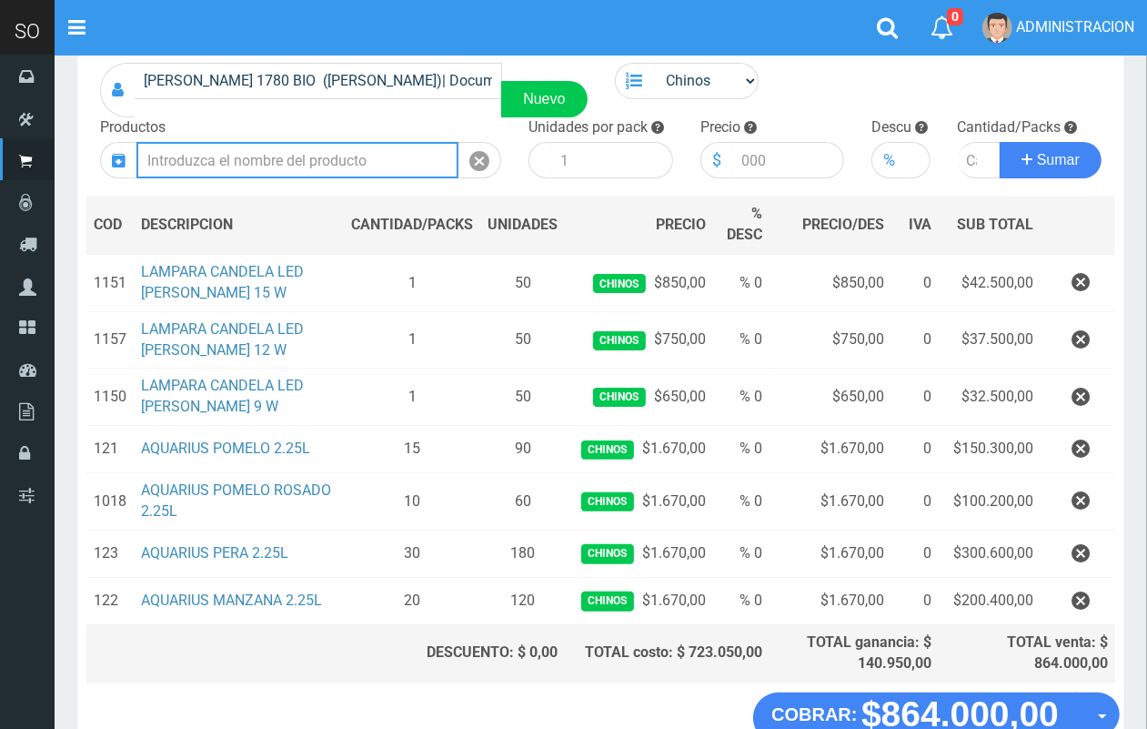
scroll to position [70, 0]
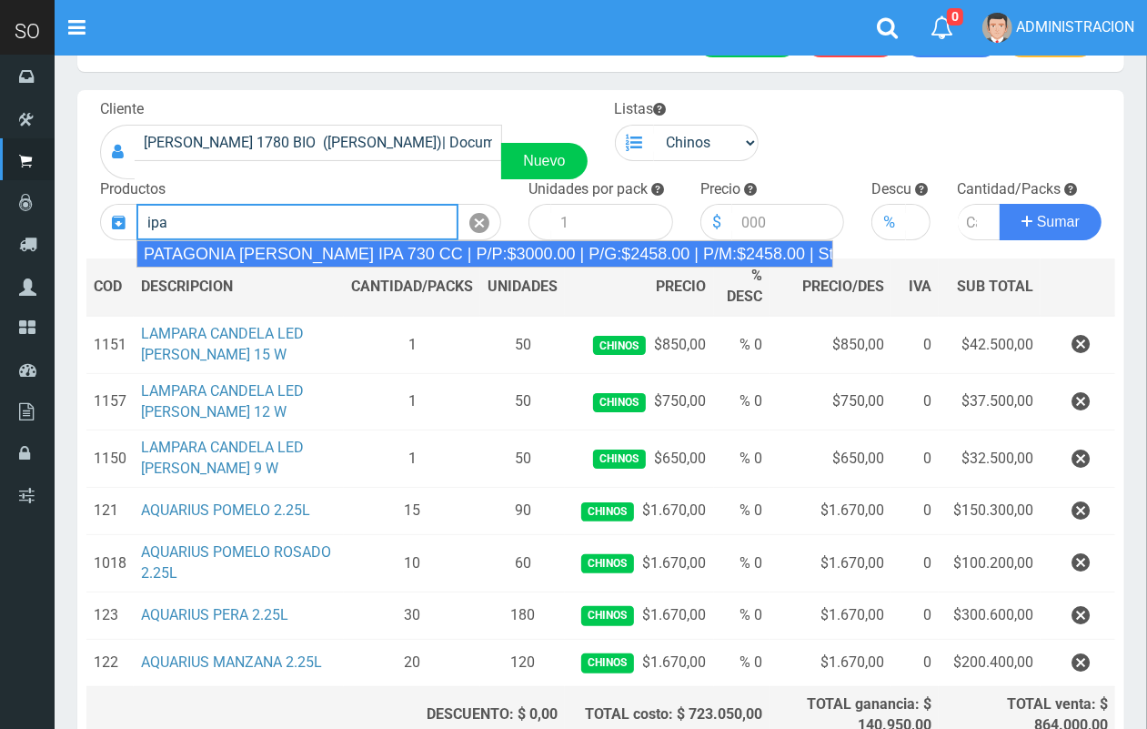
click at [426, 266] on div "PATAGONIA VERA IPA 730 CC | P/P:$3000.00 | P/G:$2458.00 | P/M:$2458.00 | Stock:…" at bounding box center [484, 253] width 697 height 27
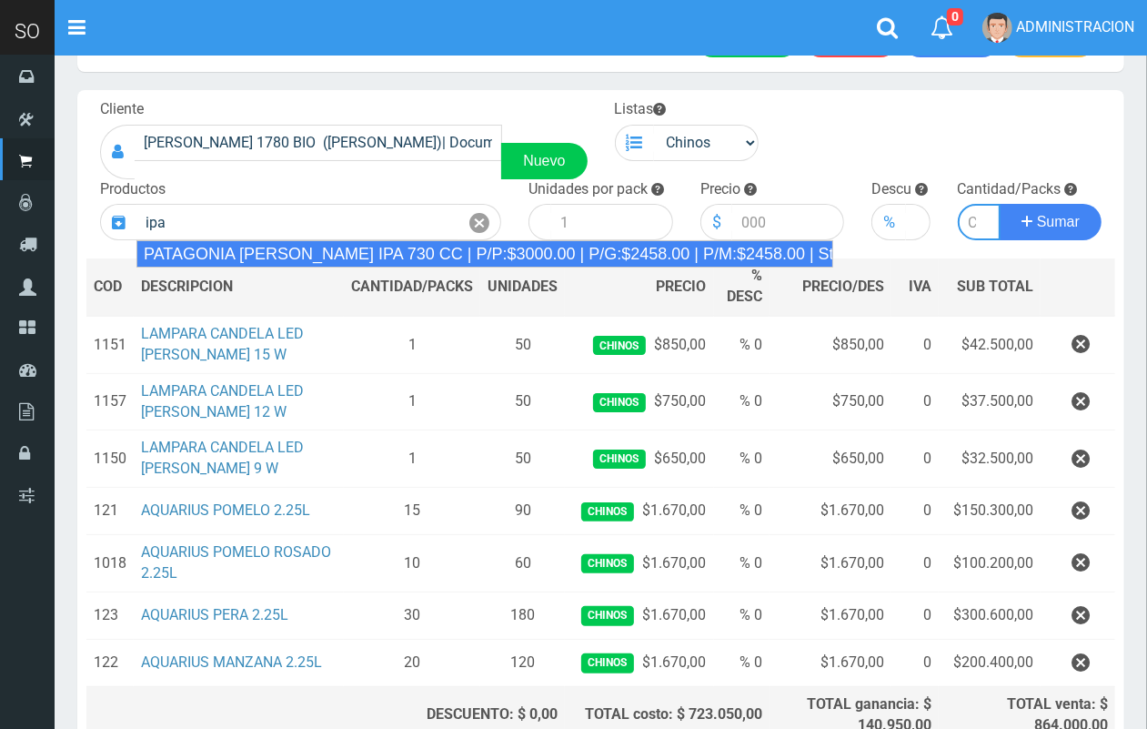
type input "PATAGONIA VERA IPA 730 CC | P/P:$3000.00 | P/G:$2458.00 | P/M:$2458.00 | Stock:…"
type input "6"
type input "3000.00"
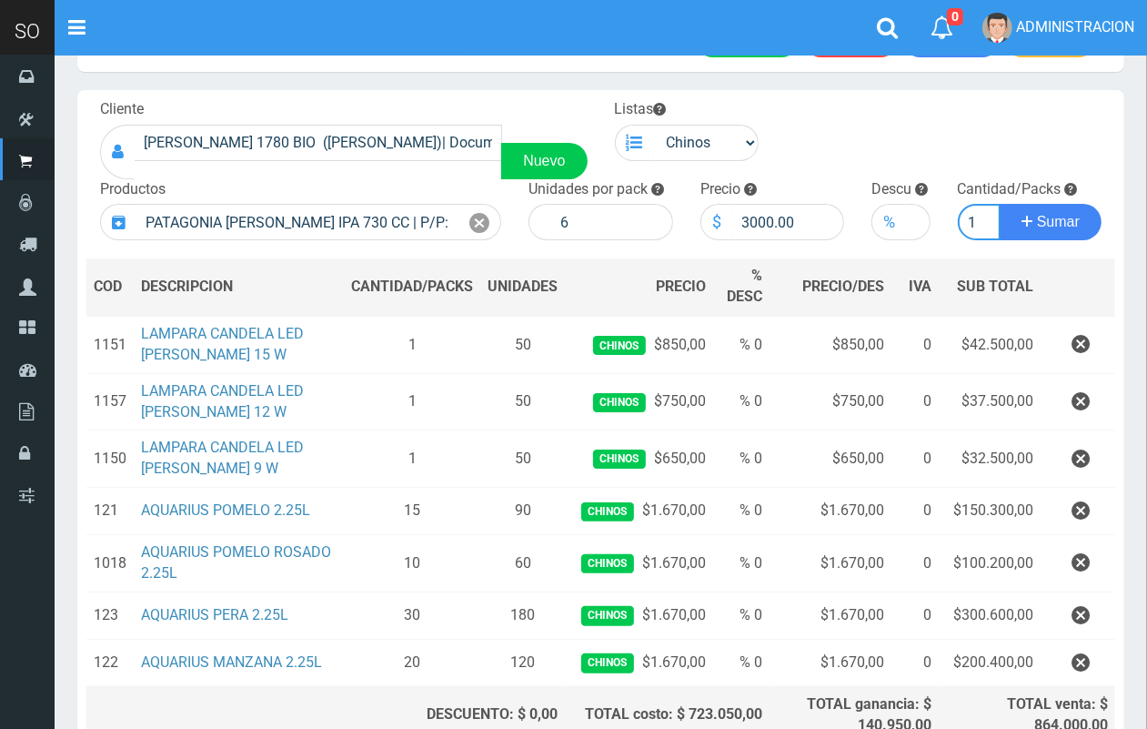
scroll to position [0, 2]
type input "1"
click at [1000, 204] on button "Sumar" at bounding box center [1051, 222] width 102 height 36
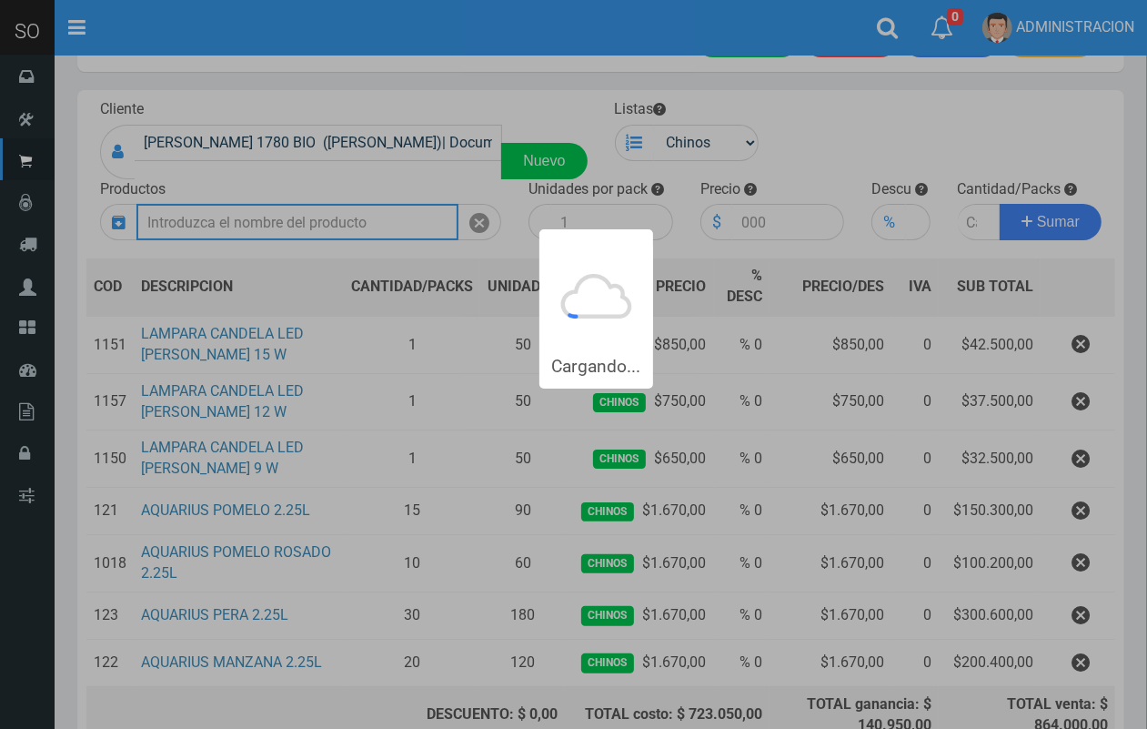
scroll to position [0, 0]
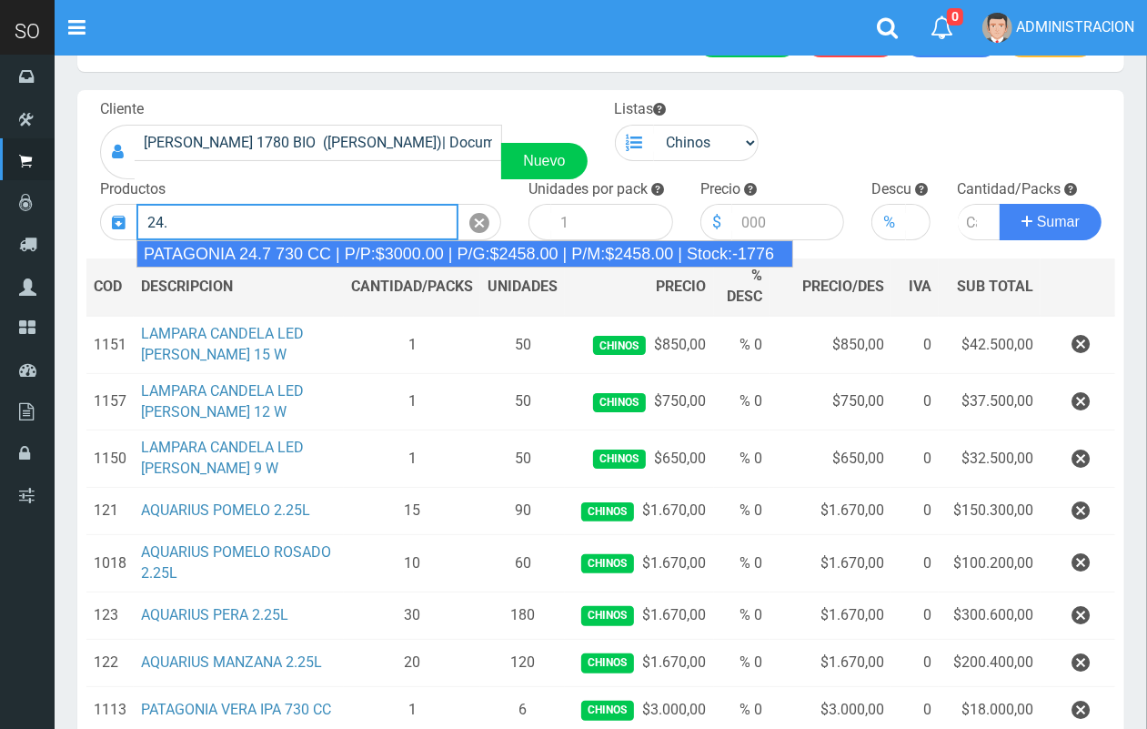
click at [358, 243] on div "PATAGONIA 24.7 730 CC | P/P:$3000.00 | P/G:$2458.00 | P/M:$2458.00 | Stock:-1776" at bounding box center [464, 253] width 657 height 27
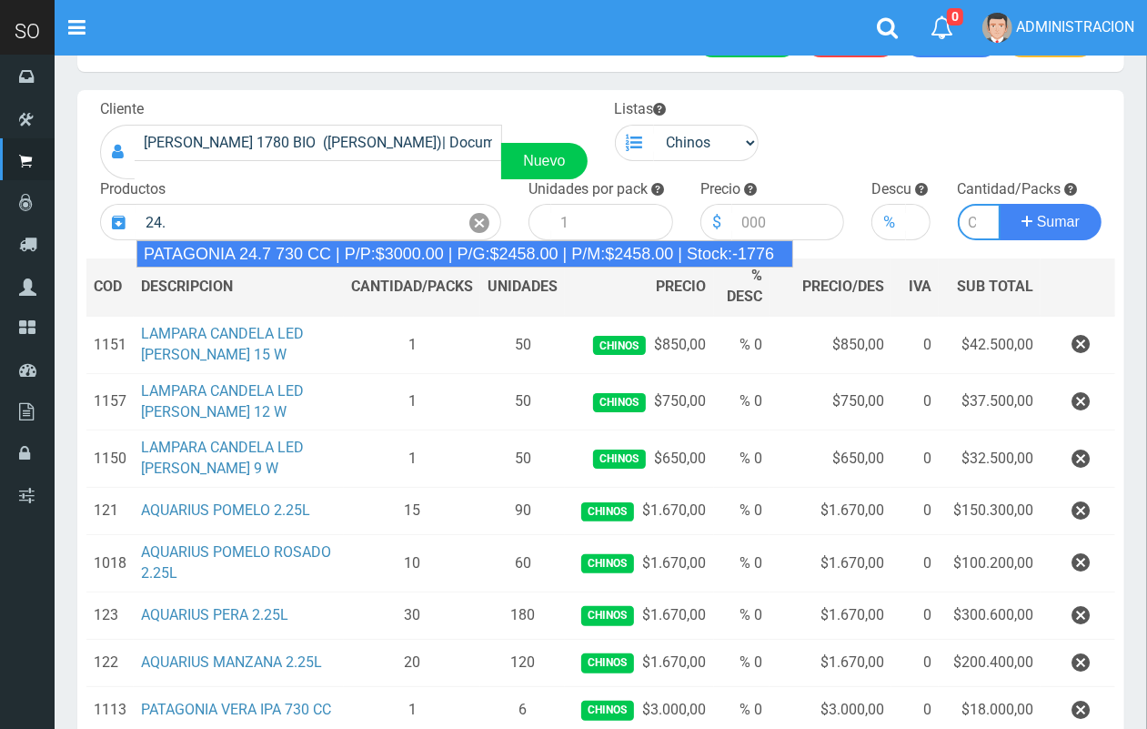
type input "PATAGONIA 24.7 730 CC | P/P:$3000.00 | P/G:$2458.00 | P/M:$2458.00 | Stock:-1776"
type input "6"
type input "3000.00"
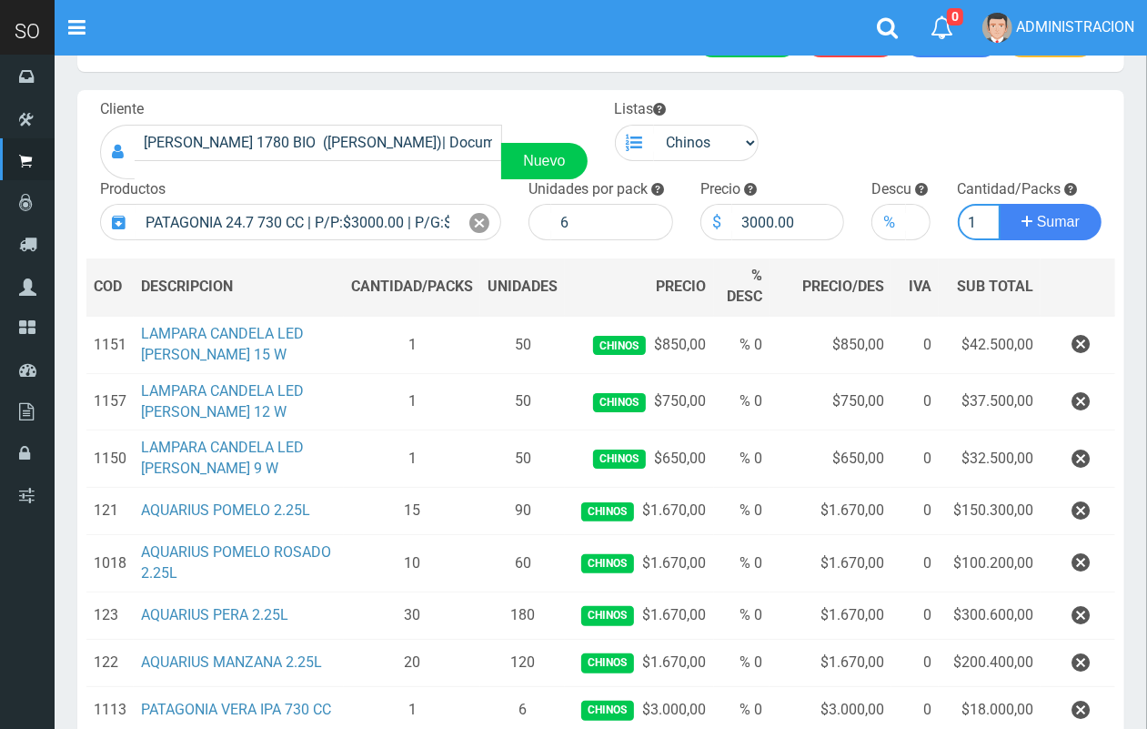
scroll to position [0, 2]
type input "1"
click at [1000, 204] on button "Sumar" at bounding box center [1051, 222] width 102 height 36
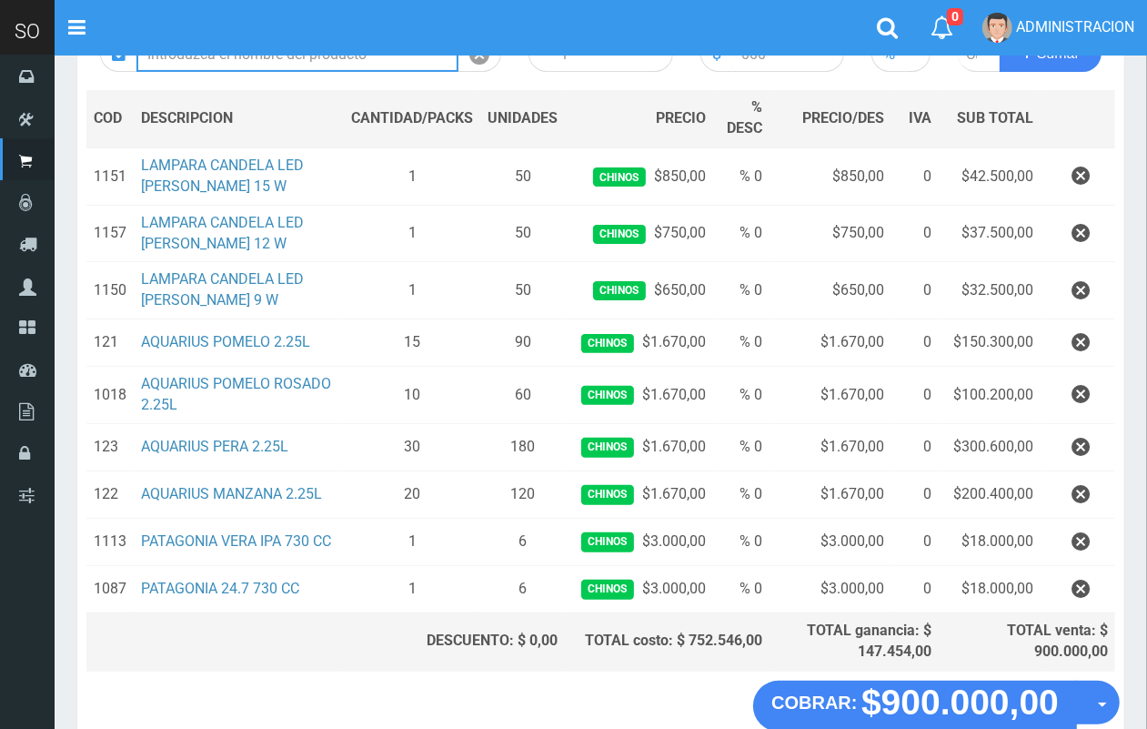
scroll to position [210, 0]
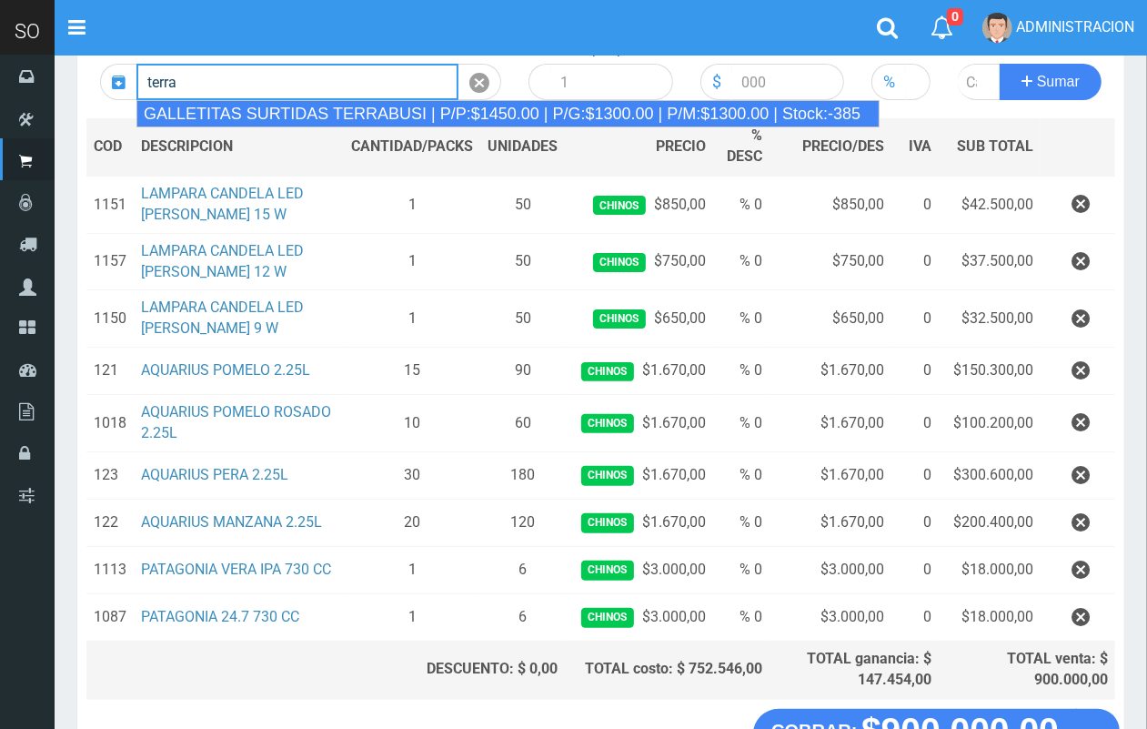
click at [316, 111] on div "GALLETITAS SURTIDAS TERRABUSI | P/P:$1450.00 | P/G:$1300.00 | P/M:$1300.00 | St…" at bounding box center [507, 113] width 743 height 27
type input "GALLETITAS SURTIDAS TERRABUSI | P/P:$1450.00 | P/G:$1300.00 | P/M:$1300.00 | St…"
type input "20"
type input "1450.00"
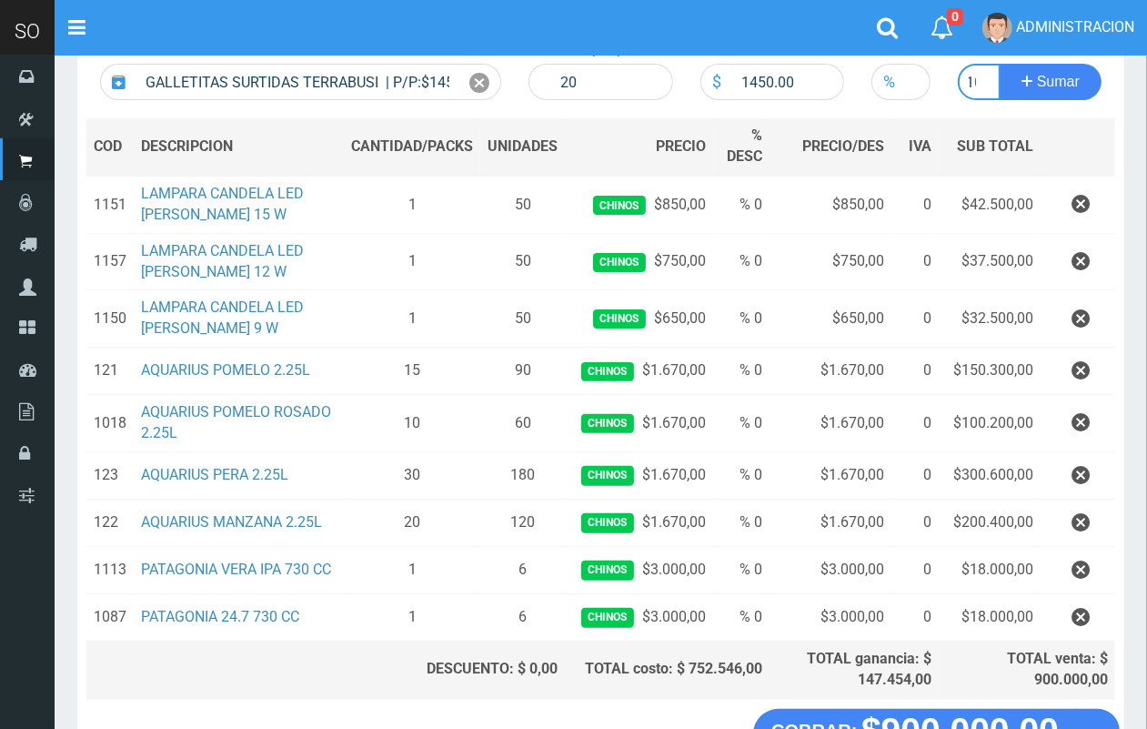
scroll to position [0, 10]
type input "10"
click at [1000, 64] on button "Sumar" at bounding box center [1051, 82] width 102 height 36
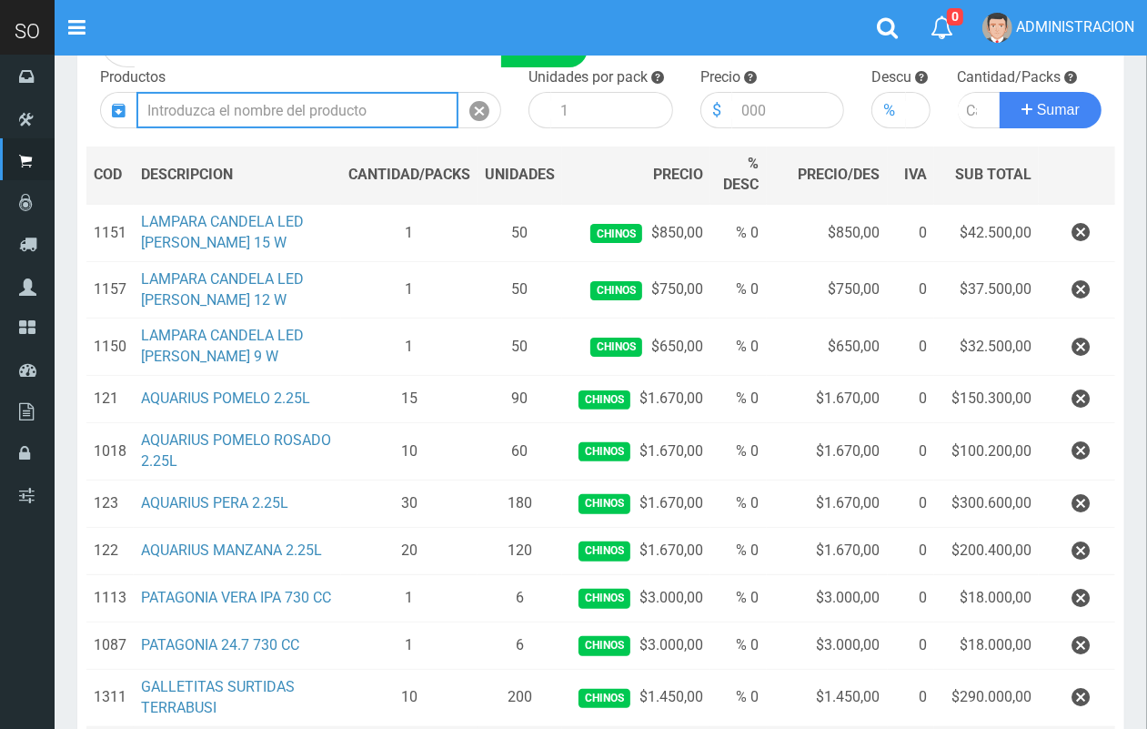
scroll to position [0, 0]
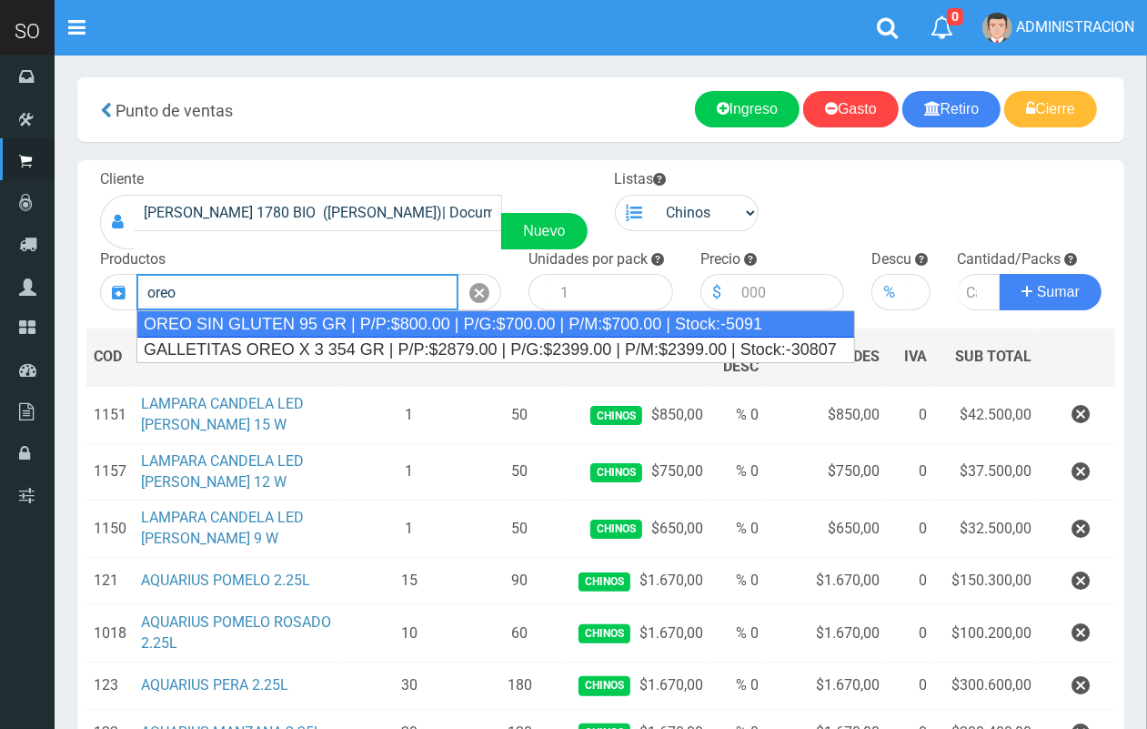
click at [428, 320] on div "OREO SIN GLUTEN 95 GR | P/P:$800.00 | P/G:$700.00 | P/M:$700.00 | Stock:-5091" at bounding box center [495, 323] width 719 height 27
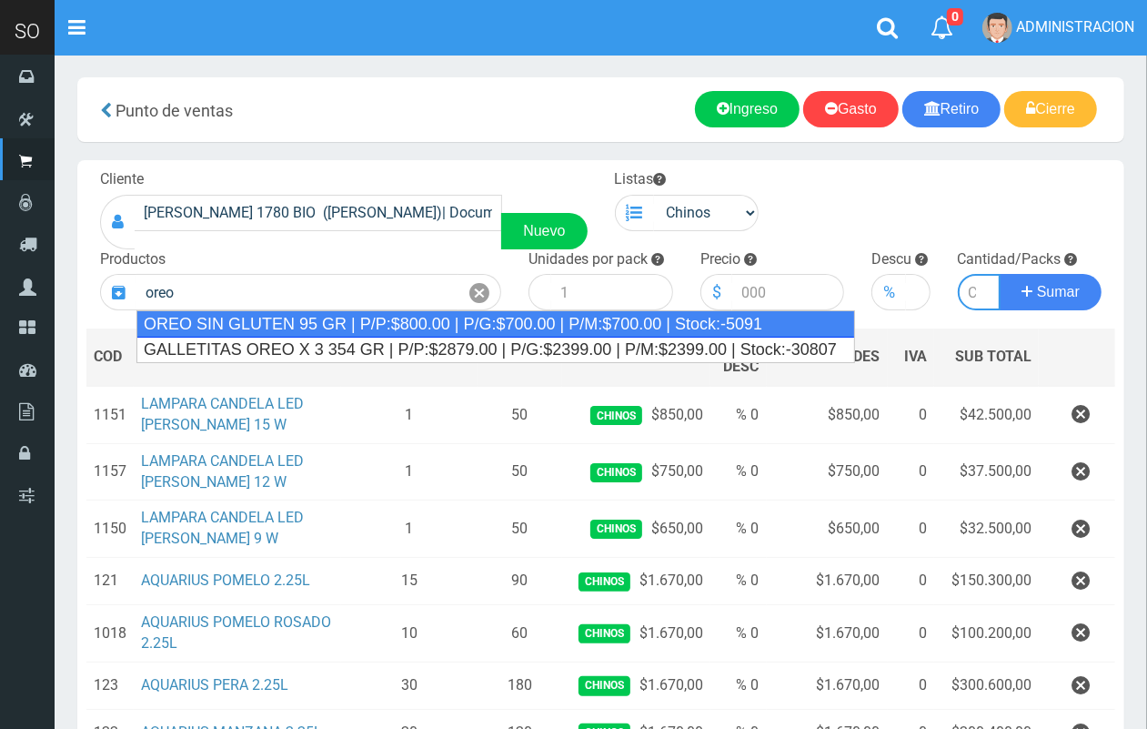
type input "OREO SIN GLUTEN 95 GR | P/P:$800.00 | P/G:$700.00 | P/M:$700.00 | Stock:-5091"
type input "24"
type input "800.00"
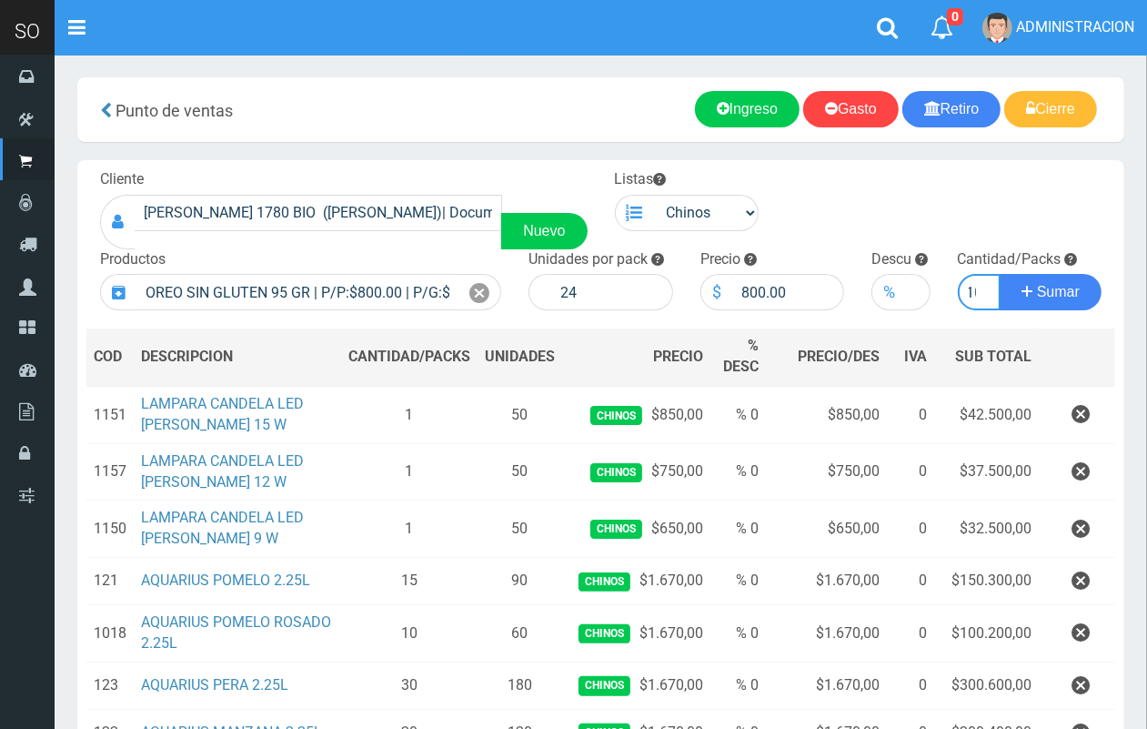
scroll to position [0, 10]
type input "10"
click at [1000, 274] on button "Sumar" at bounding box center [1051, 292] width 102 height 36
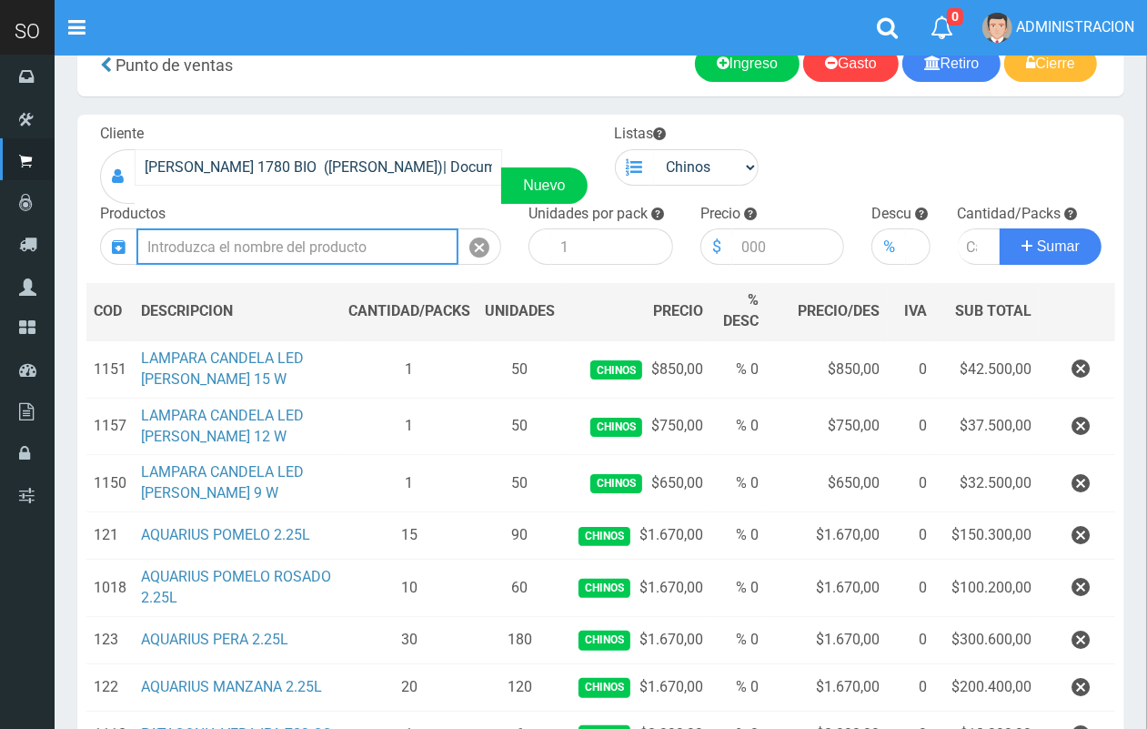
scroll to position [43, 0]
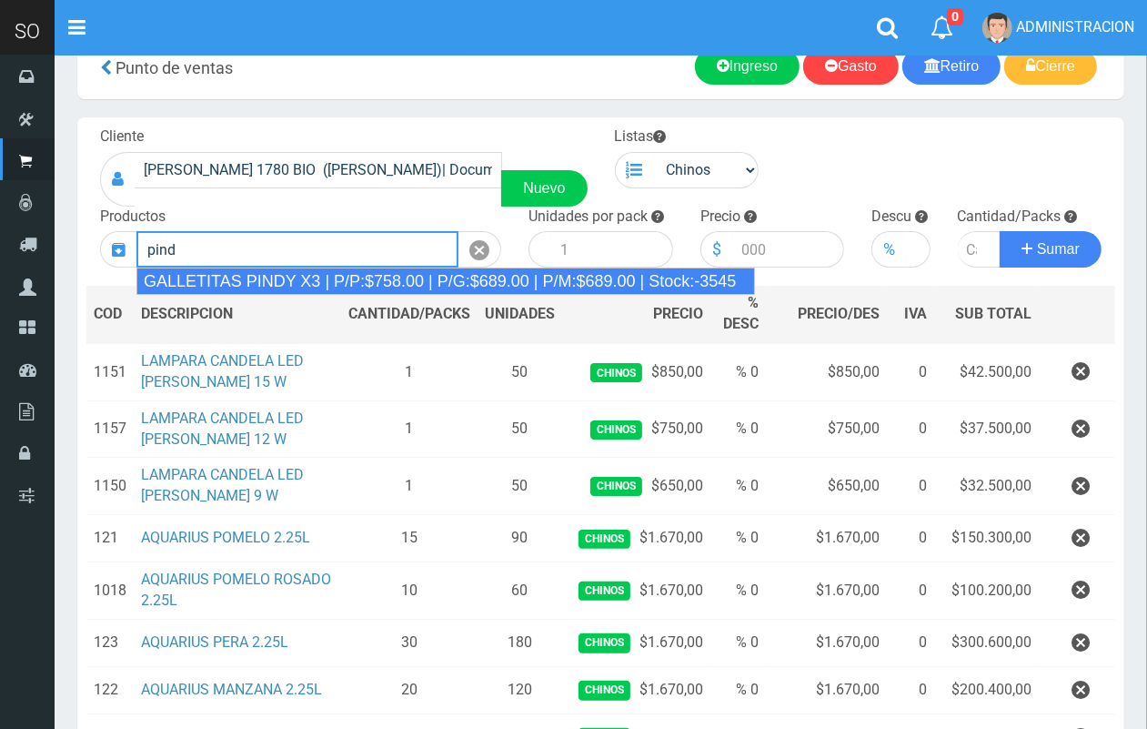
click at [303, 291] on div "GALLETITAS PINDY X3 | P/P:$758.00 | P/G:$689.00 | P/M:$689.00 | Stock:-3545" at bounding box center [445, 280] width 619 height 27
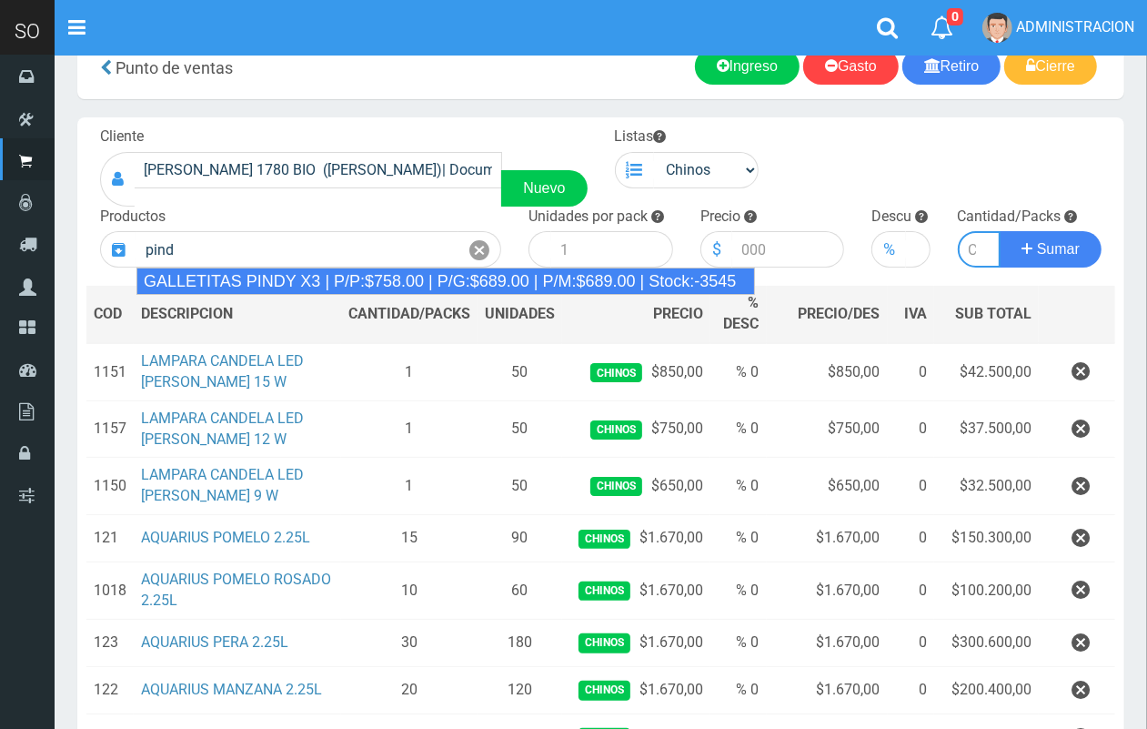
type input "GALLETITAS PINDY X3 | P/P:$758.00 | P/G:$689.00 | P/M:$689.00 | Stock:-3545"
type input "12"
type input "758.00"
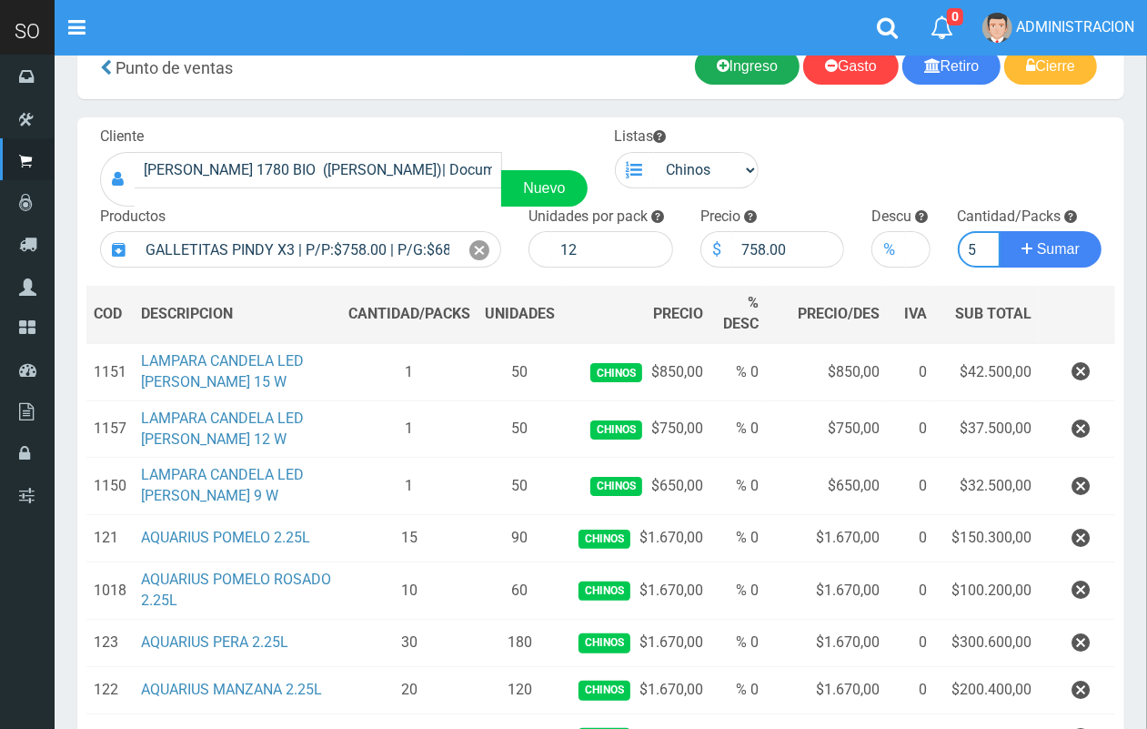
scroll to position [0, 2]
type input "5"
click at [1000, 231] on button "Sumar" at bounding box center [1051, 249] width 102 height 36
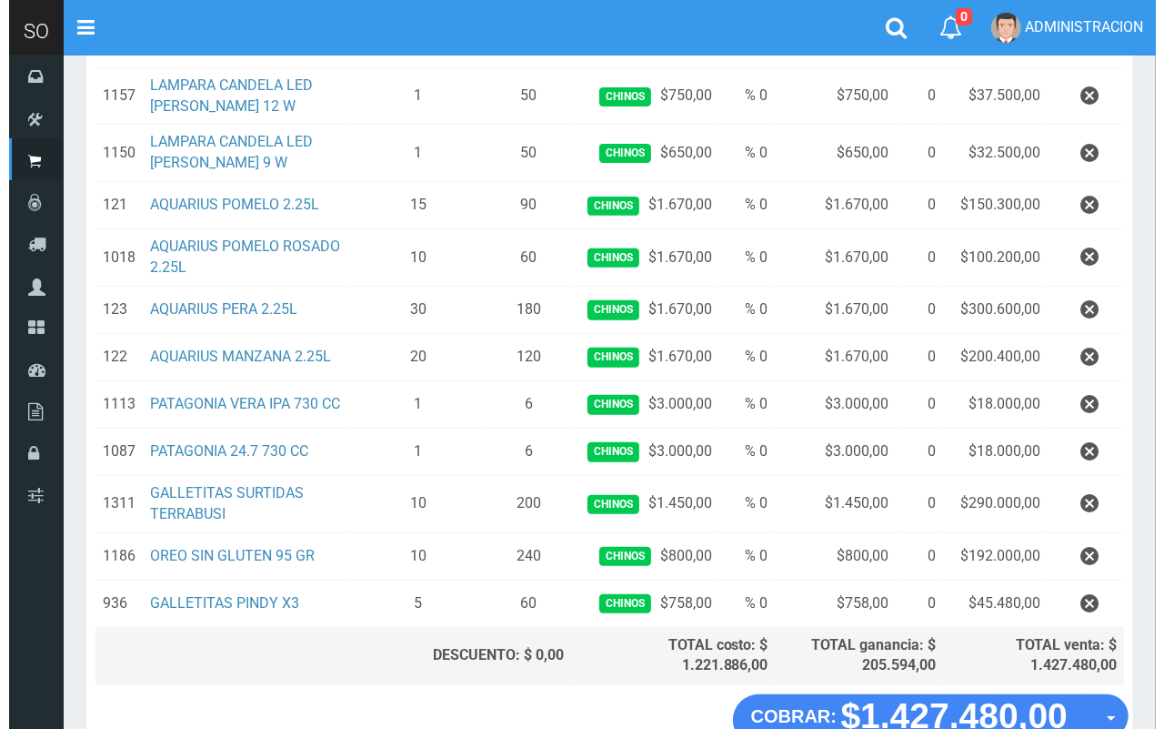
scroll to position [514, 0]
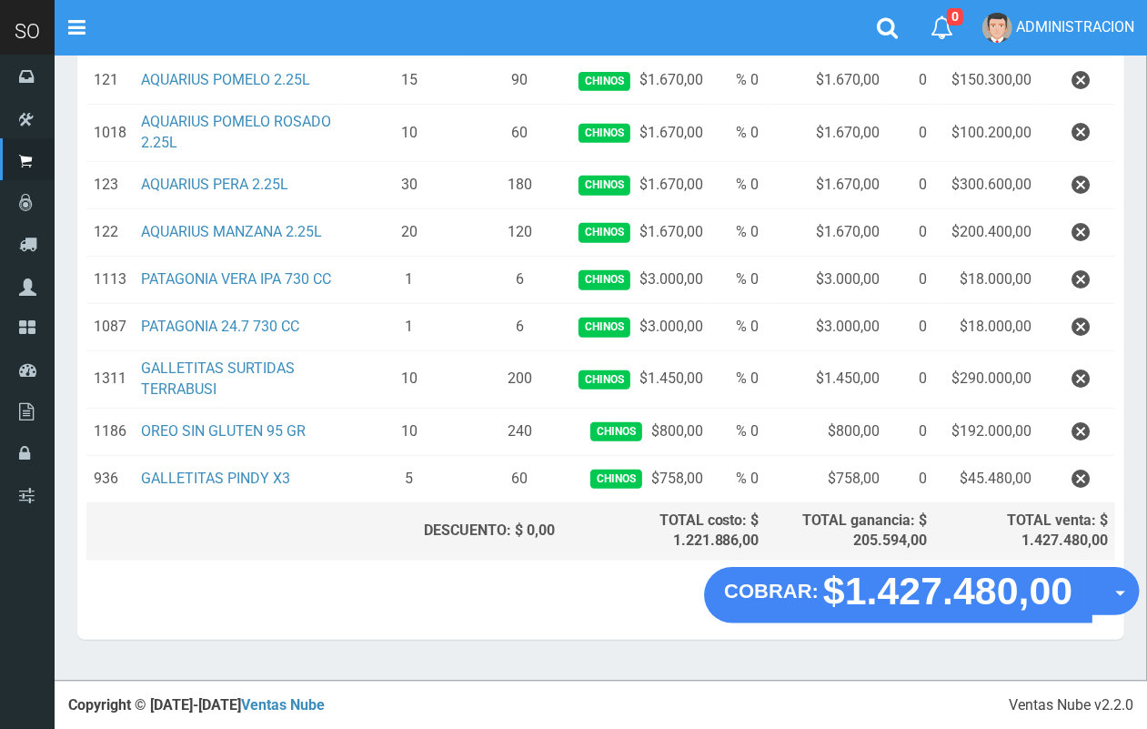
drag, startPoint x: 1129, startPoint y: 600, endPoint x: 1113, endPoint y: 625, distance: 29.5
click at [1129, 602] on button "Opciones" at bounding box center [1116, 591] width 48 height 48
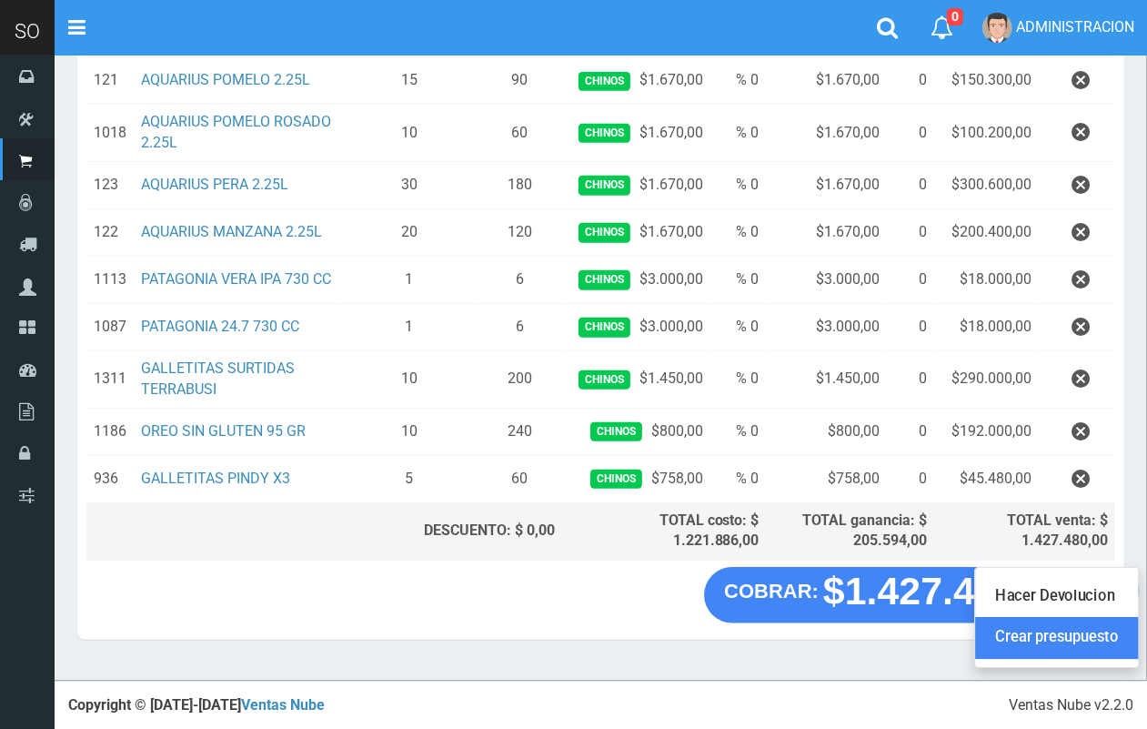
click at [1093, 641] on link "Crear presupuesto" at bounding box center [1056, 639] width 163 height 42
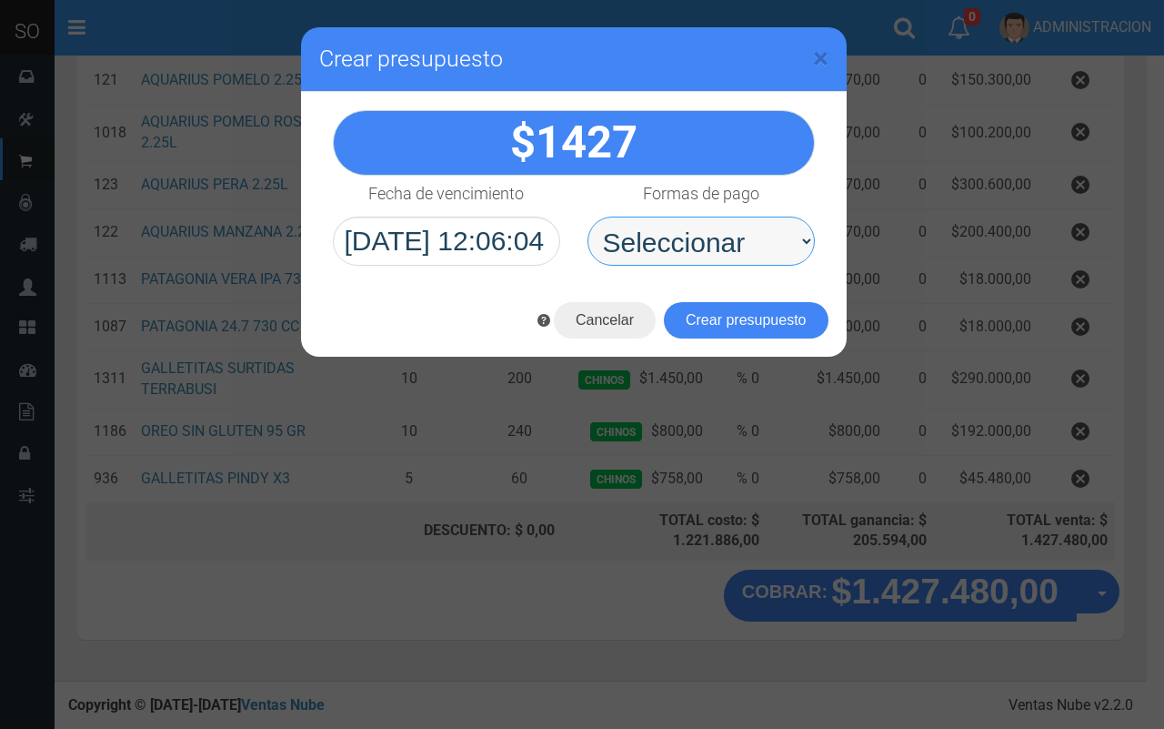
click at [725, 234] on select "Seleccionar Efectivo Tarjeta de Crédito Depósito Débito" at bounding box center [701, 241] width 227 height 49
select select "Efectivo"
click at [588, 217] on select "Seleccionar Efectivo Tarjeta de Crédito Depósito Débito" at bounding box center [701, 241] width 227 height 49
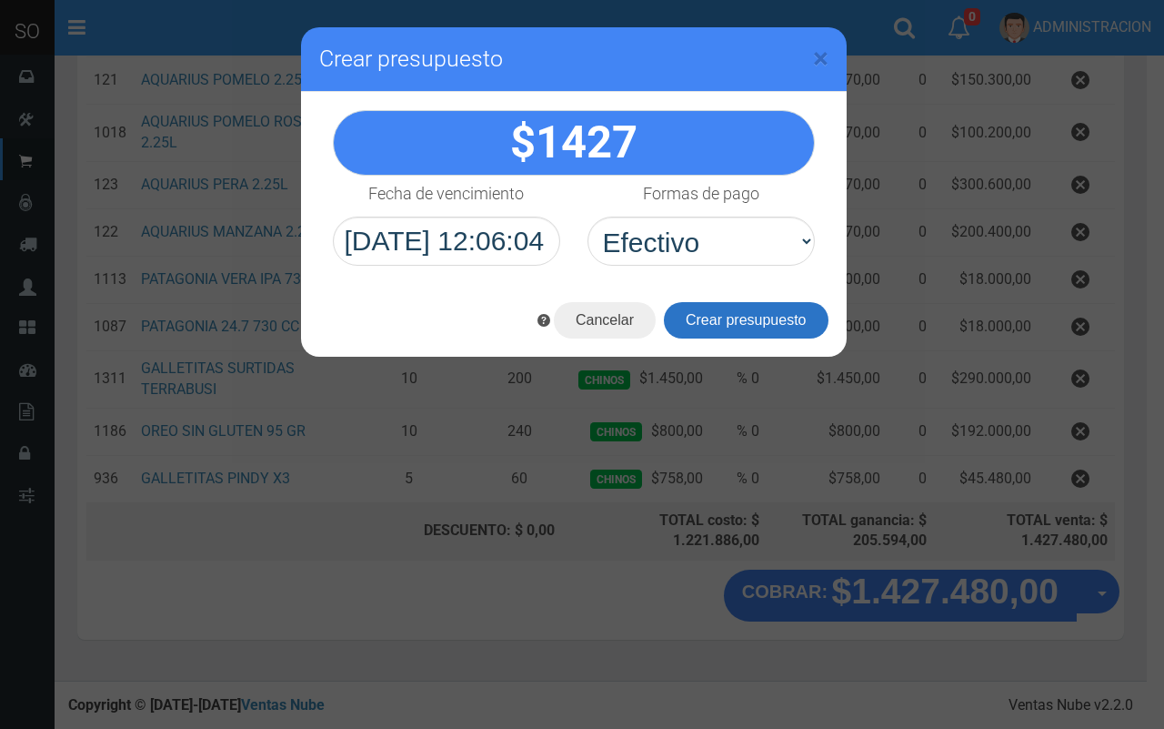
click at [717, 316] on button "Crear presupuesto" at bounding box center [746, 320] width 165 height 36
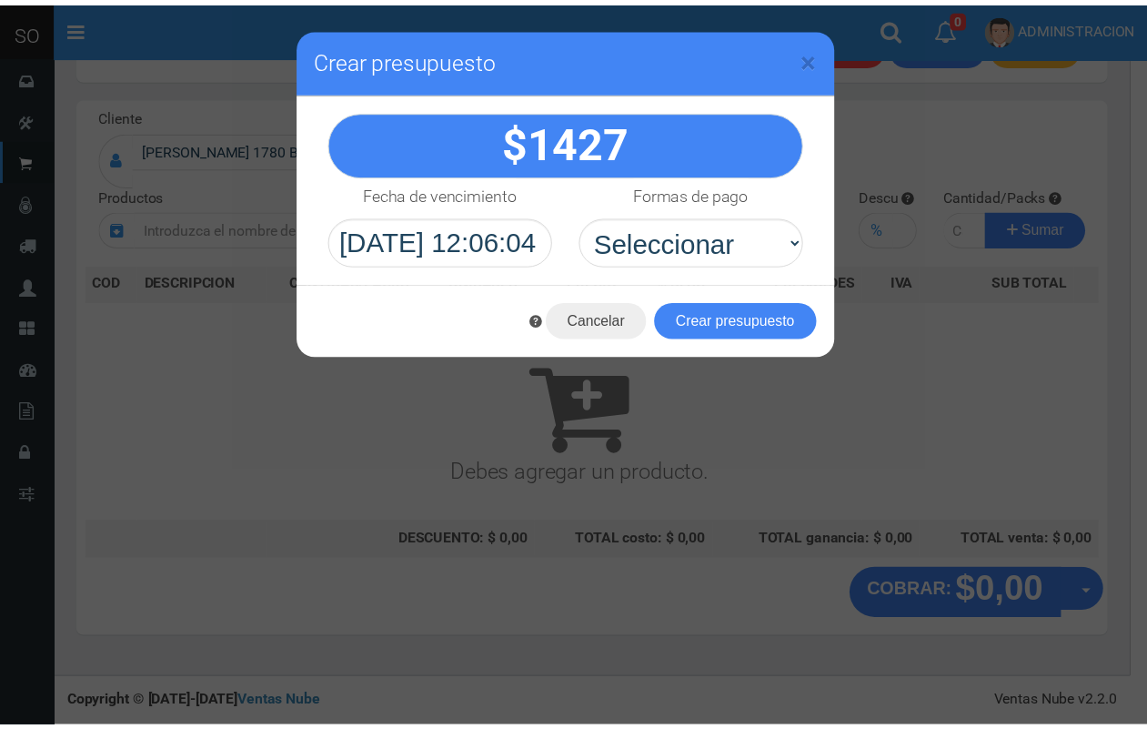
scroll to position [0, 0]
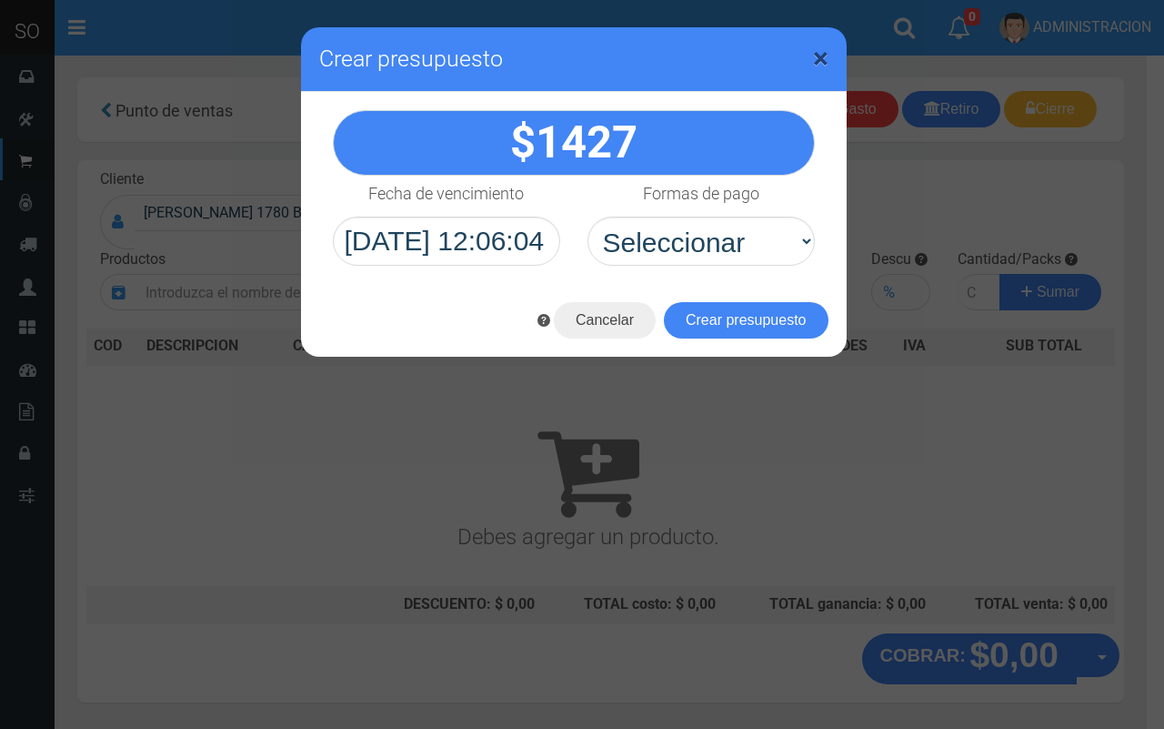
click at [816, 53] on span "×" at bounding box center [820, 58] width 15 height 35
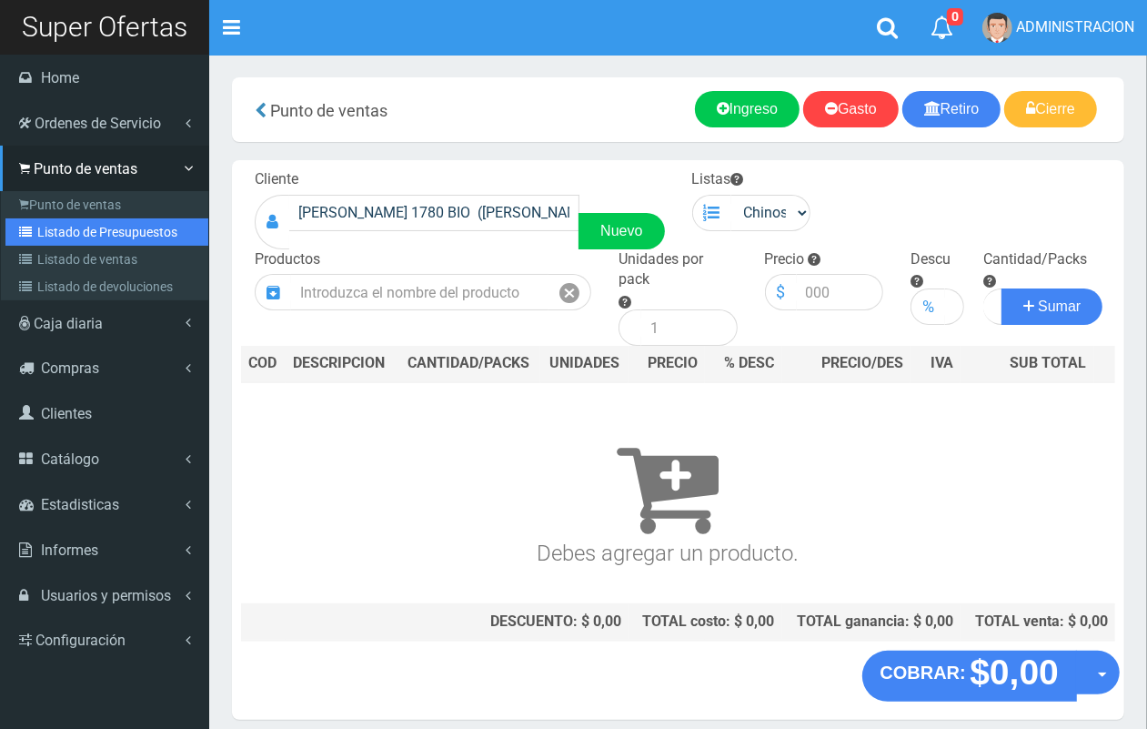
click at [64, 234] on link "Listado de Presupuestos" at bounding box center [106, 231] width 203 height 27
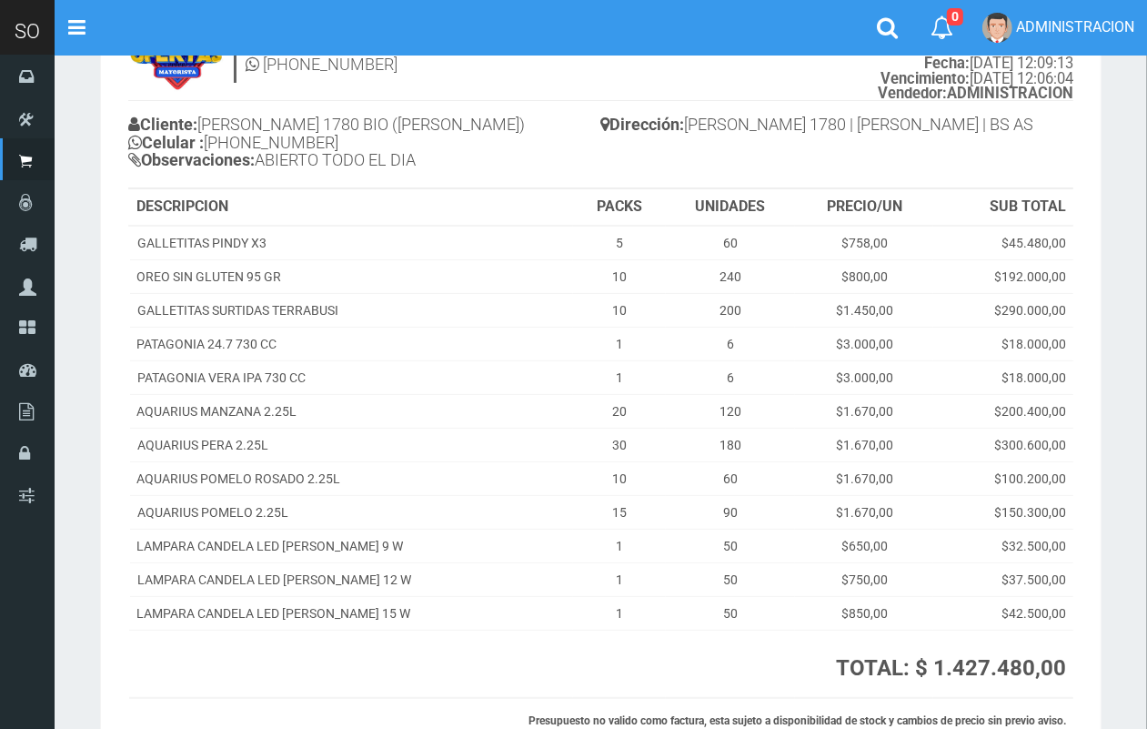
scroll to position [87, 0]
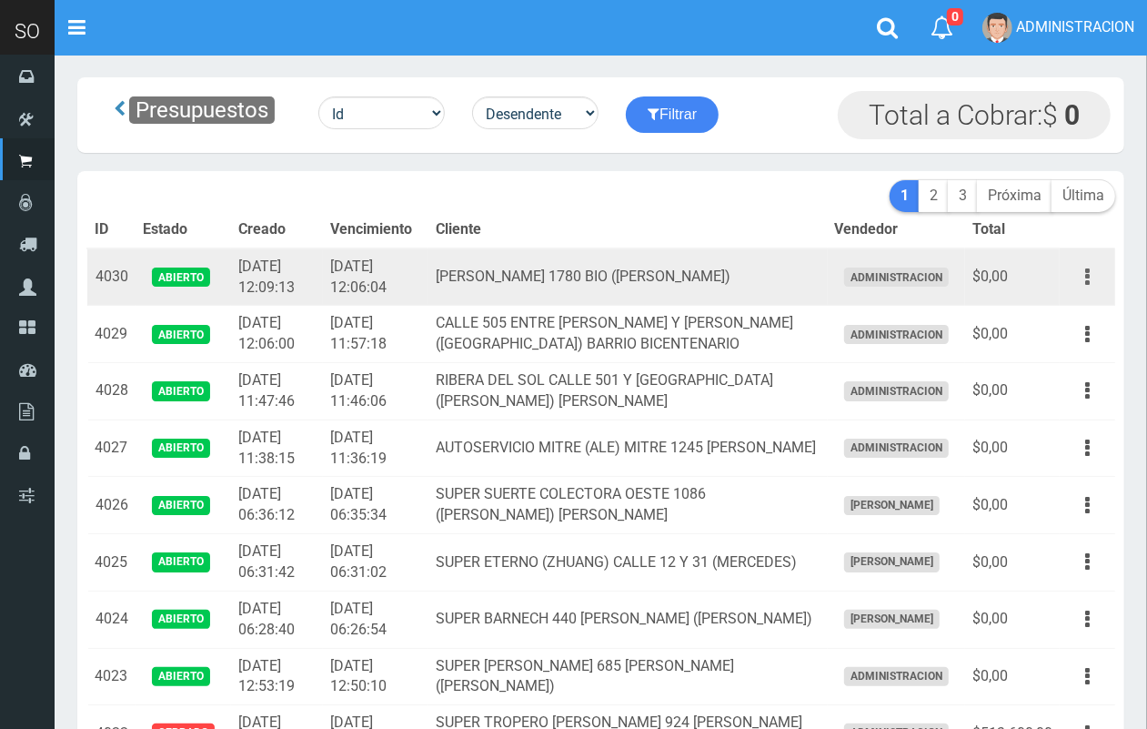
click at [1083, 275] on button "button" at bounding box center [1087, 277] width 41 height 32
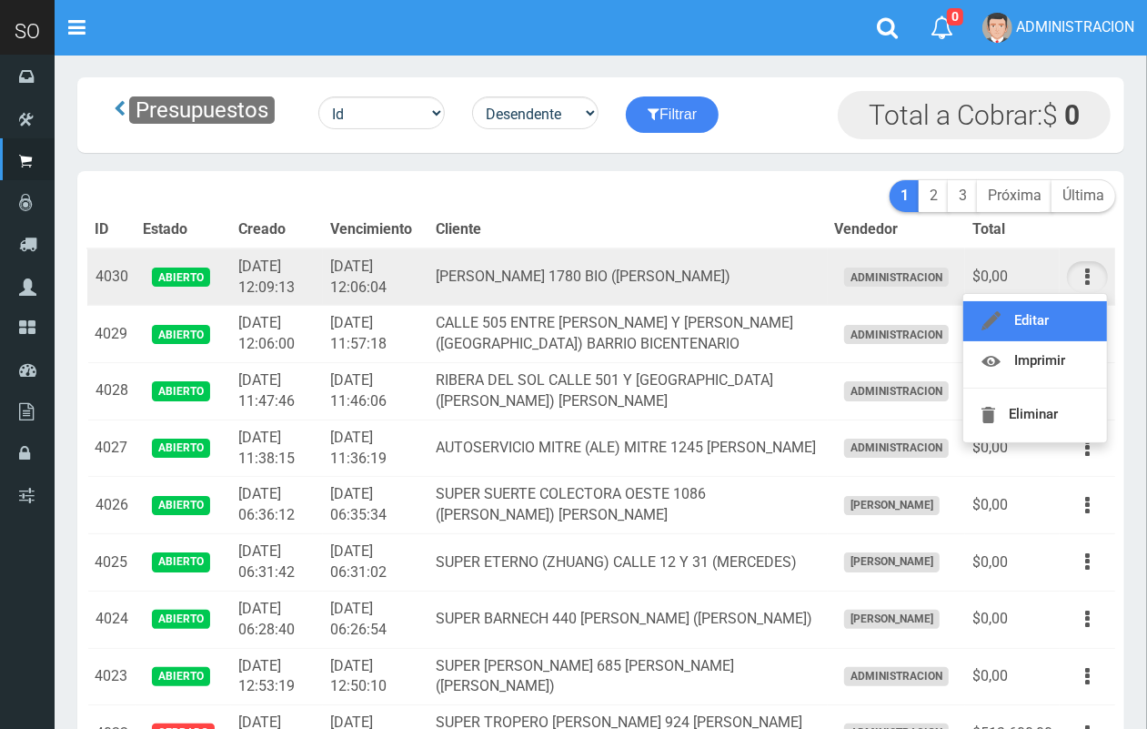
click at [1062, 321] on link "Editar" at bounding box center [1035, 321] width 144 height 40
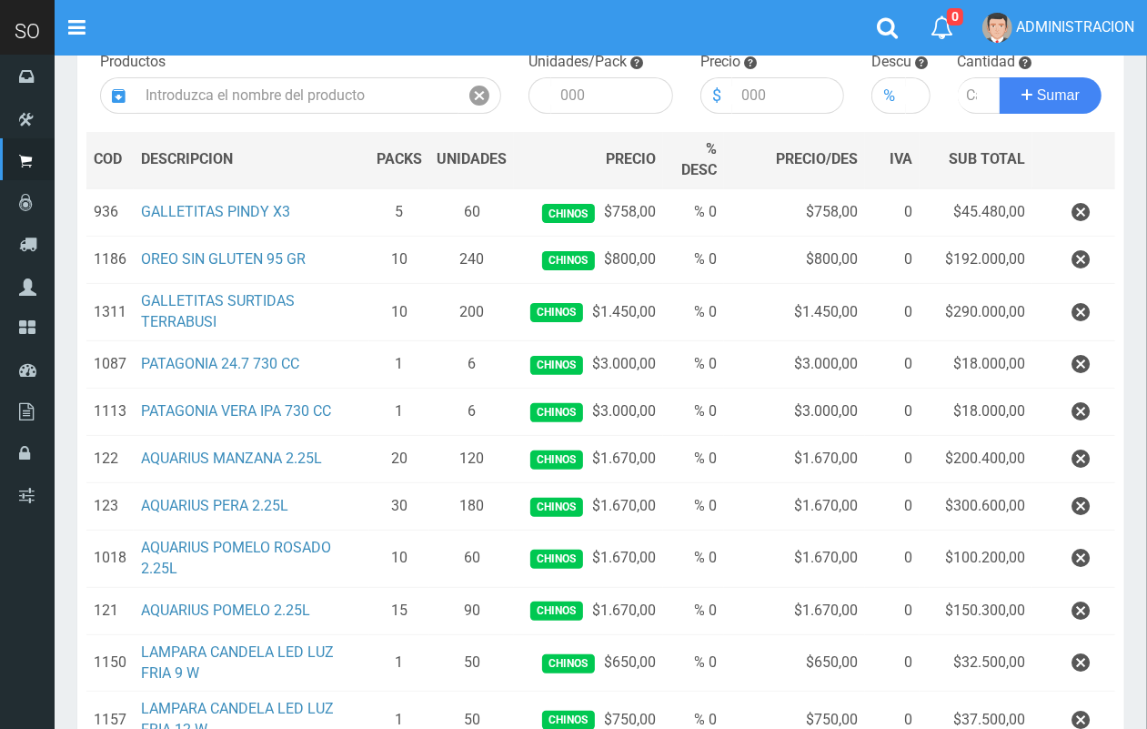
scroll to position [255, 0]
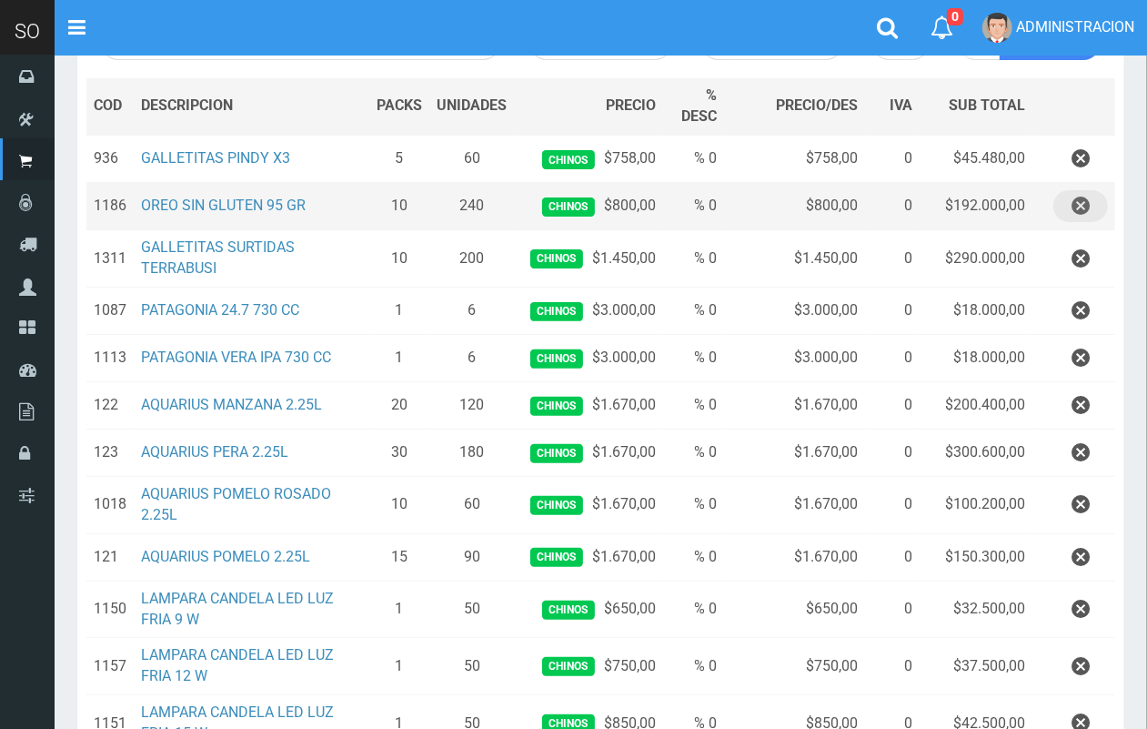
click at [1080, 207] on icon "button" at bounding box center [1081, 206] width 18 height 32
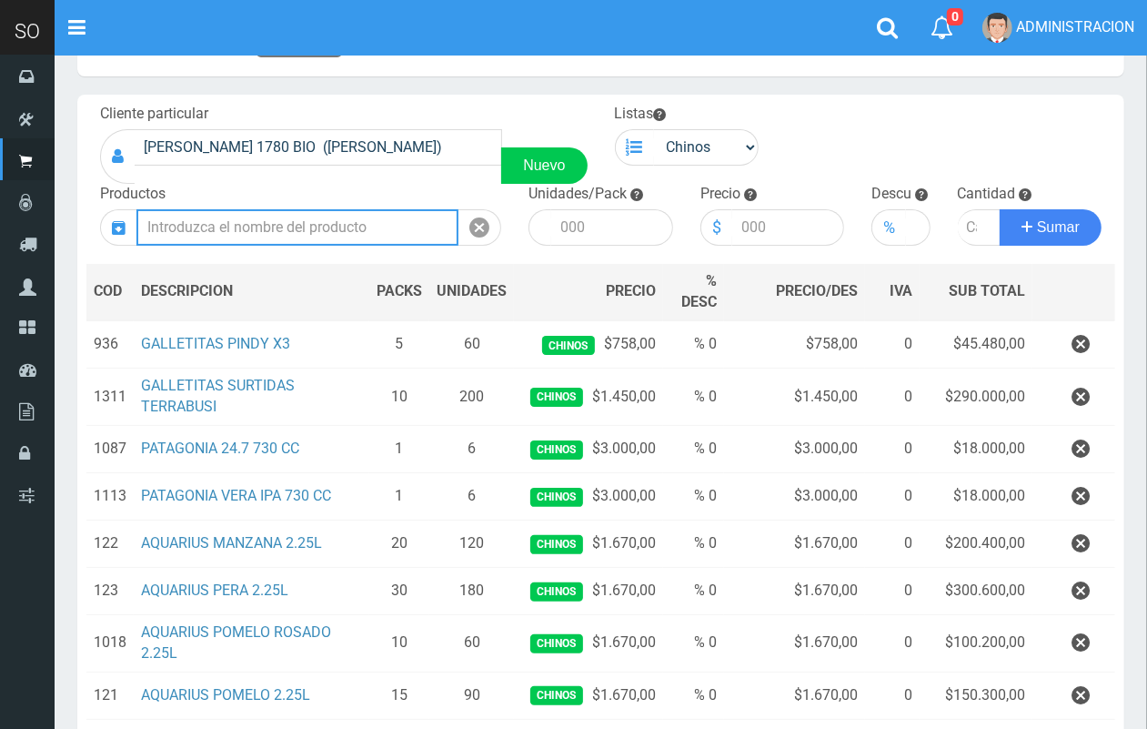
scroll to position [0, 0]
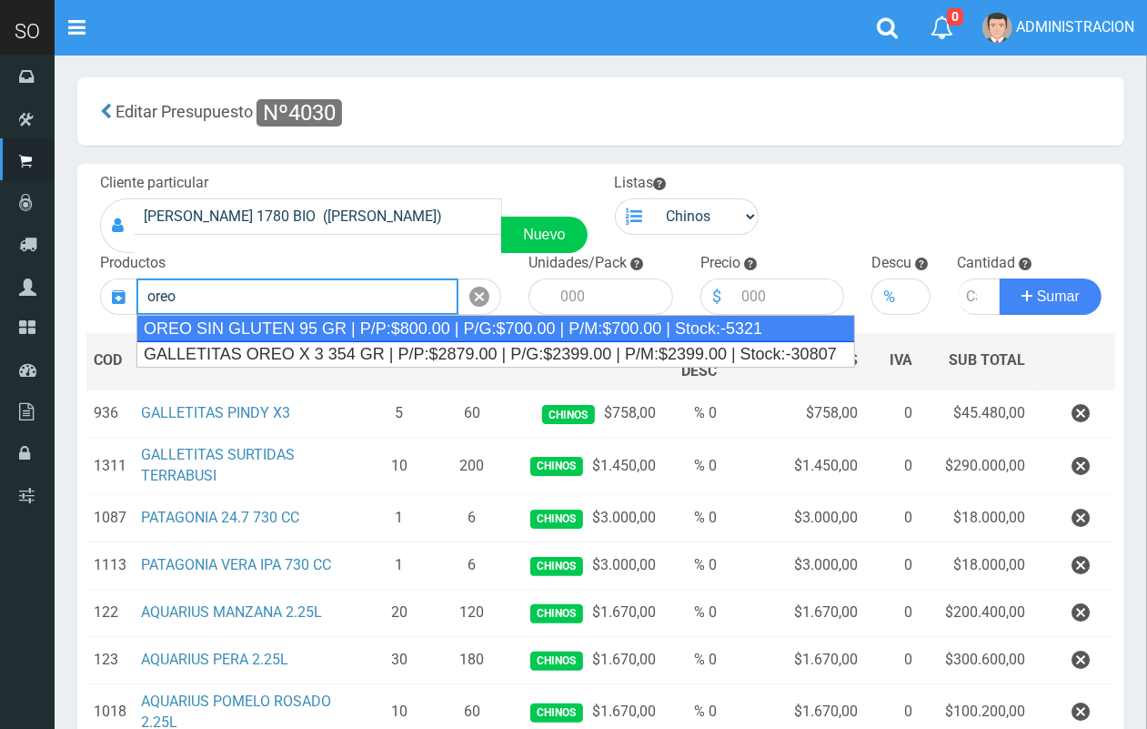
click at [226, 332] on div "OREO SIN GLUTEN 95 GR | P/P:$800.00 | P/G:$700.00 | P/M:$700.00 | Stock:-5321" at bounding box center [495, 328] width 719 height 27
type input "OREO SIN GLUTEN 95 GR | P/P:$800.00 | P/G:$700.00 | P/M:$700.00 | Stock:-5321"
type input "24"
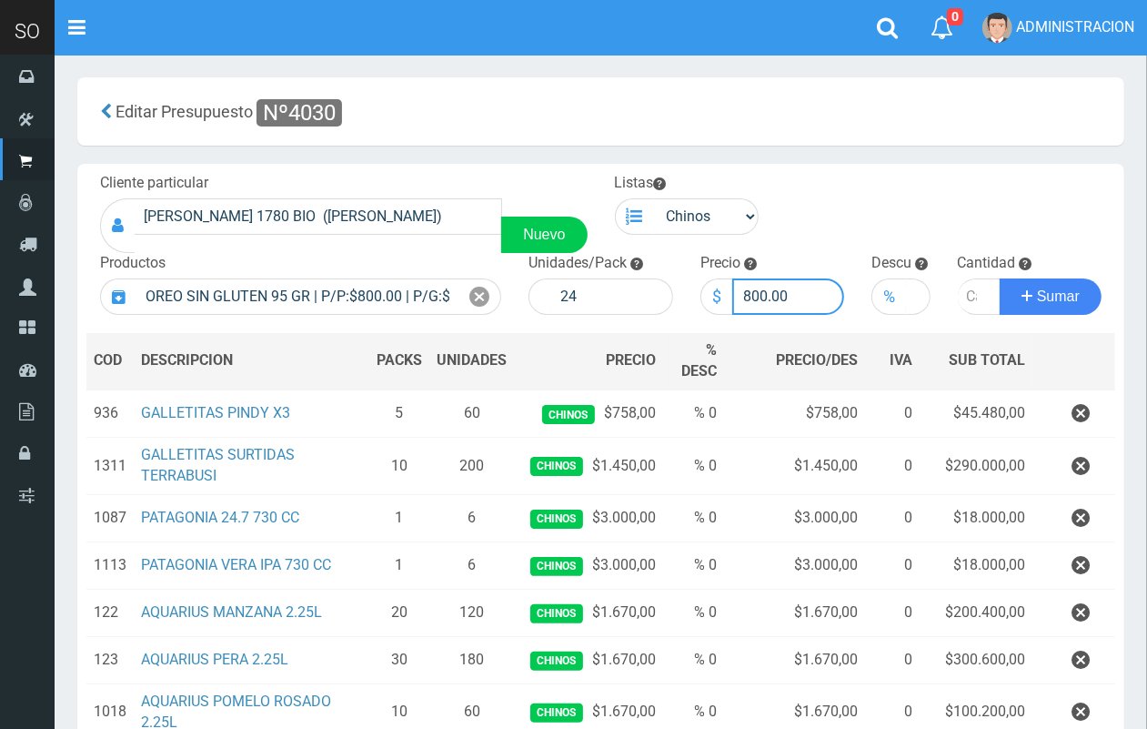
drag, startPoint x: 769, startPoint y: 289, endPoint x: 747, endPoint y: 284, distance: 22.5
click at [747, 284] on input "800.00" at bounding box center [788, 296] width 113 height 36
type input "700.00"
click at [964, 297] on input "number" at bounding box center [980, 296] width 44 height 36
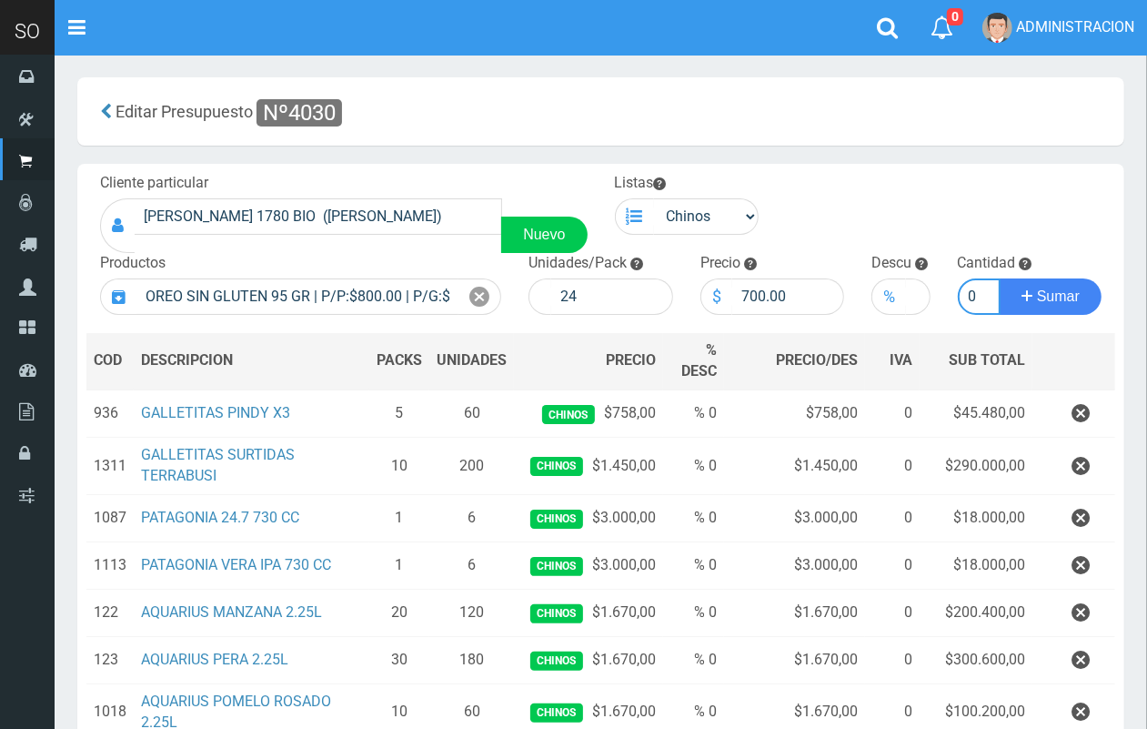
type input "10"
click at [1000, 278] on button "Sumar" at bounding box center [1051, 296] width 102 height 36
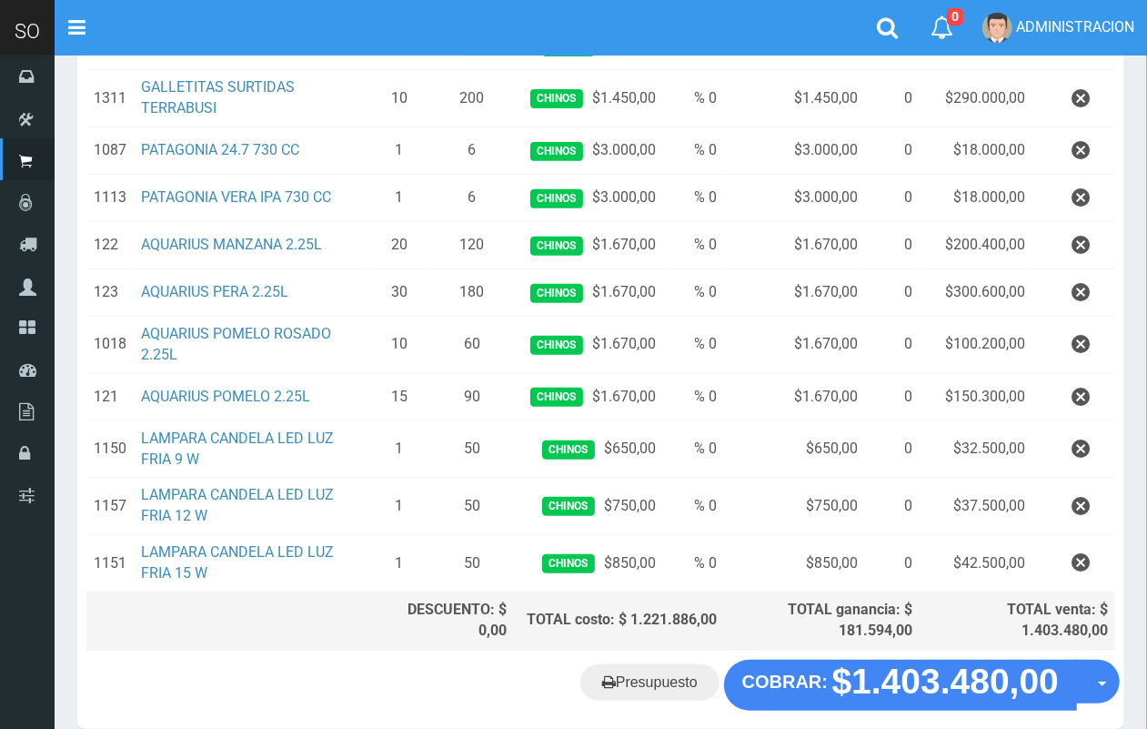
scroll to position [417, 0]
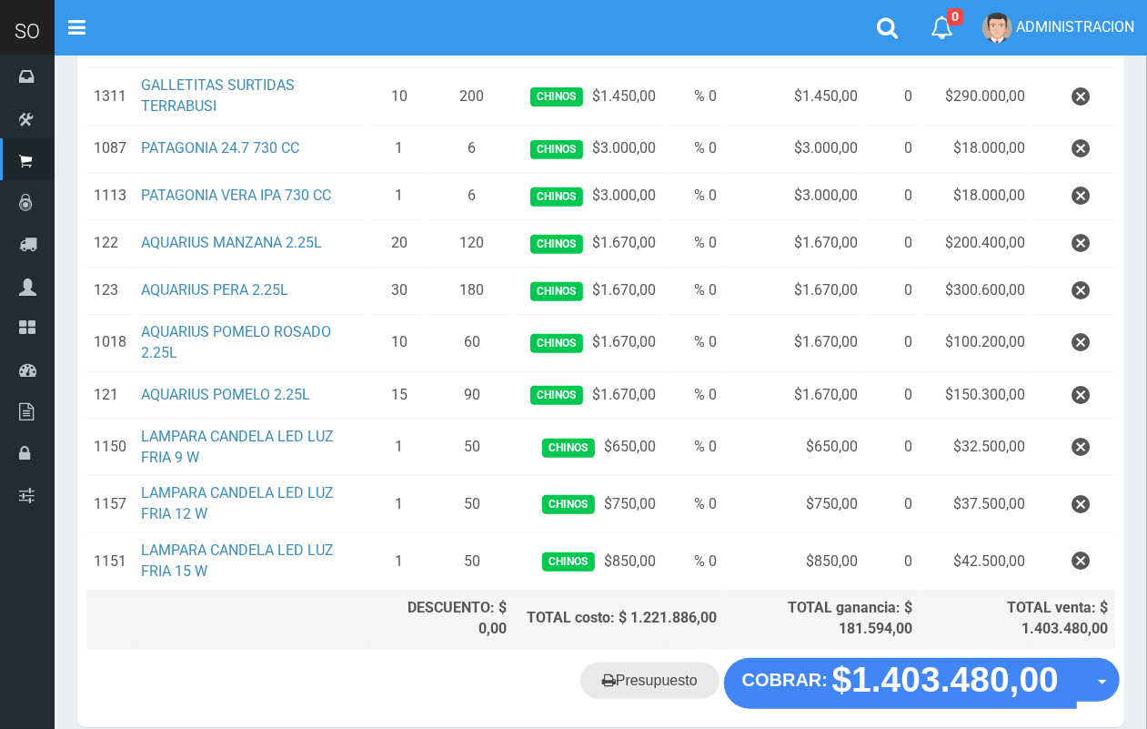
click at [641, 669] on link "Presupuesto" at bounding box center [649, 680] width 139 height 36
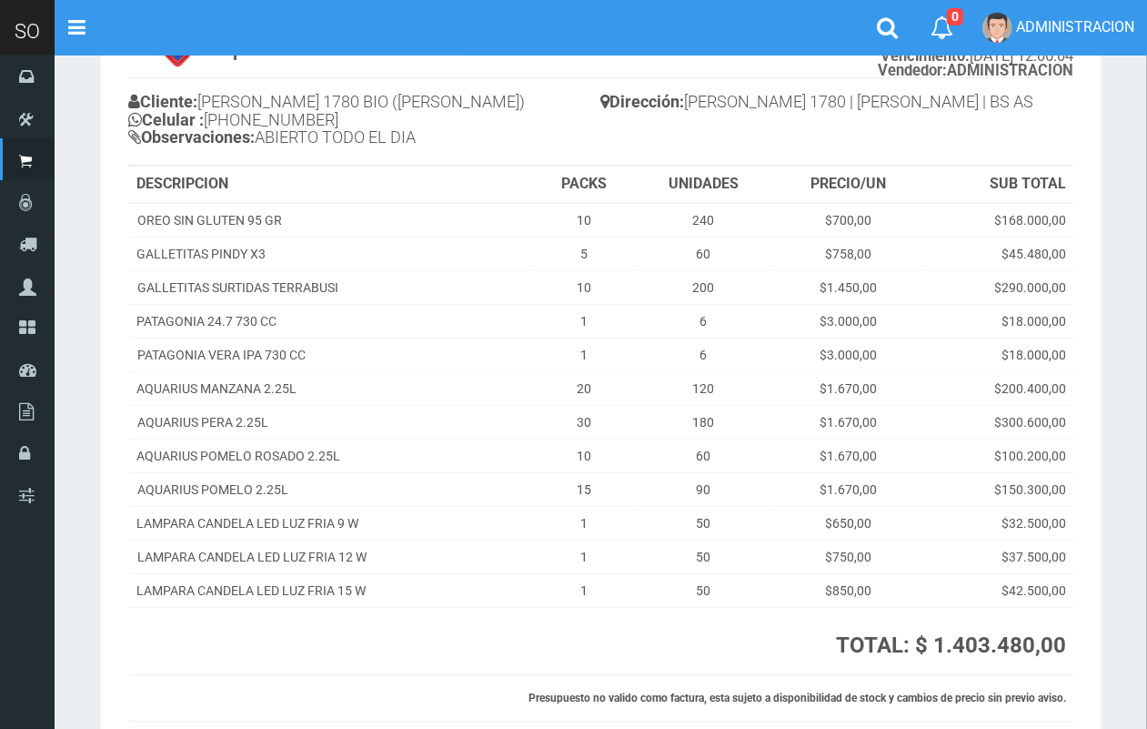
scroll to position [105, 0]
